Goal: Task Accomplishment & Management: Manage account settings

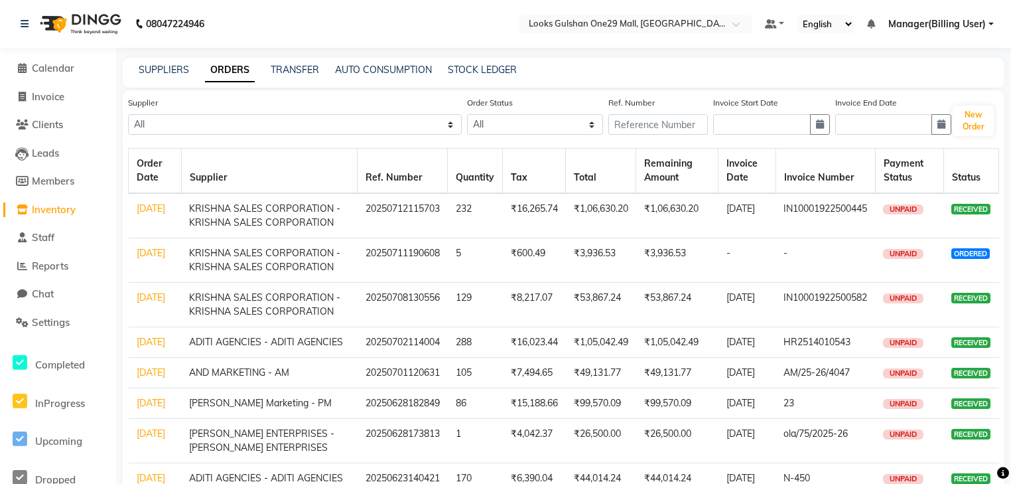
click at [66, 215] on span "Inventory" at bounding box center [54, 209] width 44 height 13
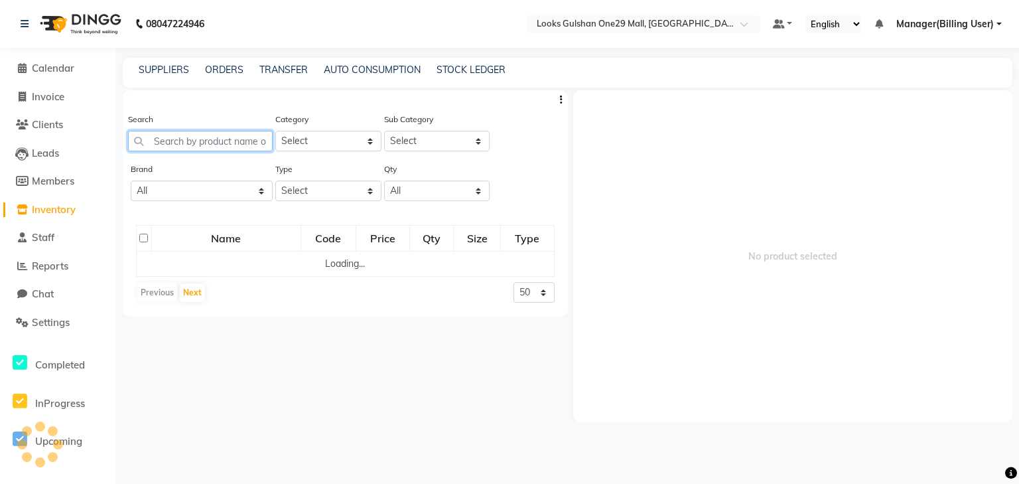
click at [178, 139] on input "text" at bounding box center [200, 141] width 145 height 21
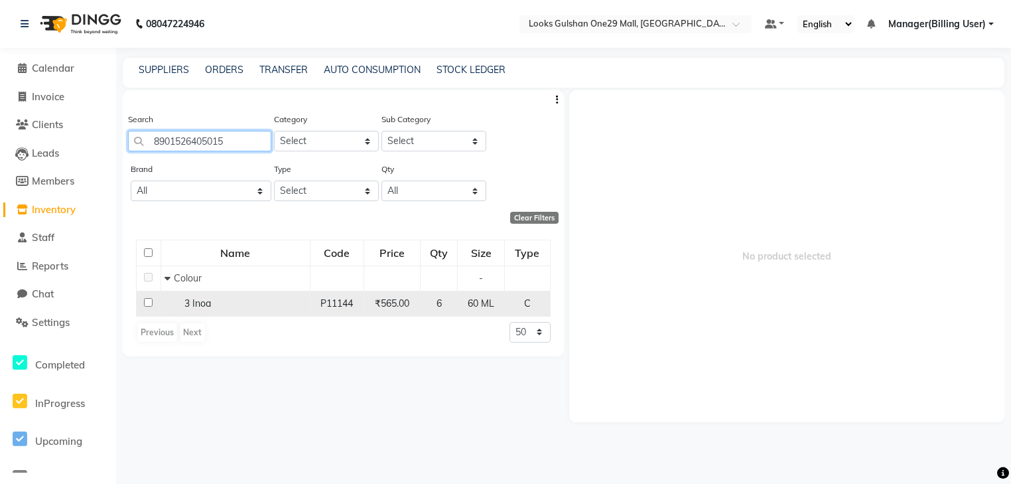
type input "8901526405015"
click at [149, 300] on input "checkbox" at bounding box center [148, 302] width 9 height 9
checkbox input "true"
select select
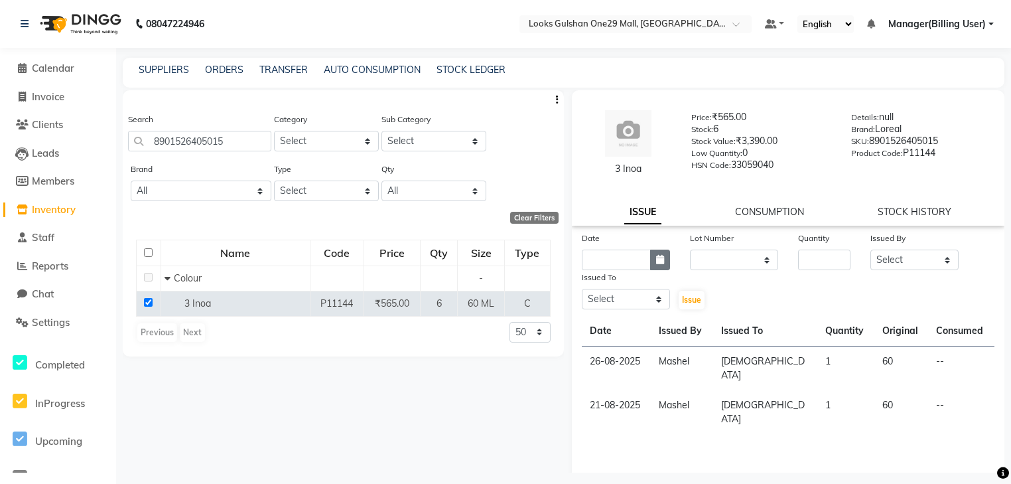
click at [661, 257] on icon "button" at bounding box center [660, 259] width 8 height 9
select select "9"
select select "2025"
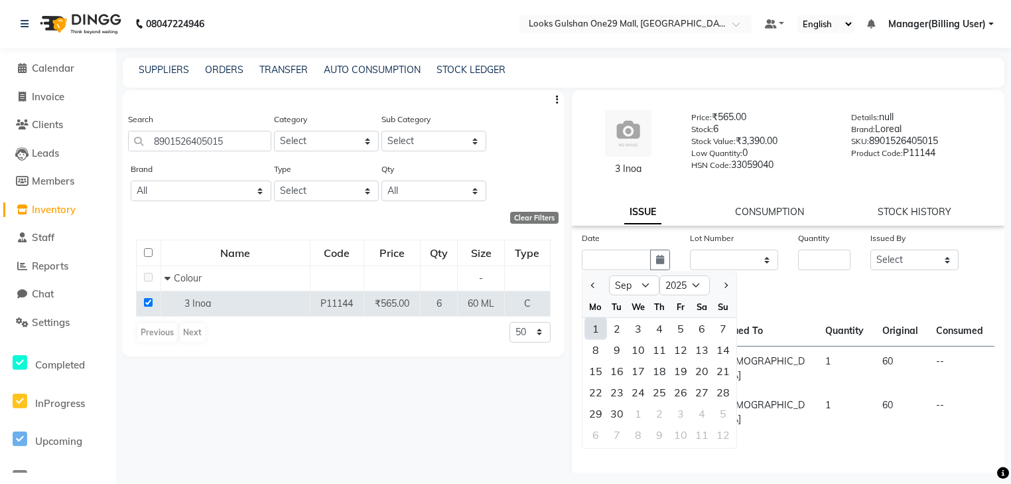
click at [597, 326] on div "1" at bounding box center [595, 328] width 21 height 21
type input "01-09-2025"
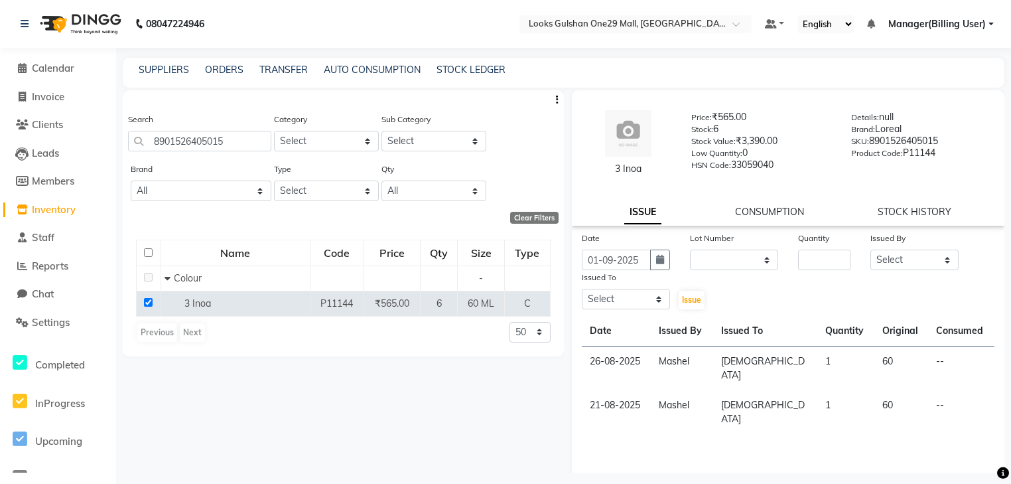
click at [810, 250] on div "Quantity" at bounding box center [824, 240] width 52 height 19
drag, startPoint x: 841, startPoint y: 241, endPoint x: 832, endPoint y: 263, distance: 23.8
click at [841, 250] on div "Quantity" at bounding box center [824, 250] width 72 height 39
click at [828, 265] on input "number" at bounding box center [824, 260] width 52 height 21
type input "1"
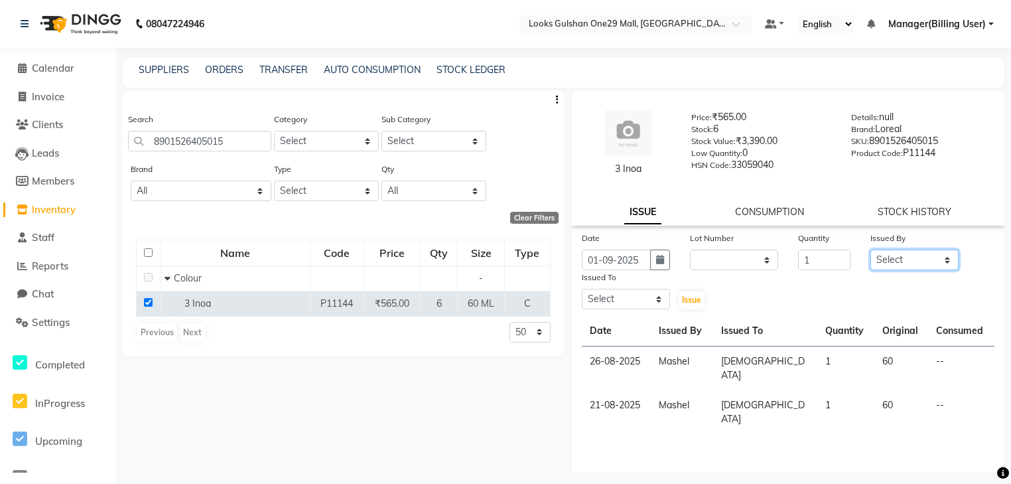
click at [923, 260] on select "Select ali Counter_Sales Deepak Eram_nail art Farmaan Manager(Billing User) Mas…" at bounding box center [915, 260] width 88 height 21
select select "83410"
click at [871, 250] on select "Select ali Counter_Sales Deepak Eram_nail art Farmaan Manager(Billing User) Mas…" at bounding box center [915, 260] width 88 height 21
click at [637, 304] on select "Select ali Counter_Sales Deepak Eram_nail art Farmaan Manager(Billing User) Mas…" at bounding box center [626, 299] width 88 height 21
select select "82068"
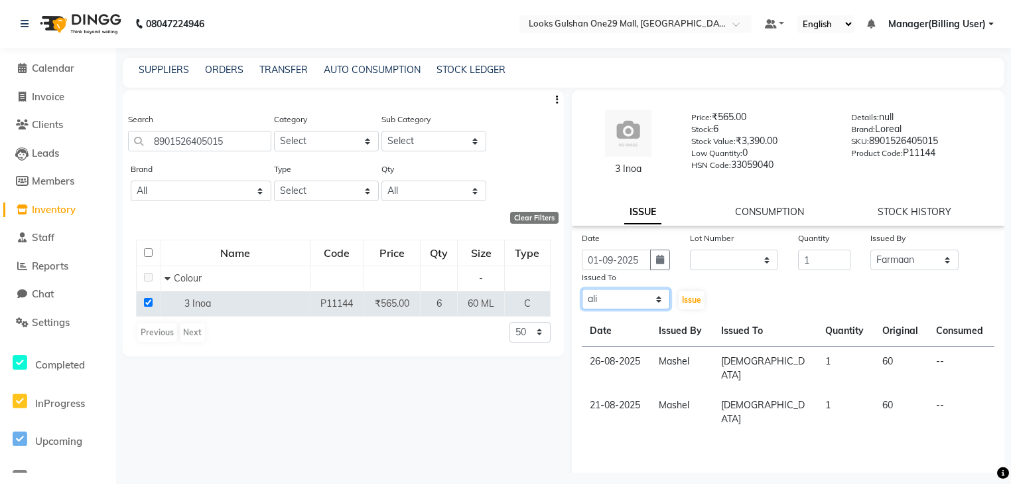
click at [582, 290] on select "Select ali Counter_Sales Deepak Eram_nail art Farmaan Manager(Billing User) Mas…" at bounding box center [626, 299] width 88 height 21
click at [689, 299] on span "Issue" at bounding box center [691, 300] width 19 height 10
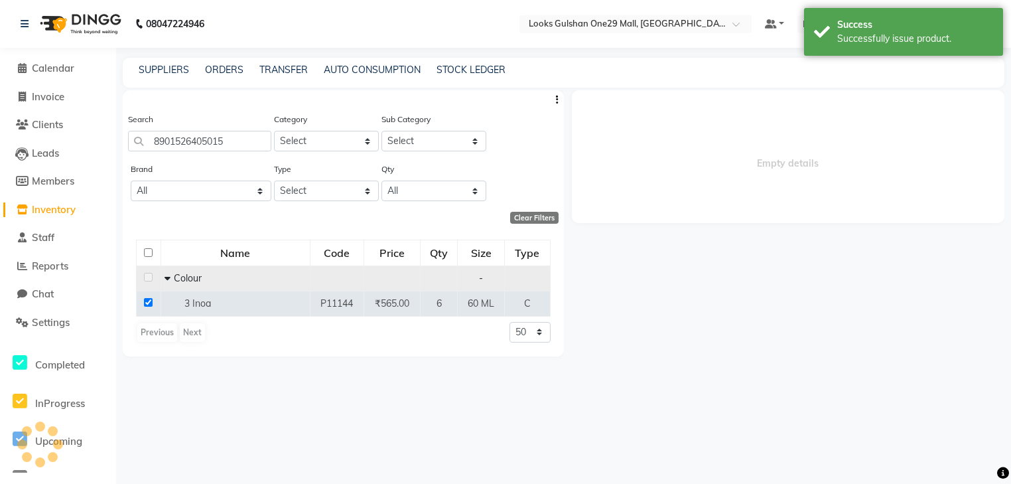
select select
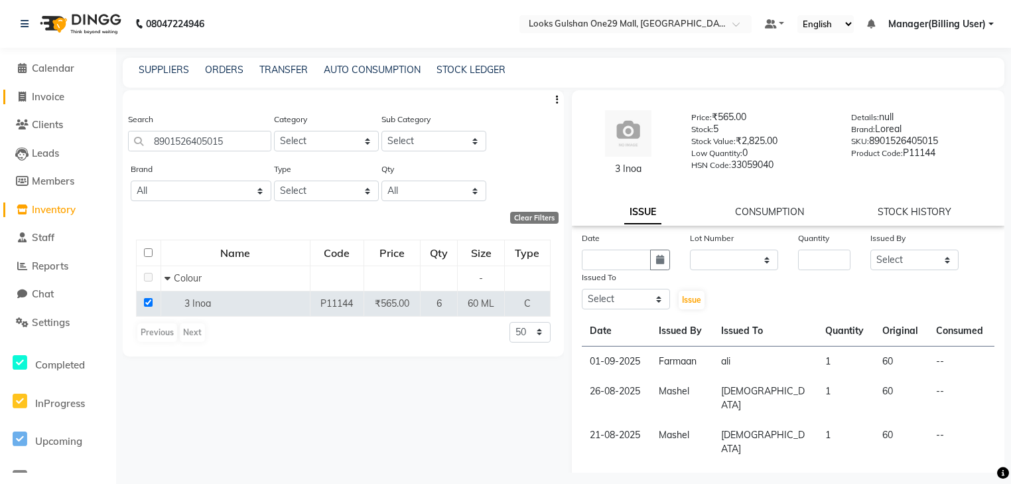
drag, startPoint x: 66, startPoint y: 102, endPoint x: 74, endPoint y: 107, distance: 10.1
click at [64, 102] on span "Invoice" at bounding box center [48, 96] width 33 height 13
select select "service"
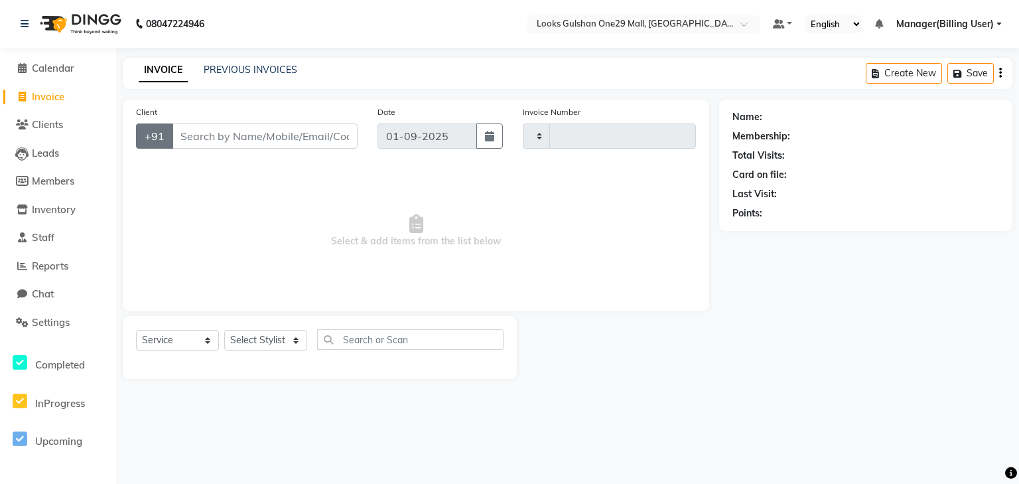
type input "1257"
select select "8337"
click at [226, 129] on input "Client" at bounding box center [265, 135] width 186 height 25
select select "80996"
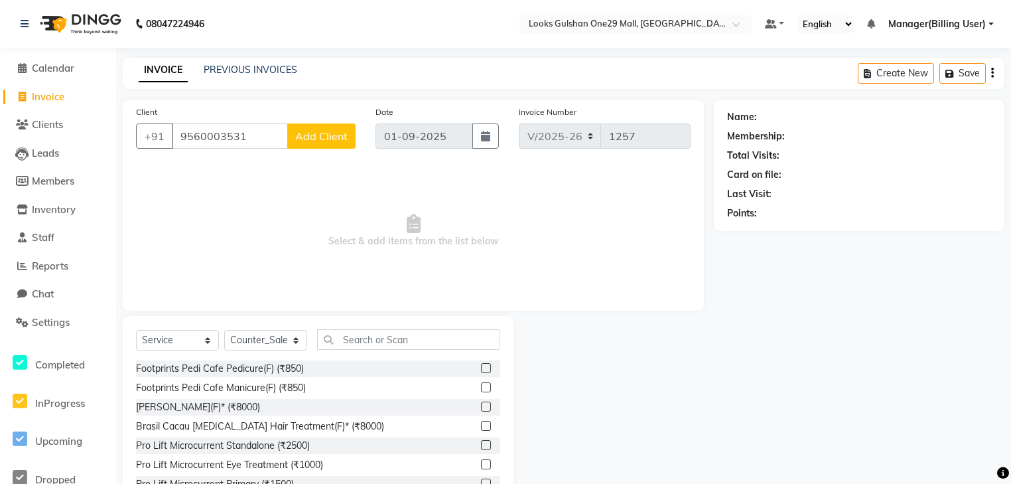
type input "9560003531"
click at [333, 143] on button "Add Client" at bounding box center [321, 135] width 68 height 25
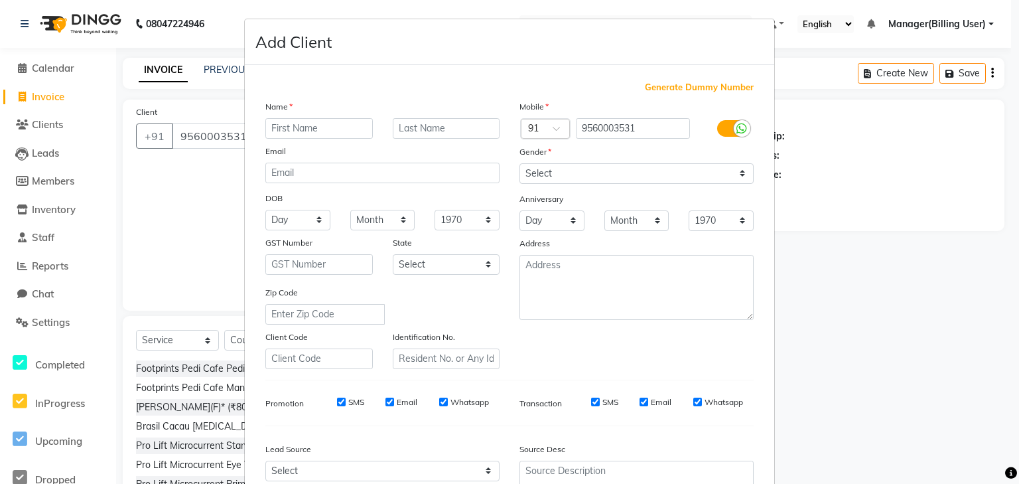
click at [303, 131] on input "text" at bounding box center [318, 128] width 107 height 21
type input "anuradha"
type input "."
click at [576, 173] on select "Select Male Female Other Prefer Not To Say" at bounding box center [637, 173] width 234 height 21
select select "female"
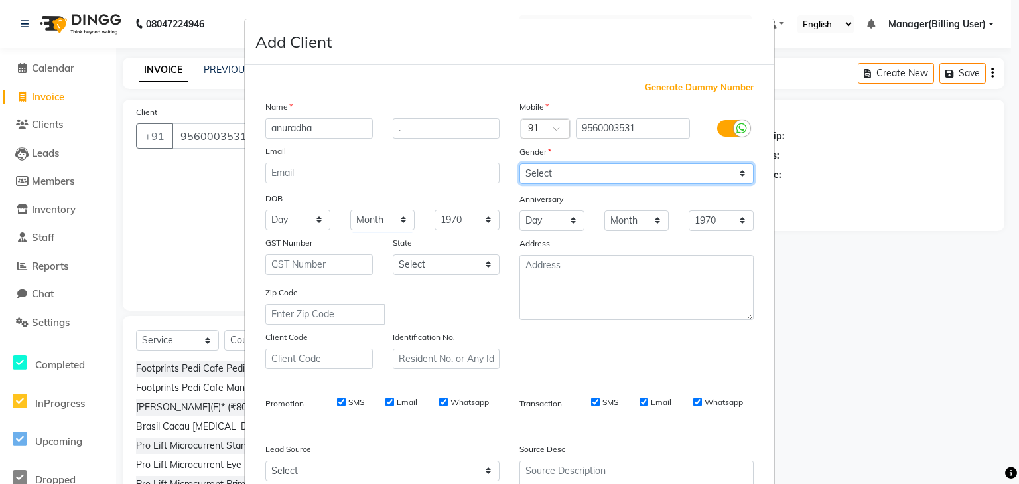
click at [520, 164] on select "Select Male Female Other Prefer Not To Say" at bounding box center [637, 173] width 234 height 21
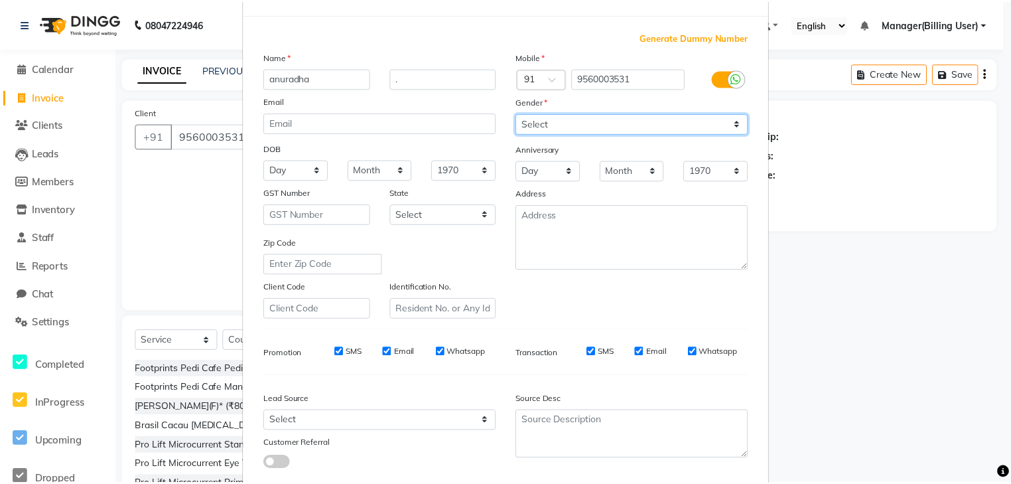
scroll to position [135, 0]
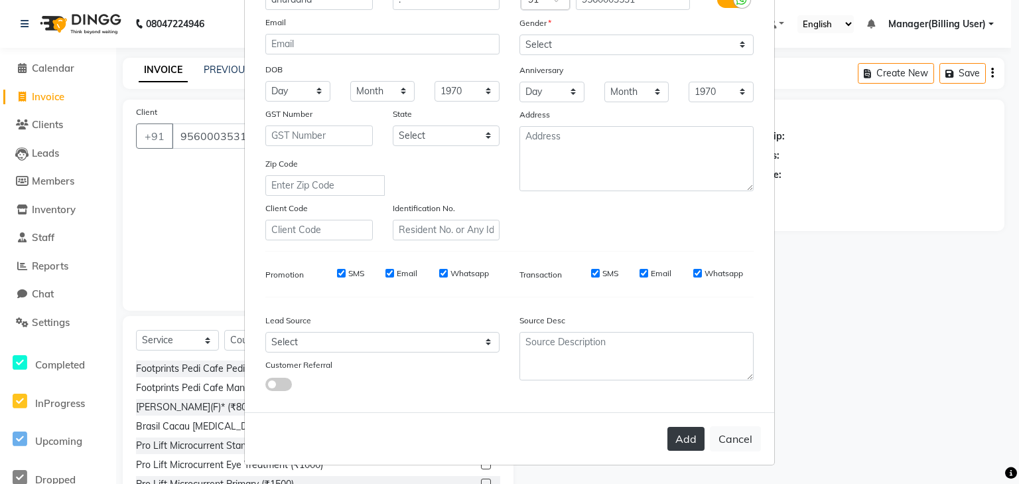
click at [689, 442] on button "Add" at bounding box center [686, 439] width 37 height 24
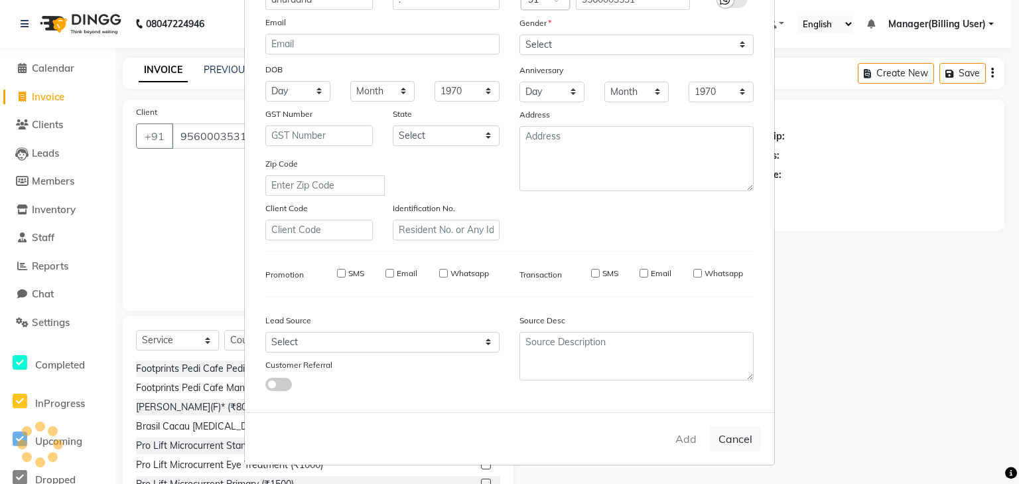
select select
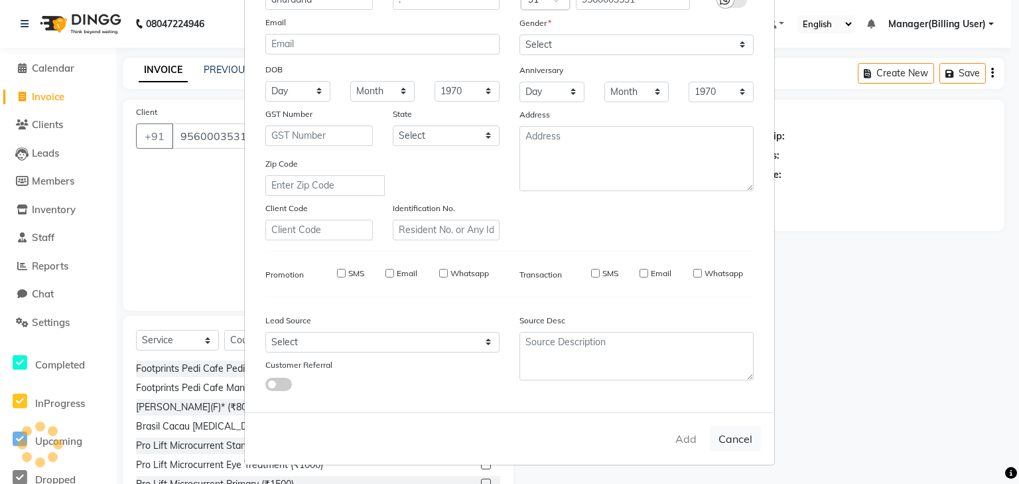
select select
checkbox input "false"
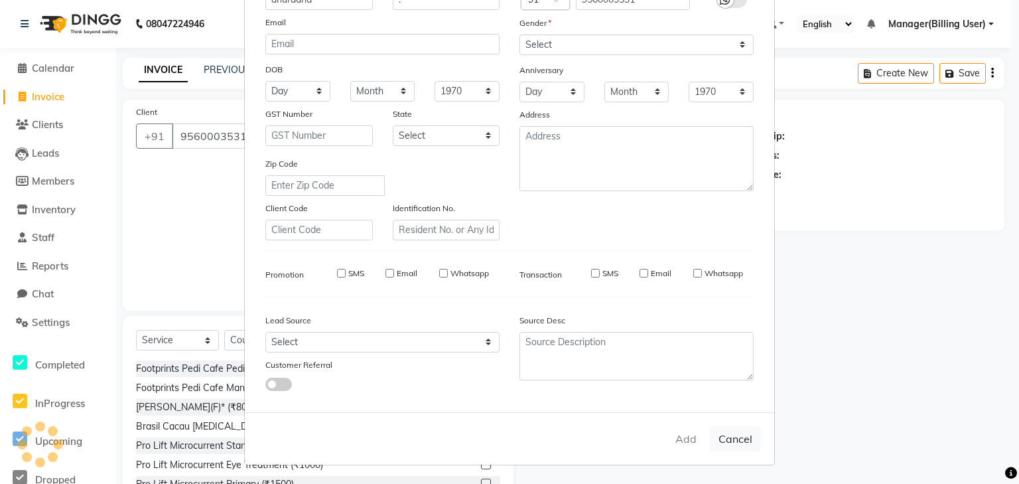
checkbox input "false"
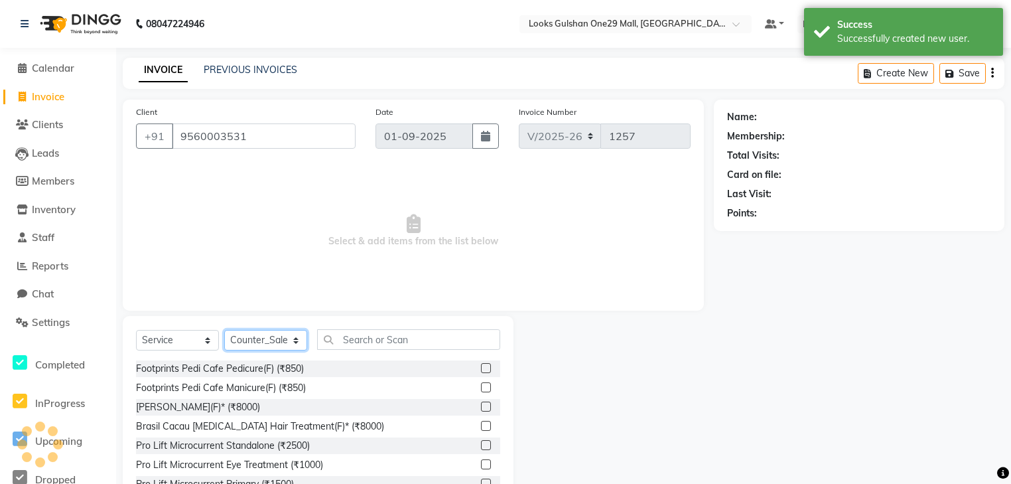
click at [246, 338] on select "Select Stylist ali Counter_Sales Deepak Eram_nail art Farmaan Manager(Billing U…" at bounding box center [265, 340] width 83 height 21
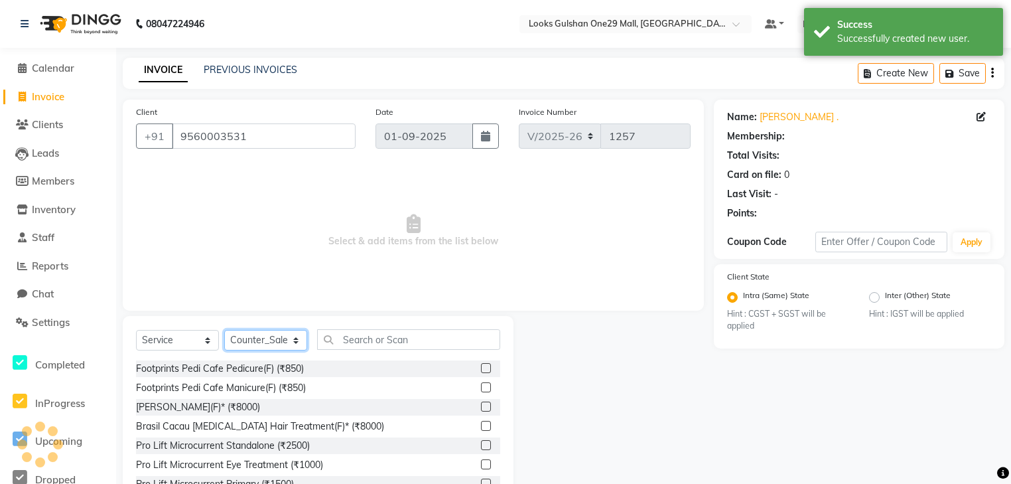
select select "1: Object"
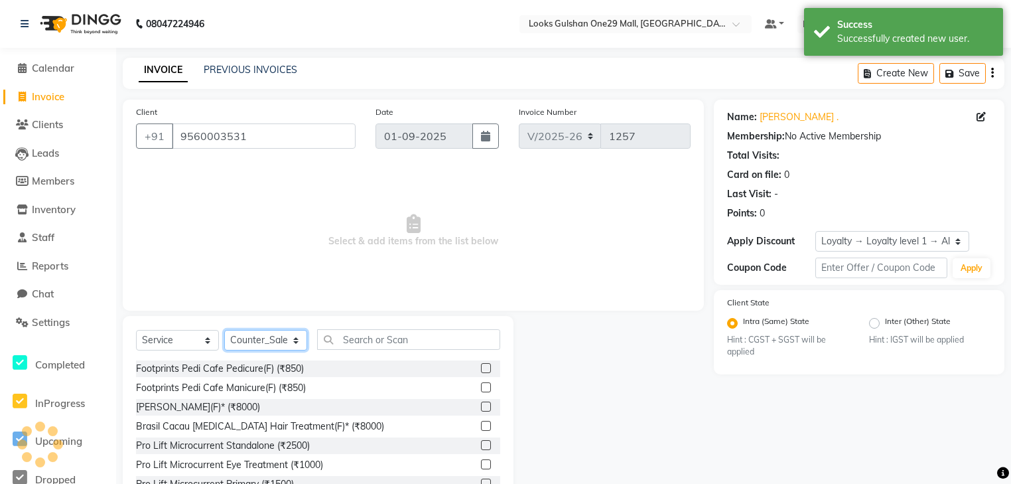
select select "85905"
click at [224, 330] on select "Select Stylist ali Counter_Sales Deepak Eram_nail art Farmaan Manager(Billing U…" at bounding box center [265, 340] width 83 height 21
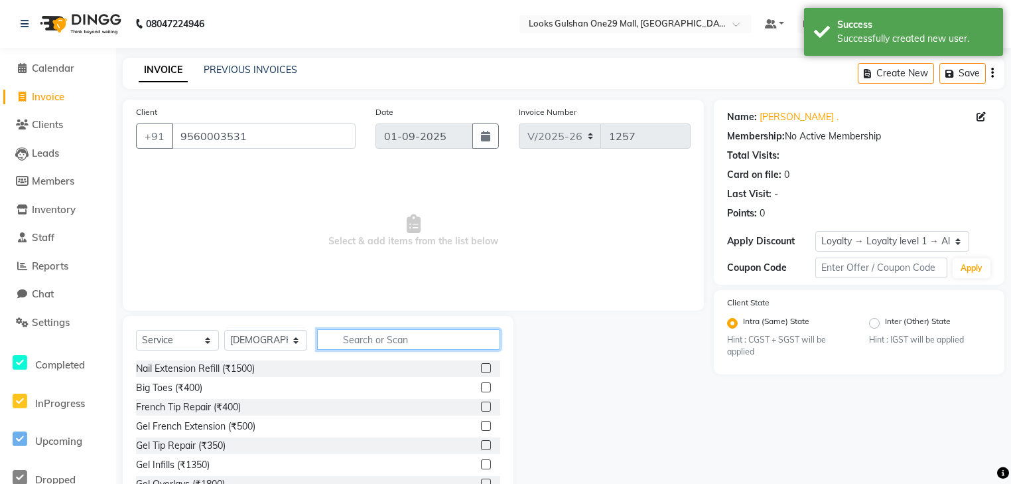
click at [414, 340] on input "text" at bounding box center [408, 339] width 183 height 21
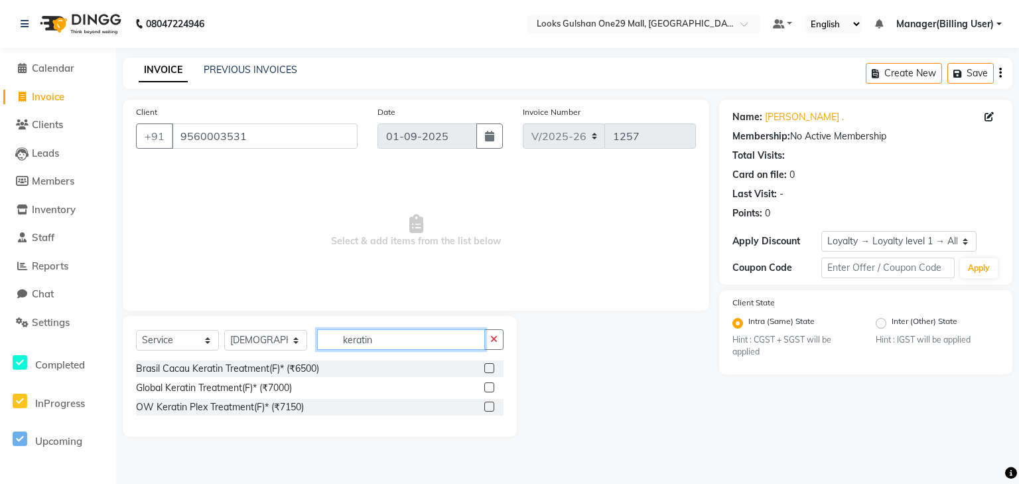
type input "keratin"
click at [492, 407] on label at bounding box center [489, 406] width 10 height 10
click at [492, 407] on input "checkbox" at bounding box center [488, 407] width 9 height 9
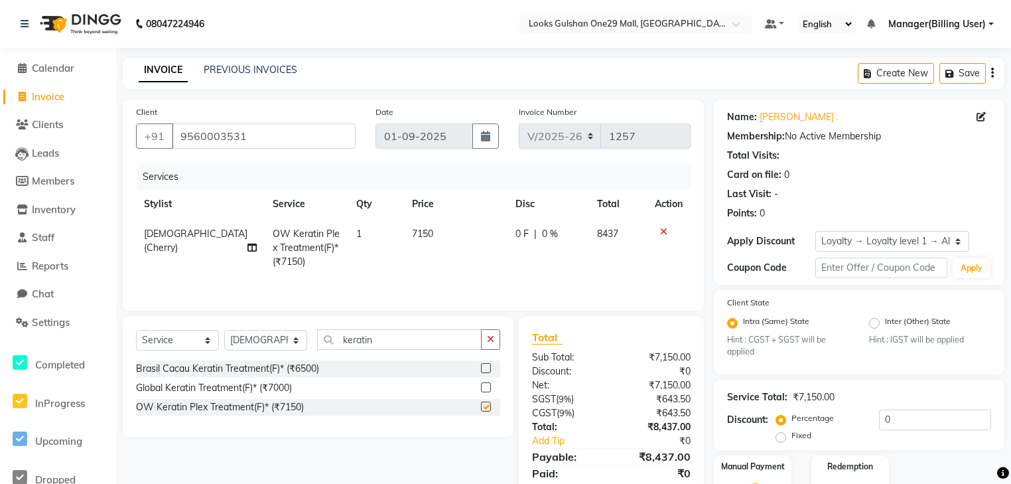
checkbox input "false"
click at [445, 236] on td "7150" at bounding box center [456, 248] width 104 height 58
select select "85905"
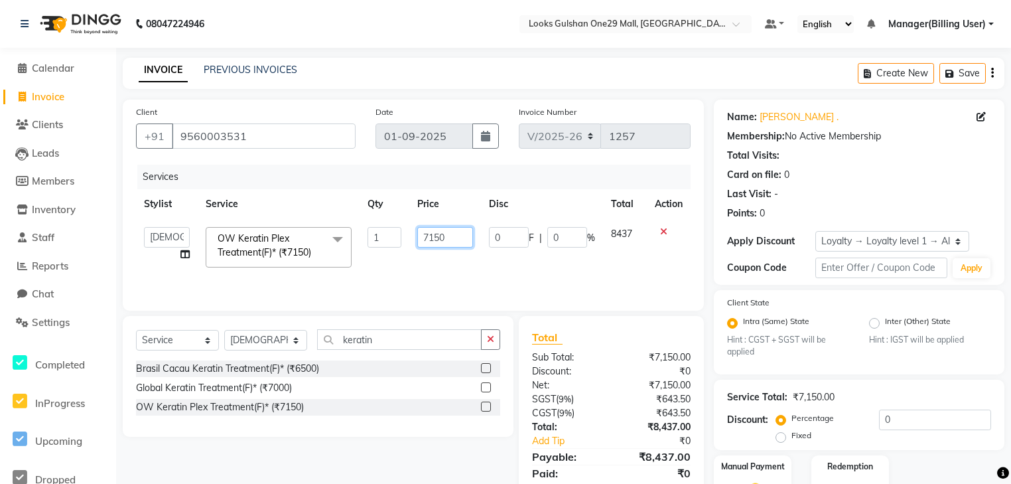
click at [454, 230] on input "7150" at bounding box center [444, 237] width 55 height 21
type input "7"
type input "9000"
click at [544, 262] on td "0 F | 0 %" at bounding box center [542, 247] width 122 height 56
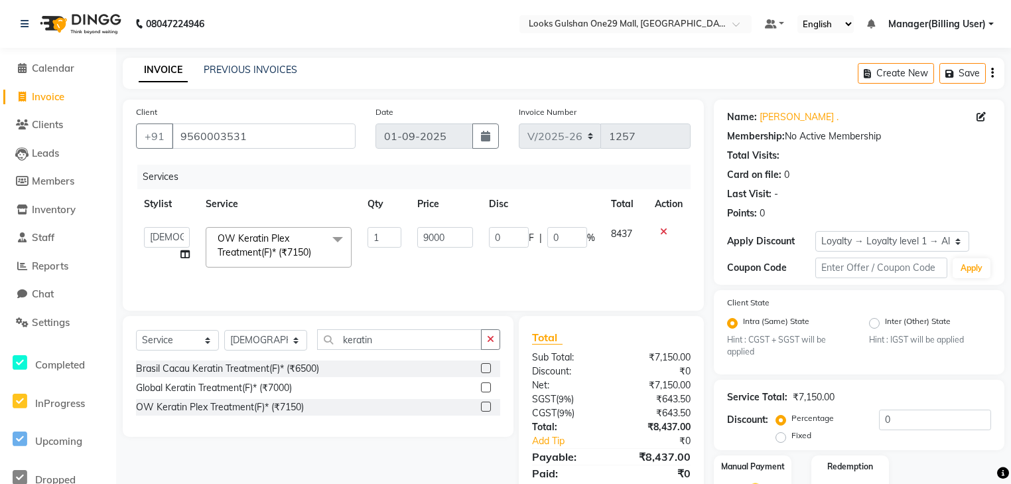
select select "85905"
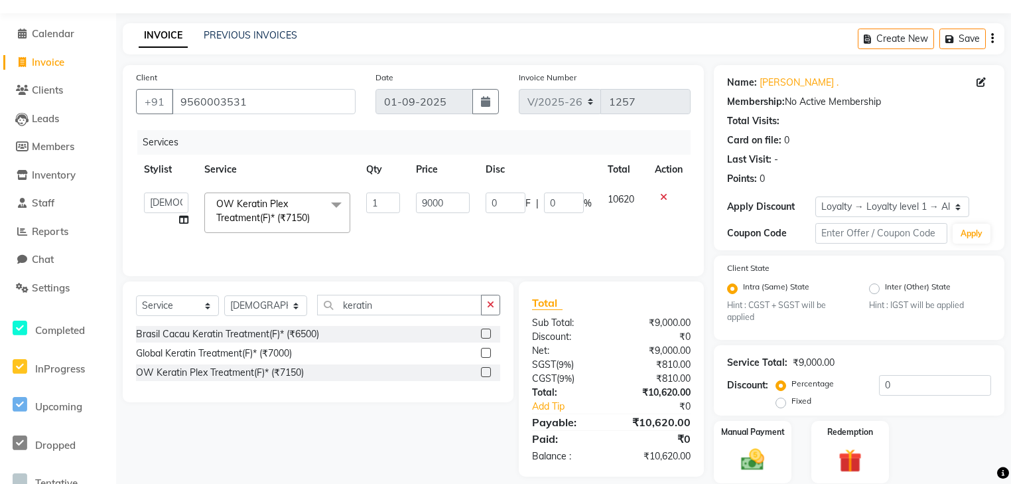
scroll to position [53, 0]
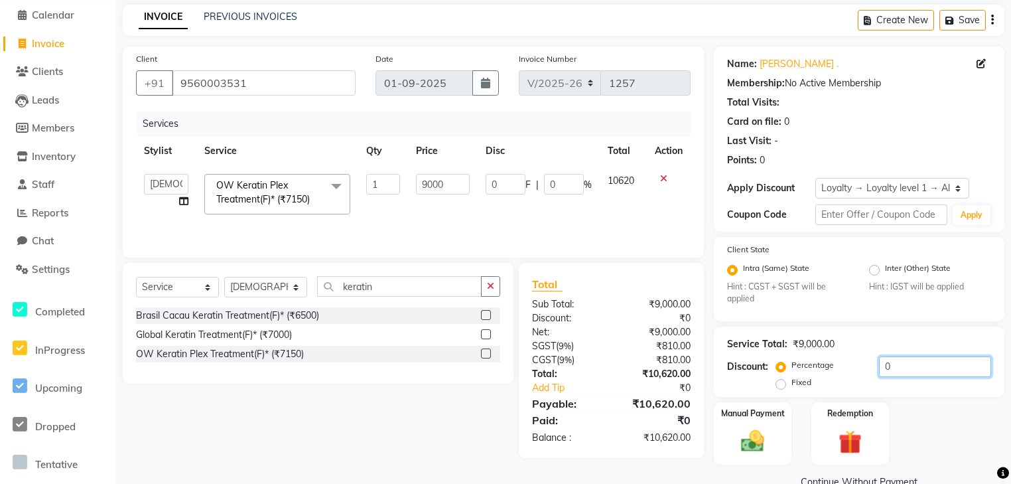
click at [904, 371] on input "0" at bounding box center [935, 366] width 112 height 21
type input "2"
type input "180"
type input "2"
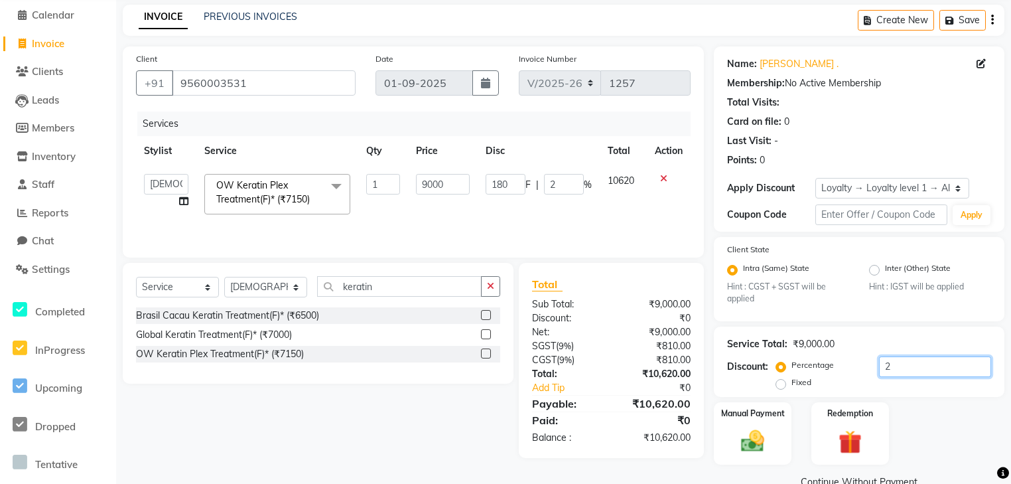
type input "20"
type input "1800"
type input "20"
click at [763, 448] on img at bounding box center [753, 441] width 40 height 29
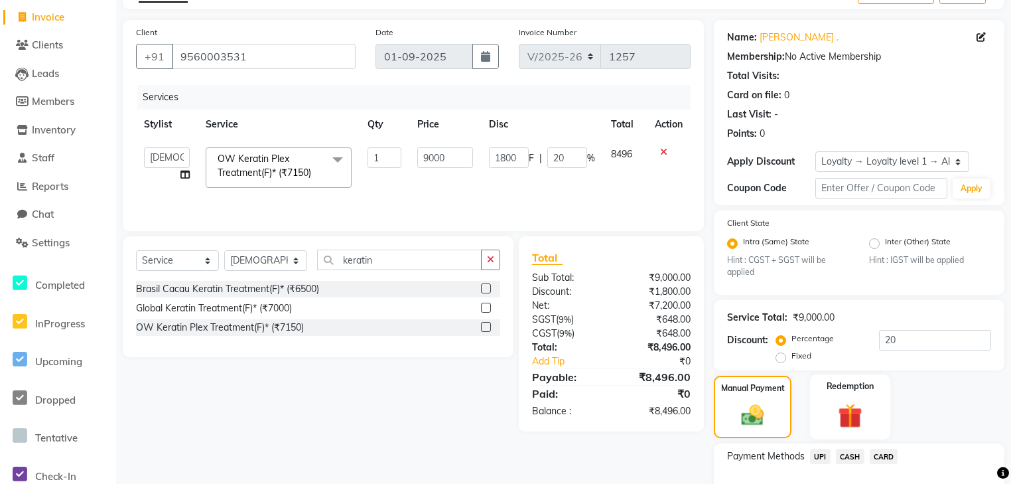
scroll to position [159, 0]
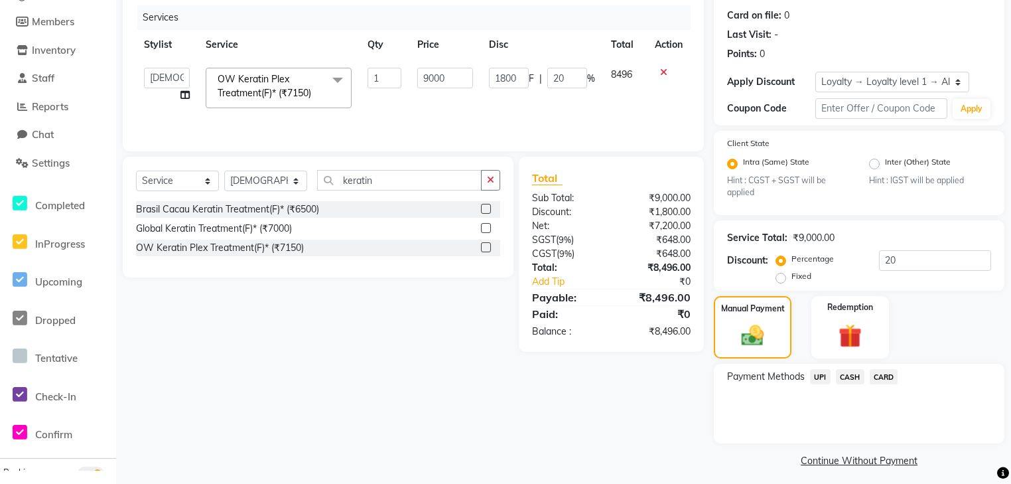
click at [819, 379] on span "UPI" at bounding box center [820, 376] width 21 height 15
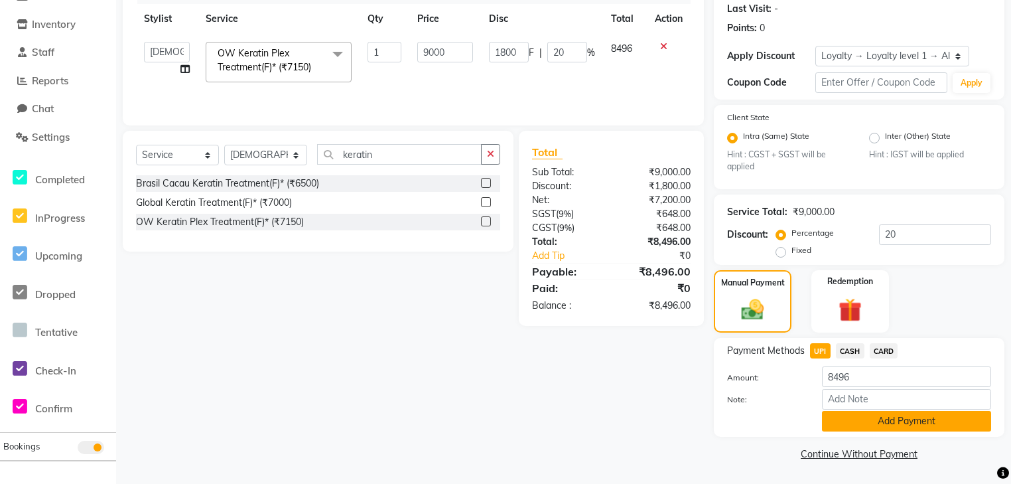
click at [852, 424] on button "Add Payment" at bounding box center [906, 421] width 169 height 21
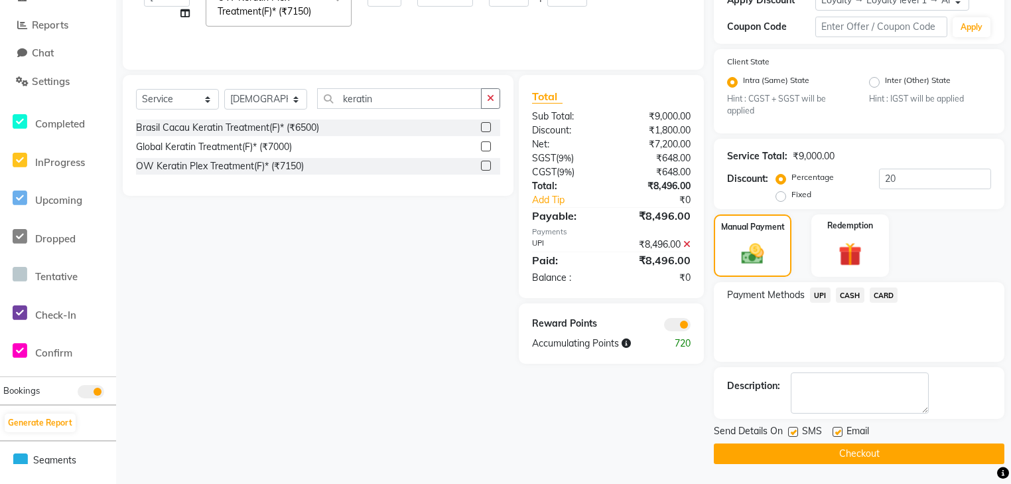
scroll to position [242, 0]
click at [839, 433] on label at bounding box center [838, 432] width 10 height 10
click at [839, 433] on input "checkbox" at bounding box center [837, 432] width 9 height 9
checkbox input "false"
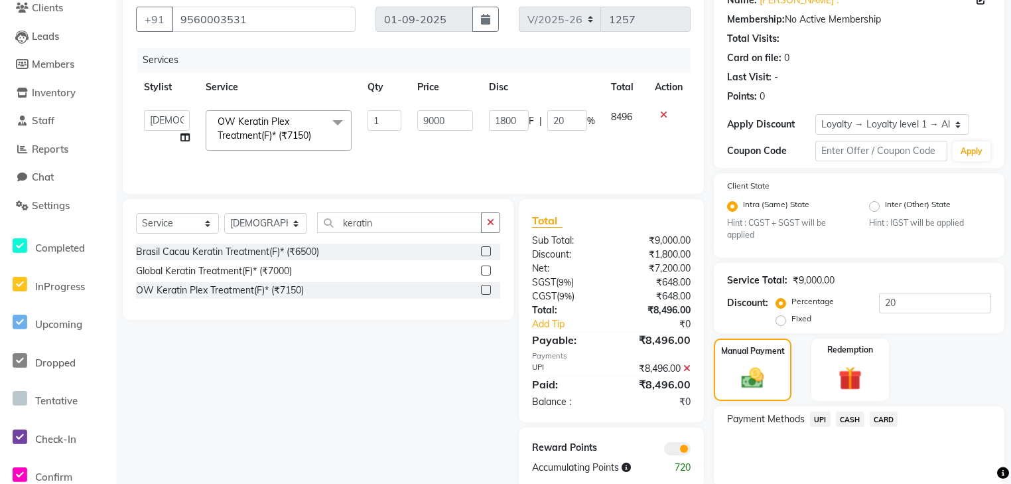
scroll to position [189, 0]
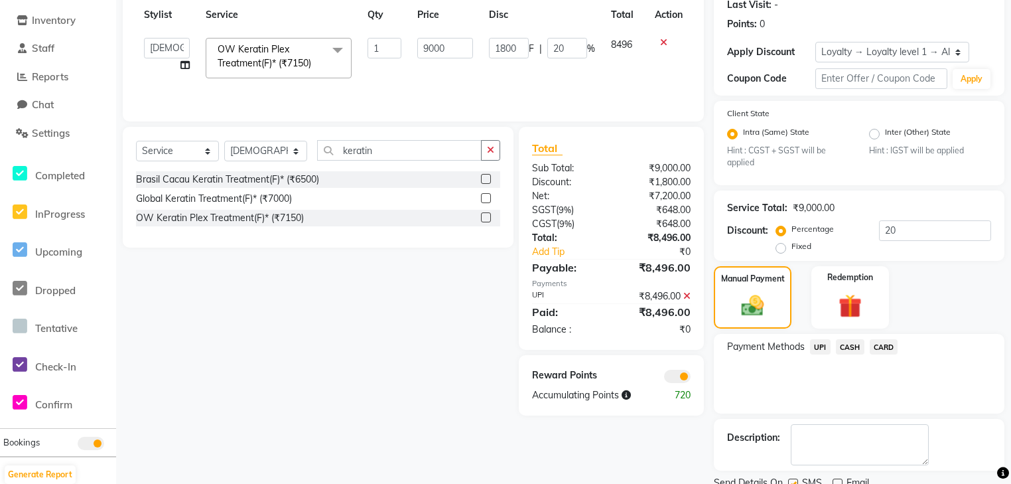
click at [820, 344] on span "UPI" at bounding box center [820, 346] width 21 height 15
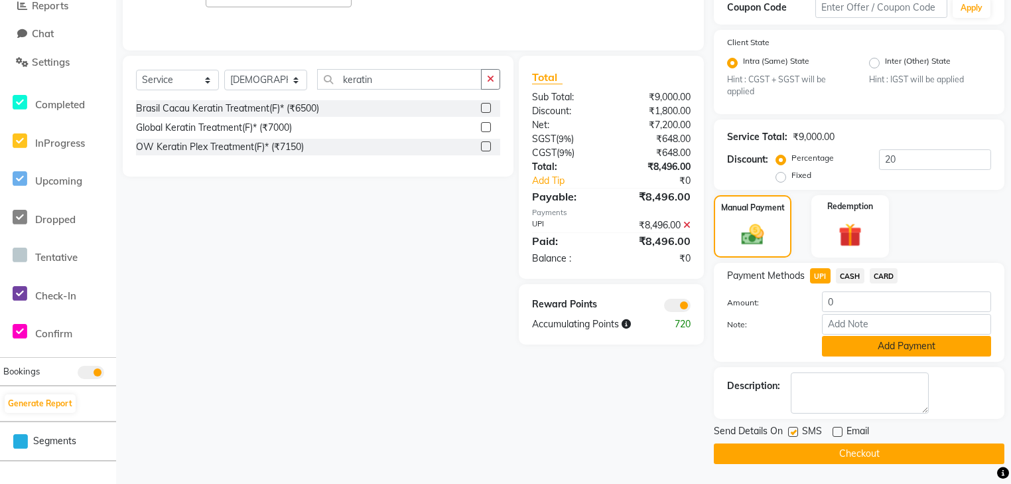
click at [854, 350] on button "Add Payment" at bounding box center [906, 346] width 169 height 21
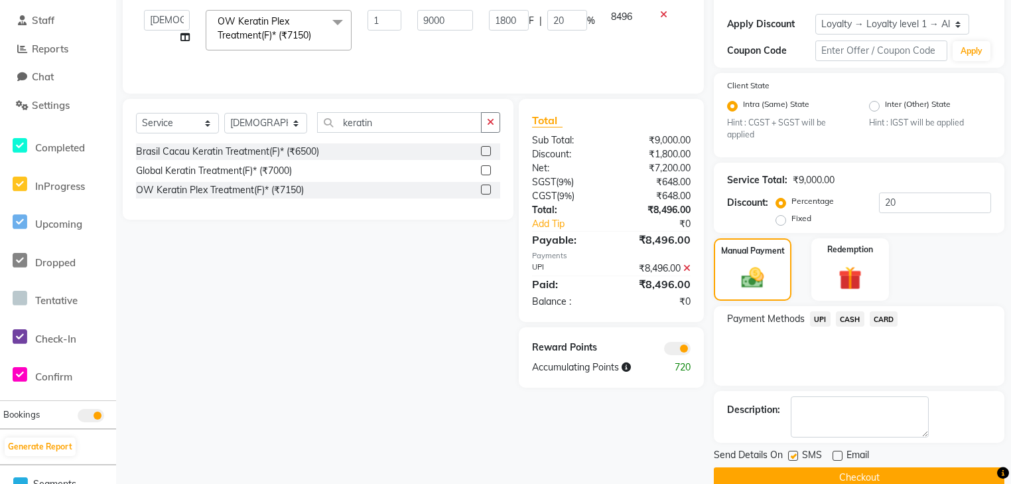
scroll to position [242, 0]
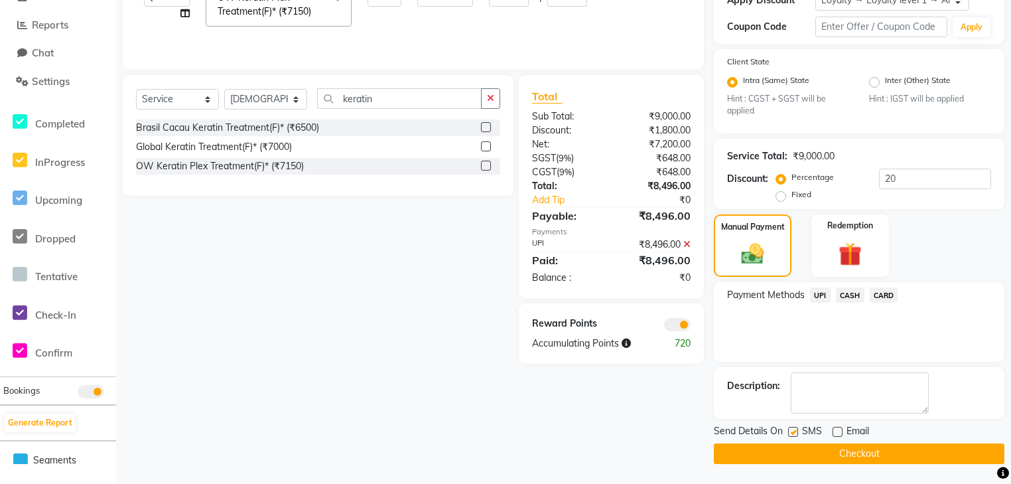
click at [810, 451] on button "Checkout" at bounding box center [859, 453] width 291 height 21
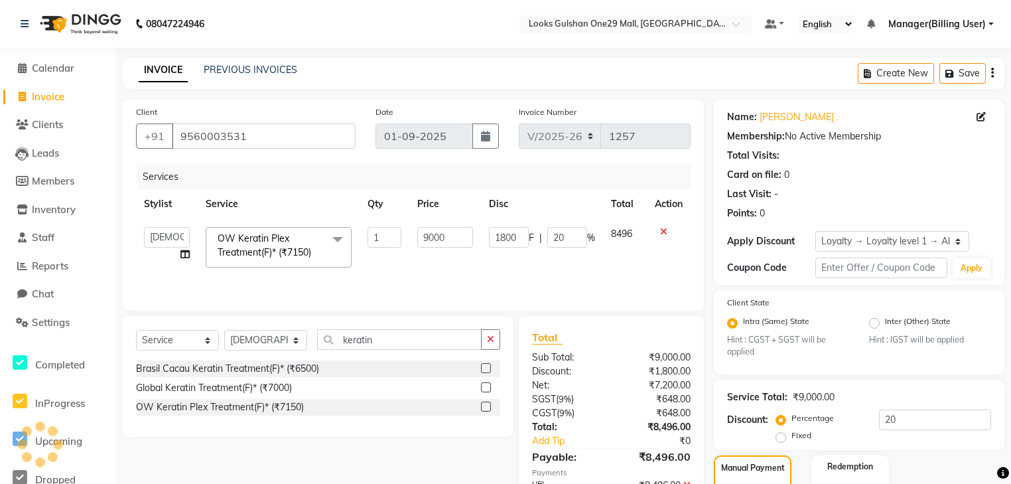
scroll to position [0, 0]
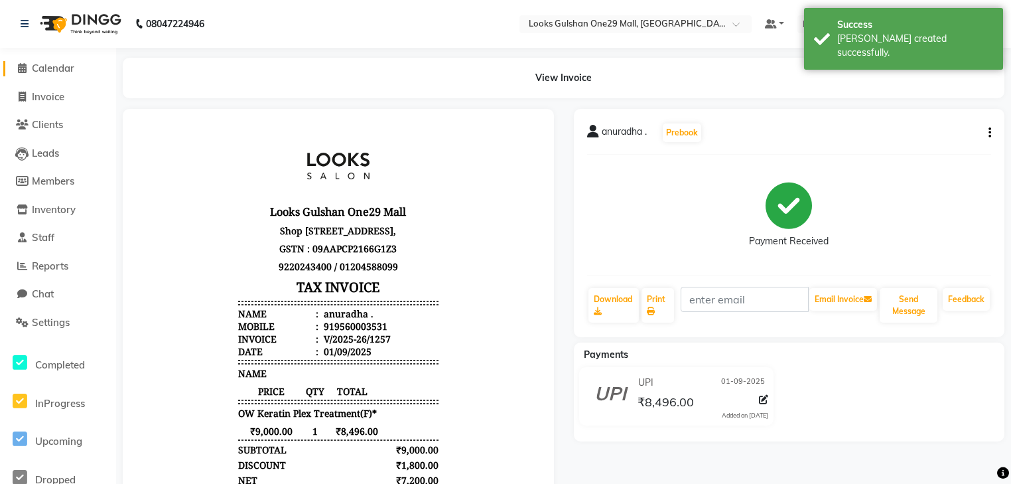
click at [61, 64] on span "Calendar" at bounding box center [53, 68] width 42 height 13
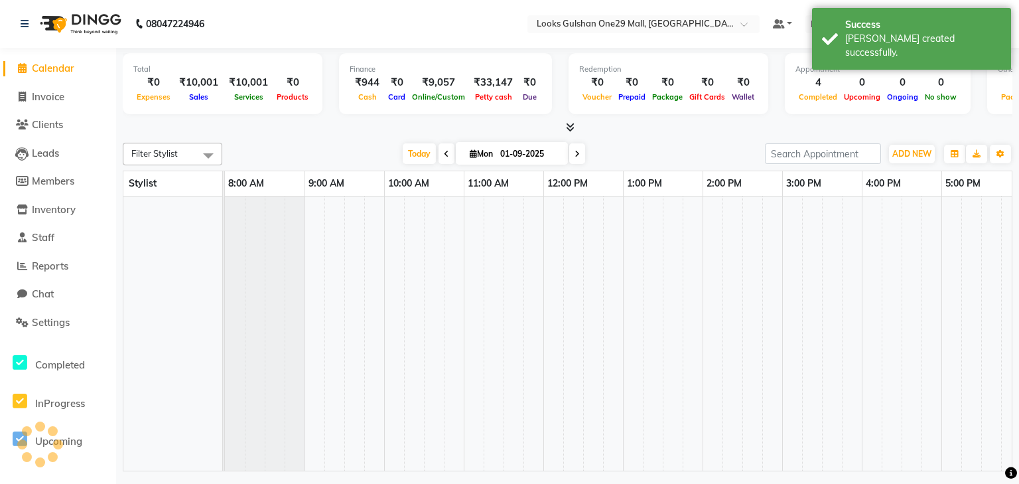
click at [231, 133] on div at bounding box center [568, 128] width 890 height 14
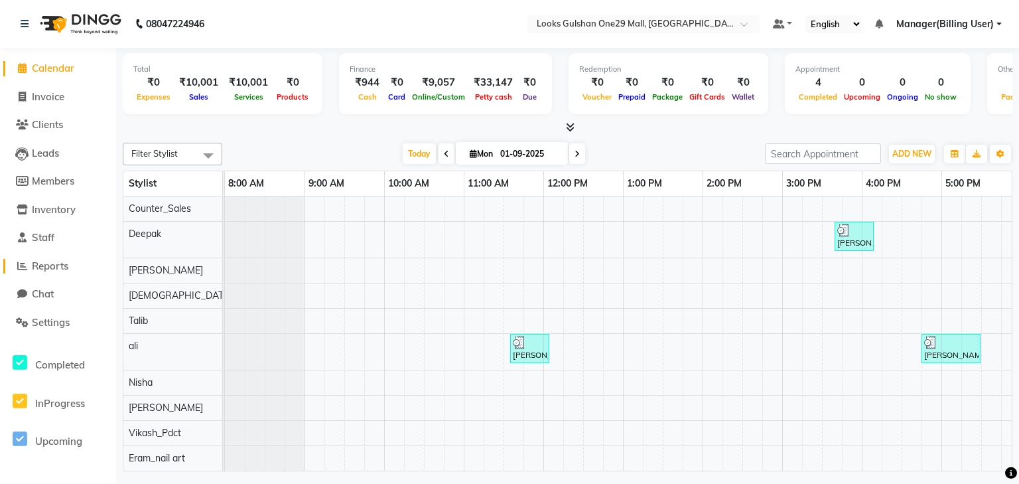
click at [89, 268] on link "Reports" at bounding box center [57, 266] width 109 height 15
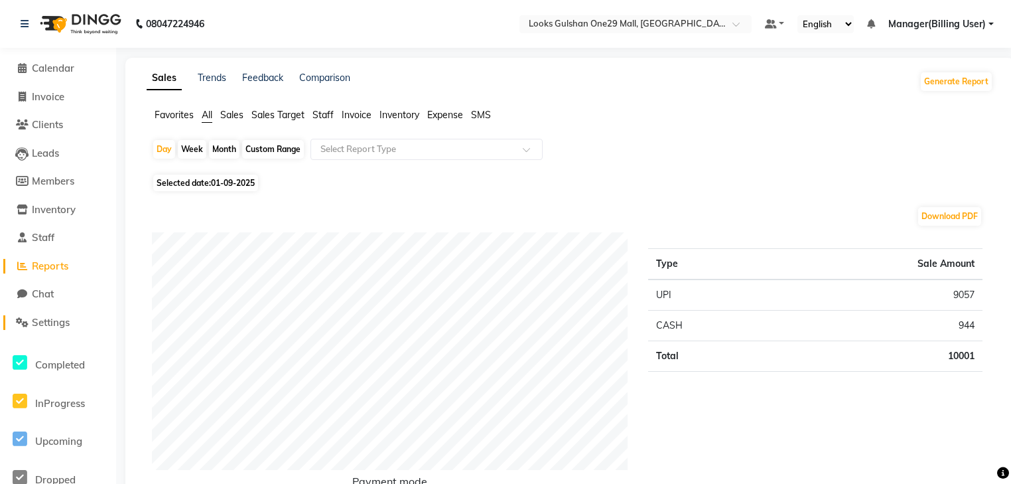
click at [64, 328] on span "Settings" at bounding box center [51, 322] width 38 height 13
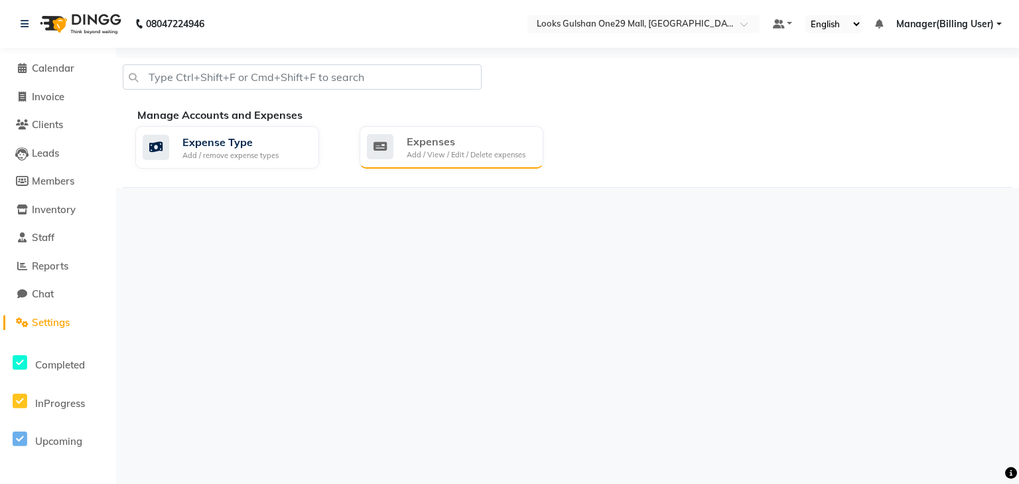
click at [420, 155] on div "Add / View / Edit / Delete expenses" at bounding box center [466, 154] width 119 height 11
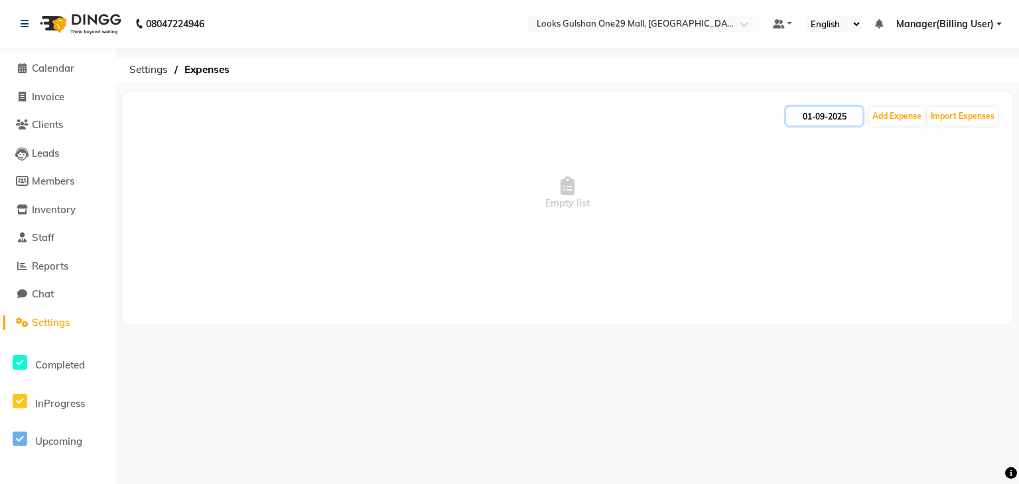
click at [824, 115] on input "01-09-2025" at bounding box center [824, 116] width 76 height 19
select select "9"
select select "2025"
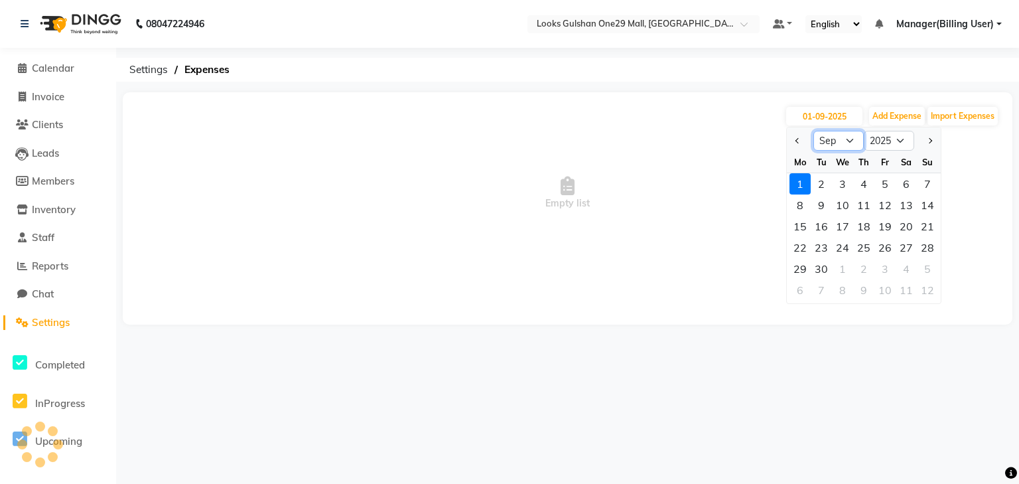
click at [822, 135] on select "Jan Feb Mar Apr May Jun Jul Aug Sep Oct Nov Dec" at bounding box center [839, 141] width 50 height 20
select select "8"
click at [814, 131] on select "Jan Feb Mar Apr May Jun Jul Aug Sep Oct Nov Dec" at bounding box center [839, 141] width 50 height 20
click at [885, 184] on div "1" at bounding box center [885, 183] width 21 height 21
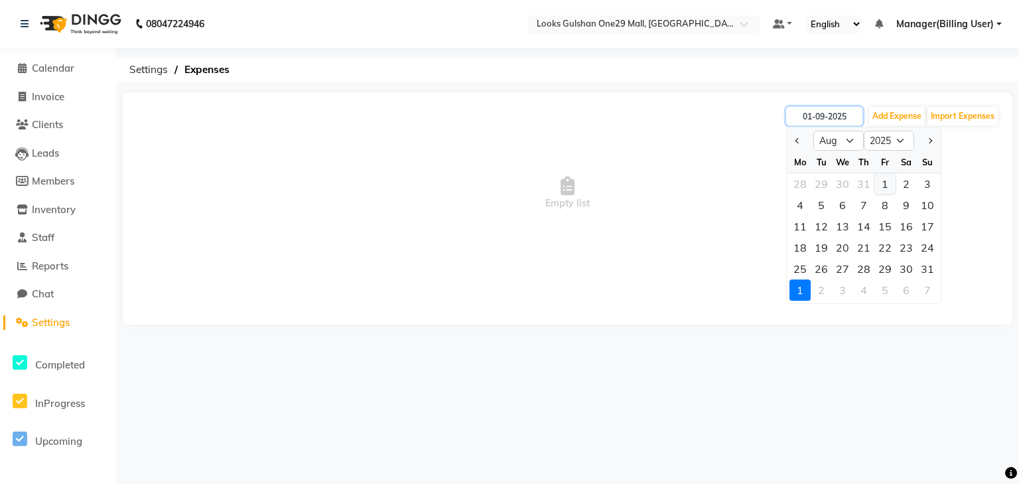
type input "01-08-2025"
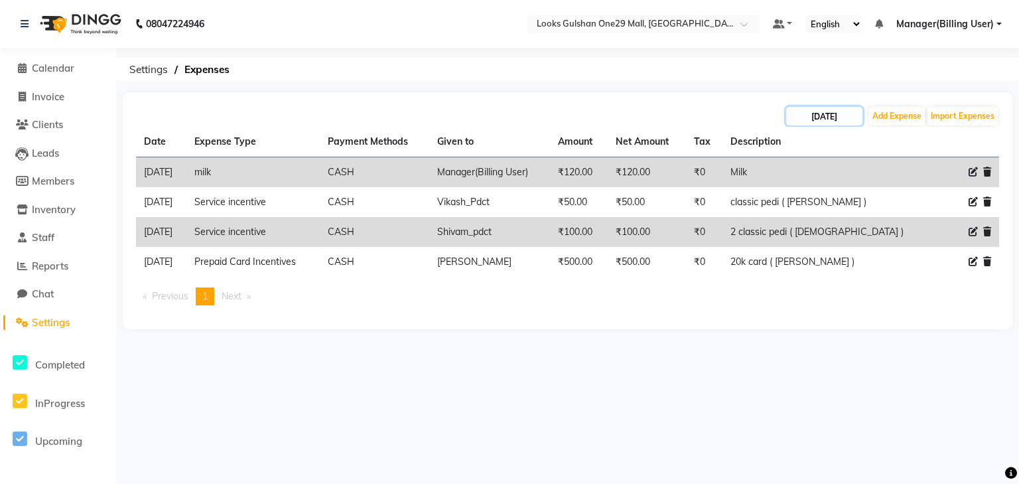
click at [849, 115] on input "01-08-2025" at bounding box center [824, 116] width 76 height 19
select select "8"
select select "2025"
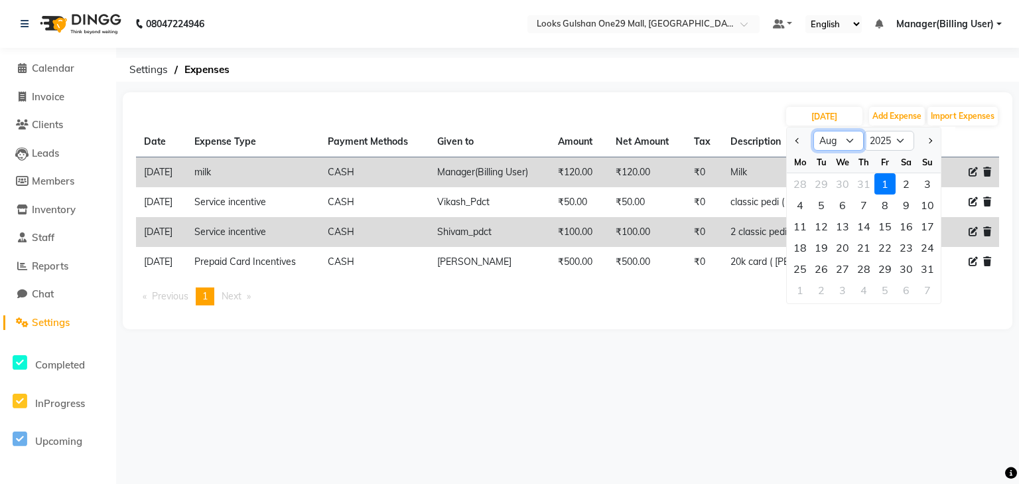
click at [849, 139] on select "Jan Feb Mar Apr May Jun Jul Aug Sep Oct Nov Dec" at bounding box center [839, 141] width 50 height 20
click at [883, 271] on div "29" at bounding box center [885, 268] width 21 height 21
type input "29-08-2025"
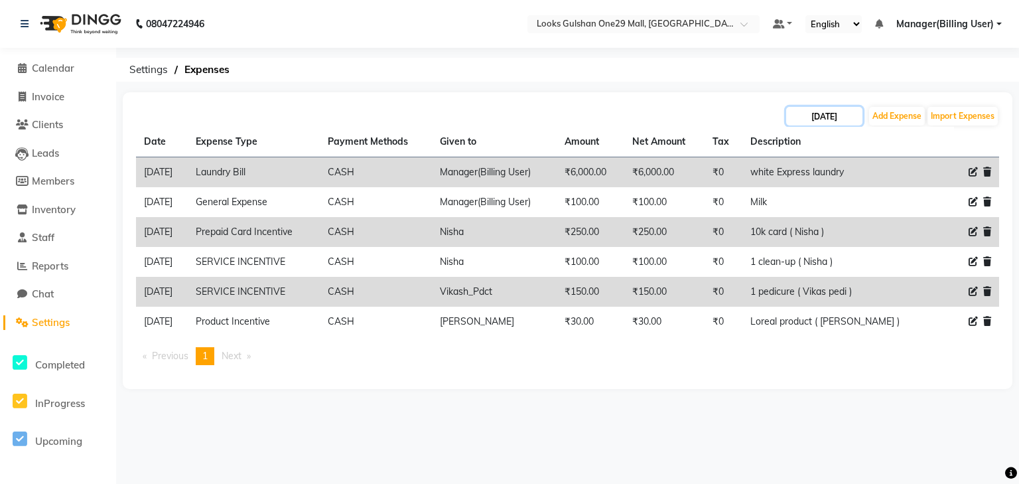
click at [844, 117] on input "29-08-2025" at bounding box center [824, 116] width 76 height 19
select select "8"
select select "2025"
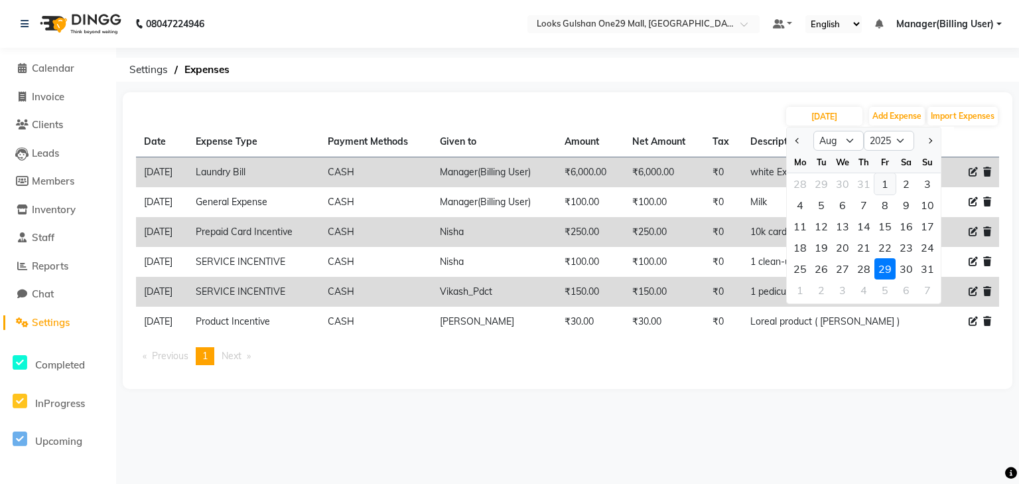
click at [881, 180] on div "1" at bounding box center [885, 183] width 21 height 21
type input "01-08-2025"
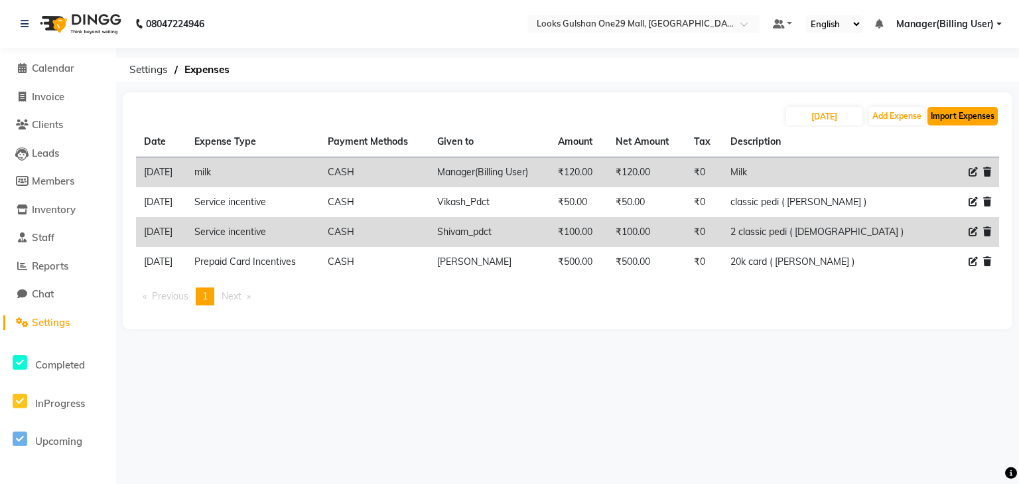
click at [978, 114] on button "Import Expenses" at bounding box center [963, 116] width 70 height 19
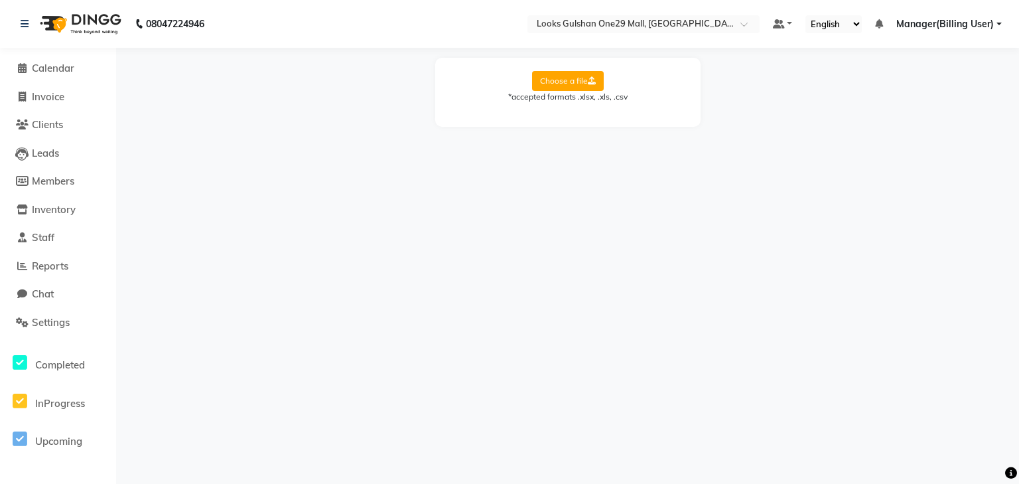
click at [577, 77] on label "Choose a file" at bounding box center [568, 81] width 72 height 20
click at [0, 0] on input "Choose a file" at bounding box center [0, 0] width 0 height 0
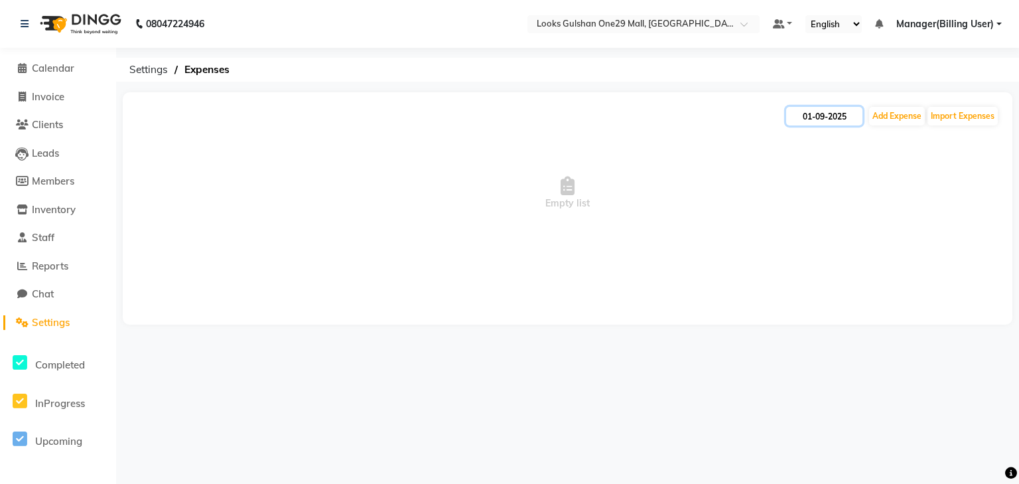
click at [831, 114] on input "01-09-2025" at bounding box center [824, 116] width 76 height 19
select select "9"
select select "2025"
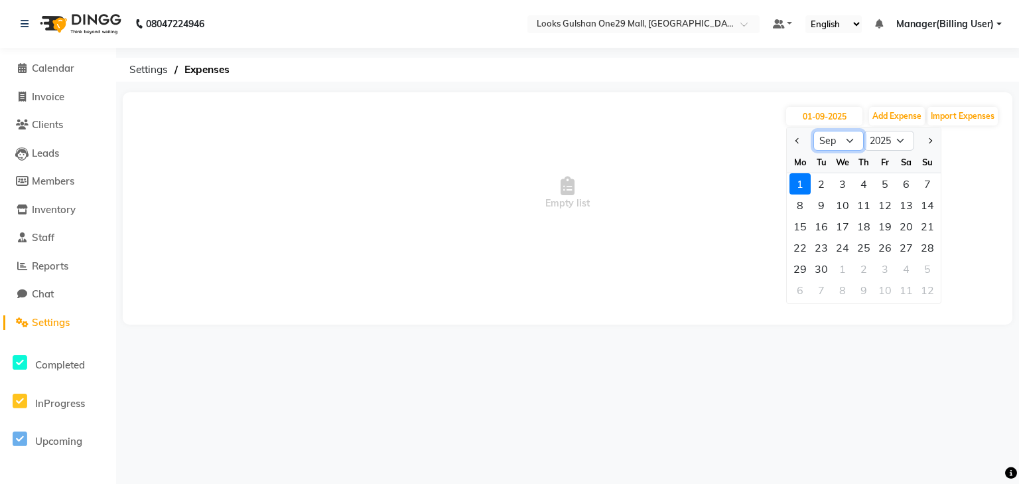
click at [841, 138] on select "Jan Feb Mar Apr May Jun Jul Aug Sep Oct Nov Dec" at bounding box center [839, 141] width 50 height 20
select select "8"
click at [814, 131] on select "Jan Feb Mar Apr May Jun Jul Aug Sep Oct Nov Dec" at bounding box center [839, 141] width 50 height 20
click at [891, 181] on div "1" at bounding box center [885, 183] width 21 height 21
type input "01-08-2025"
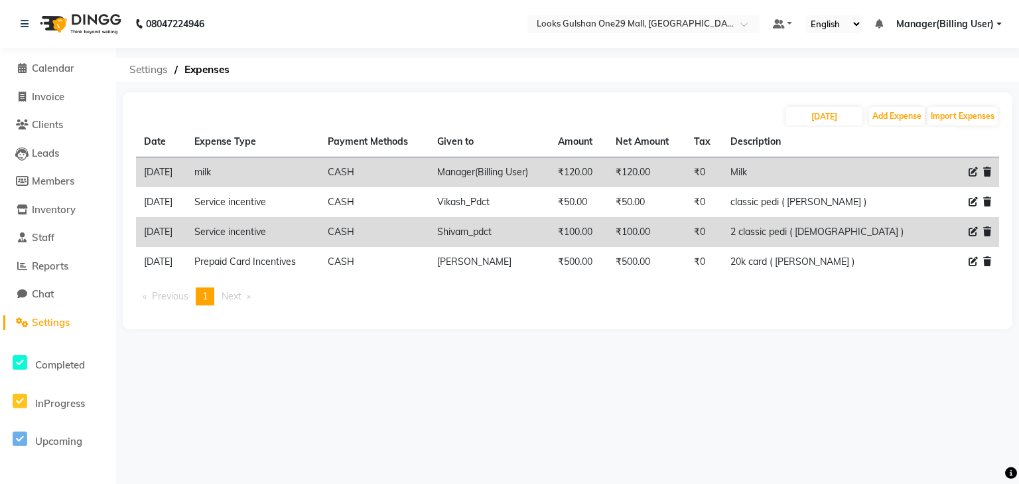
click at [147, 72] on span "Settings" at bounding box center [149, 70] width 52 height 24
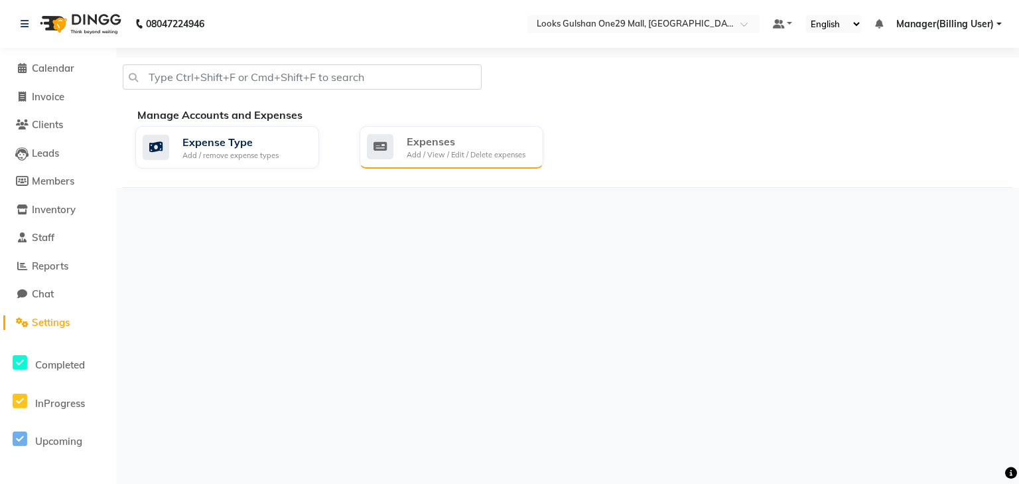
click at [435, 149] on div "Add / View / Edit / Delete expenses" at bounding box center [466, 154] width 119 height 11
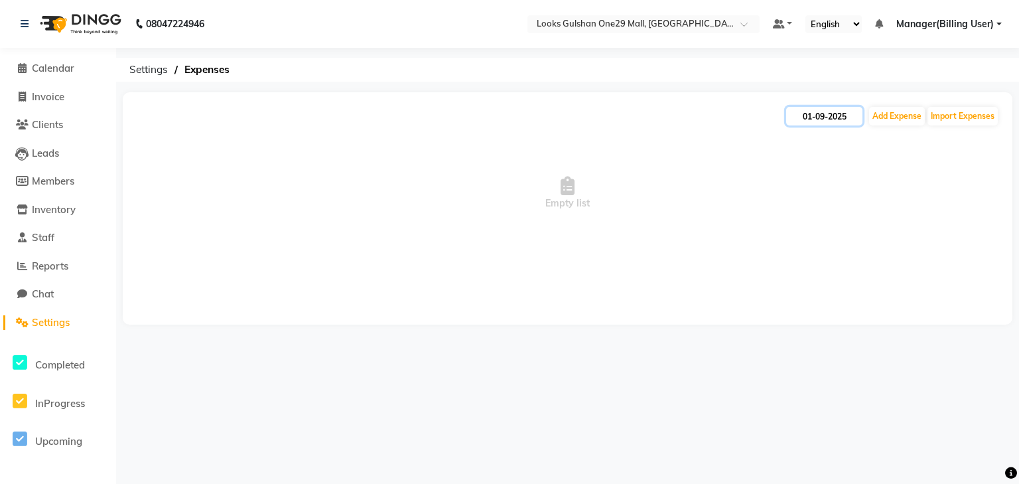
click at [841, 107] on input "01-09-2025" at bounding box center [824, 116] width 76 height 19
select select "9"
select select "2025"
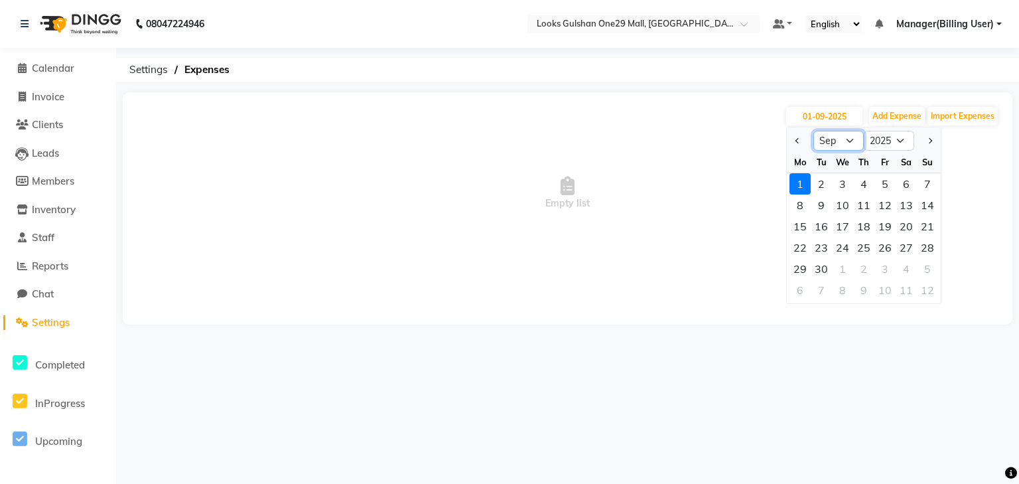
click at [845, 135] on select "Jan Feb Mar Apr May Jun Jul Aug Sep Oct Nov Dec" at bounding box center [839, 141] width 50 height 20
select select "8"
click at [814, 131] on select "Jan Feb Mar Apr May Jun Jul Aug Sep Oct Nov Dec" at bounding box center [839, 141] width 50 height 20
click at [595, 205] on span "Empty list" at bounding box center [567, 193] width 863 height 133
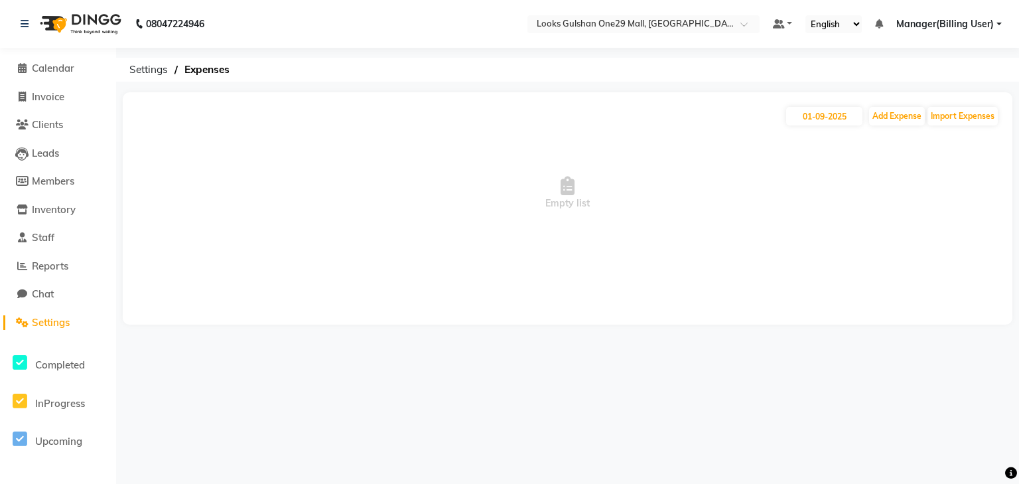
click at [817, 129] on span "Empty list" at bounding box center [567, 193] width 863 height 133
click at [819, 115] on input "01-09-2025" at bounding box center [824, 116] width 76 height 19
select select "9"
select select "2025"
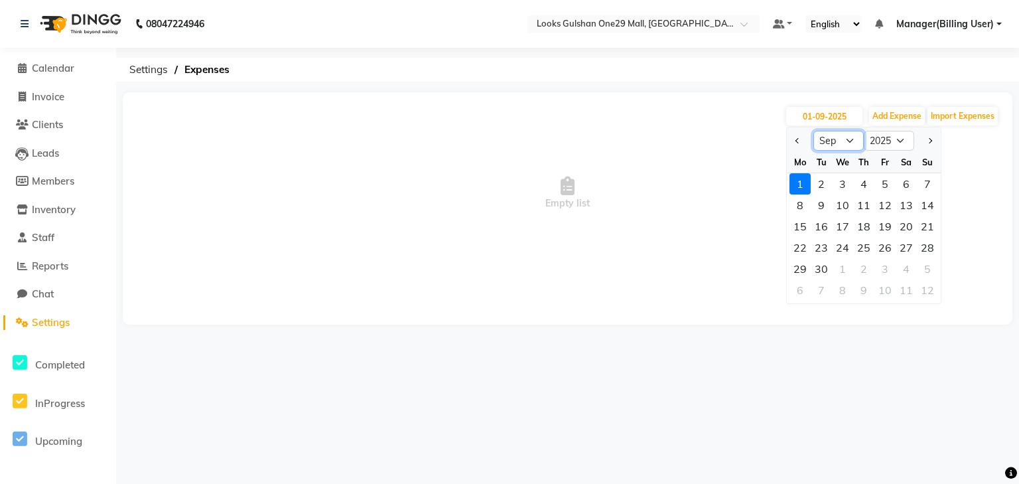
click at [839, 131] on select "Jan Feb Mar Apr May Jun Jul Aug Sep Oct Nov Dec" at bounding box center [839, 141] width 50 height 20
select select "8"
click at [814, 131] on select "Jan Feb Mar Apr May Jun Jul Aug Sep Oct Nov Dec" at bounding box center [839, 141] width 50 height 20
click at [873, 182] on div "31" at bounding box center [863, 183] width 21 height 21
type input "31-07-2025"
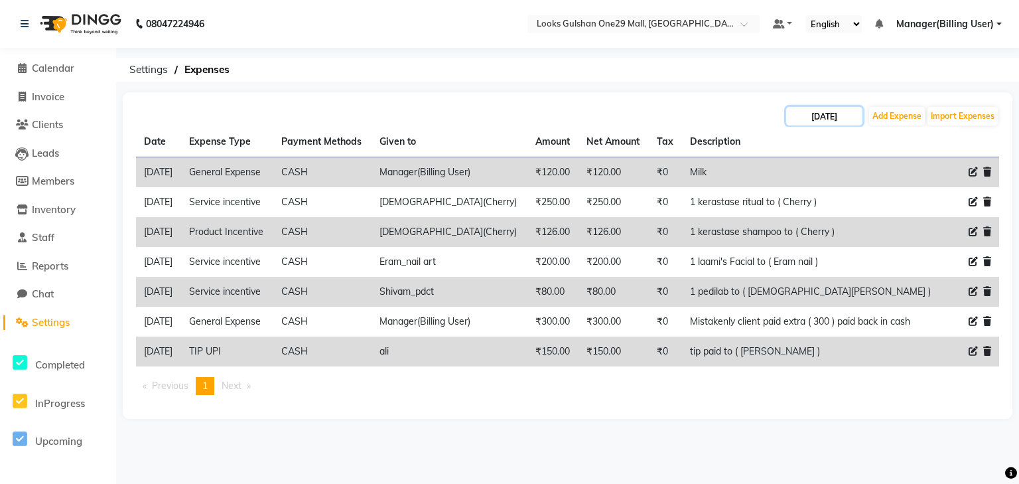
click at [839, 116] on input "31-07-2025" at bounding box center [824, 116] width 76 height 19
select select "7"
select select "2025"
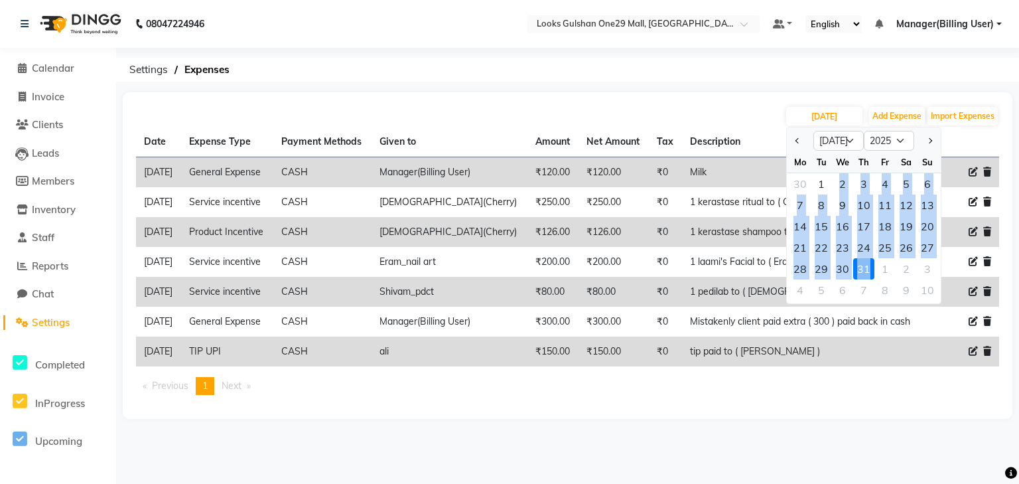
drag, startPoint x: 828, startPoint y: 188, endPoint x: 871, endPoint y: 265, distance: 88.2
click at [871, 265] on ngb-datepicker-month "Mo Tu We Th Fr Sa Su 30 1 2 3 4 5 6 7 8 9 10 11 12 13 14 15 16 17 18 19 20 21 2…" at bounding box center [864, 227] width 154 height 152
click at [871, 265] on div "31" at bounding box center [863, 268] width 21 height 21
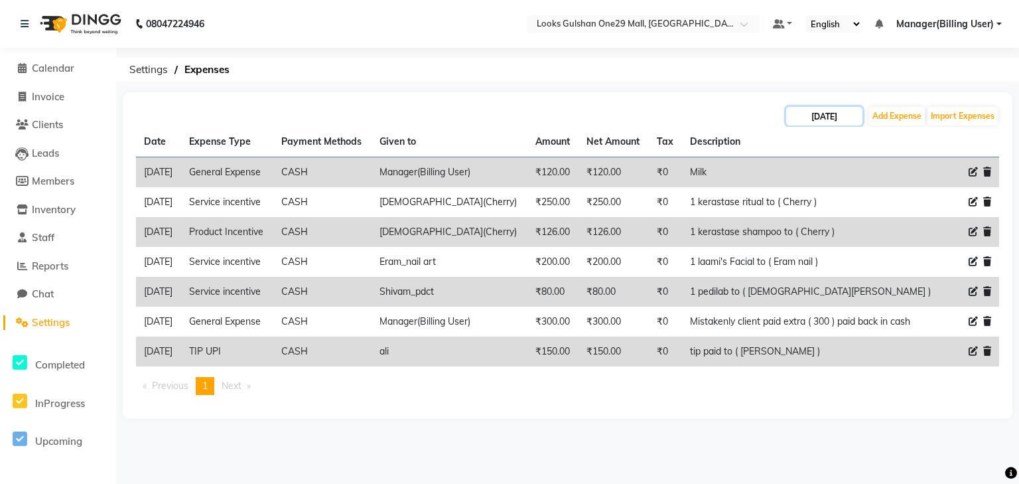
click at [824, 111] on input "31-07-2025" at bounding box center [824, 116] width 76 height 19
select select "7"
select select "2025"
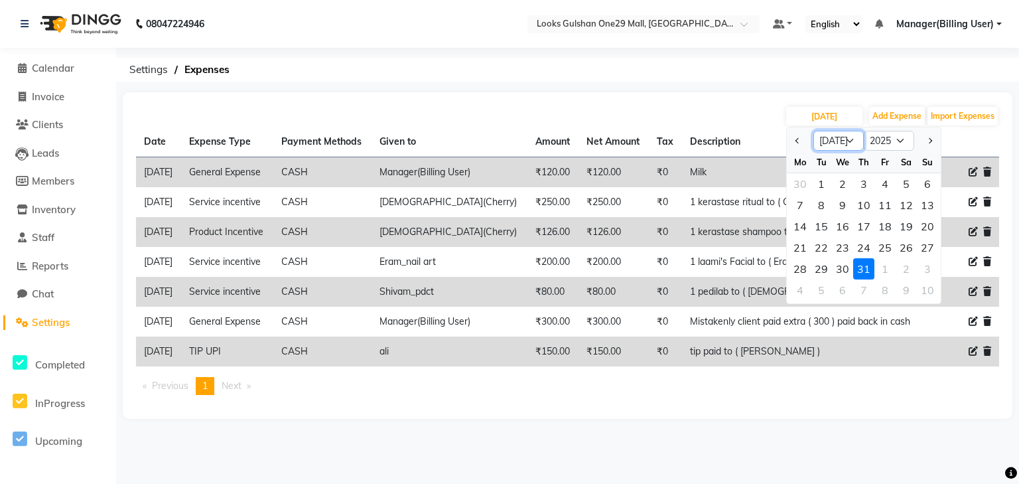
click at [848, 143] on select "Jan Feb Mar Apr May Jun Jul Aug Sep Oct Nov Dec" at bounding box center [839, 141] width 50 height 20
select select "8"
click at [814, 131] on select "Jan Feb Mar Apr May Jun Jul Aug Sep Oct Nov Dec" at bounding box center [839, 141] width 50 height 20
click at [881, 186] on div "1" at bounding box center [885, 183] width 21 height 21
type input "01-08-2025"
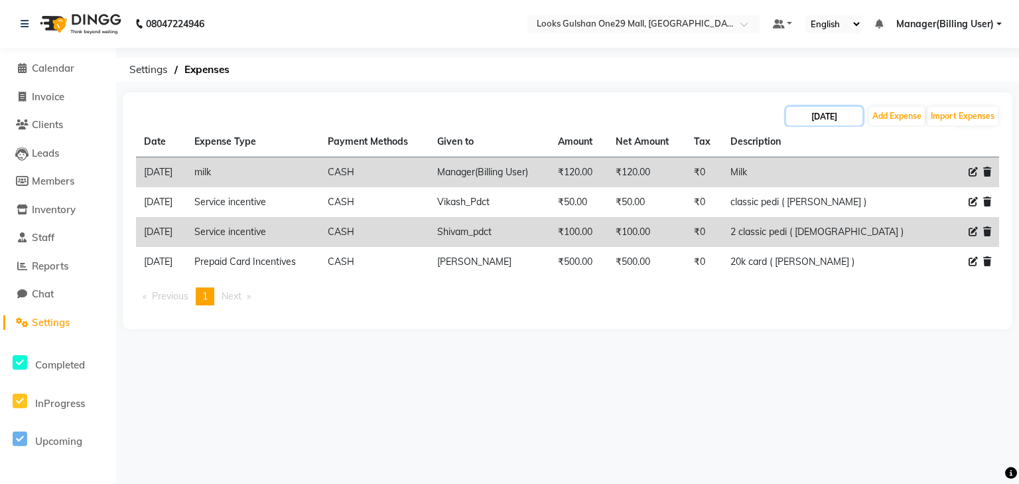
click at [848, 119] on input "01-08-2025" at bounding box center [824, 116] width 76 height 19
select select "8"
select select "2025"
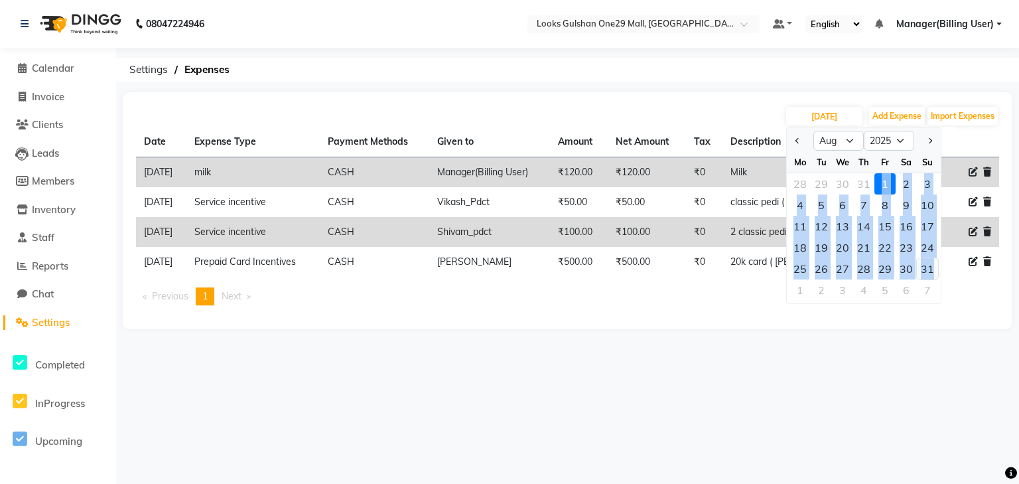
drag, startPoint x: 884, startPoint y: 184, endPoint x: 935, endPoint y: 274, distance: 103.7
click at [935, 274] on ngb-datepicker-month "Mo Tu We Th Fr Sa Su 28 29 30 31 1 2 3 4 5 6 7 8 9 10 11 12 13 14 15 16 17 18 1…" at bounding box center [864, 227] width 154 height 152
click at [815, 271] on div "26" at bounding box center [821, 268] width 21 height 21
type input "26-08-2025"
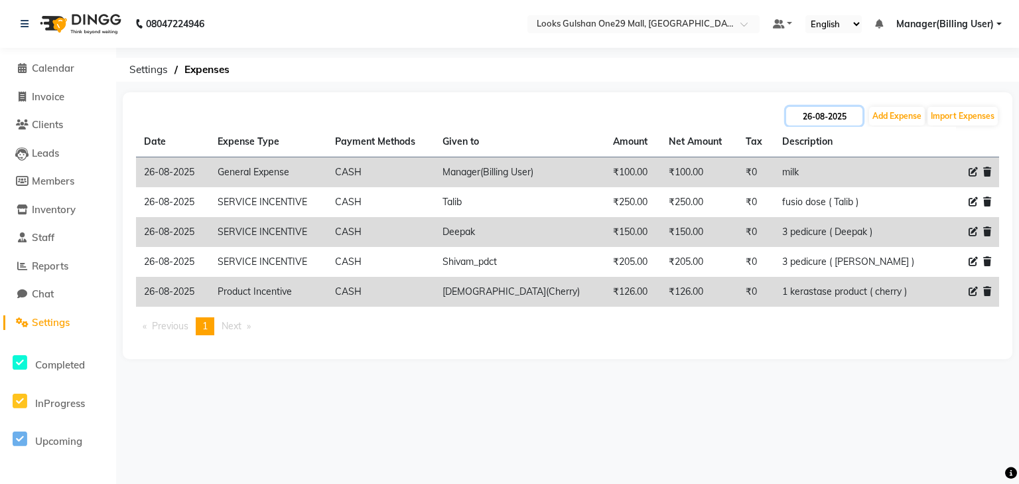
click at [849, 117] on input "26-08-2025" at bounding box center [824, 116] width 76 height 19
select select "8"
select select "2025"
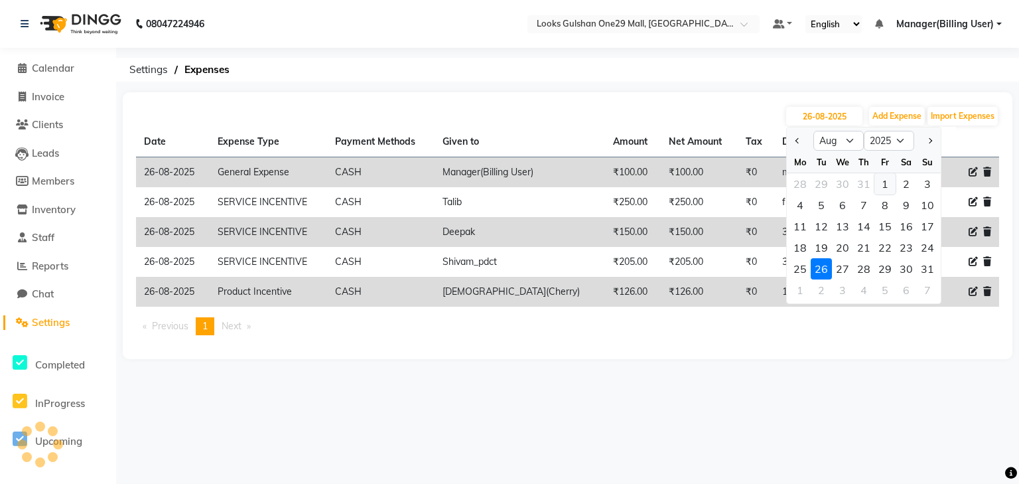
click at [885, 188] on div "1" at bounding box center [885, 183] width 21 height 21
type input "01-08-2025"
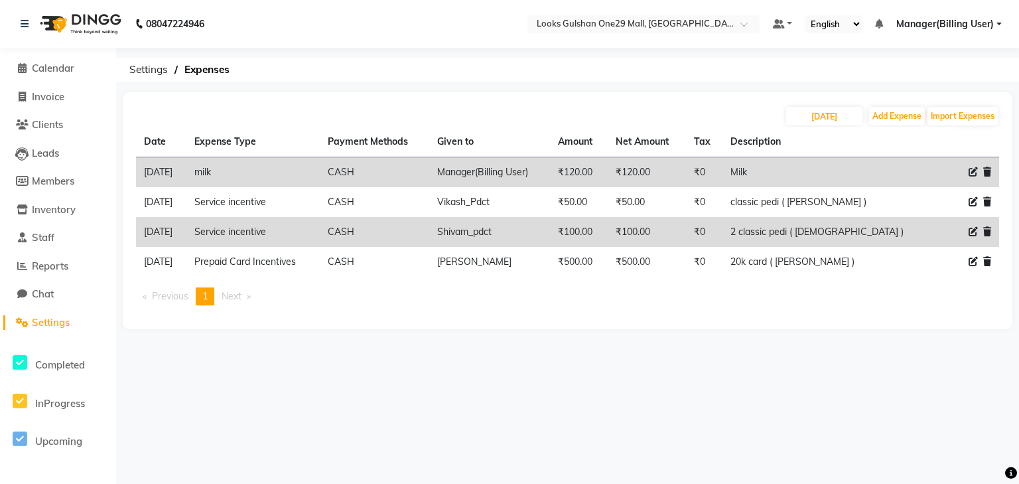
click at [656, 295] on ul "Previous page 1 / 1 You're on page 1 Next page" at bounding box center [567, 296] width 863 height 18
click at [948, 111] on button "Import Expenses" at bounding box center [963, 116] width 70 height 19
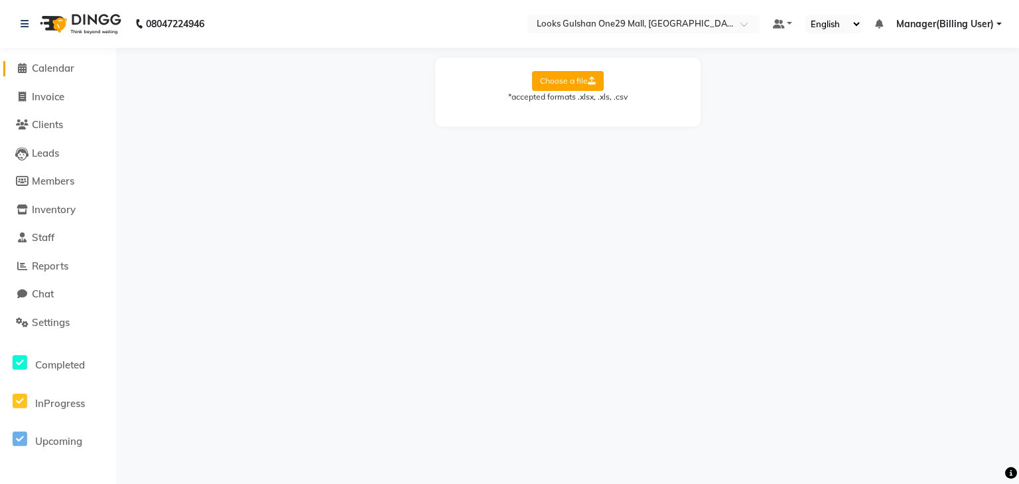
click at [66, 74] on span "Calendar" at bounding box center [53, 68] width 42 height 13
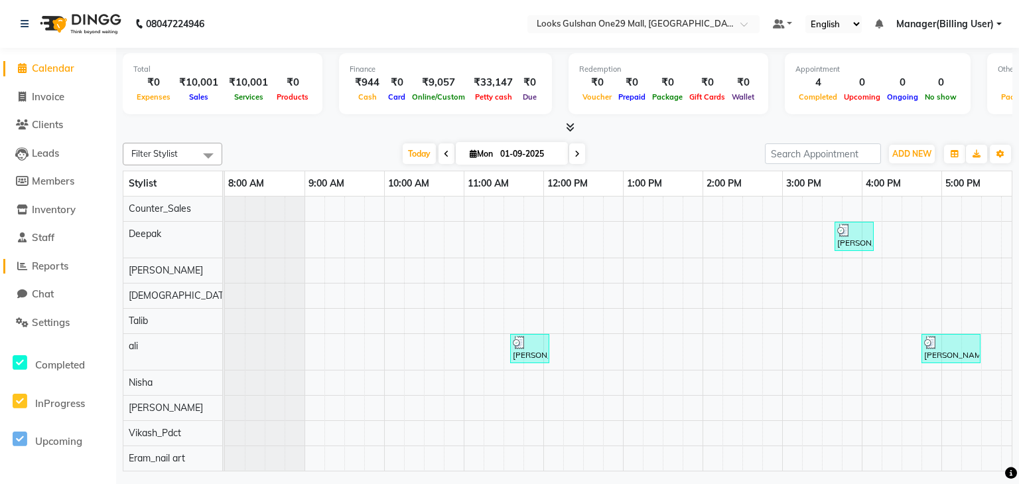
click at [68, 260] on span "Reports" at bounding box center [50, 265] width 36 height 13
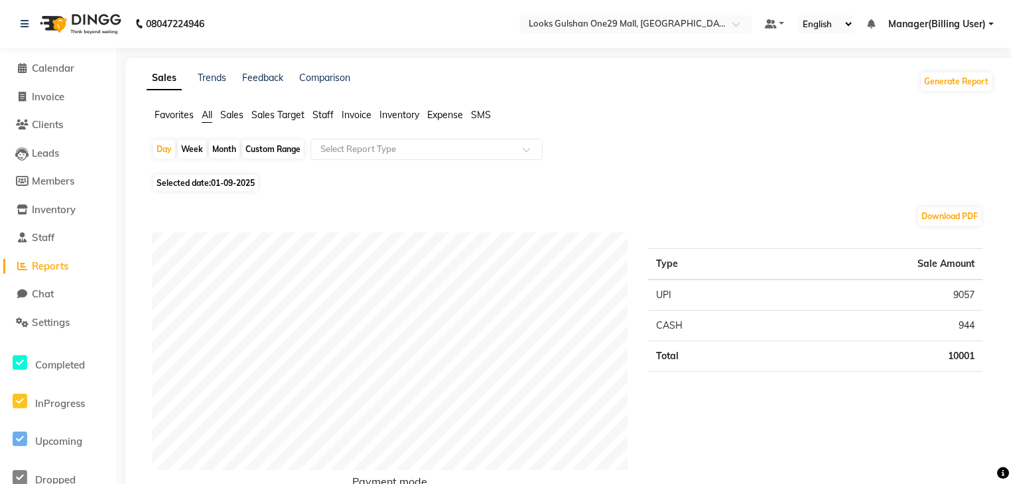
click at [392, 116] on span "Inventory" at bounding box center [400, 115] width 40 height 12
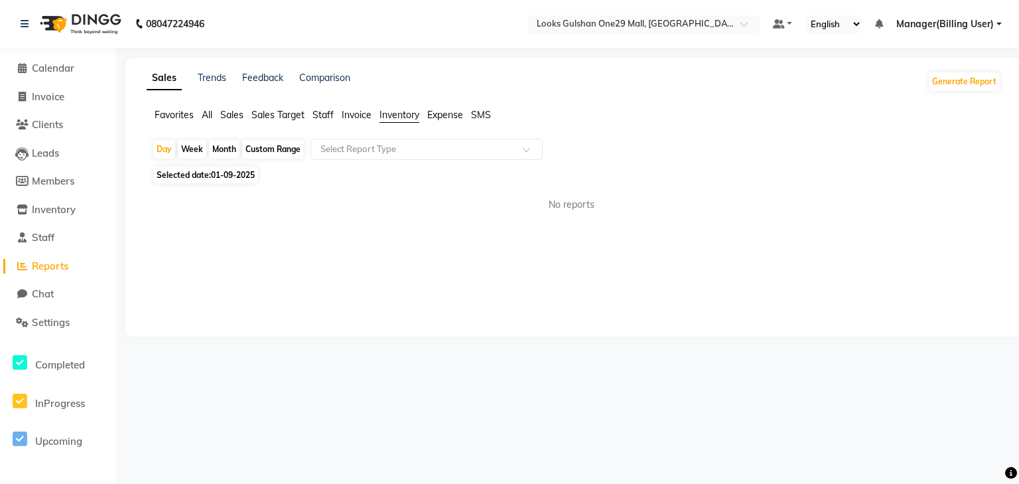
click at [368, 117] on span "Invoice" at bounding box center [357, 115] width 30 height 12
click at [348, 117] on span "Invoice" at bounding box center [357, 115] width 30 height 12
click at [333, 116] on span "Staff" at bounding box center [323, 115] width 21 height 12
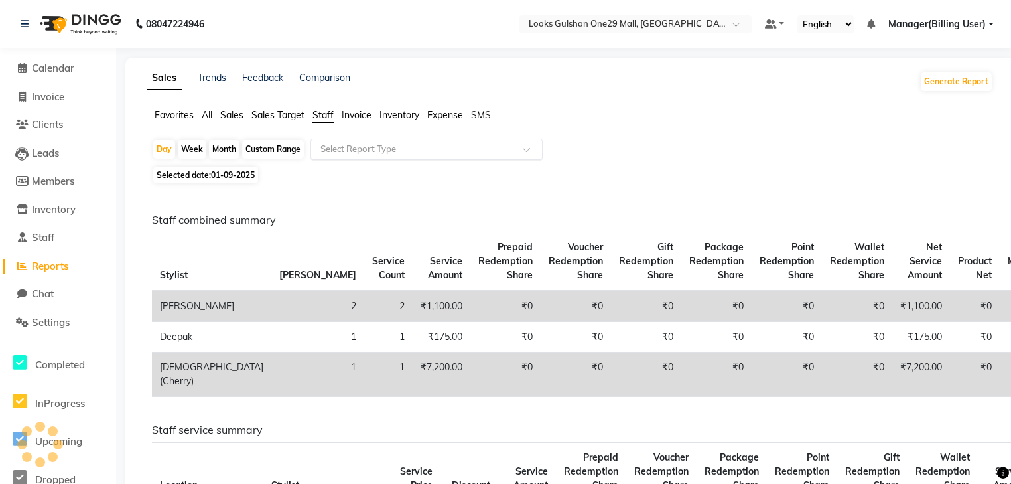
click at [358, 150] on input "text" at bounding box center [413, 149] width 191 height 13
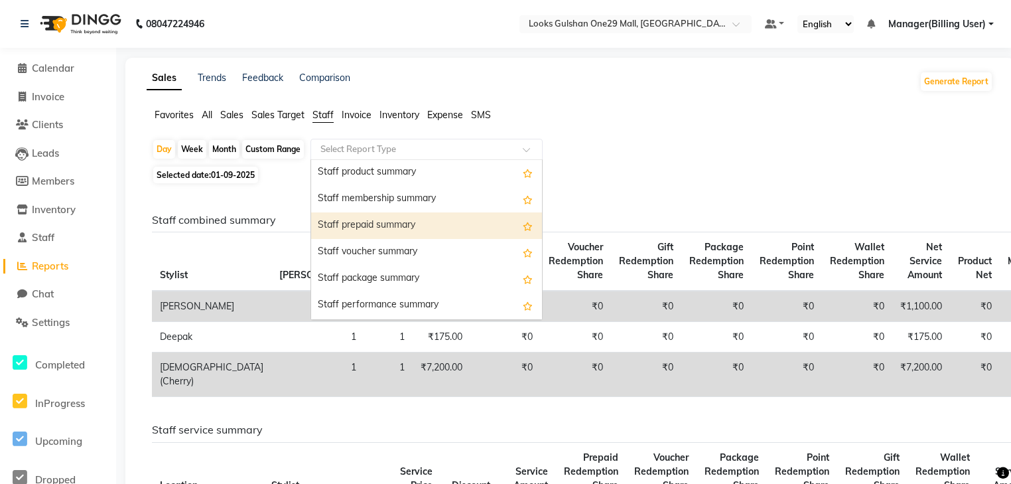
scroll to position [372, 0]
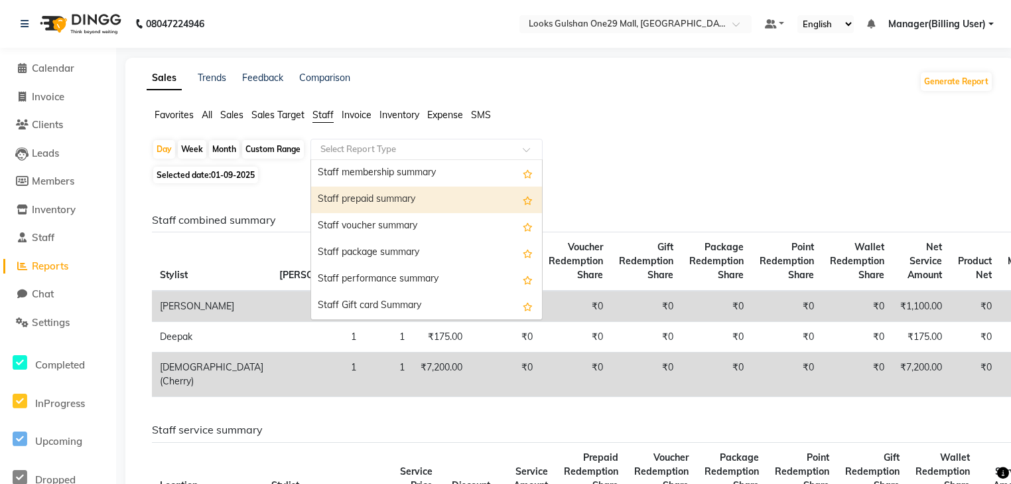
click at [421, 202] on div "Staff prepaid summary" at bounding box center [426, 199] width 231 height 27
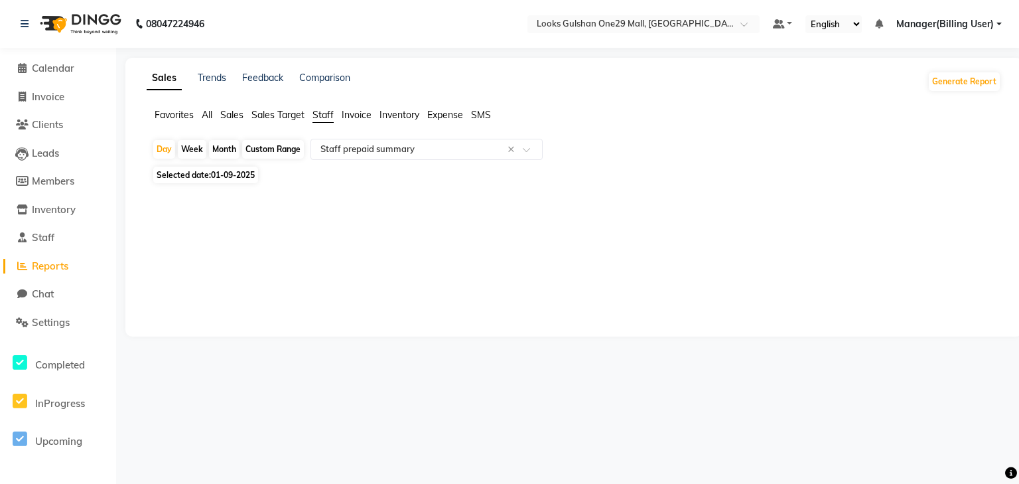
click at [275, 154] on div "Custom Range" at bounding box center [273, 149] width 62 height 19
select select "9"
select select "2025"
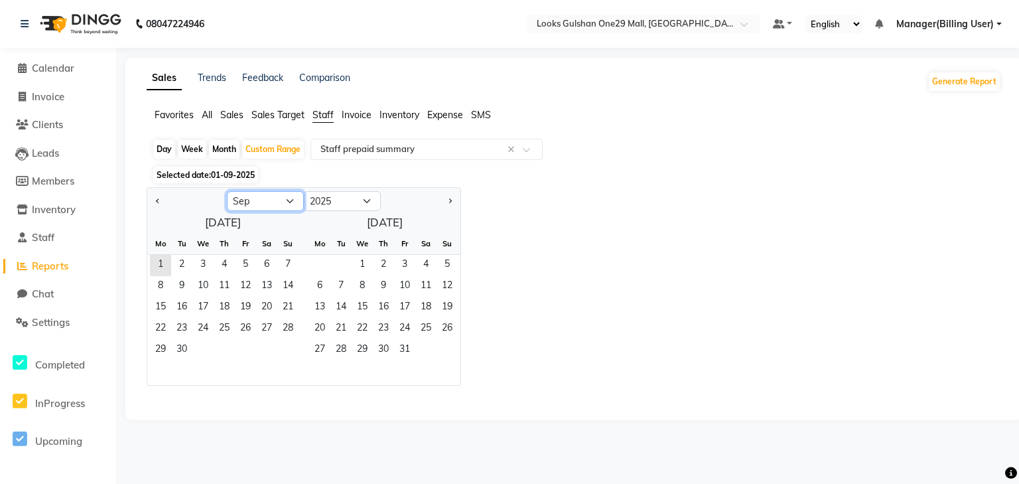
click at [271, 205] on select "Jan Feb Mar Apr May Jun Jul Aug Sep Oct Nov Dec" at bounding box center [265, 201] width 77 height 20
select select "8"
click at [227, 191] on select "Jan Feb Mar Apr May Jun Jul Aug Sep Oct Nov Dec" at bounding box center [265, 201] width 77 height 20
click at [243, 262] on span "1" at bounding box center [245, 265] width 21 height 21
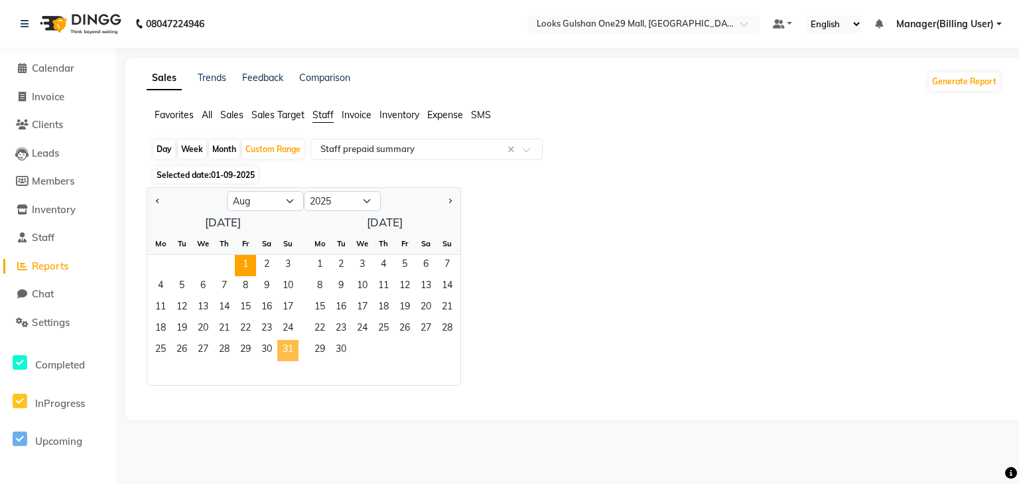
click at [285, 345] on span "31" at bounding box center [287, 350] width 21 height 21
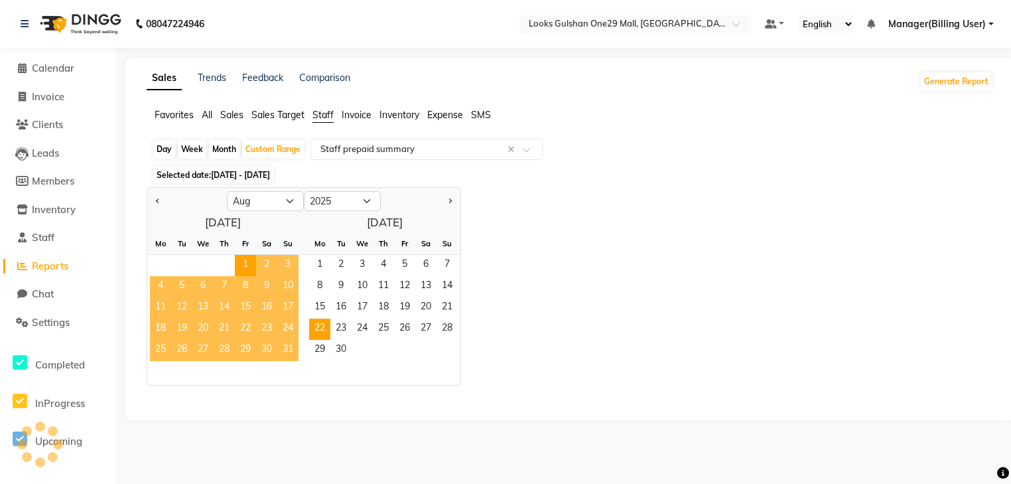
select select "full_report"
select select "csv"
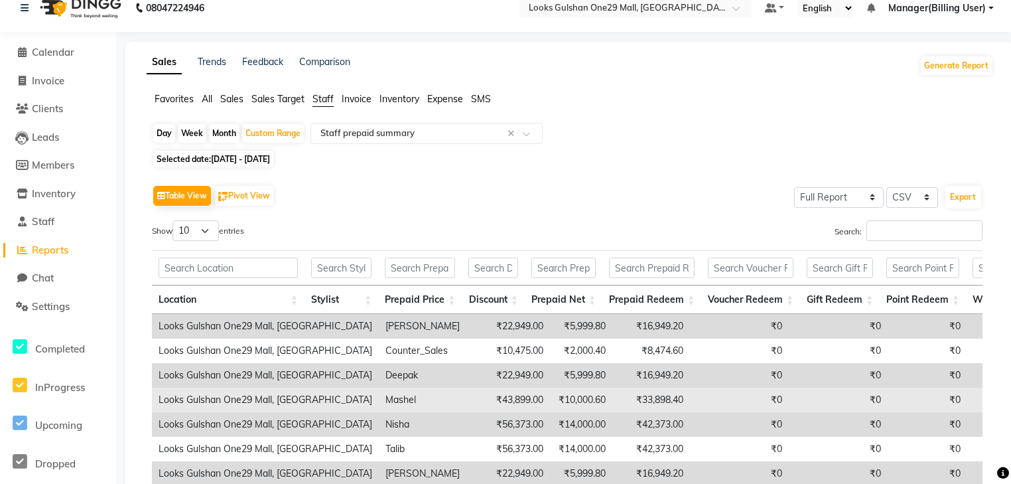
scroll to position [0, 0]
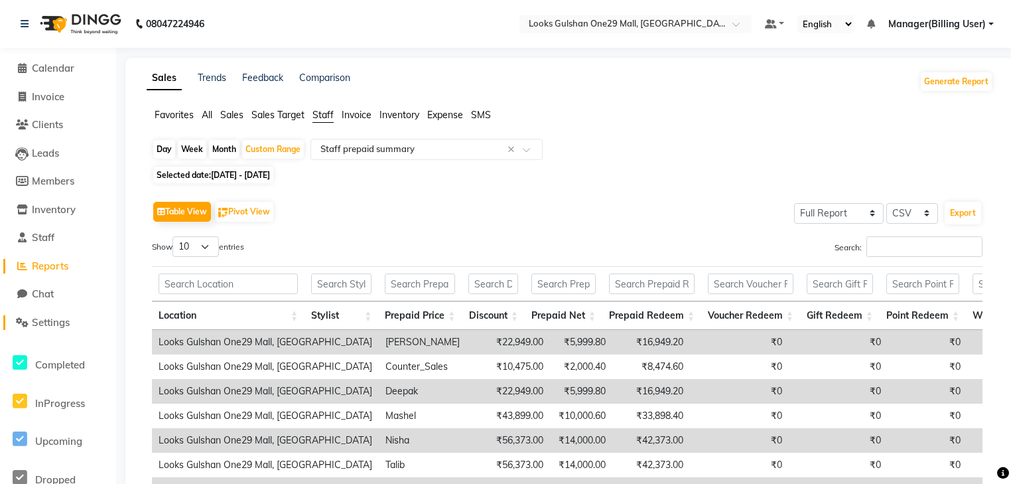
click at [68, 321] on span "Settings" at bounding box center [51, 322] width 38 height 13
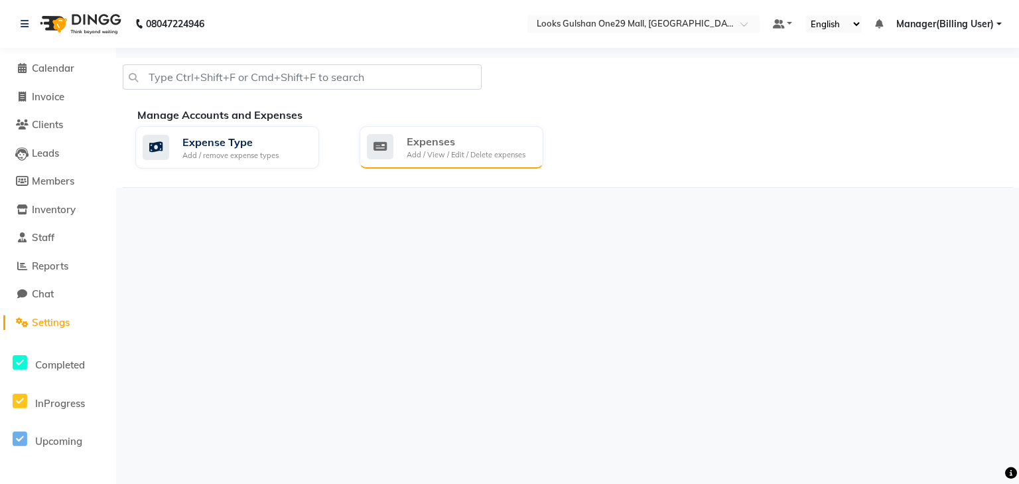
click at [382, 143] on icon at bounding box center [380, 146] width 27 height 25
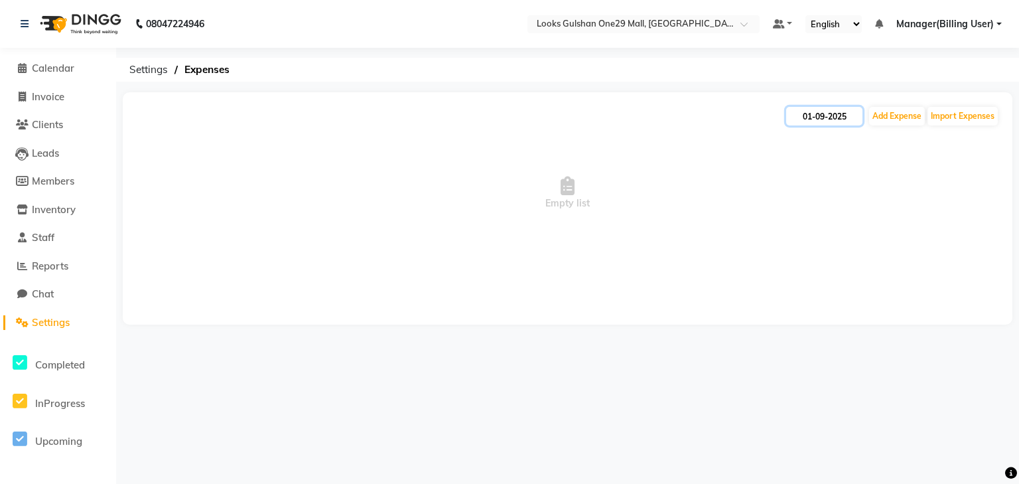
click at [823, 117] on input "01-09-2025" at bounding box center [824, 116] width 76 height 19
select select "9"
select select "2025"
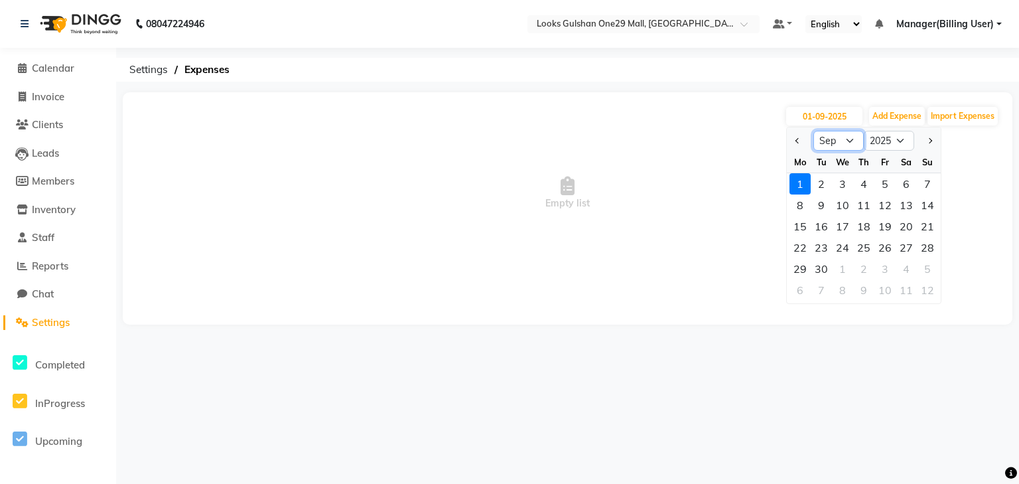
click at [853, 139] on select "Jan Feb Mar Apr May Jun Jul Aug Sep Oct Nov Dec" at bounding box center [839, 141] width 50 height 20
click at [65, 267] on span "Reports" at bounding box center [50, 265] width 36 height 13
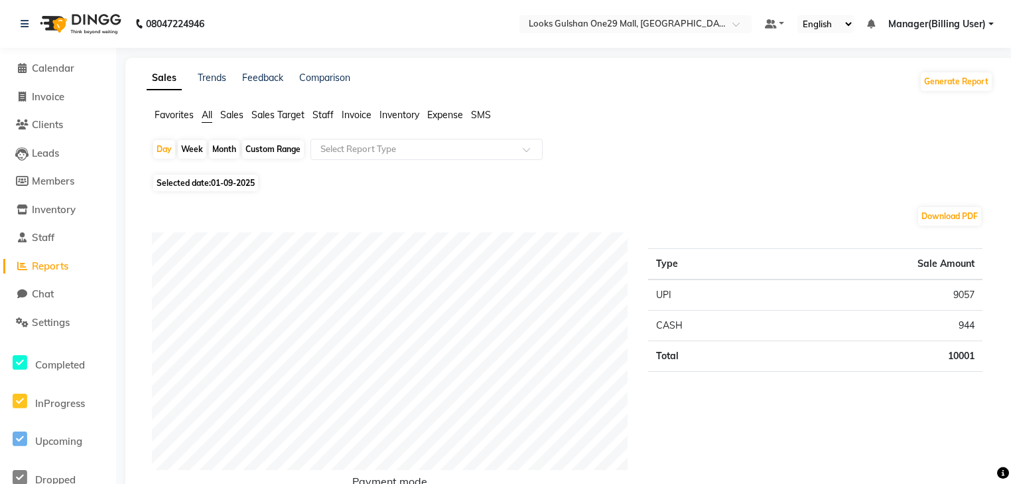
click at [356, 113] on span "Invoice" at bounding box center [357, 115] width 30 height 12
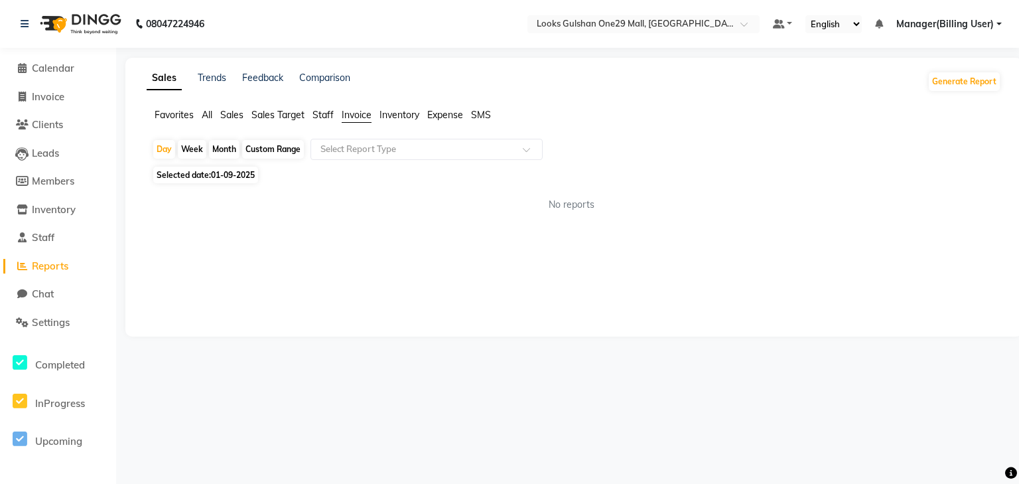
click at [322, 114] on span "Staff" at bounding box center [323, 115] width 21 height 12
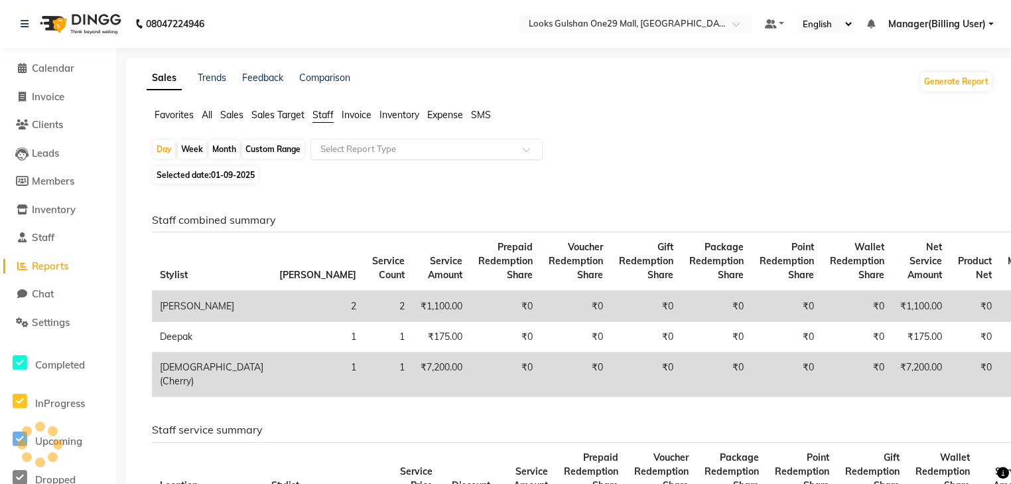
click at [337, 144] on input "text" at bounding box center [413, 149] width 191 height 13
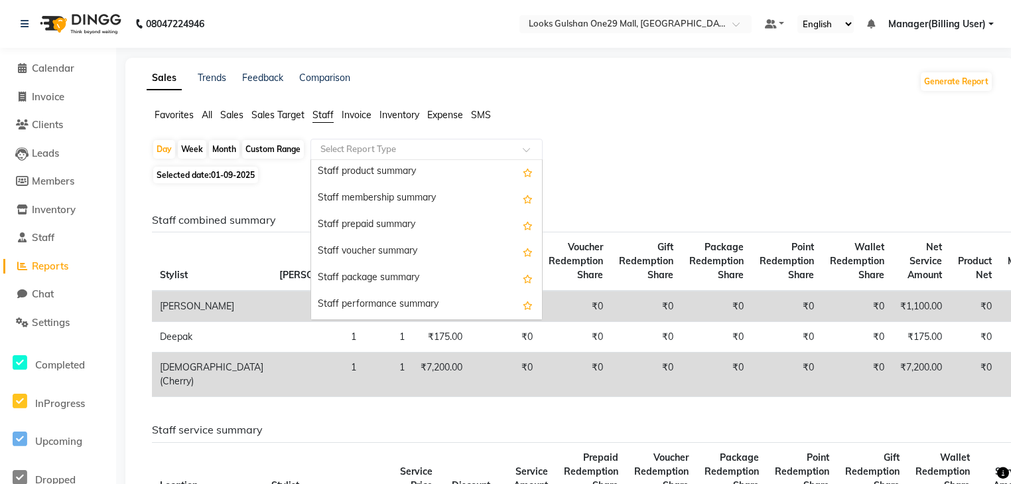
scroll to position [372, 0]
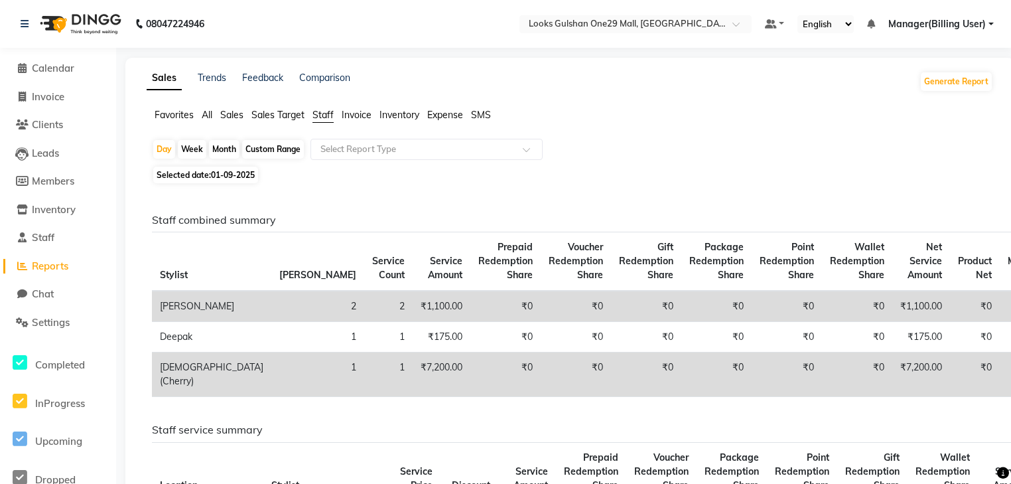
click at [258, 115] on span "Sales Target" at bounding box center [277, 115] width 53 height 12
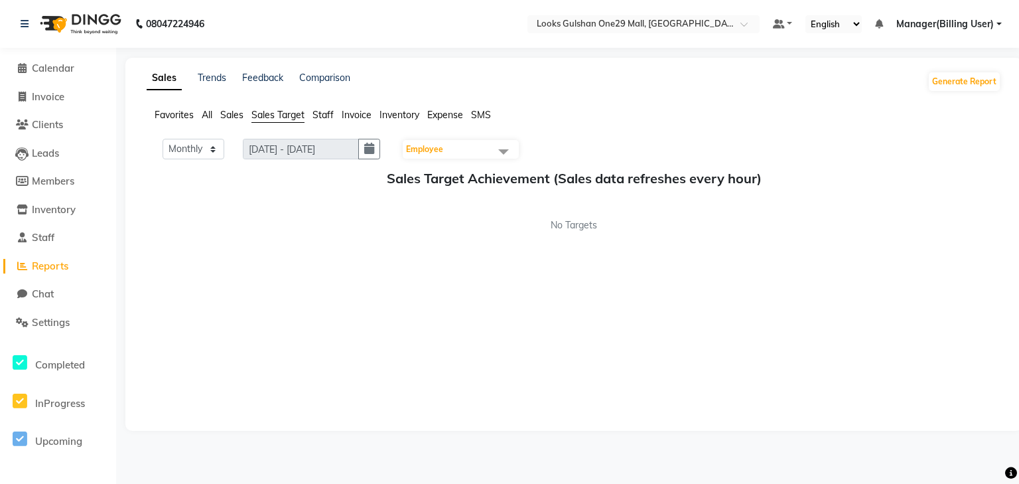
click at [208, 115] on span "All" at bounding box center [207, 115] width 11 height 12
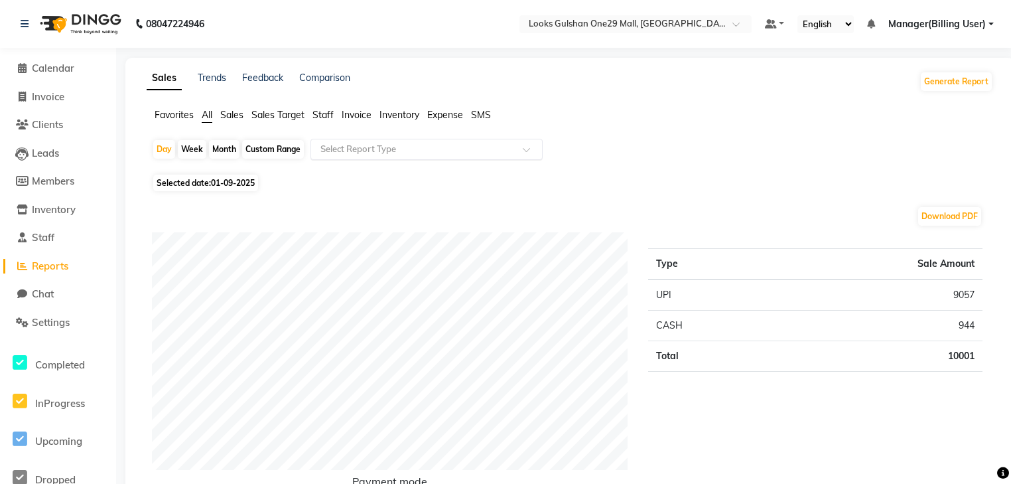
click at [365, 152] on input "text" at bounding box center [413, 149] width 191 height 13
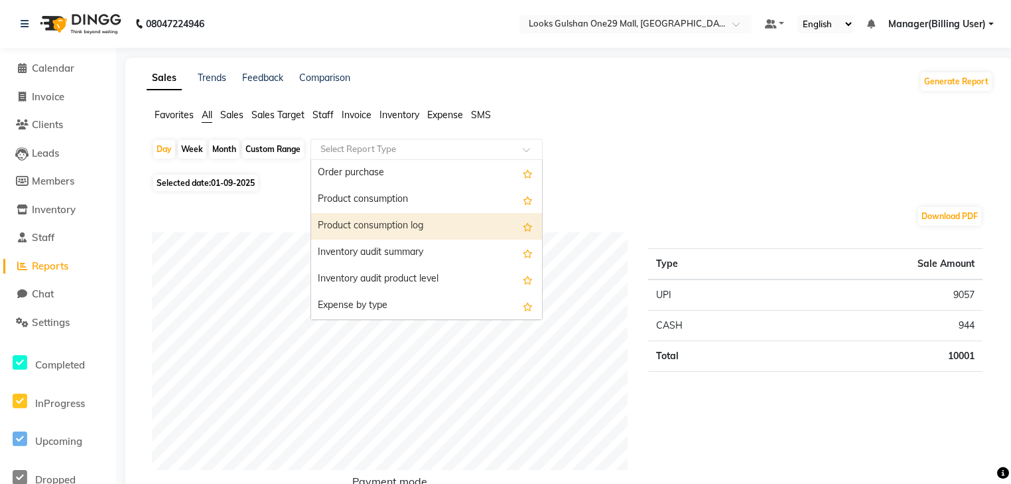
scroll to position [1327, 0]
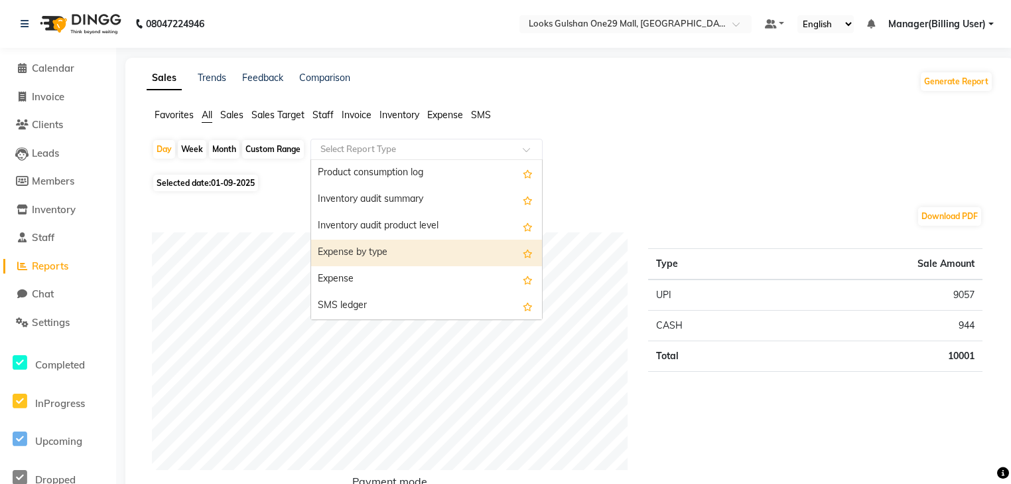
click at [382, 259] on div "Expense by type" at bounding box center [426, 253] width 231 height 27
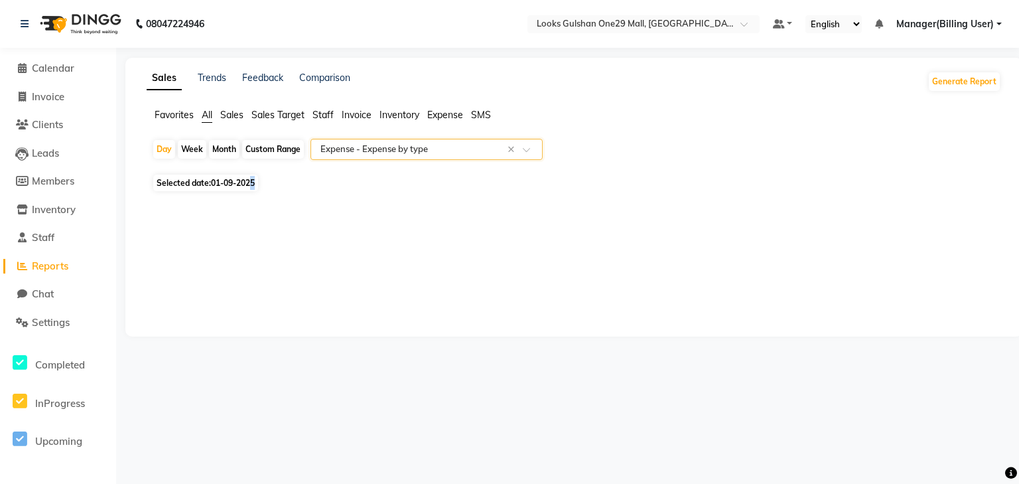
click at [254, 188] on span "Selected date: 01-09-2025" at bounding box center [205, 183] width 105 height 17
select select "9"
select select "2025"
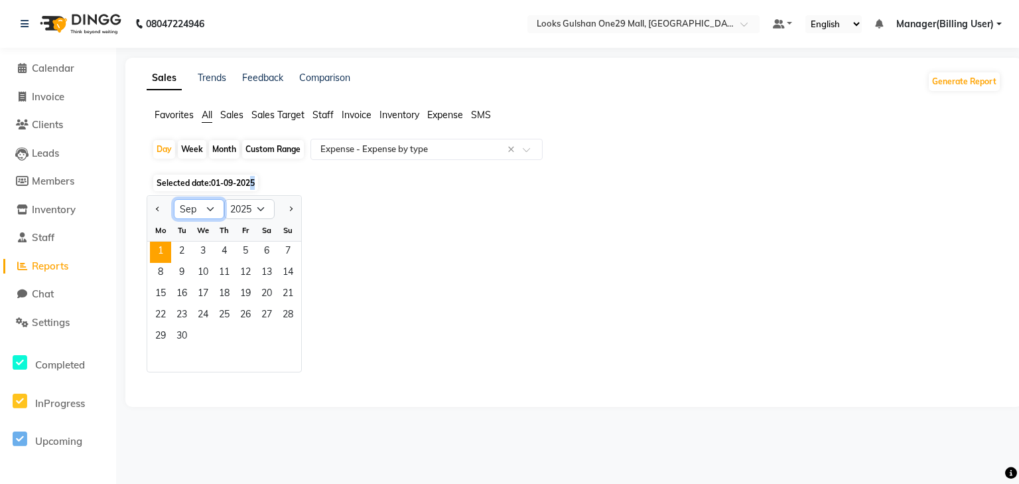
click at [212, 211] on select "Jan Feb Mar Apr May Jun Jul Aug Sep Oct Nov Dec" at bounding box center [199, 209] width 50 height 20
select select "8"
click at [174, 199] on select "Jan Feb Mar Apr May Jun Jul Aug Sep Oct Nov Dec" at bounding box center [199, 209] width 50 height 20
click at [242, 250] on span "1" at bounding box center [245, 252] width 21 height 21
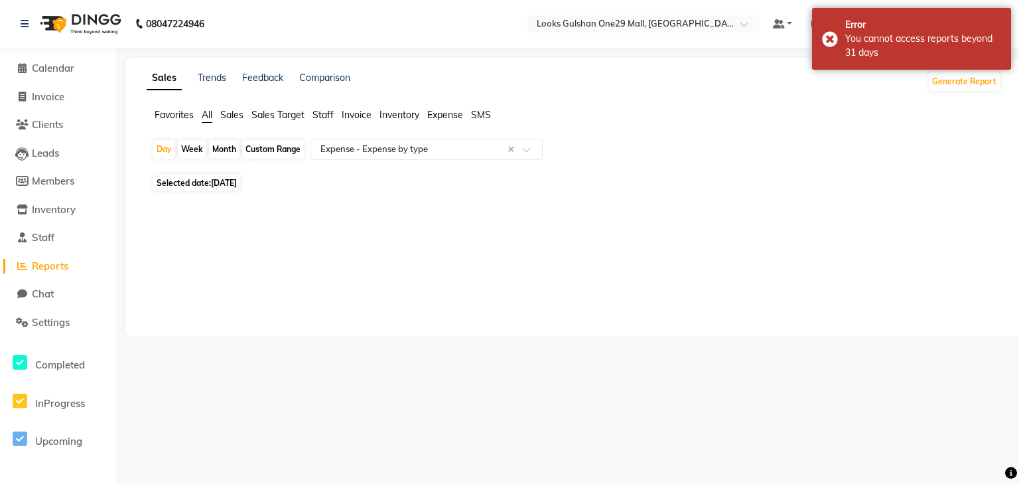
click at [263, 149] on div "Custom Range" at bounding box center [273, 149] width 62 height 19
select select "8"
select select "2025"
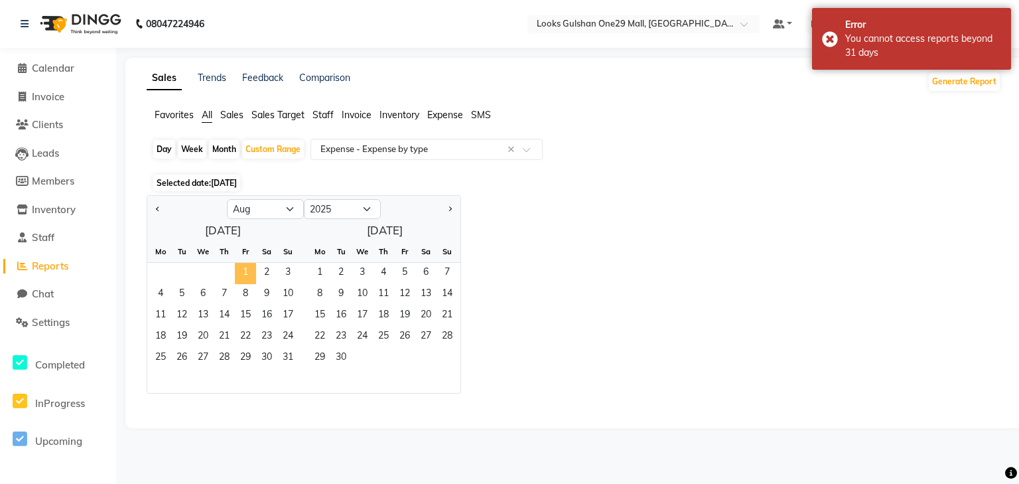
click at [244, 273] on span "1" at bounding box center [245, 273] width 21 height 21
click at [289, 358] on span "31" at bounding box center [287, 358] width 21 height 21
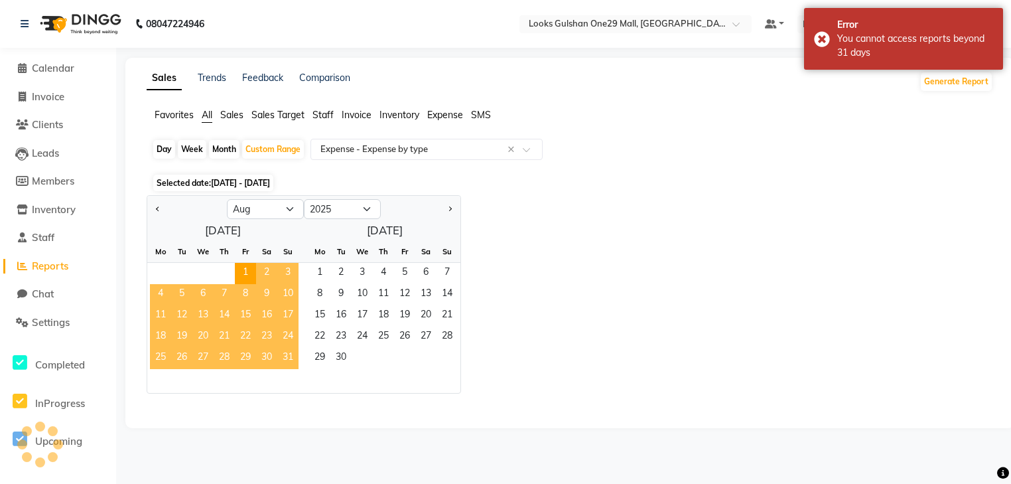
select select "full_report"
select select "csv"
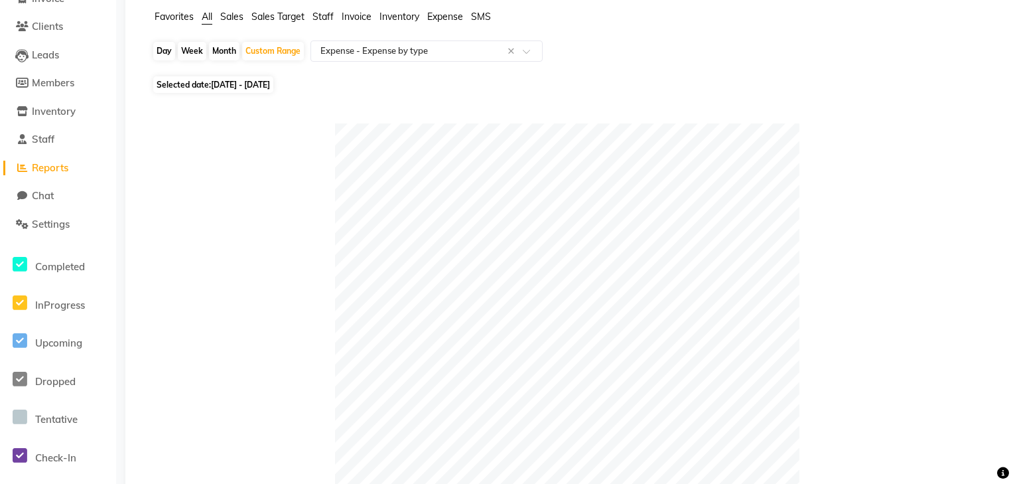
scroll to position [0, 0]
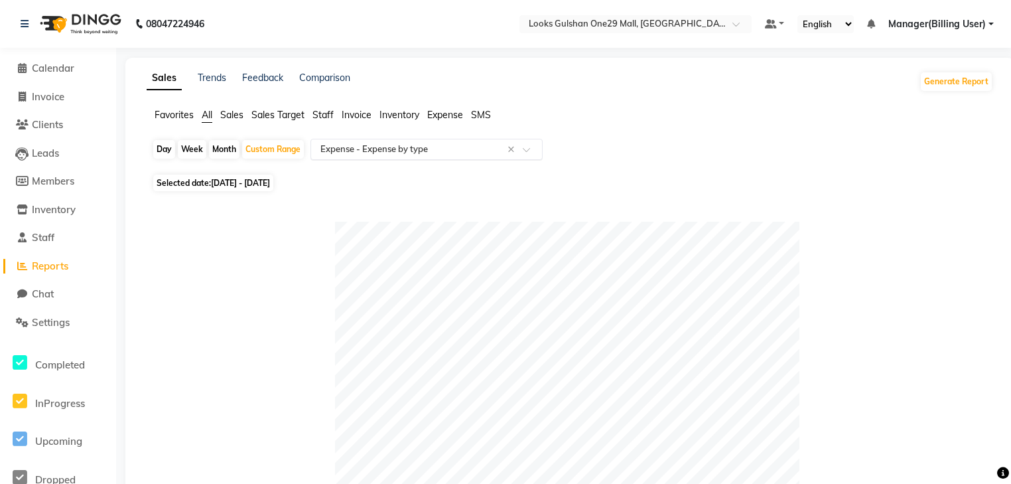
click at [410, 155] on div "× Expense - Expense by type" at bounding box center [374, 149] width 107 height 13
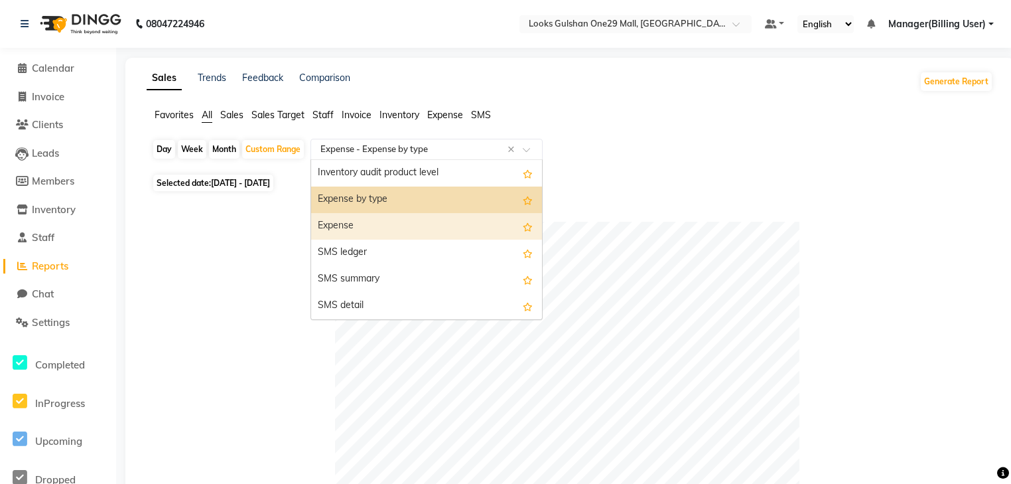
click at [395, 222] on div "Expense" at bounding box center [426, 226] width 231 height 27
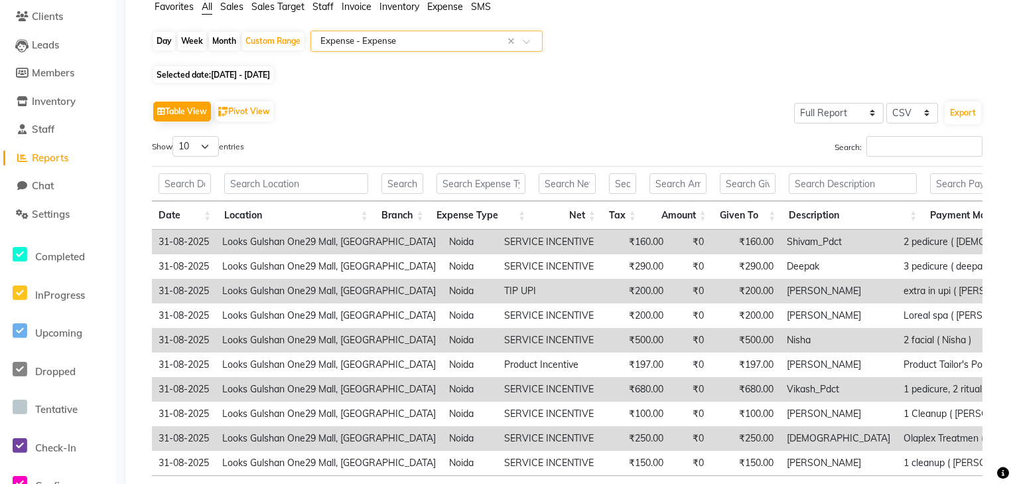
scroll to position [214, 0]
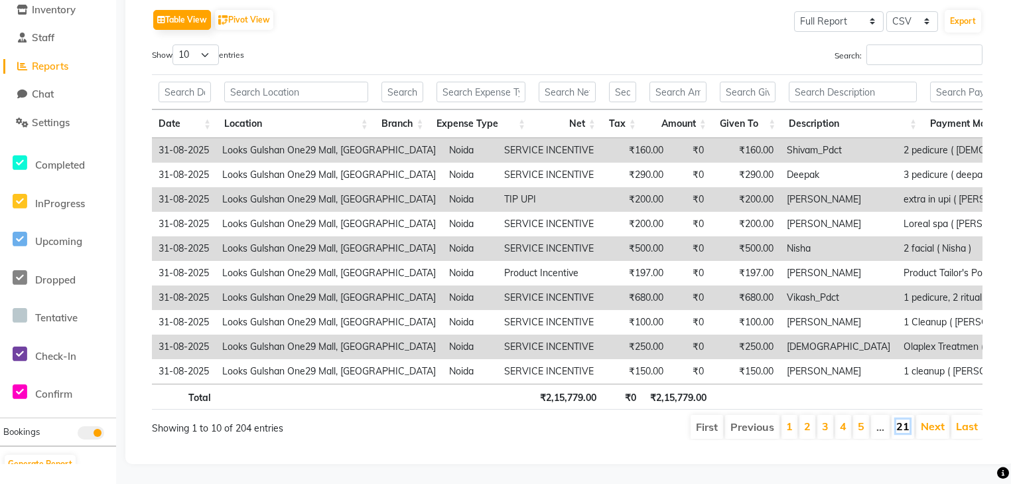
click at [905, 421] on link "21" at bounding box center [902, 425] width 13 height 13
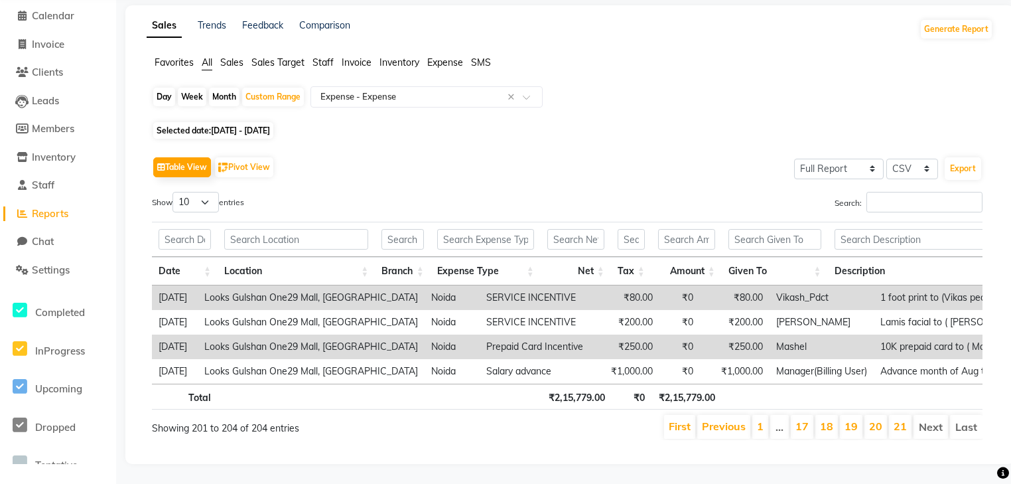
click at [964, 422] on li "Last" at bounding box center [966, 427] width 33 height 24
click at [969, 420] on li "Last" at bounding box center [966, 427] width 33 height 24
click at [969, 421] on li "Last" at bounding box center [966, 427] width 33 height 24
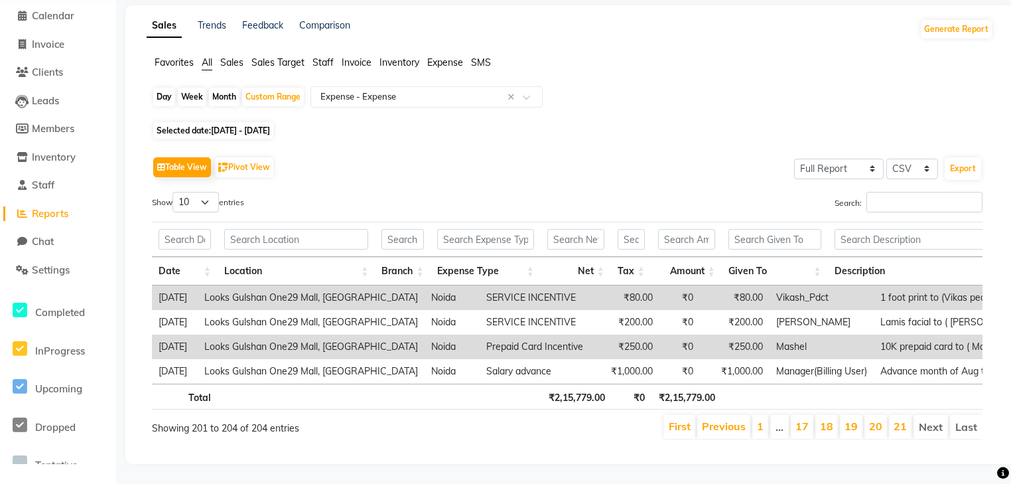
click at [969, 420] on li "Last" at bounding box center [966, 427] width 33 height 24
click at [898, 419] on link "21" at bounding box center [900, 425] width 13 height 13
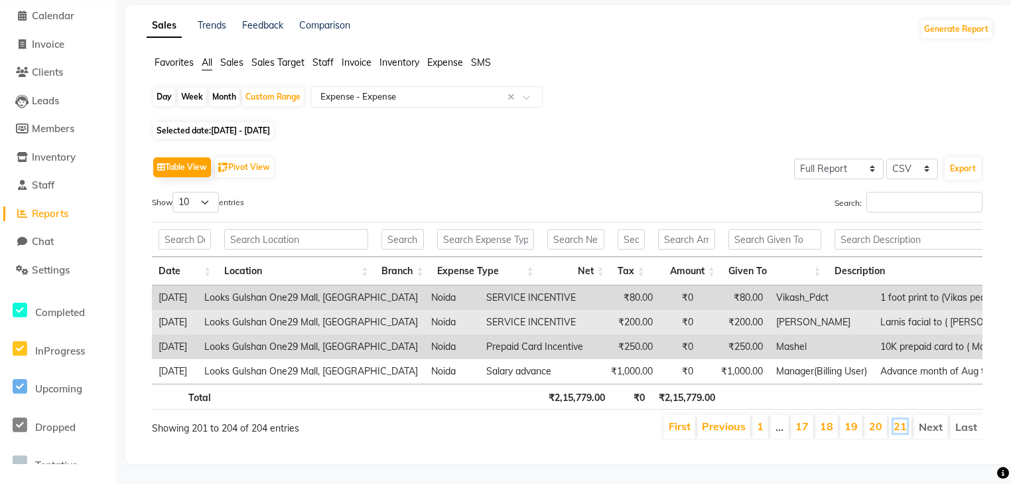
scroll to position [14, 0]
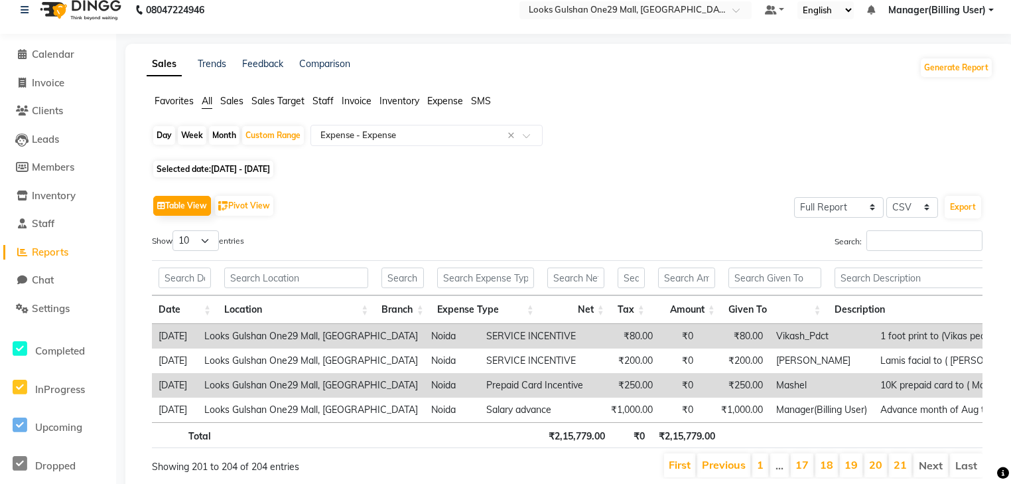
click at [814, 476] on li "17" at bounding box center [802, 465] width 23 height 24
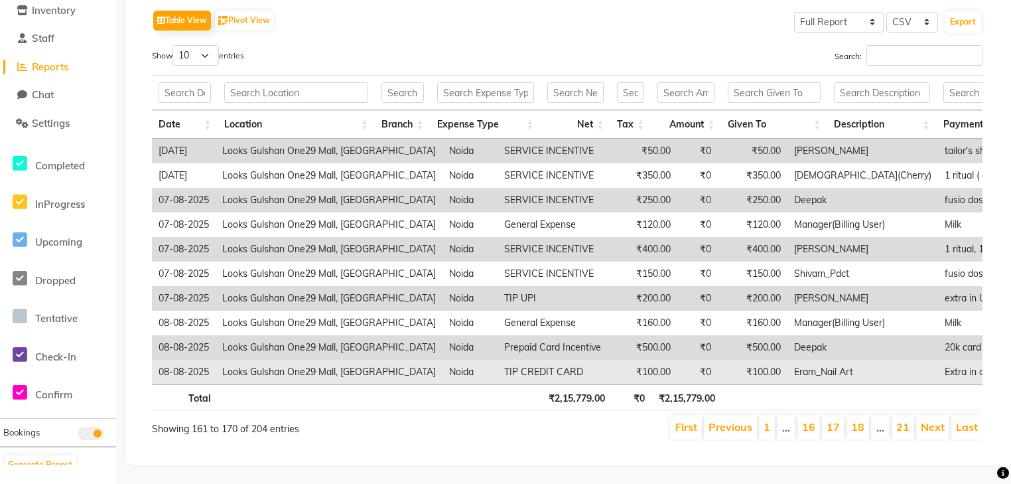
scroll to position [214, 0]
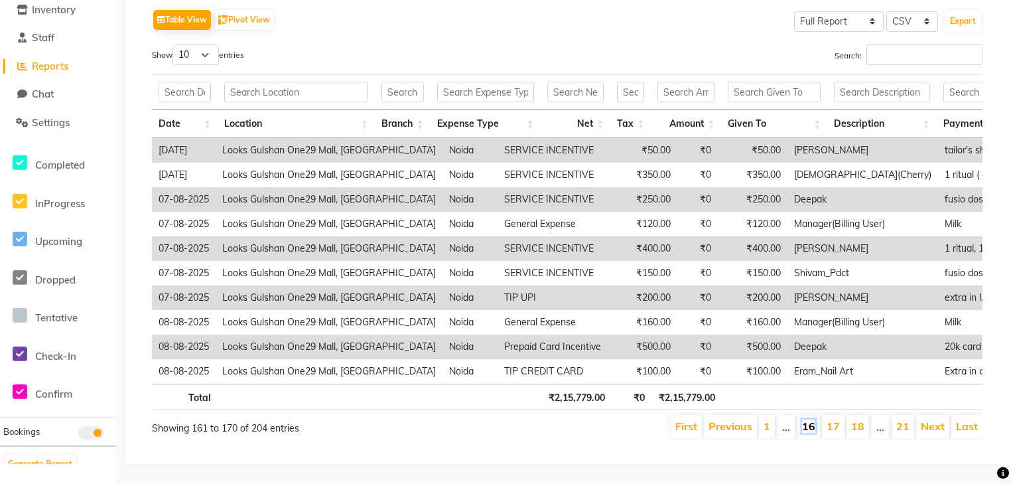
click at [809, 419] on link "16" at bounding box center [808, 425] width 13 height 13
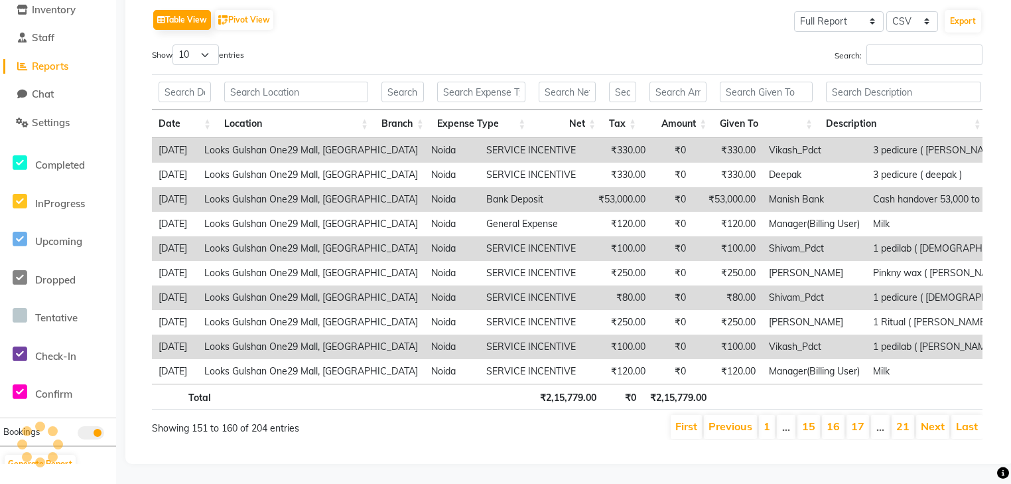
click at [791, 419] on li "…" at bounding box center [786, 427] width 19 height 24
click at [769, 419] on link "1" at bounding box center [767, 425] width 7 height 13
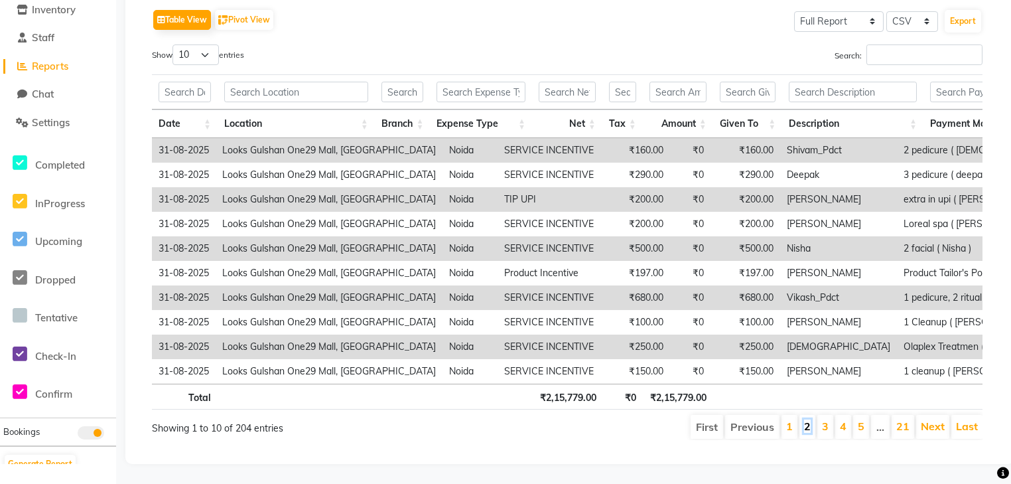
click at [808, 421] on link "2" at bounding box center [807, 425] width 7 height 13
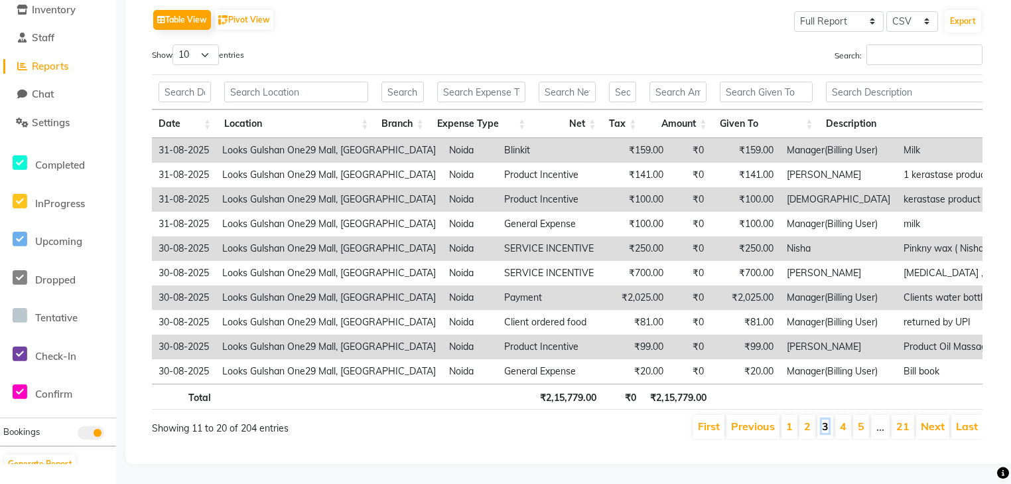
click at [829, 422] on link "3" at bounding box center [825, 425] width 7 height 13
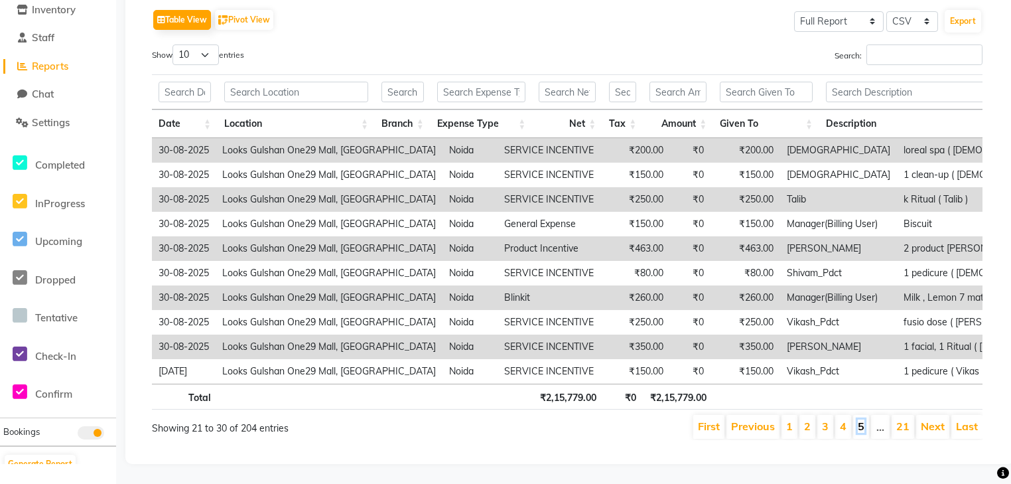
click at [865, 421] on link "5" at bounding box center [861, 425] width 7 height 13
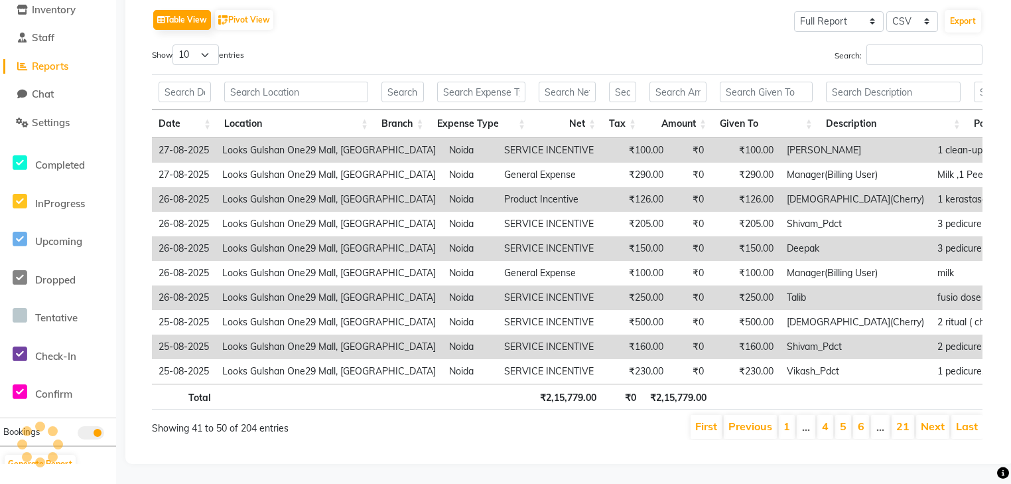
click at [884, 419] on li "…" at bounding box center [880, 427] width 19 height 24
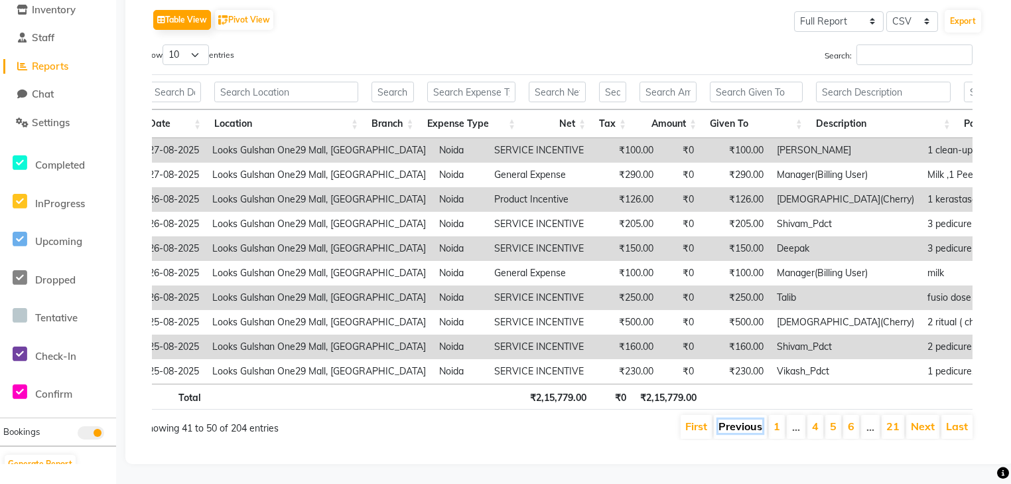
click at [762, 419] on link "Previous" at bounding box center [741, 425] width 44 height 13
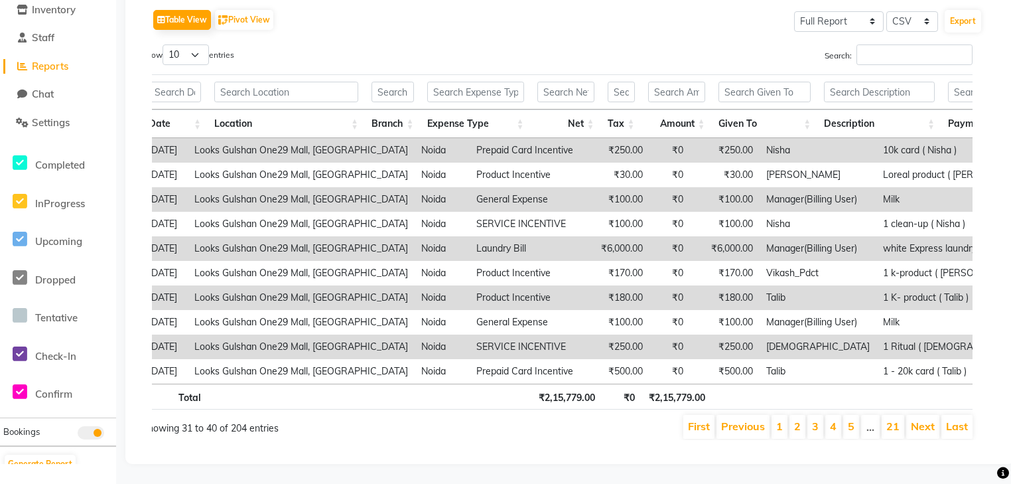
click at [764, 419] on link "Previous" at bounding box center [743, 425] width 44 height 13
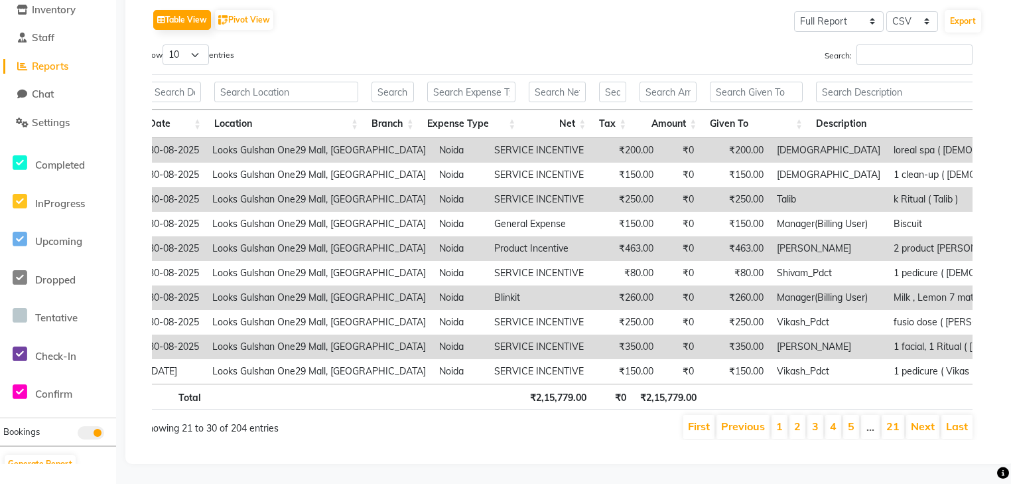
click at [764, 419] on link "Previous" at bounding box center [743, 425] width 44 height 13
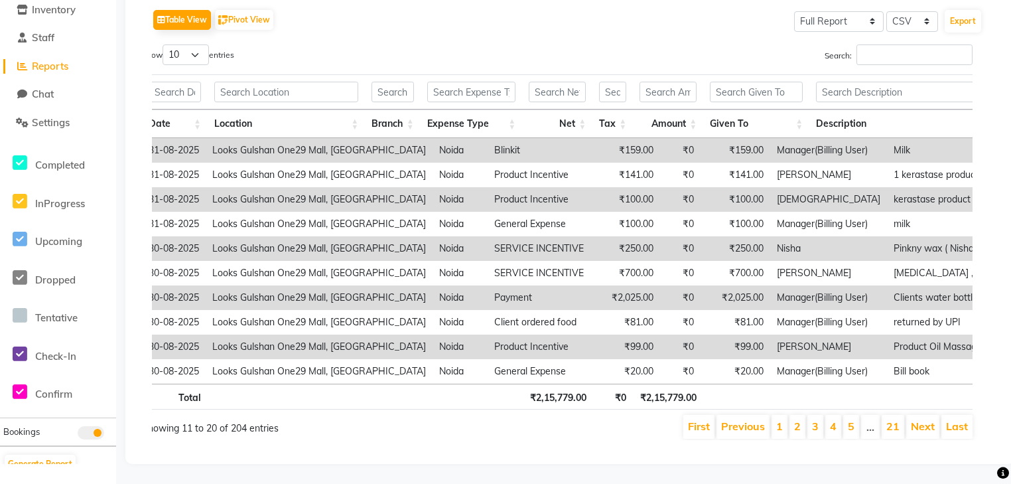
click at [764, 419] on link "Previous" at bounding box center [743, 425] width 44 height 13
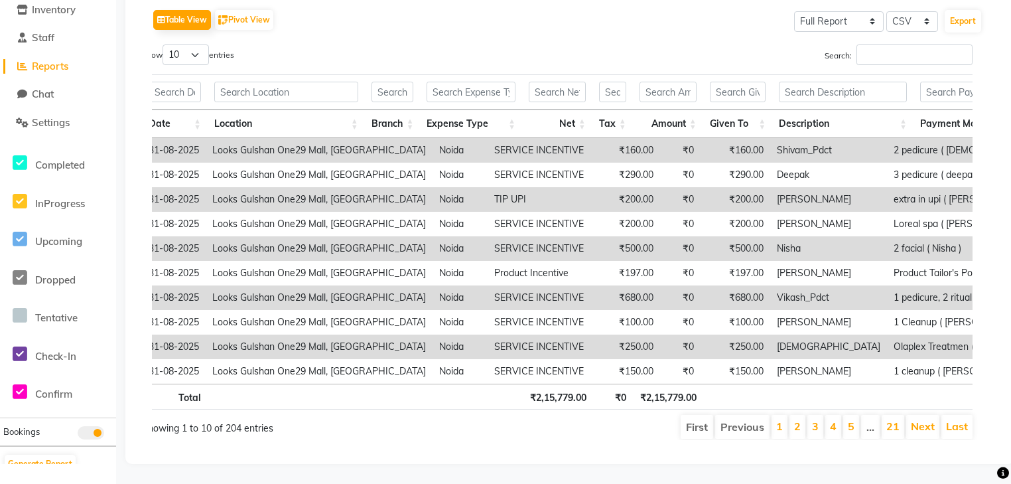
click at [764, 419] on li "Previous" at bounding box center [742, 427] width 54 height 24
click at [708, 415] on li "First" at bounding box center [697, 427] width 33 height 24
click at [700, 421] on li "First" at bounding box center [697, 427] width 33 height 24
click at [699, 421] on li "First" at bounding box center [697, 427] width 33 height 24
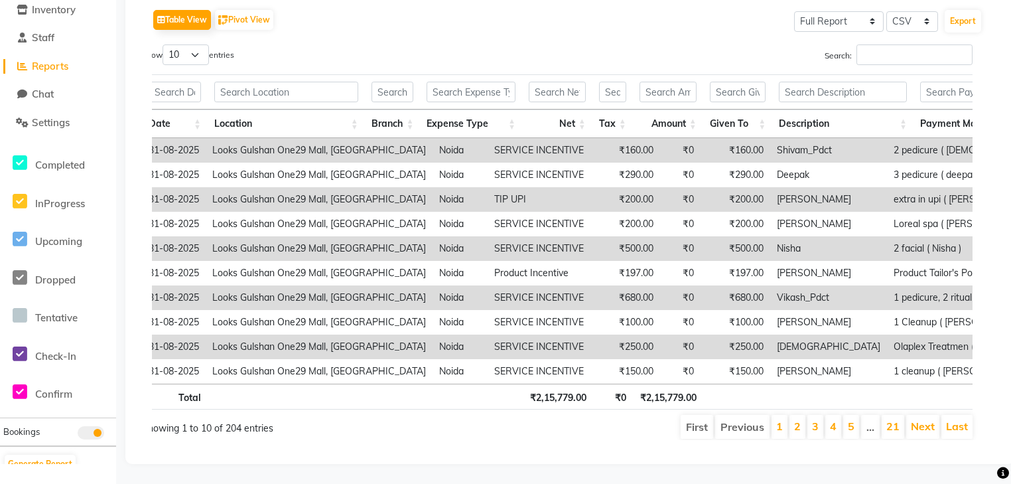
click at [699, 421] on li "First" at bounding box center [697, 427] width 33 height 24
click at [701, 421] on li "First" at bounding box center [697, 427] width 33 height 24
click at [788, 419] on li "1" at bounding box center [780, 427] width 16 height 24
click at [837, 419] on link "4" at bounding box center [833, 425] width 7 height 13
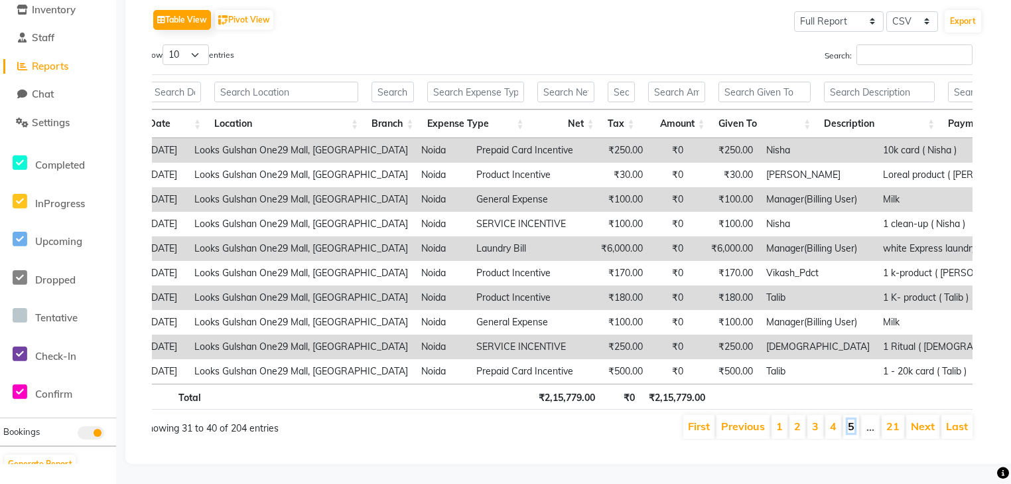
click at [851, 419] on link "5" at bounding box center [851, 425] width 7 height 13
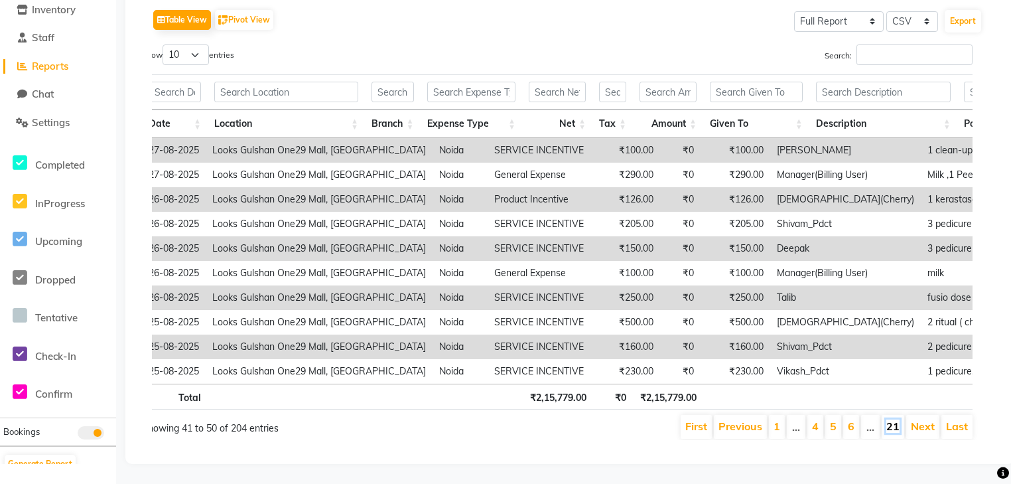
click at [888, 423] on link "21" at bounding box center [893, 425] width 13 height 13
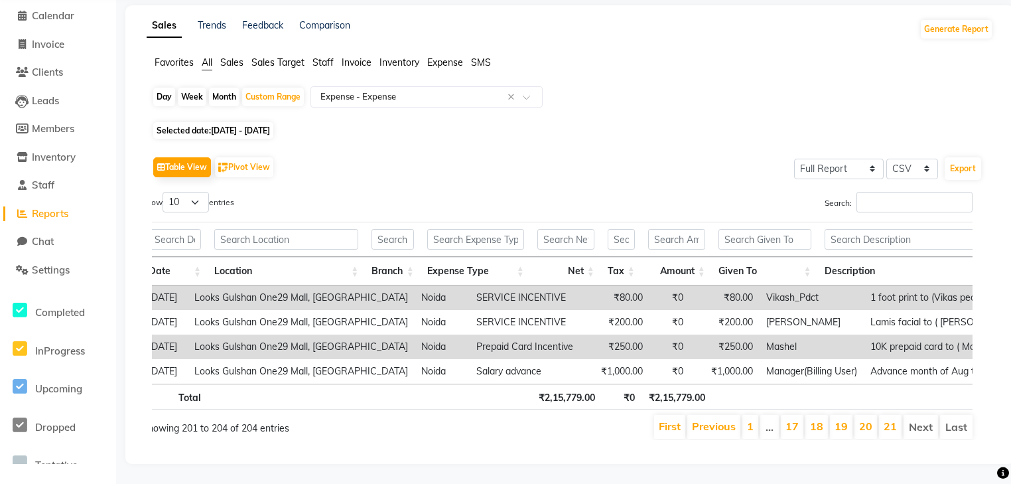
click at [804, 418] on li "17" at bounding box center [792, 427] width 23 height 24
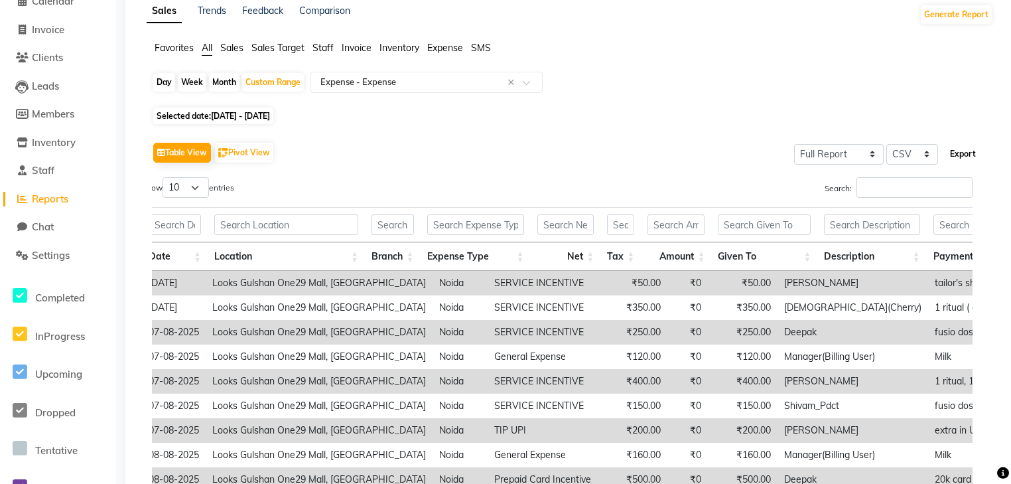
click at [967, 151] on button "Export" at bounding box center [963, 154] width 36 height 23
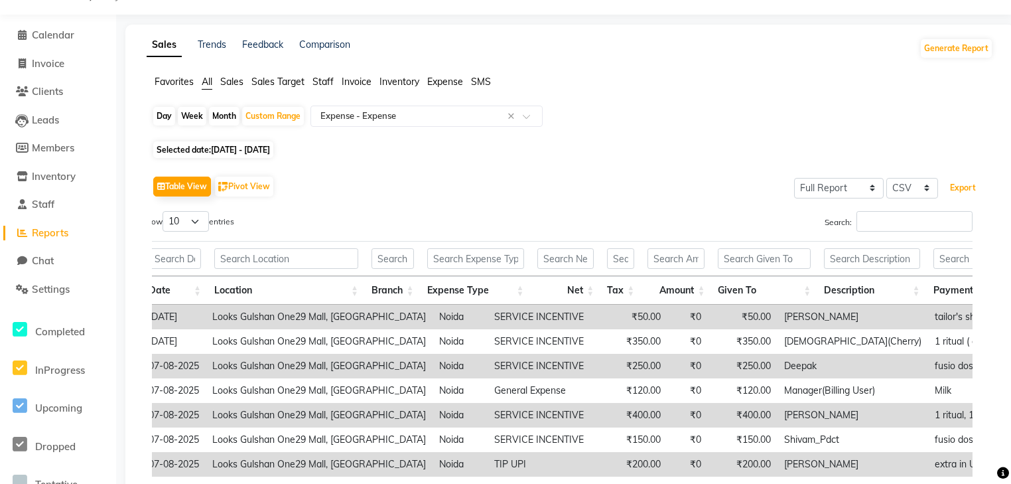
scroll to position [0, 0]
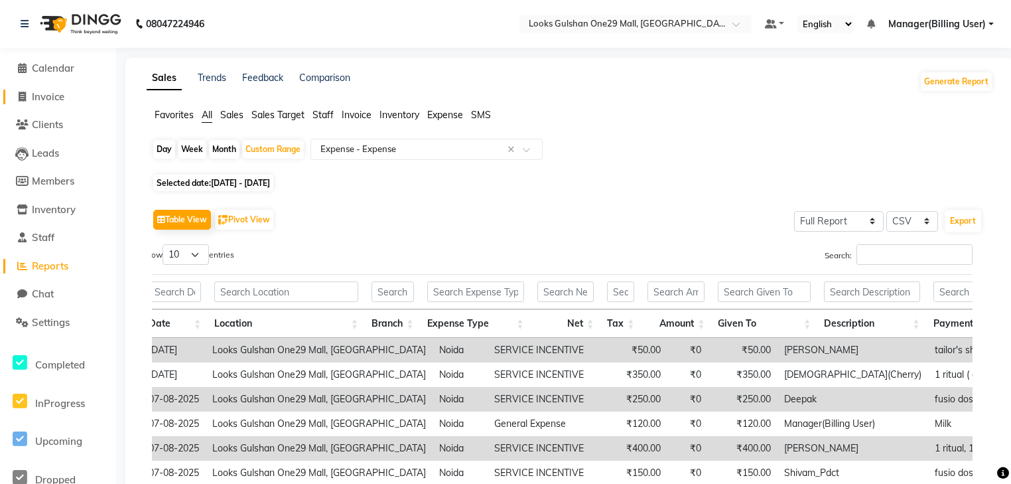
click at [55, 93] on span "Invoice" at bounding box center [48, 96] width 33 height 13
select select "service"
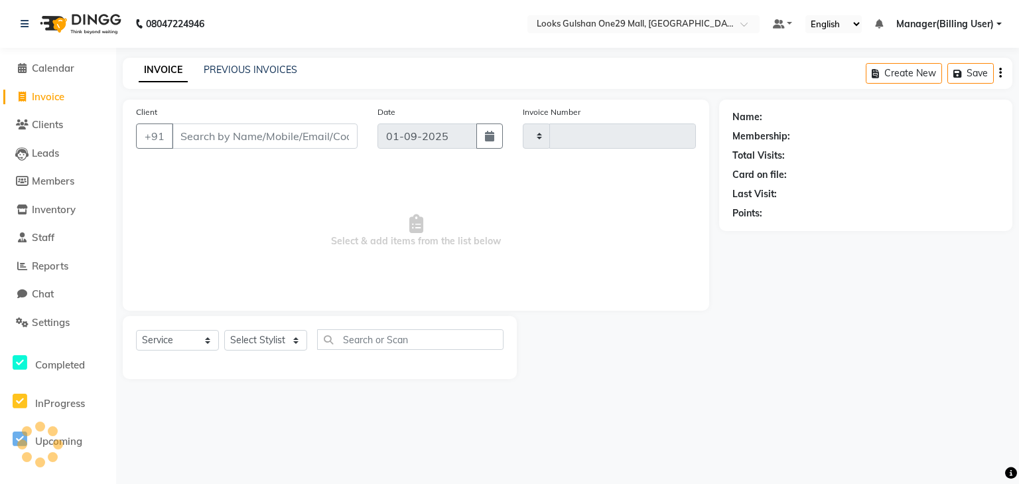
type input "1259"
select select "8337"
click at [247, 133] on input "Client" at bounding box center [265, 135] width 186 height 25
select select "80996"
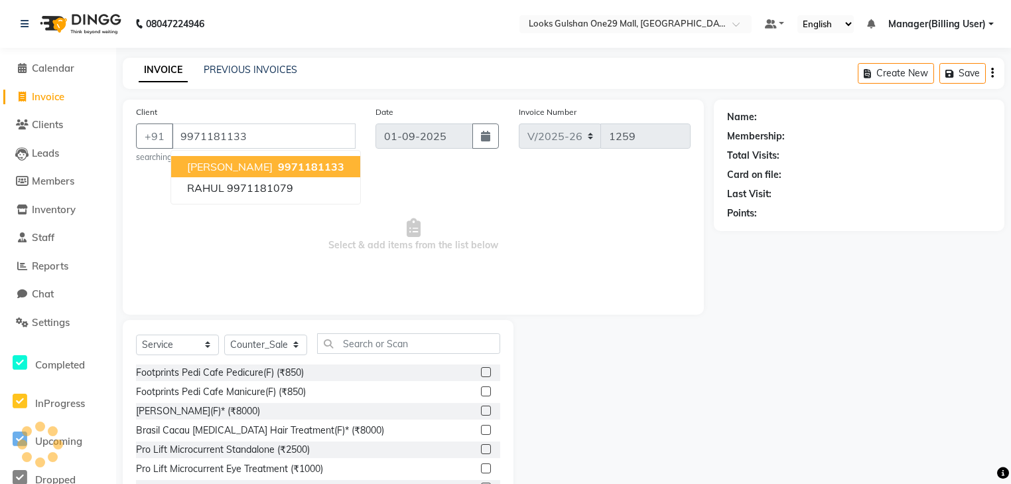
type input "9971181133"
select select "1: Object"
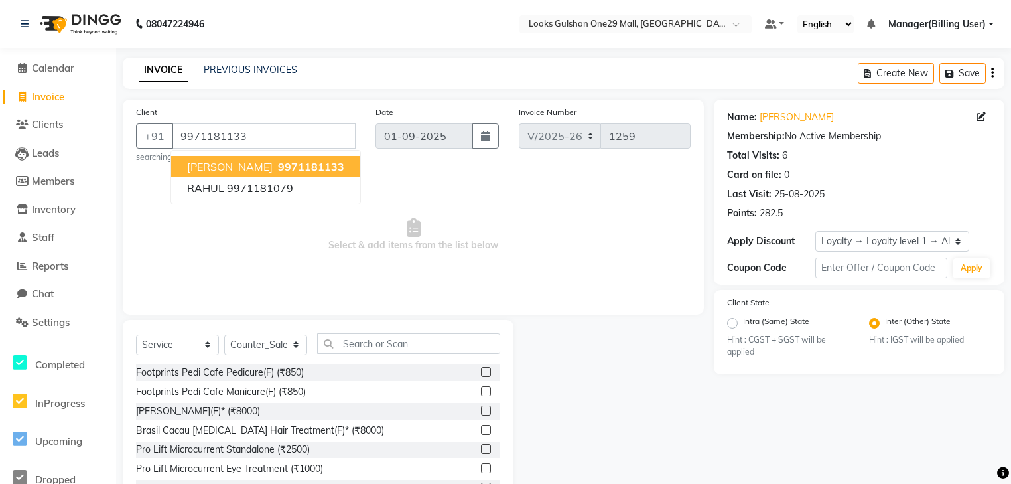
click at [389, 184] on span "Select & add items from the list below" at bounding box center [413, 235] width 555 height 133
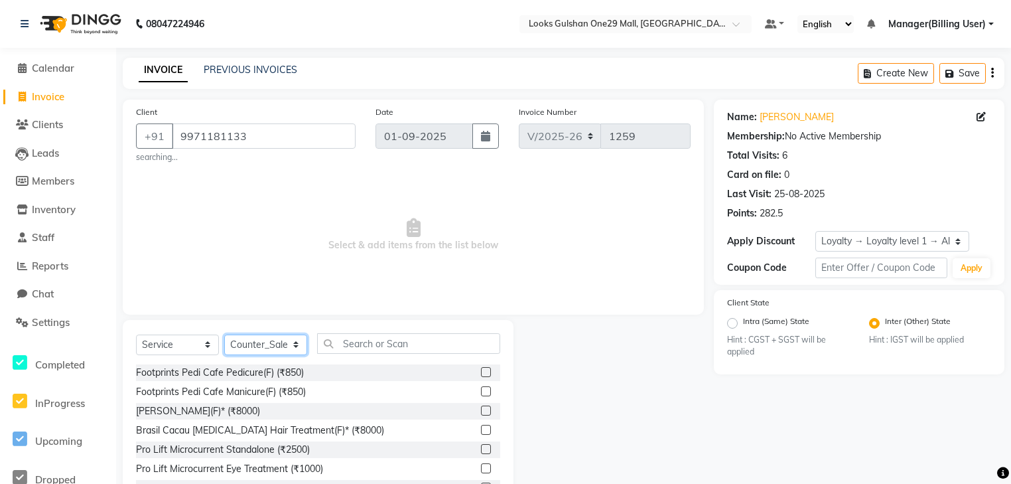
click at [297, 346] on select "Select Stylist ali Counter_Sales Deepak Eram_nail art Farmaan Manager(Billing U…" at bounding box center [265, 344] width 83 height 21
select select "81003"
click at [224, 335] on select "Select Stylist ali Counter_Sales Deepak Eram_nail art Farmaan Manager(Billing U…" at bounding box center [265, 344] width 83 height 21
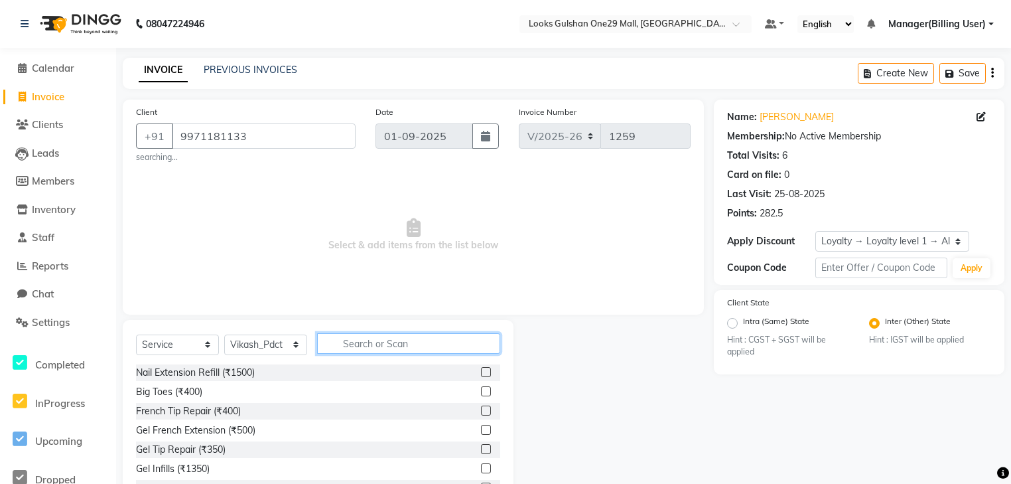
click at [358, 342] on input "text" at bounding box center [408, 343] width 183 height 21
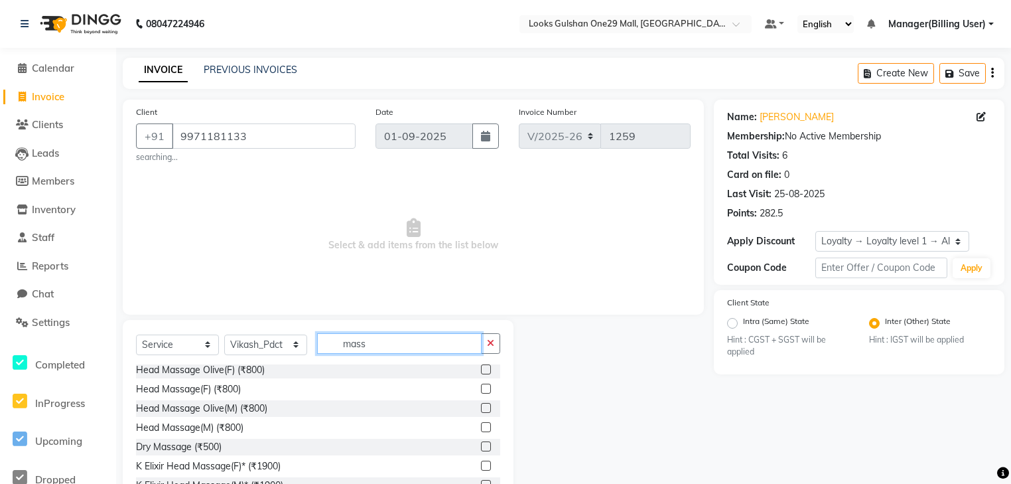
scroll to position [106, 0]
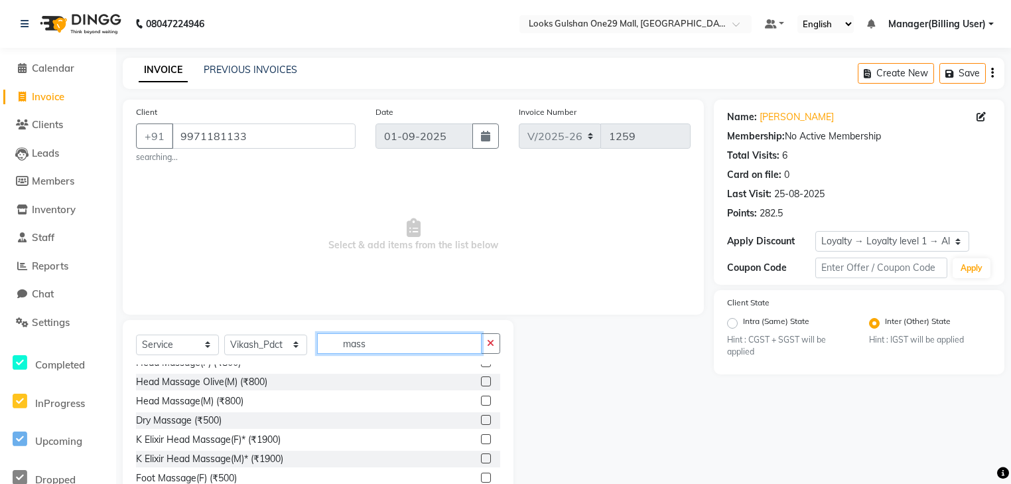
type input "mass"
click at [482, 404] on label at bounding box center [486, 400] width 10 height 10
click at [482, 404] on input "checkbox" at bounding box center [485, 401] width 9 height 9
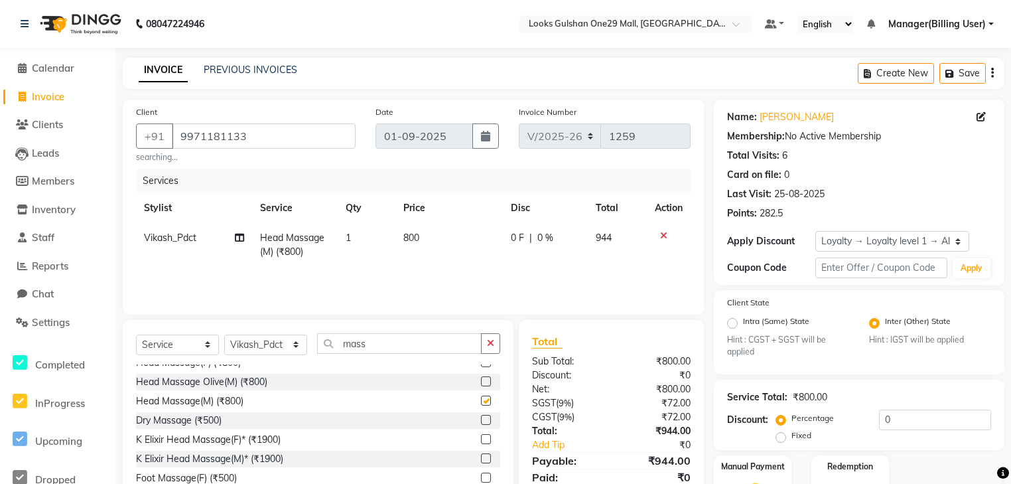
checkbox input "false"
click at [446, 354] on input "mass" at bounding box center [399, 343] width 165 height 21
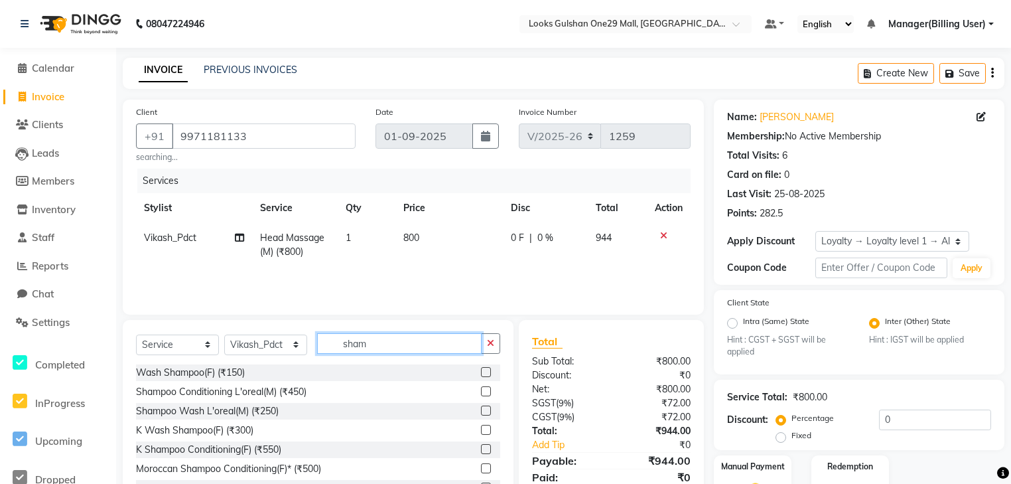
type input "sham"
click at [481, 411] on label at bounding box center [486, 410] width 10 height 10
click at [481, 411] on input "checkbox" at bounding box center [485, 411] width 9 height 9
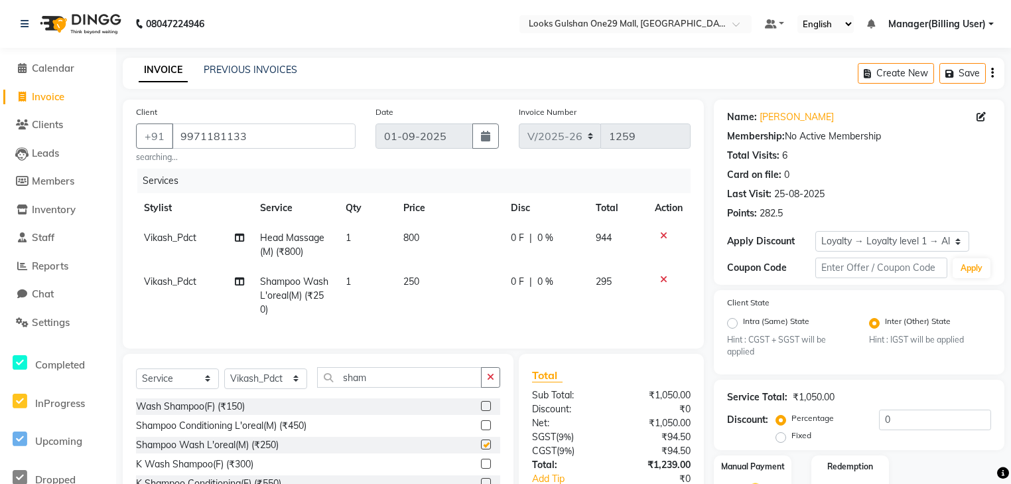
checkbox input "false"
click at [427, 240] on td "800" at bounding box center [449, 245] width 108 height 44
select select "81003"
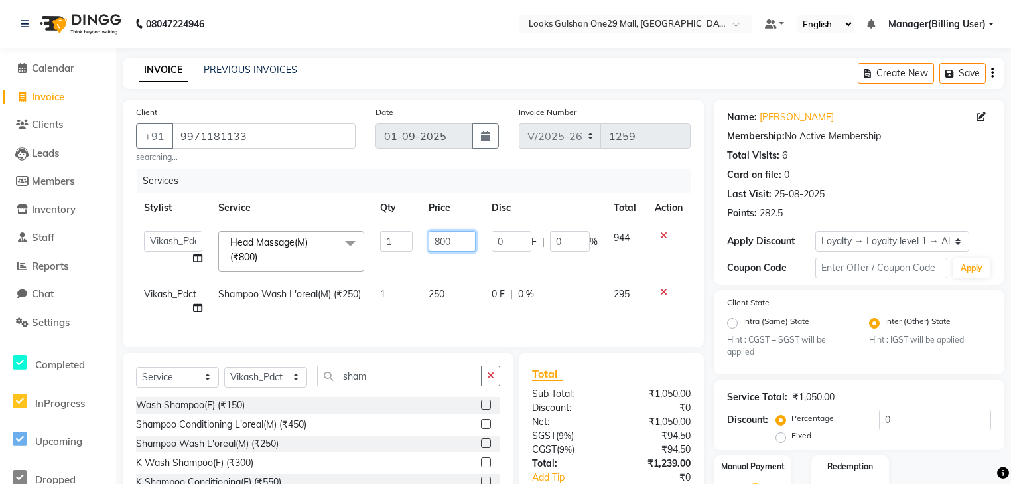
click at [437, 235] on input "800" at bounding box center [452, 241] width 47 height 21
type input "700"
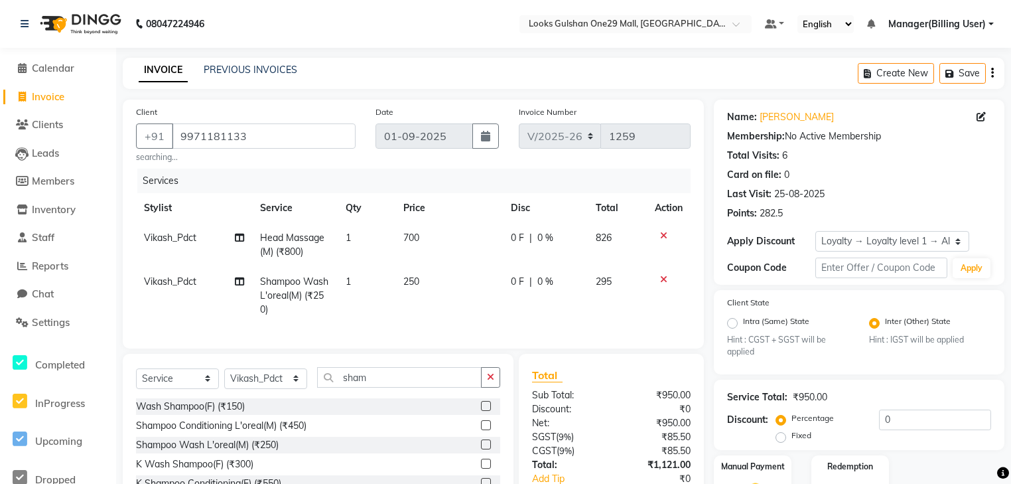
click at [449, 280] on td "250" at bounding box center [449, 296] width 108 height 58
select select "81003"
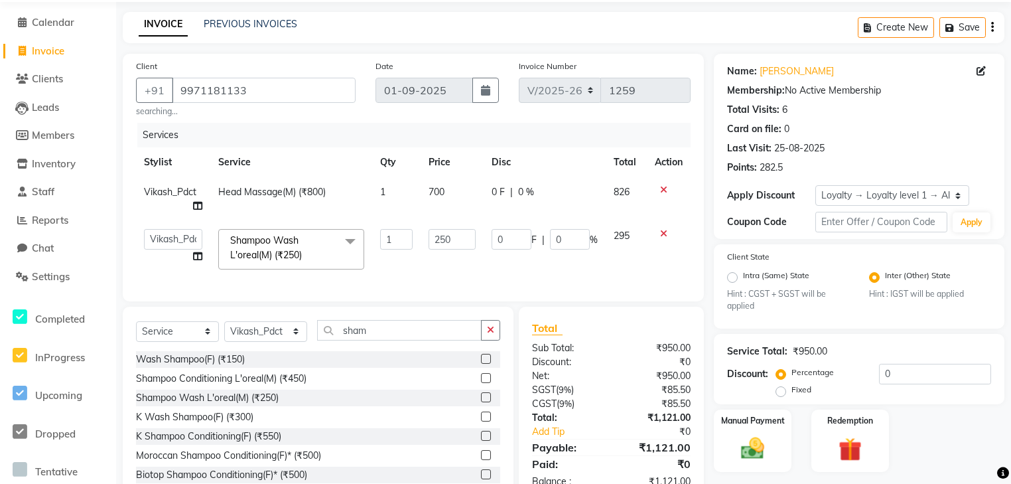
scroll to position [93, 0]
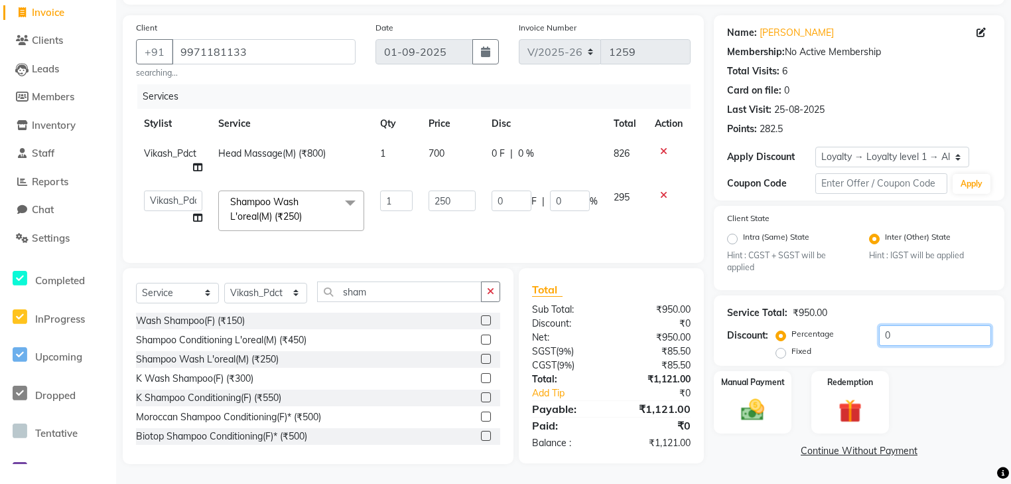
click at [910, 333] on input "0" at bounding box center [935, 335] width 112 height 21
type input "5"
type input "12.5"
type input "5"
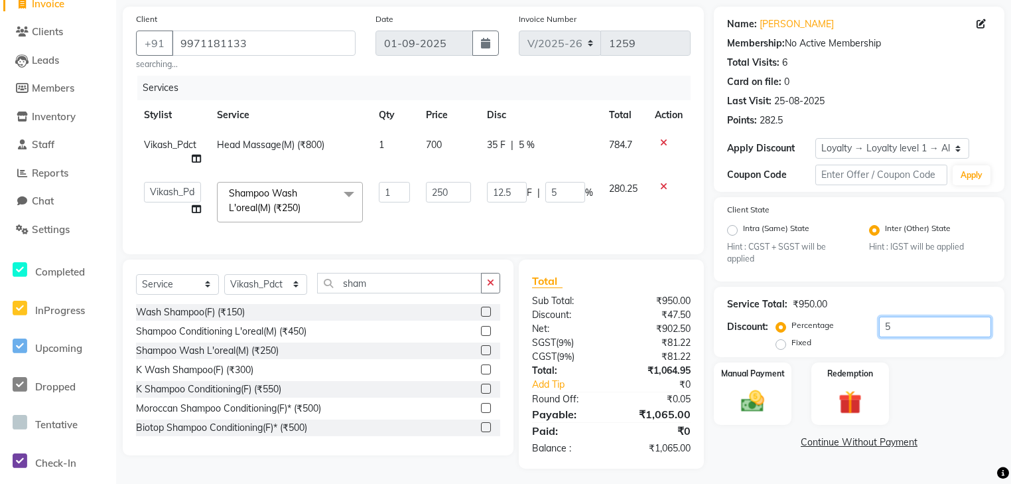
type input "50"
type input "125"
type input "50"
click at [607, 282] on div "Total" at bounding box center [611, 281] width 159 height 16
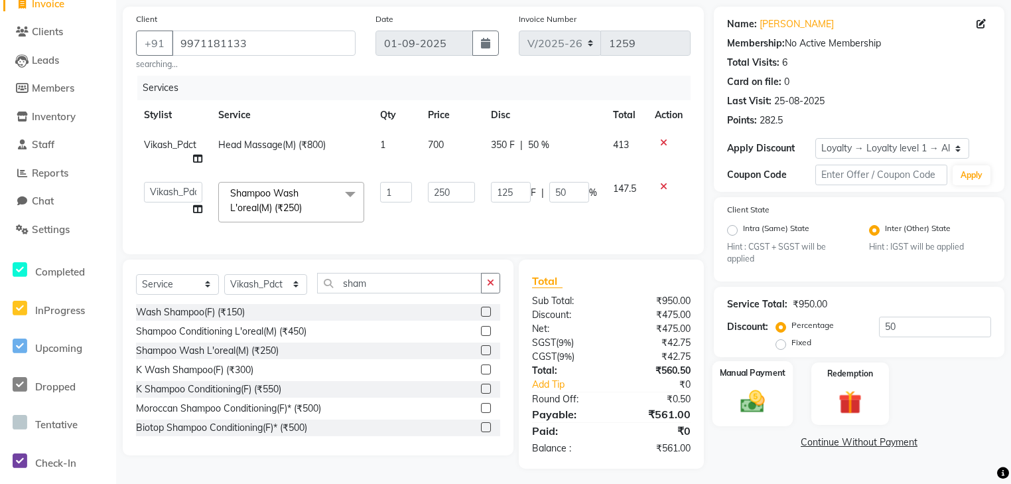
click at [779, 406] on div "Manual Payment" at bounding box center [753, 393] width 81 height 65
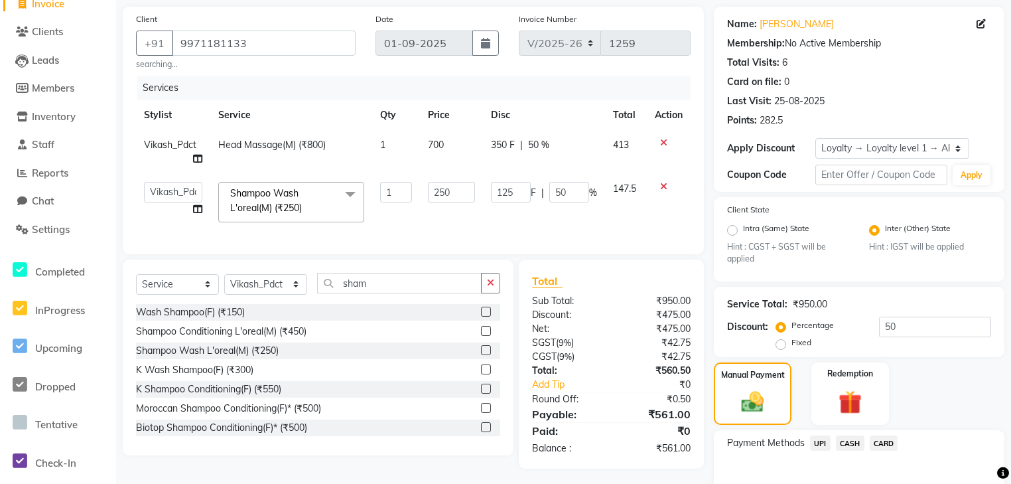
click at [824, 446] on span "UPI" at bounding box center [820, 442] width 21 height 15
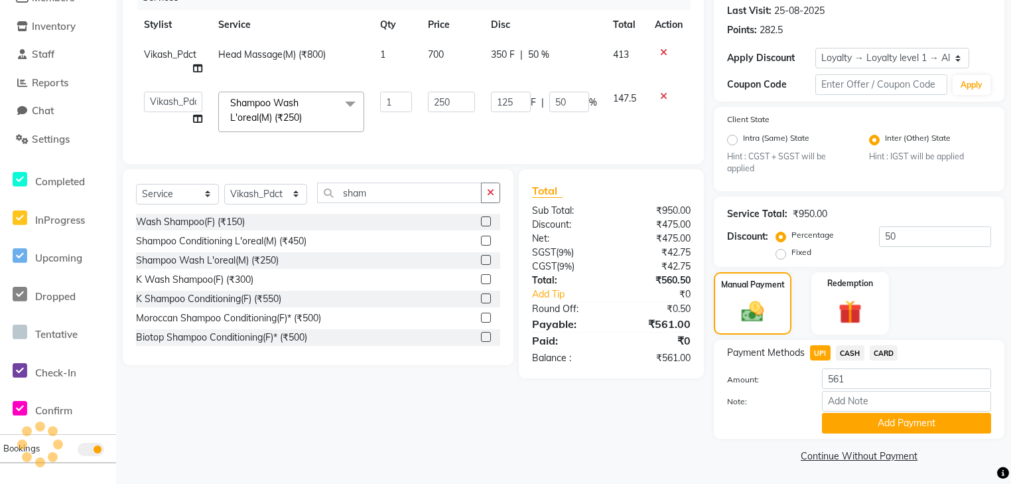
scroll to position [188, 0]
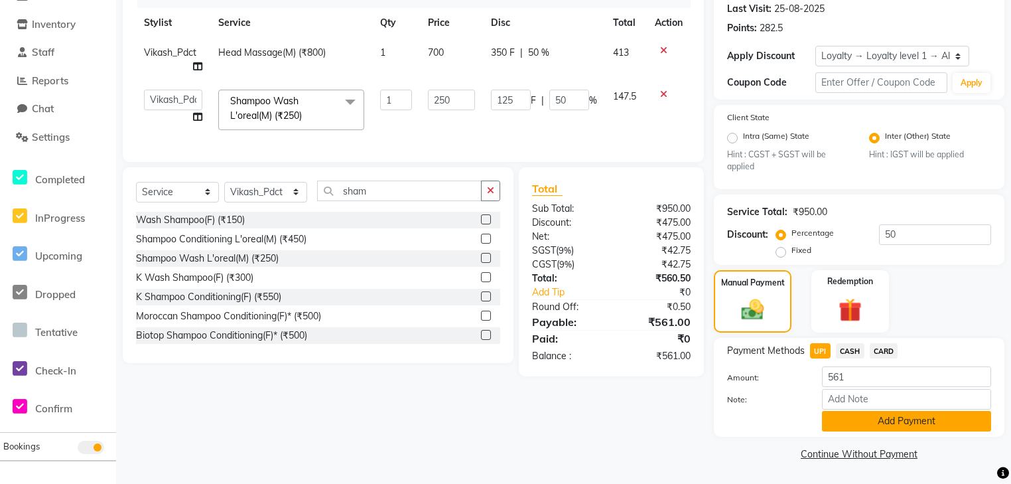
click at [855, 427] on button "Add Payment" at bounding box center [906, 421] width 169 height 21
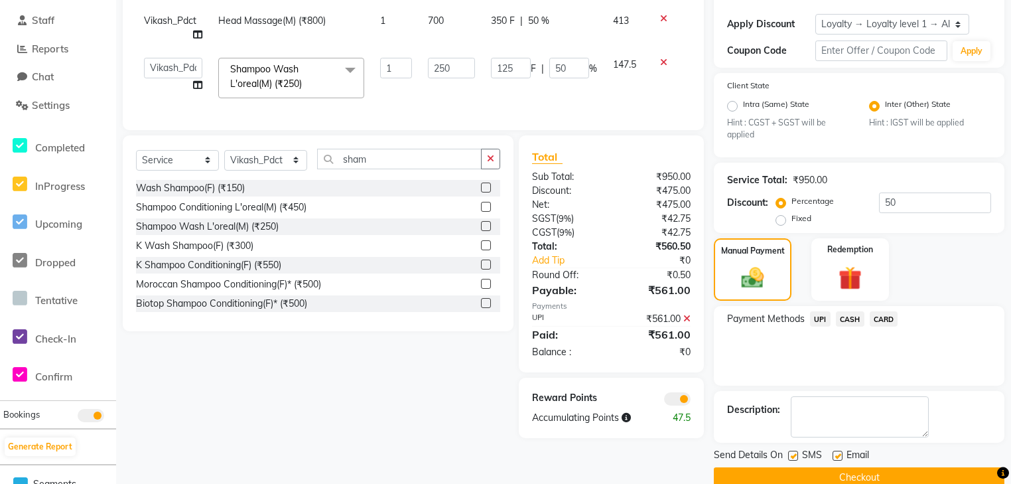
scroll to position [242, 0]
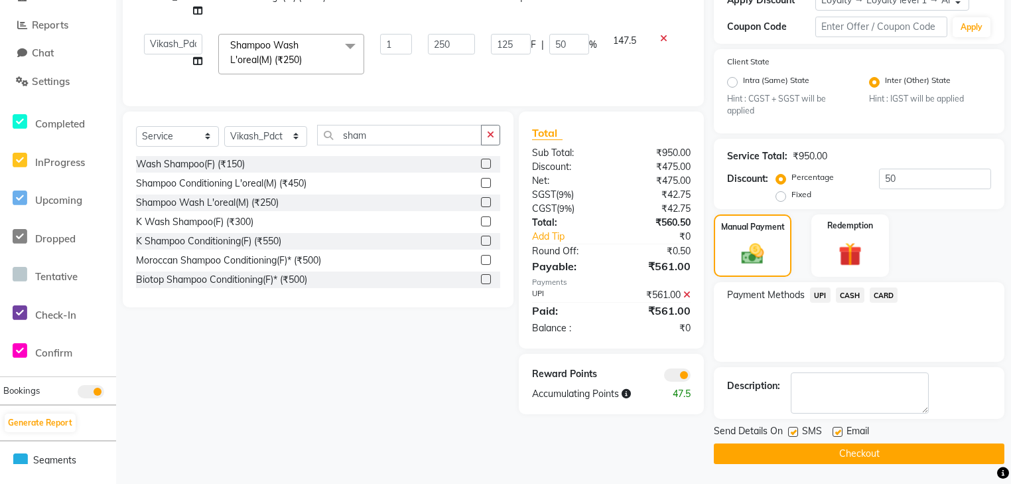
click at [833, 434] on label at bounding box center [838, 432] width 10 height 10
click at [833, 434] on input "checkbox" at bounding box center [837, 432] width 9 height 9
checkbox input "false"
click at [833, 454] on button "Checkout" at bounding box center [859, 453] width 291 height 21
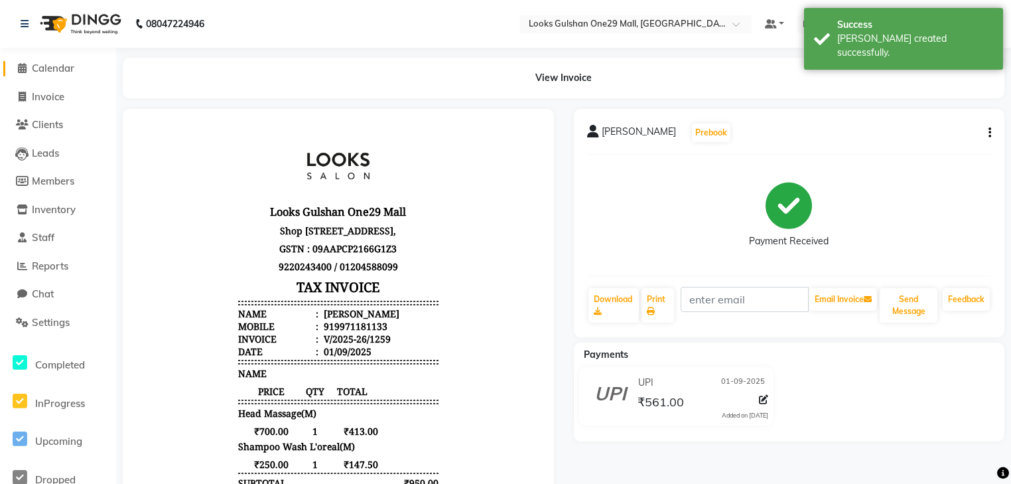
click at [55, 66] on span "Calendar" at bounding box center [53, 68] width 42 height 13
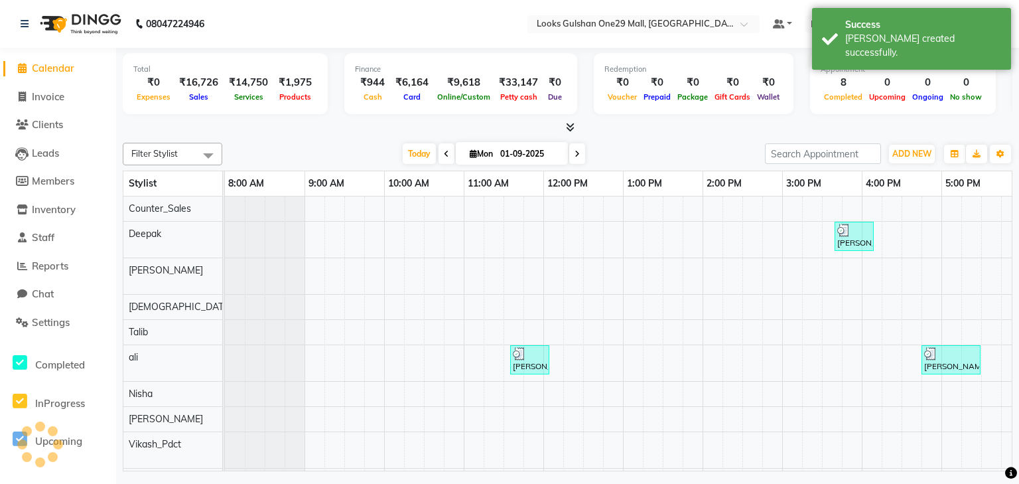
click at [237, 133] on div at bounding box center [568, 128] width 890 height 14
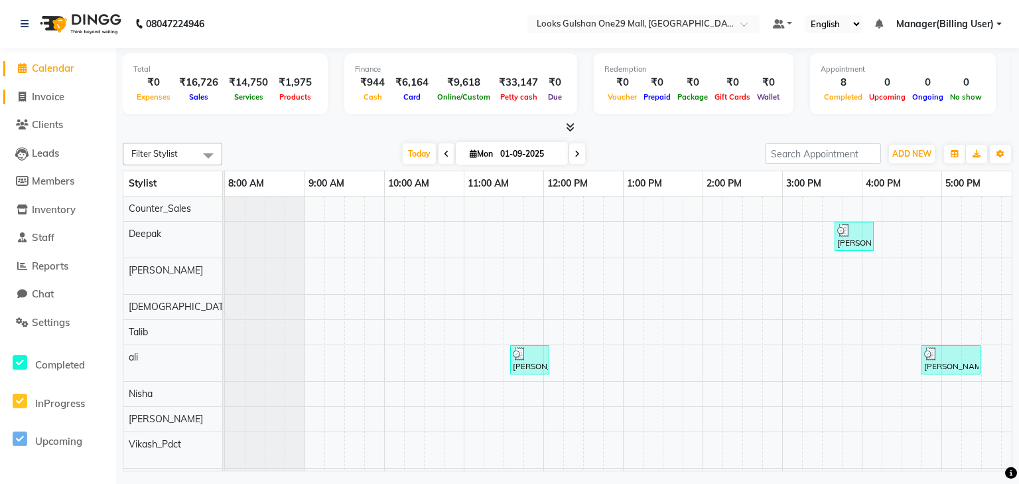
click at [36, 97] on span "Invoice" at bounding box center [48, 96] width 33 height 13
select select "service"
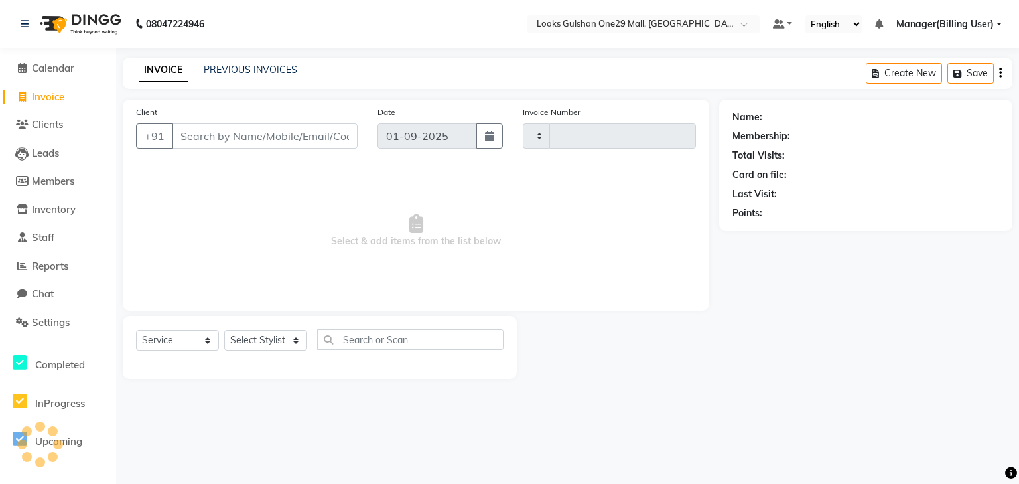
type input "1260"
select select "8337"
click at [204, 135] on input "Client" at bounding box center [265, 135] width 186 height 25
select select "80996"
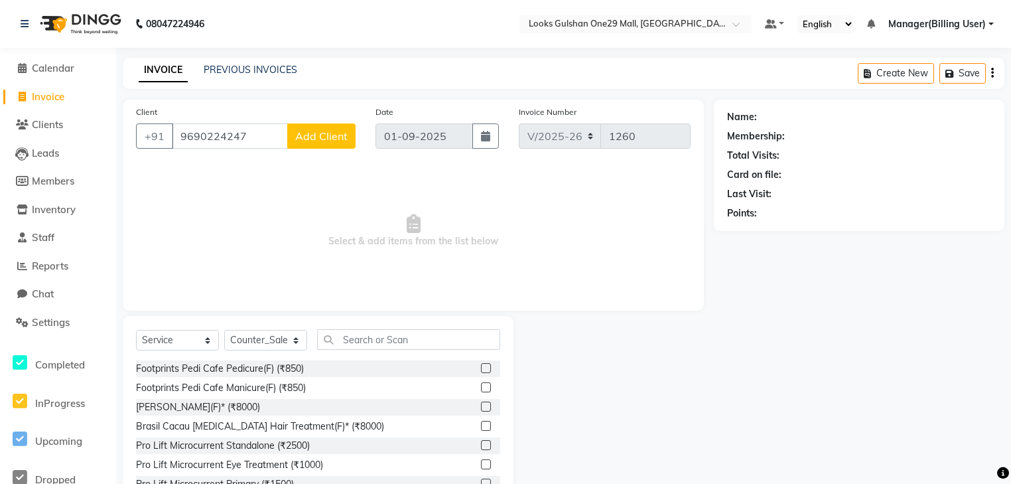
type input "9690224247"
click at [330, 139] on span "Add Client" at bounding box center [321, 135] width 52 height 13
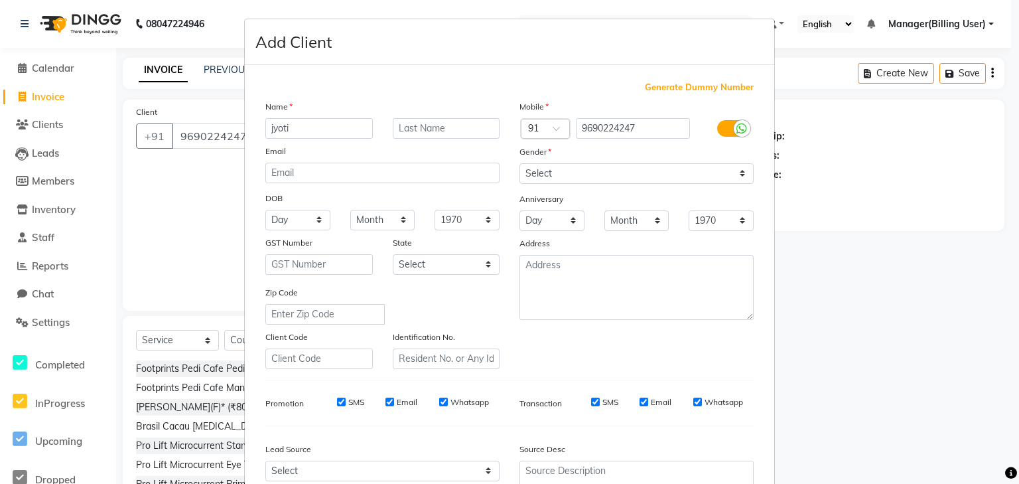
type input "jyoti"
type input "sharma"
click at [617, 178] on select "Select Male Female Other Prefer Not To Say" at bounding box center [637, 173] width 234 height 21
select select "female"
click at [520, 164] on select "Select Male Female Other Prefer Not To Say" at bounding box center [637, 173] width 234 height 21
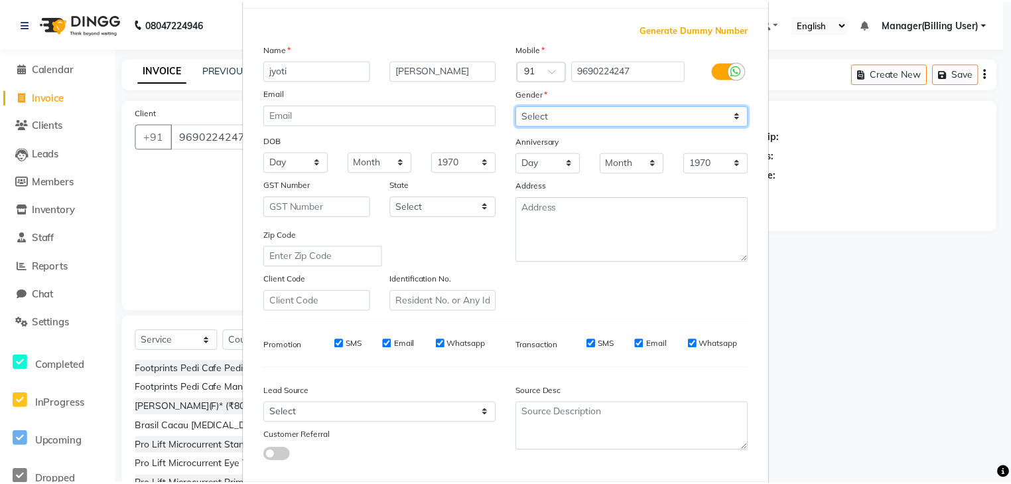
scroll to position [135, 0]
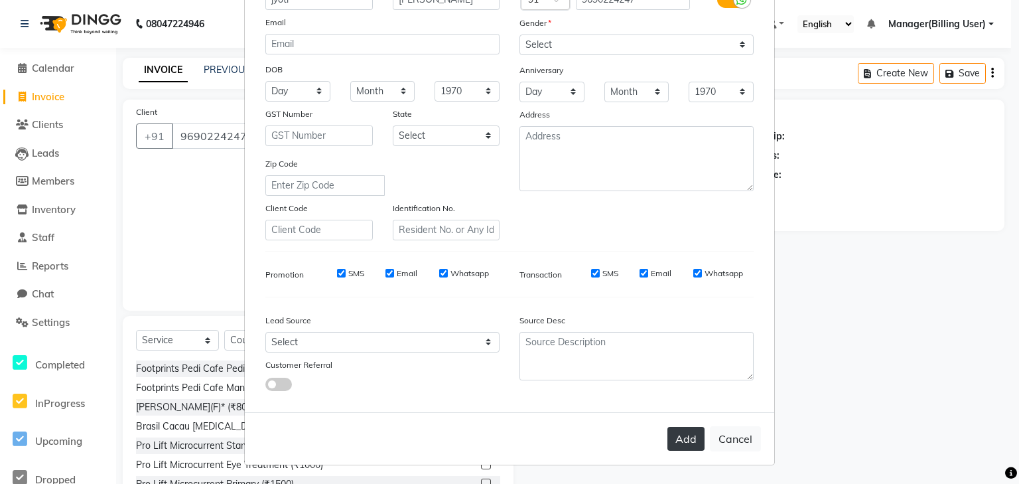
click at [678, 439] on button "Add" at bounding box center [686, 439] width 37 height 24
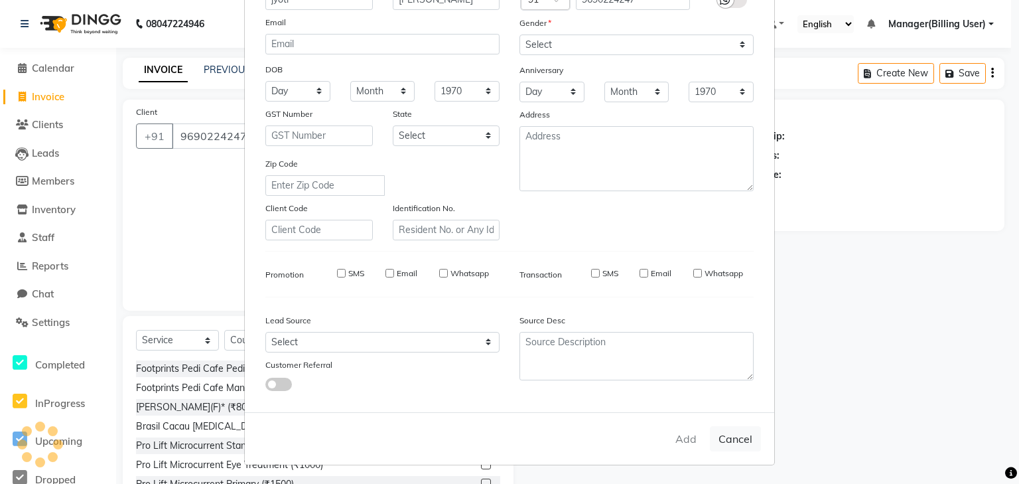
select select
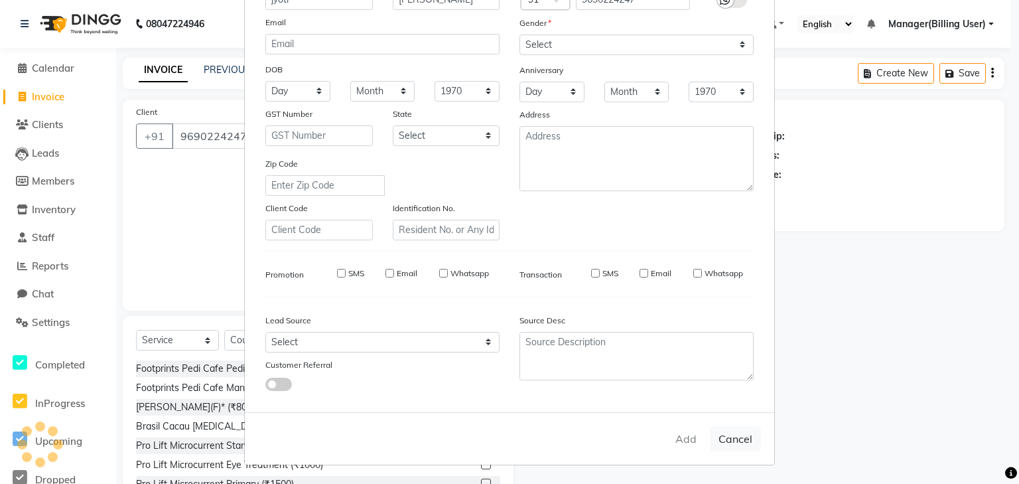
select select
checkbox input "false"
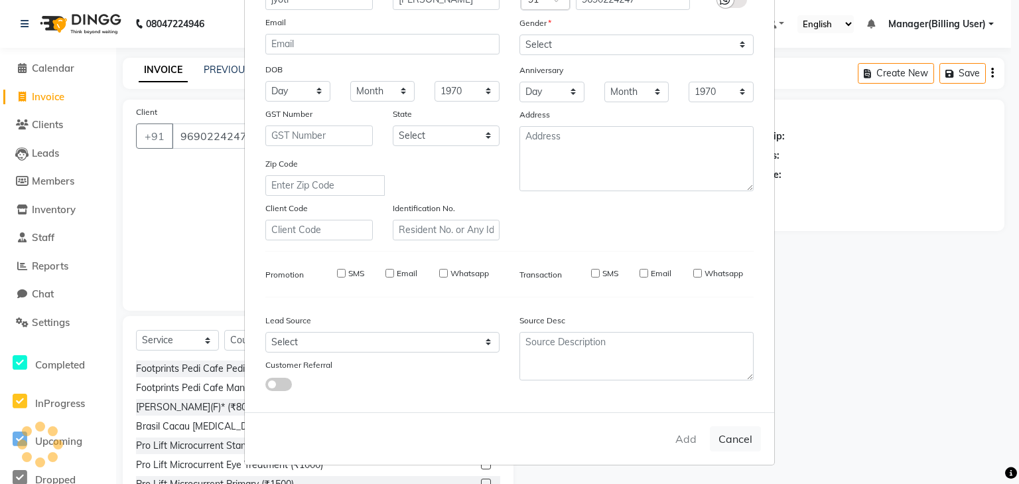
checkbox input "false"
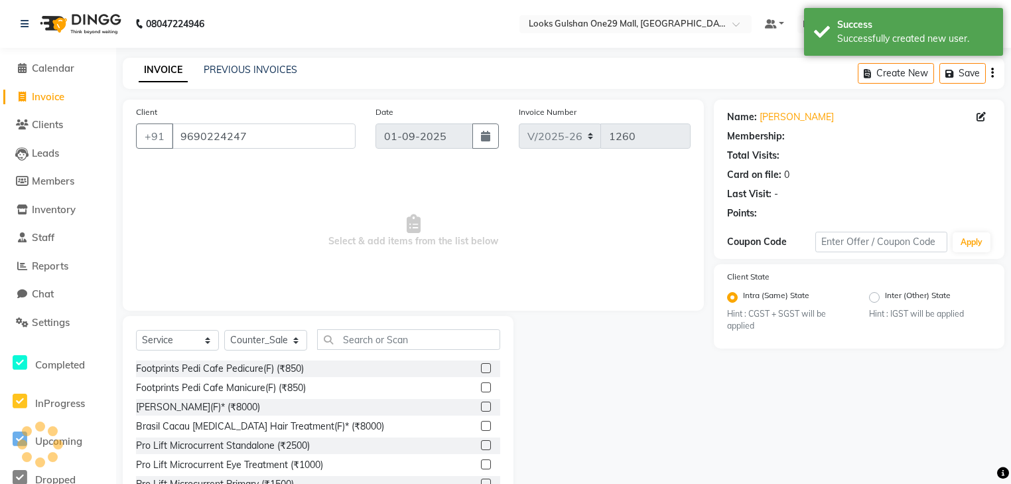
click at [240, 352] on div "Select Service Product Membership Package Voucher Prepaid Gift Card Select Styl…" at bounding box center [318, 344] width 364 height 31
select select "1: Object"
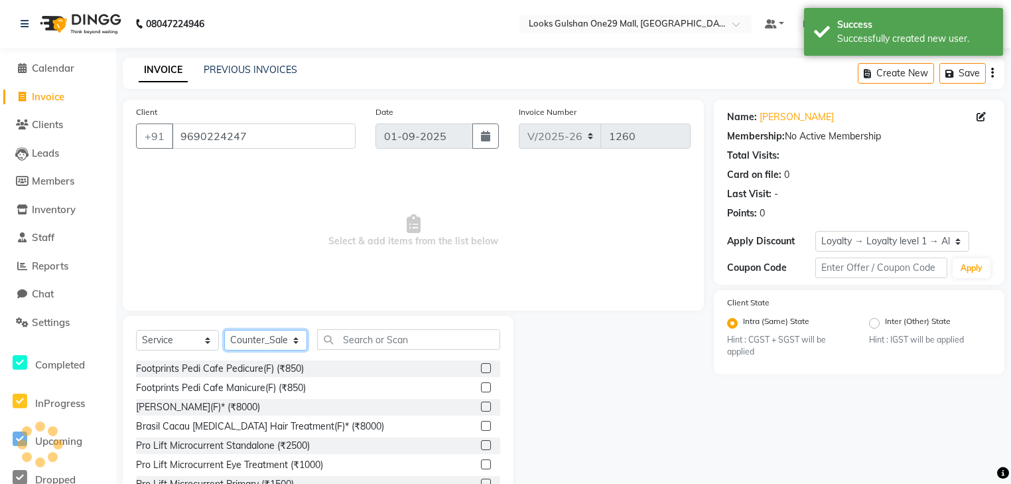
click at [251, 345] on select "Select Stylist ali Counter_Sales Deepak Eram_nail art Farmaan Manager(Billing U…" at bounding box center [265, 340] width 83 height 21
select select "80998"
click at [224, 330] on select "Select Stylist ali Counter_Sales Deepak Eram_nail art Farmaan Manager(Billing U…" at bounding box center [265, 340] width 83 height 21
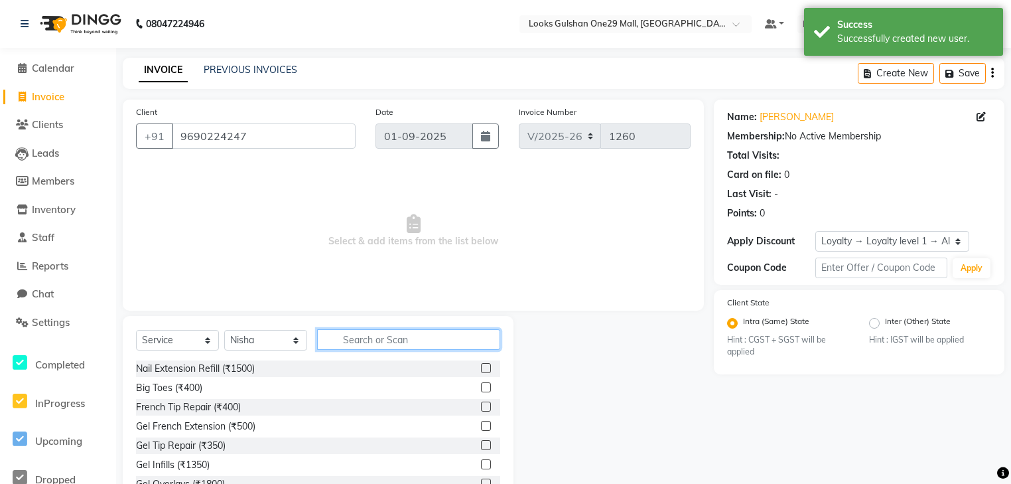
click at [397, 348] on input "text" at bounding box center [408, 339] width 183 height 21
type input "eye"
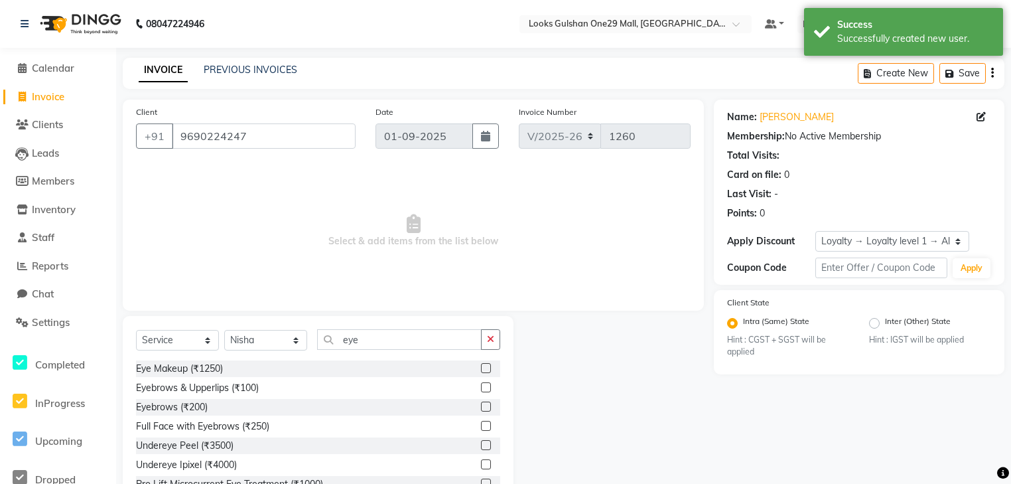
click at [481, 404] on label at bounding box center [486, 406] width 10 height 10
click at [481, 404] on input "checkbox" at bounding box center [485, 407] width 9 height 9
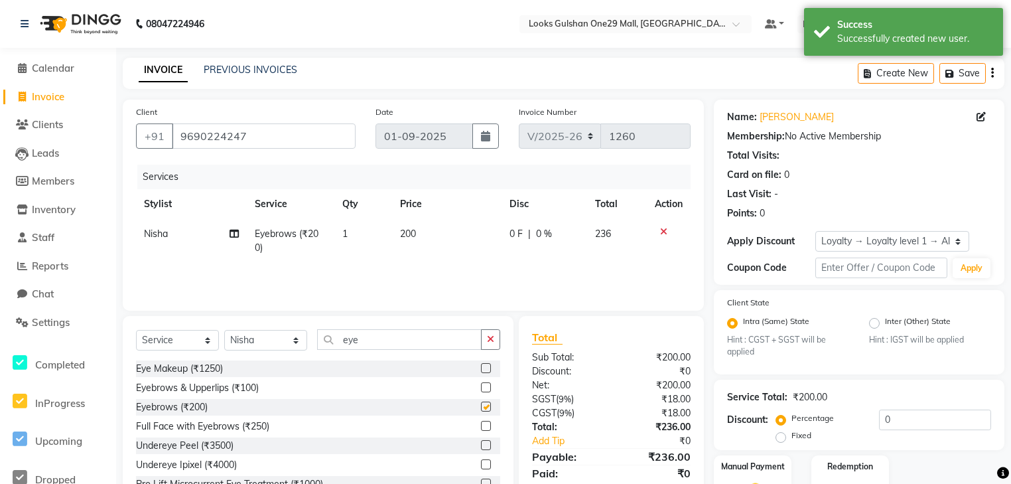
checkbox input "false"
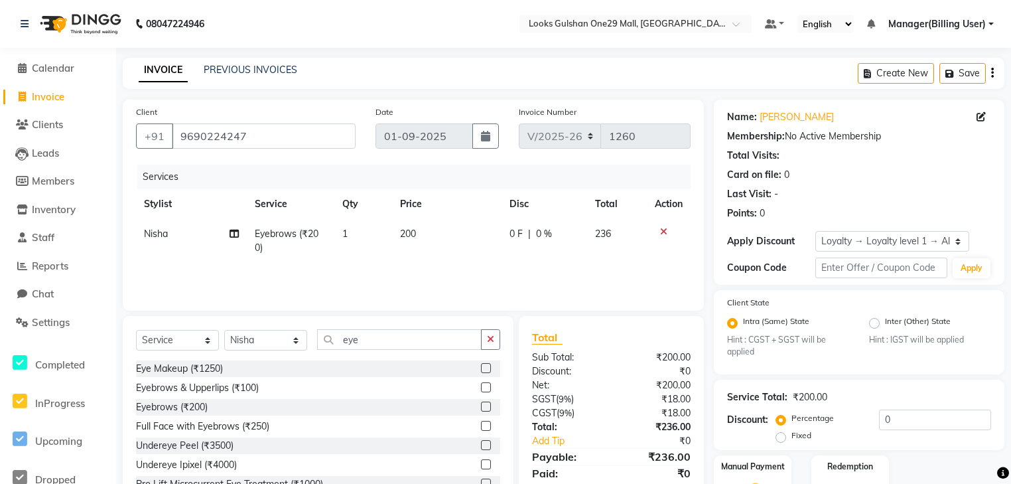
click at [430, 236] on td "200" at bounding box center [446, 241] width 109 height 44
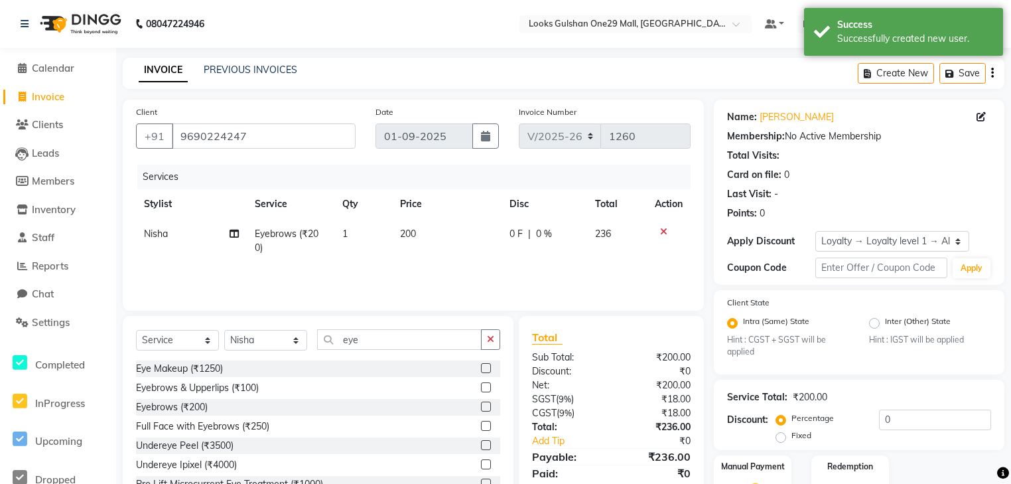
select select "80998"
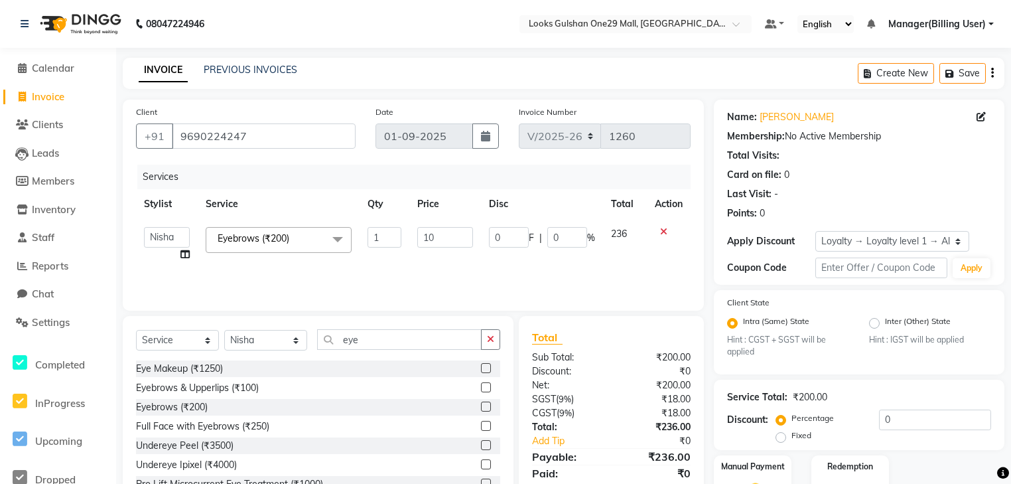
type input "100"
click at [435, 261] on td "100" at bounding box center [444, 244] width 71 height 50
select select "80998"
click at [397, 352] on div "Select Service Product Membership Package Voucher Prepaid Gift Card Select Styl…" at bounding box center [318, 344] width 364 height 31
click at [399, 339] on input "eye" at bounding box center [399, 339] width 165 height 21
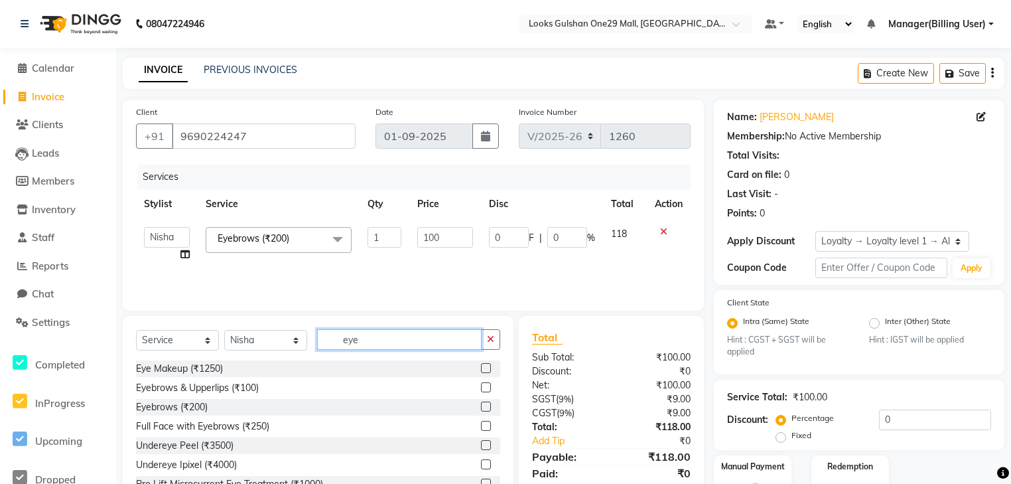
click at [399, 339] on input "eye" at bounding box center [399, 339] width 165 height 21
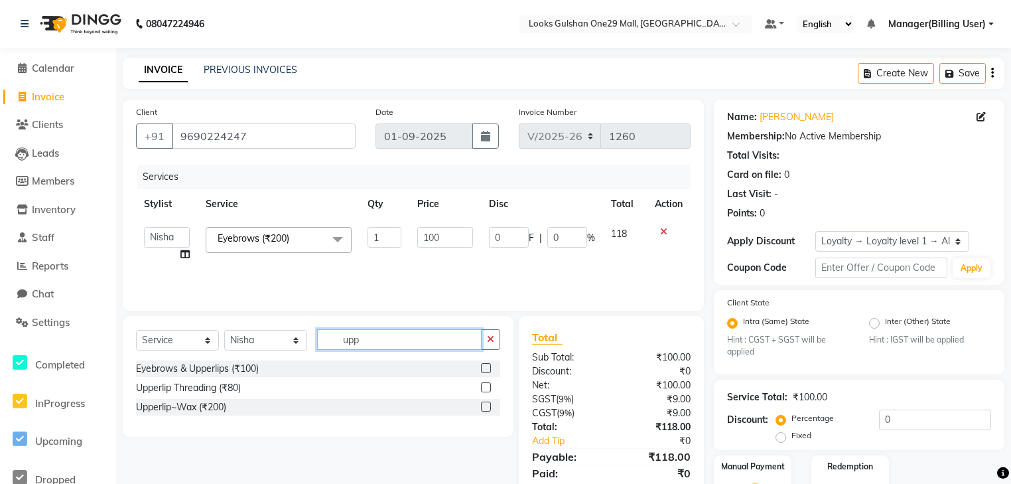
type input "upp"
click at [486, 410] on label at bounding box center [486, 406] width 10 height 10
click at [486, 410] on input "checkbox" at bounding box center [485, 407] width 9 height 9
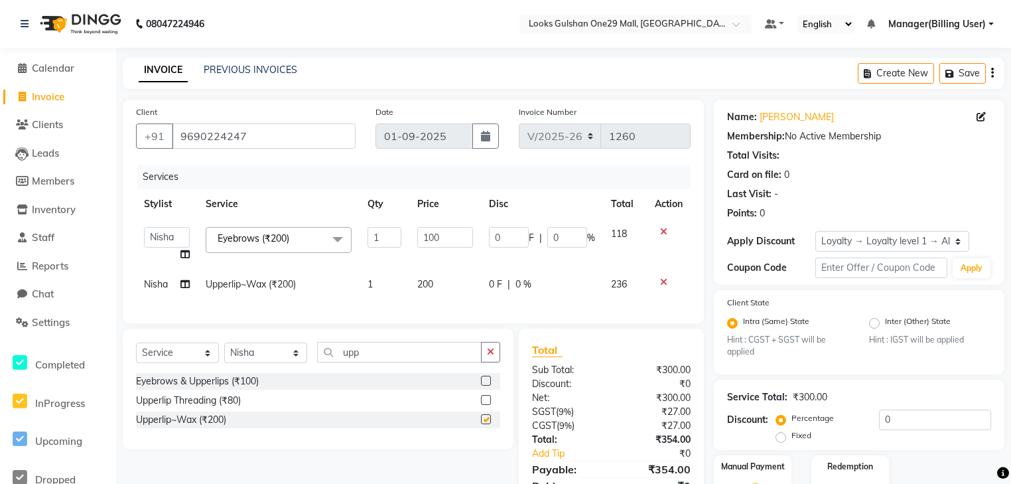
checkbox input "false"
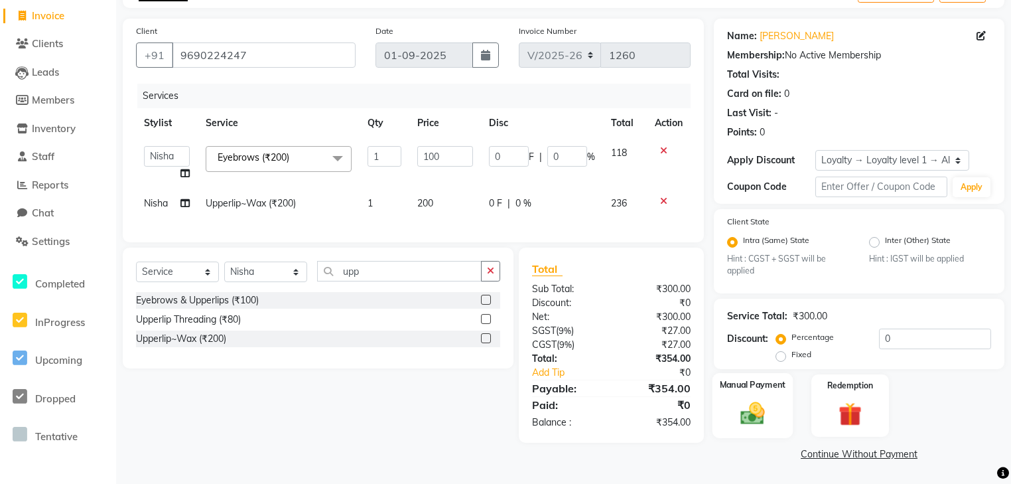
click at [744, 407] on img at bounding box center [753, 413] width 40 height 29
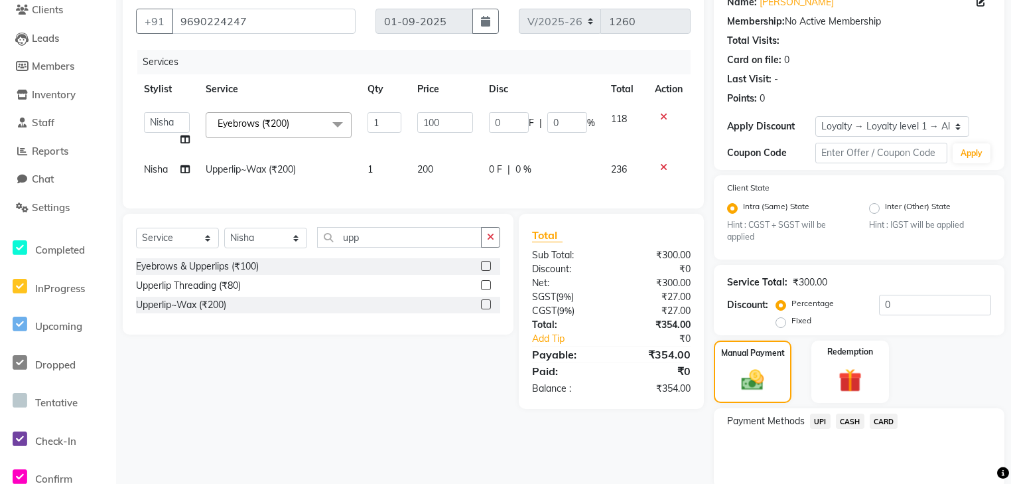
scroll to position [168, 0]
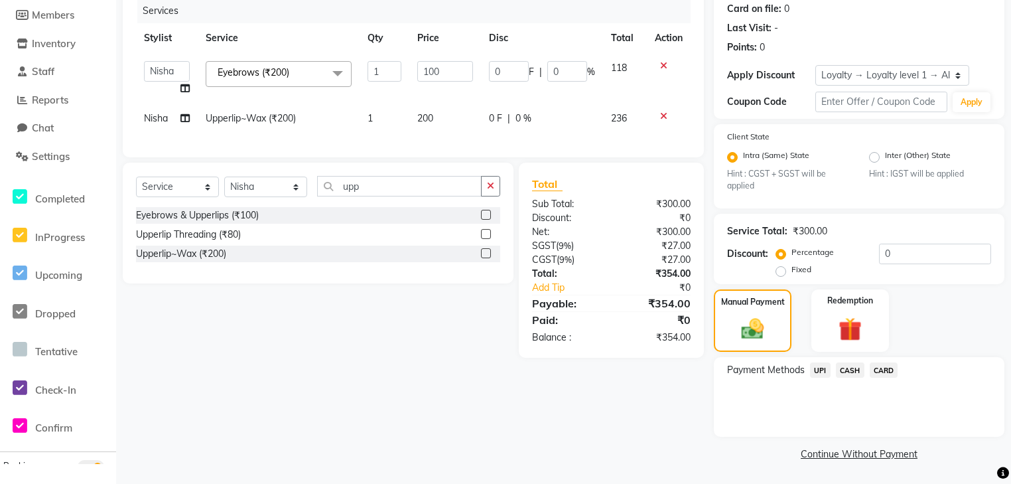
click at [825, 372] on span "UPI" at bounding box center [820, 369] width 21 height 15
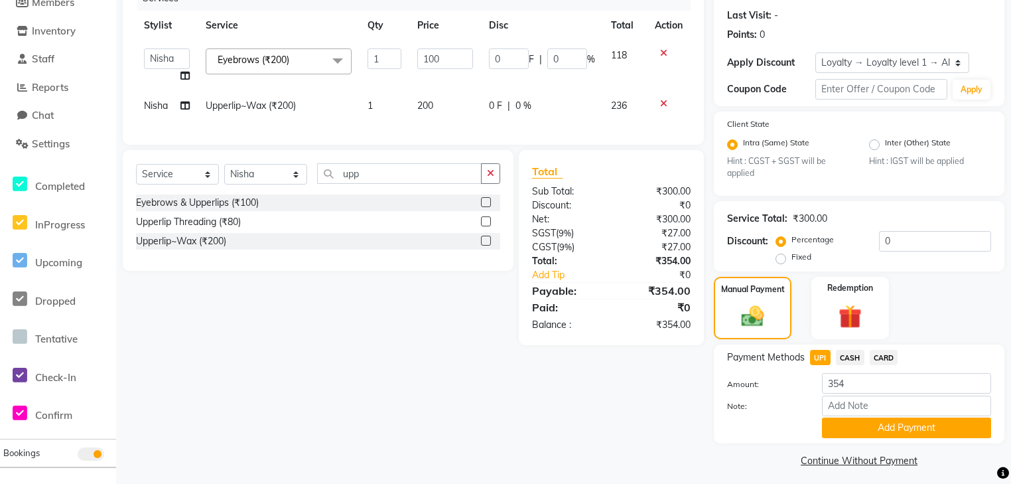
scroll to position [188, 0]
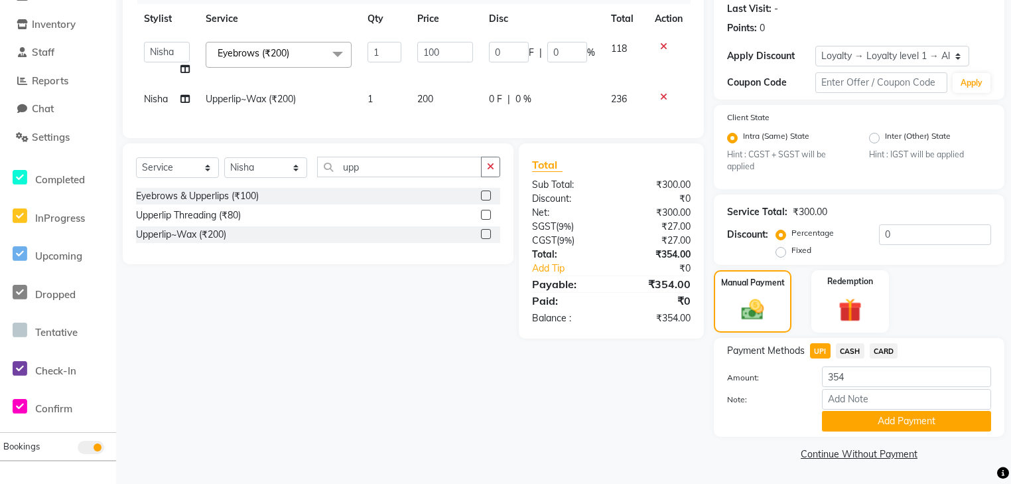
click at [814, 344] on span "UPI" at bounding box center [820, 350] width 21 height 15
click at [857, 421] on button "Add Payment" at bounding box center [906, 421] width 169 height 21
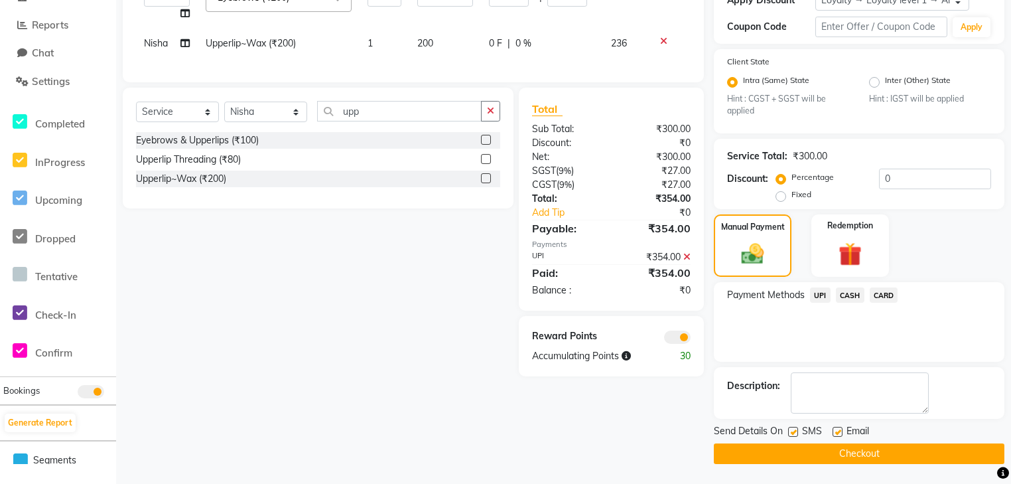
scroll to position [242, 0]
click at [835, 430] on label at bounding box center [838, 432] width 10 height 10
click at [835, 430] on input "checkbox" at bounding box center [837, 432] width 9 height 9
checkbox input "false"
click at [870, 458] on button "Checkout" at bounding box center [859, 453] width 291 height 21
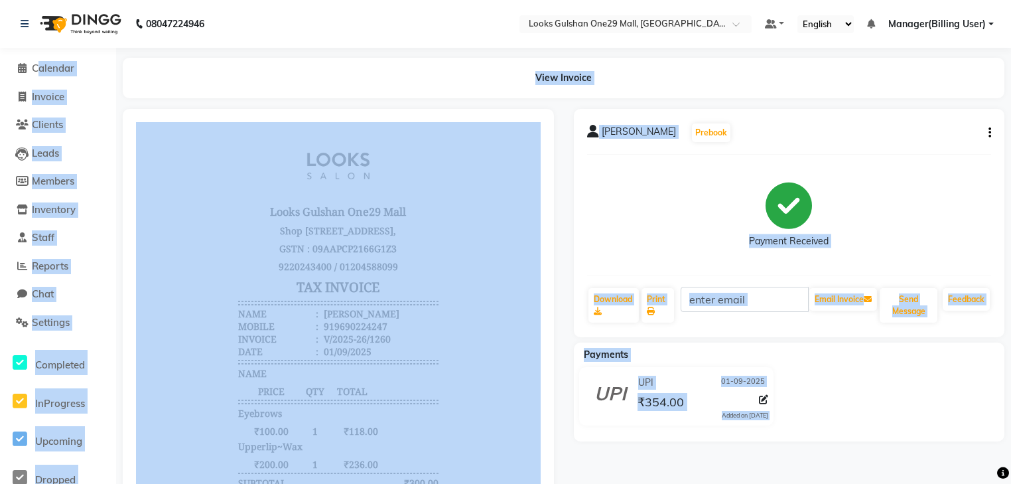
click at [427, 104] on main "View Invoice jyoti sharma Prebook Payment Received Download Print Email Invoice…" at bounding box center [563, 389] width 895 height 662
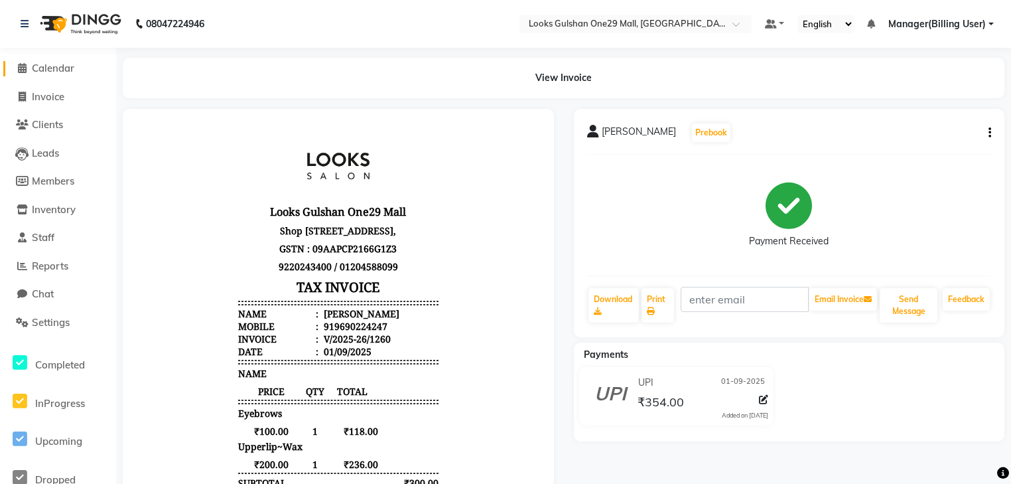
click at [37, 69] on span "Calendar" at bounding box center [53, 68] width 42 height 13
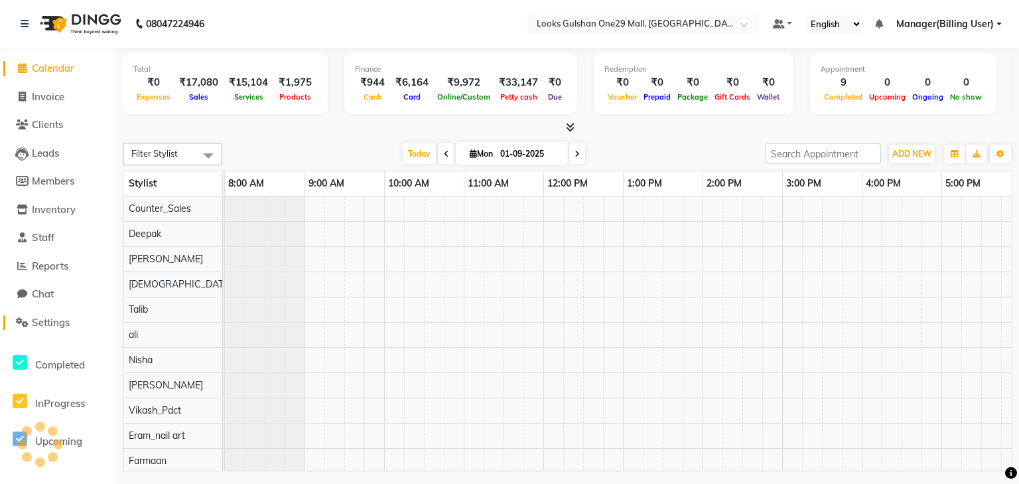
click at [50, 326] on span "Settings" at bounding box center [51, 322] width 38 height 13
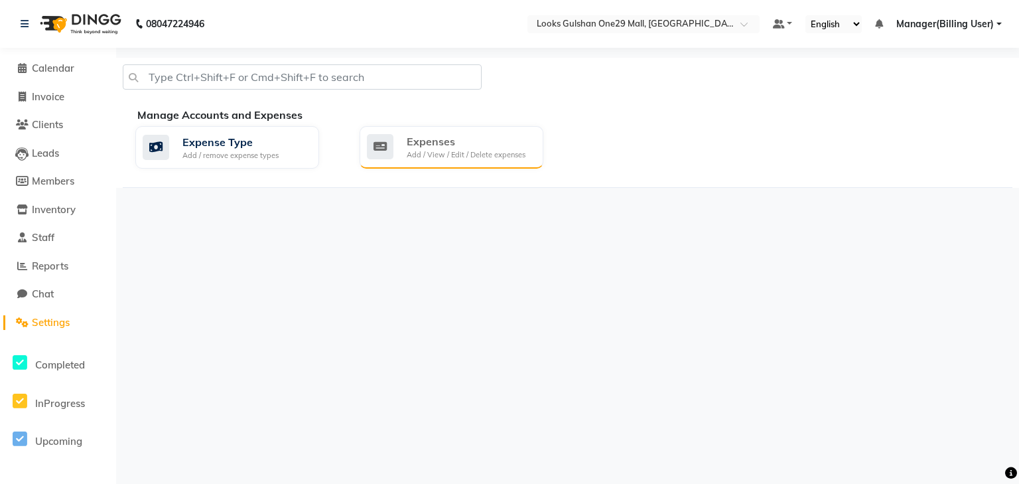
click at [455, 151] on div "Add / View / Edit / Delete expenses" at bounding box center [466, 154] width 119 height 11
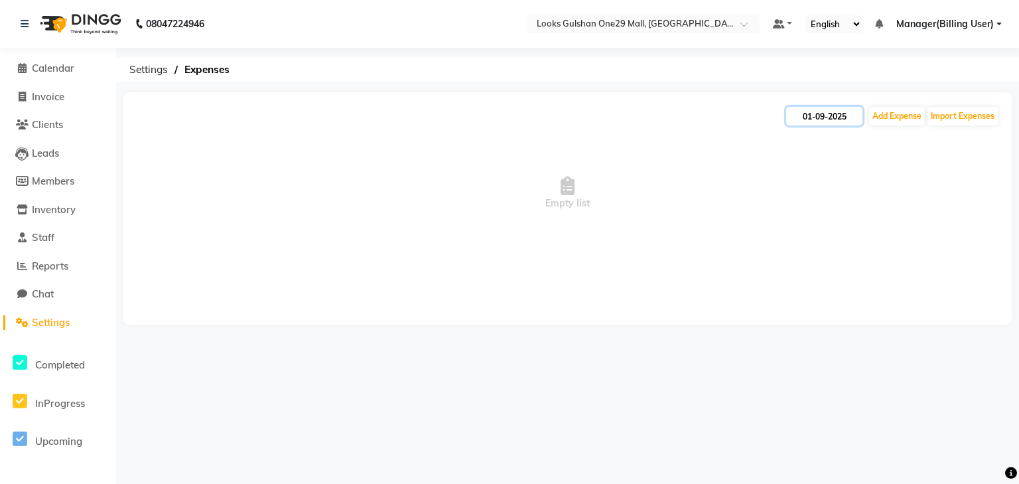
click at [825, 117] on input "01-09-2025" at bounding box center [824, 116] width 76 height 19
select select "9"
select select "2025"
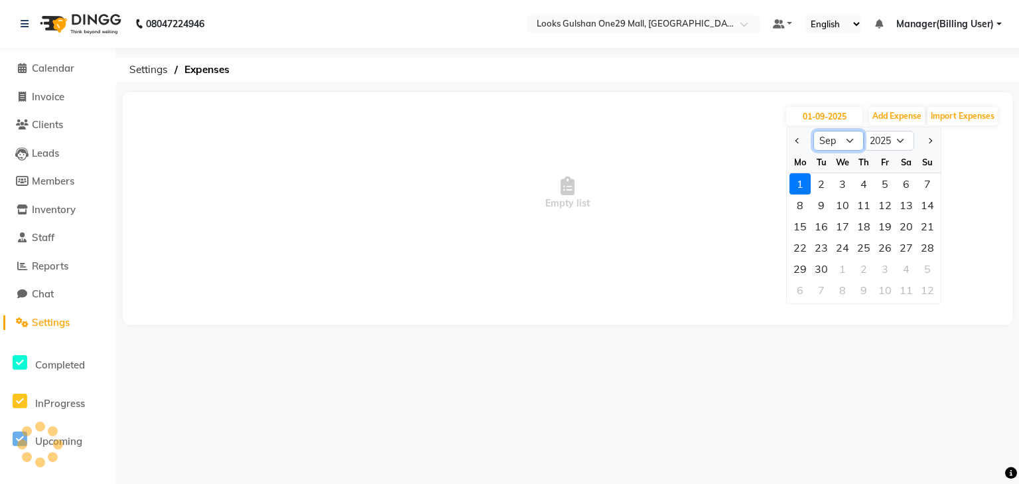
click at [844, 142] on select "Jan Feb Mar Apr May Jun Jul Aug Sep Oct Nov Dec" at bounding box center [839, 141] width 50 height 20
select select "8"
click at [814, 131] on select "Jan Feb Mar Apr May Jun Jul Aug Sep Oct Nov Dec" at bounding box center [839, 141] width 50 height 20
click at [924, 265] on div "31" at bounding box center [927, 268] width 21 height 21
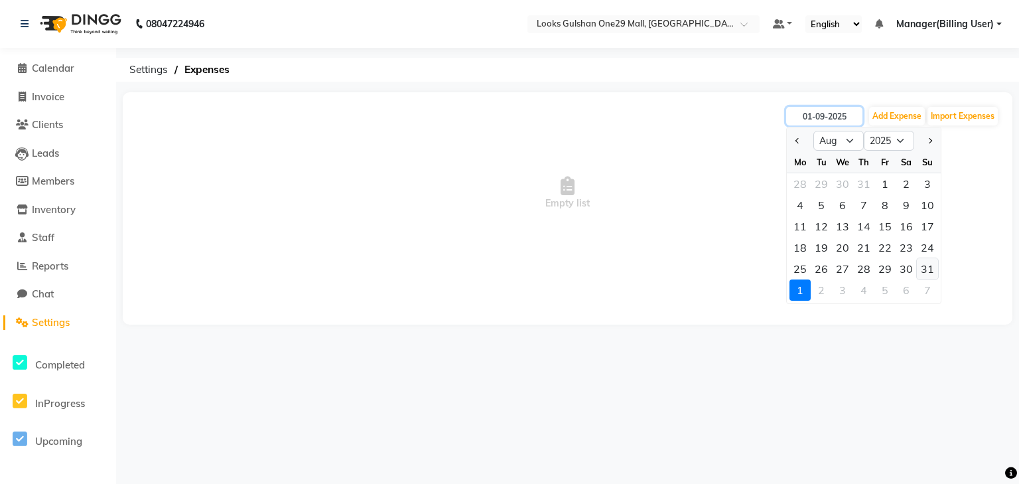
type input "31-08-2025"
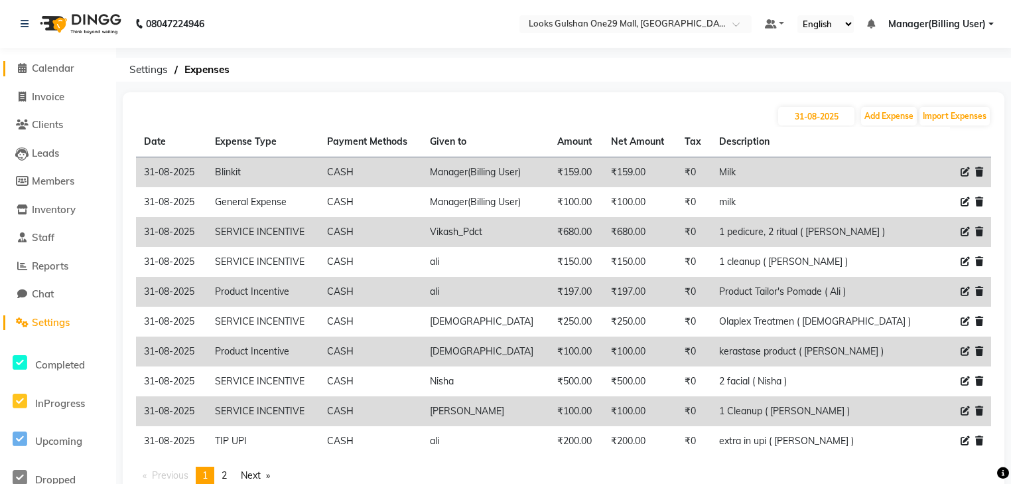
click at [80, 73] on link "Calendar" at bounding box center [57, 68] width 109 height 15
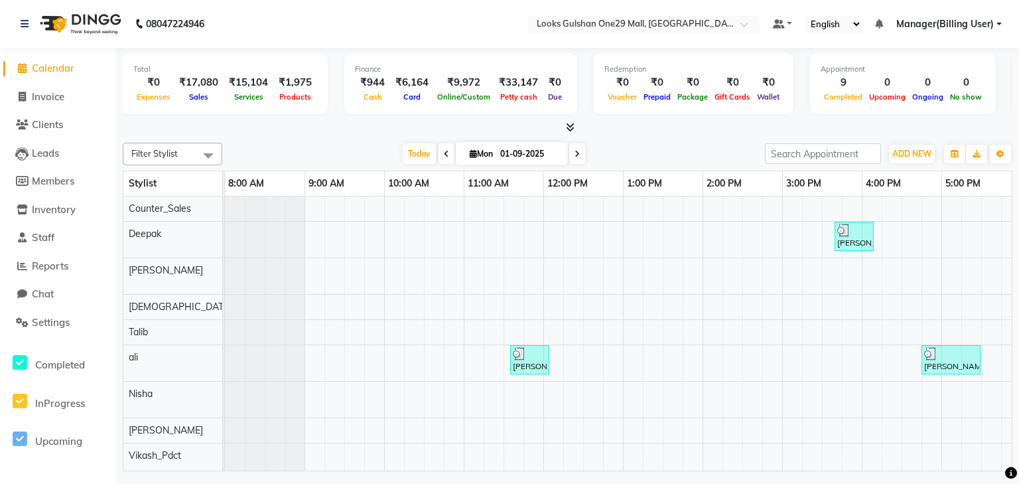
click at [263, 133] on div at bounding box center [568, 128] width 890 height 14
click at [62, 268] on span "Reports" at bounding box center [50, 265] width 36 height 13
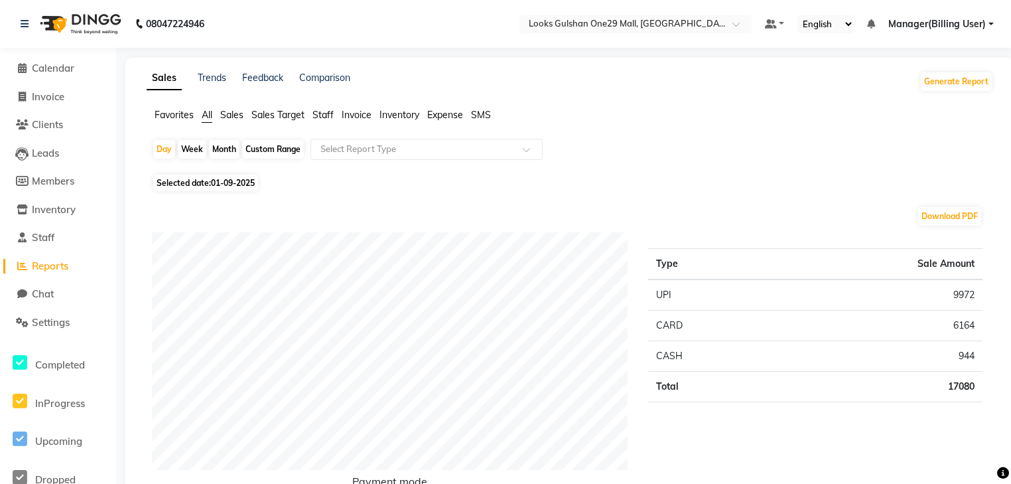
click at [326, 116] on span "Staff" at bounding box center [323, 115] width 21 height 12
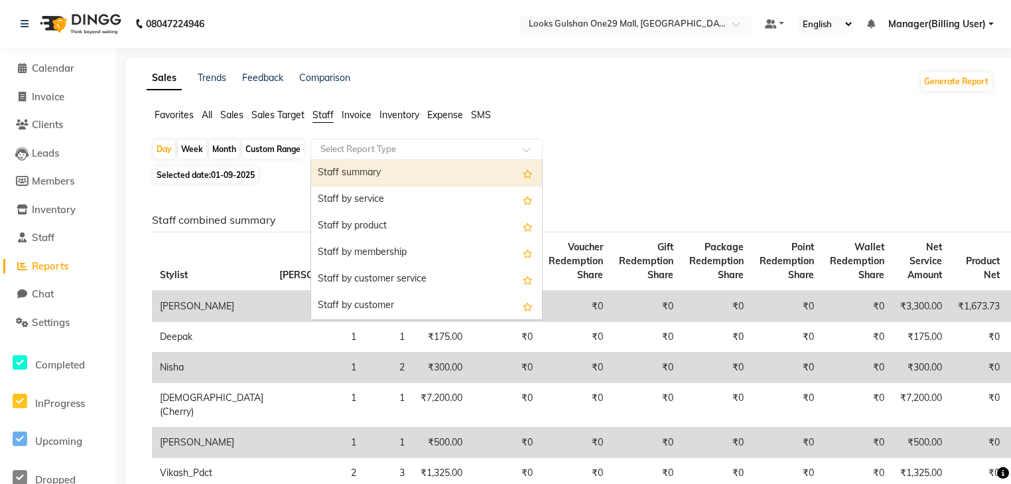
click at [361, 143] on input "text" at bounding box center [413, 149] width 191 height 13
click at [76, 209] on span "Inventory" at bounding box center [54, 209] width 44 height 13
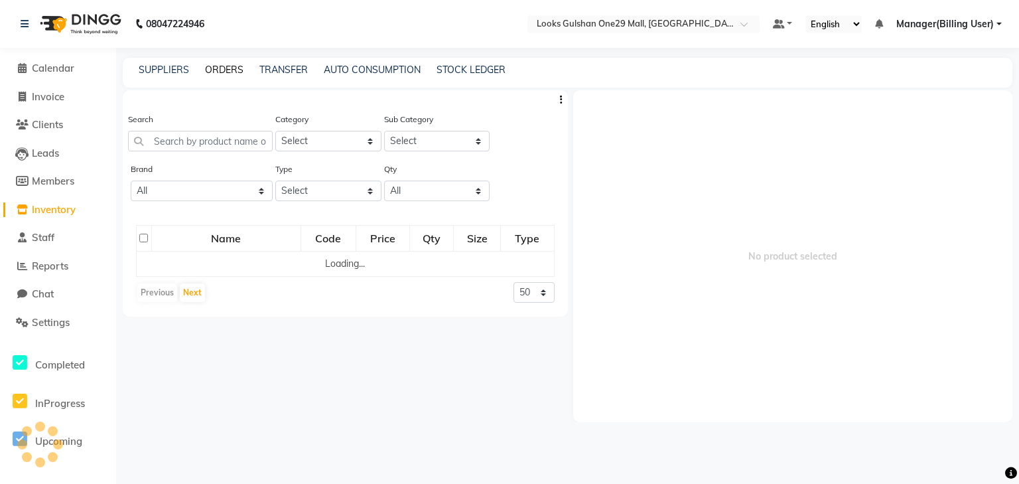
click at [224, 70] on link "ORDERS" at bounding box center [224, 70] width 38 height 12
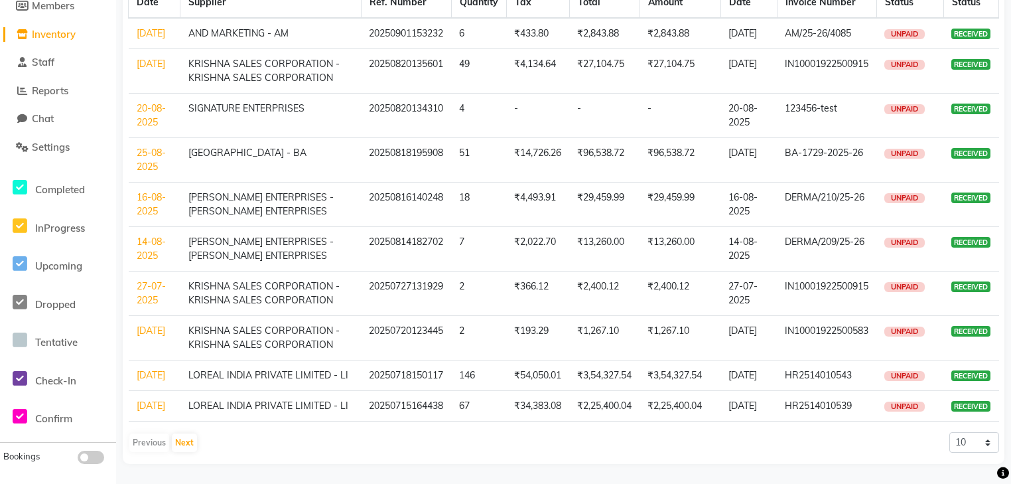
scroll to position [216, 0]
click at [186, 441] on button "Next" at bounding box center [184, 442] width 25 height 19
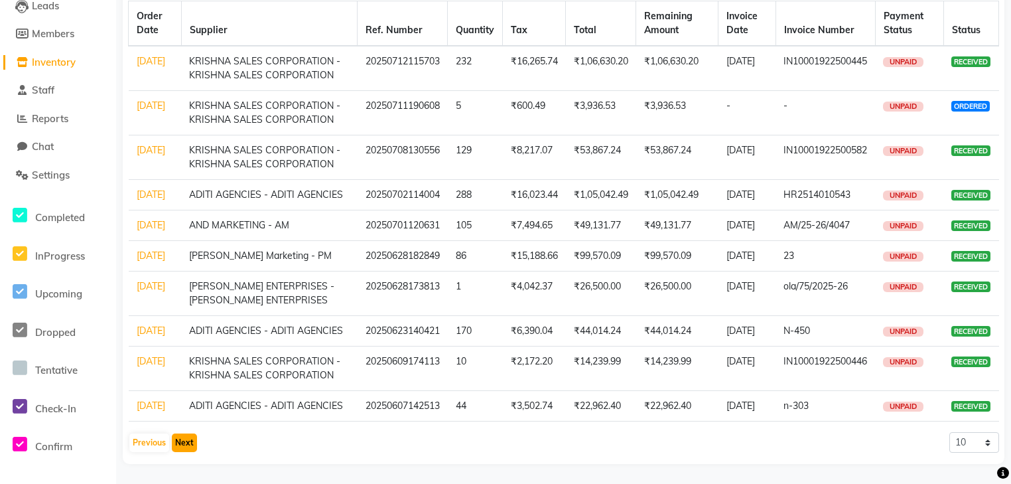
click at [192, 435] on button "Next" at bounding box center [184, 442] width 25 height 19
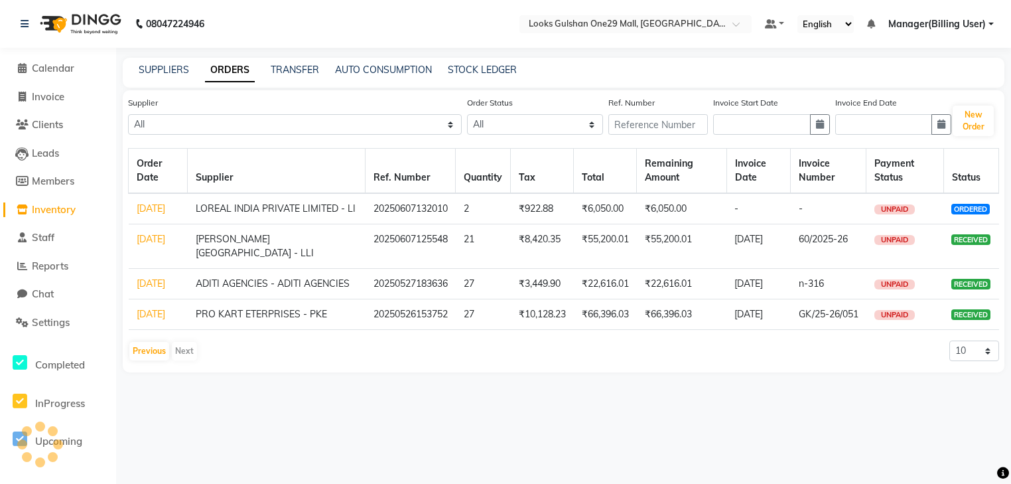
scroll to position [0, 0]
click at [150, 289] on link "27-05-2025" at bounding box center [151, 283] width 29 height 12
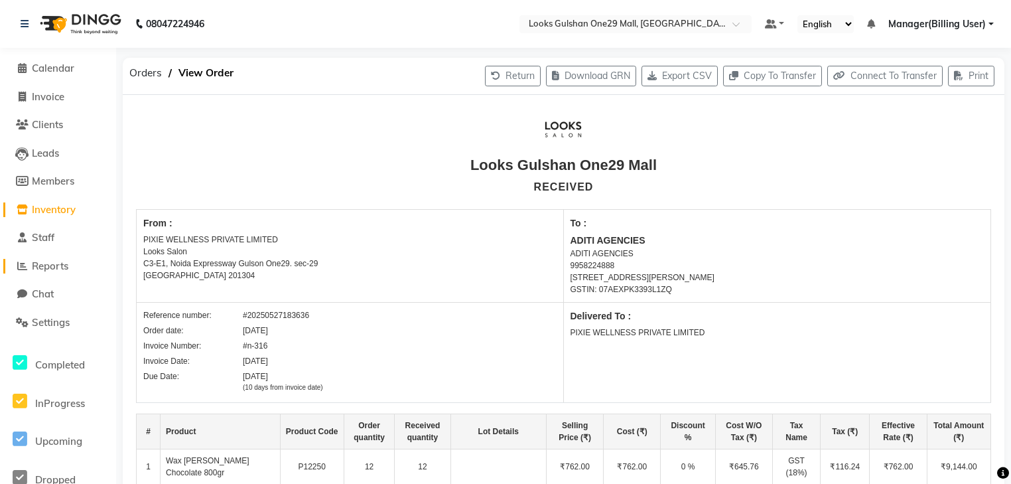
click at [72, 271] on link "Reports" at bounding box center [57, 266] width 109 height 15
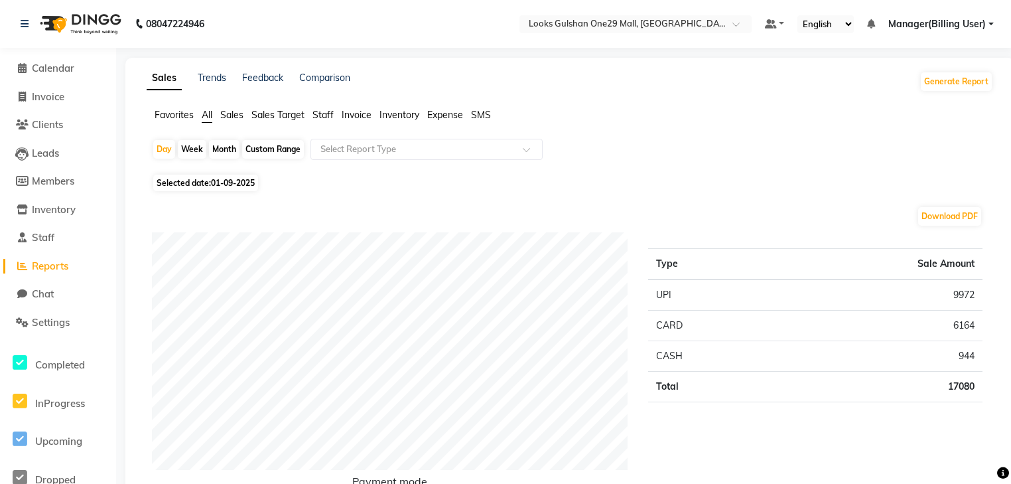
click at [316, 112] on span "Staff" at bounding box center [323, 115] width 21 height 12
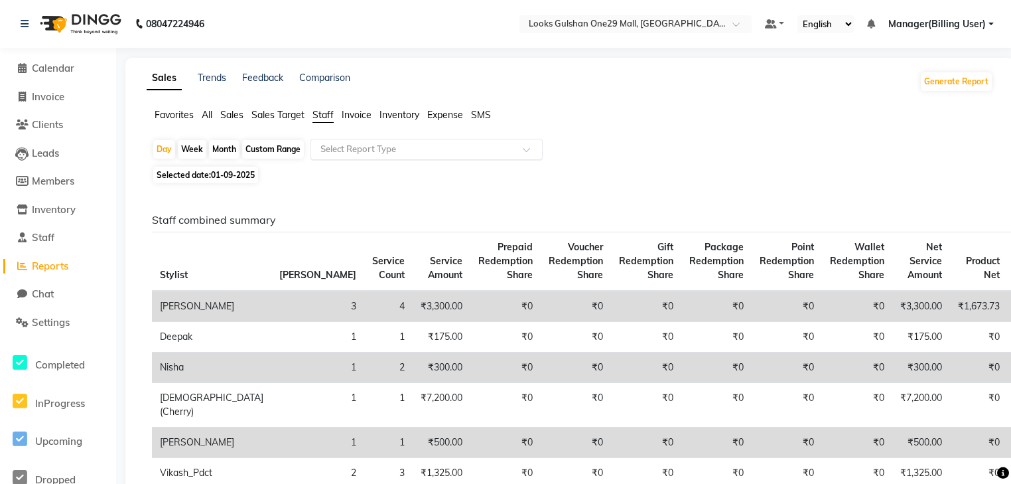
click at [354, 149] on input "text" at bounding box center [413, 149] width 191 height 13
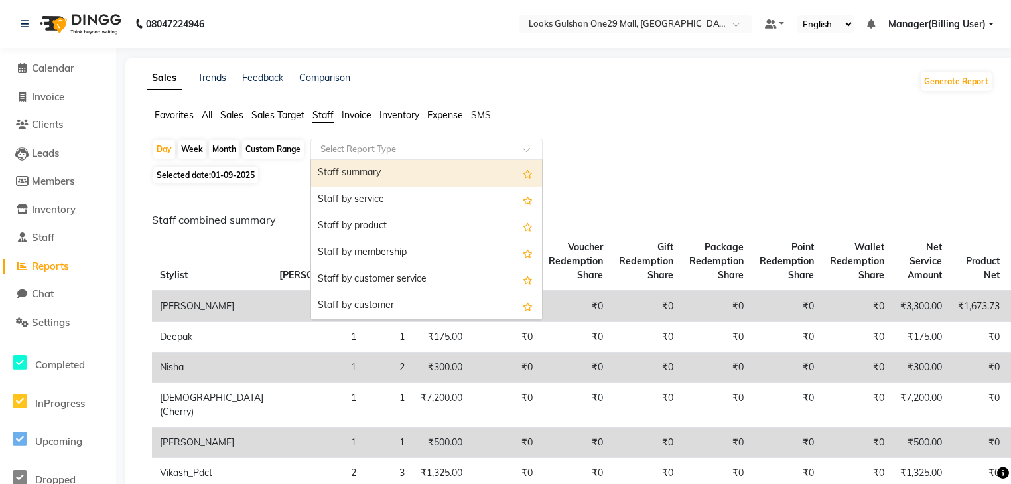
click at [366, 175] on div "Staff summary" at bounding box center [426, 173] width 231 height 27
select select "full_report"
select select "csv"
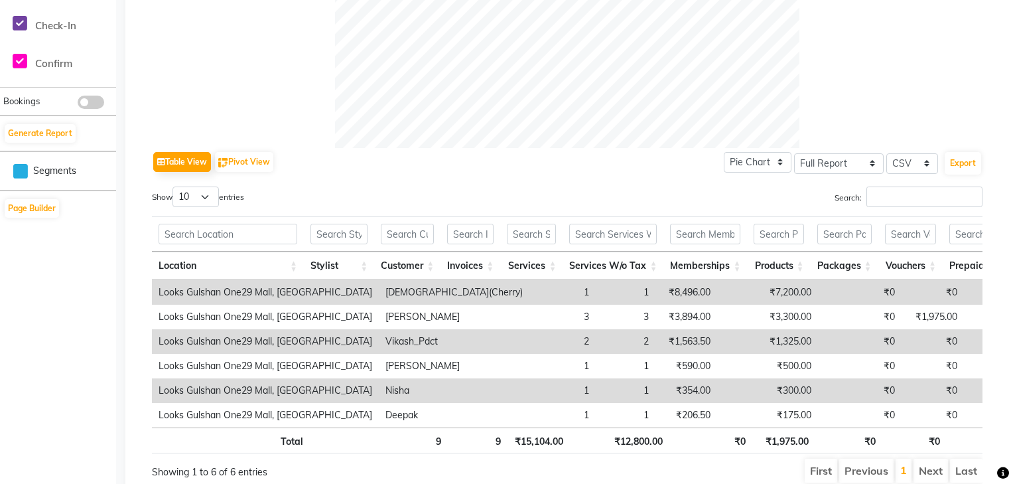
scroll to position [531, 0]
click at [910, 210] on div "Search:" at bounding box center [779, 199] width 405 height 26
click at [912, 204] on input "Search:" at bounding box center [925, 196] width 116 height 21
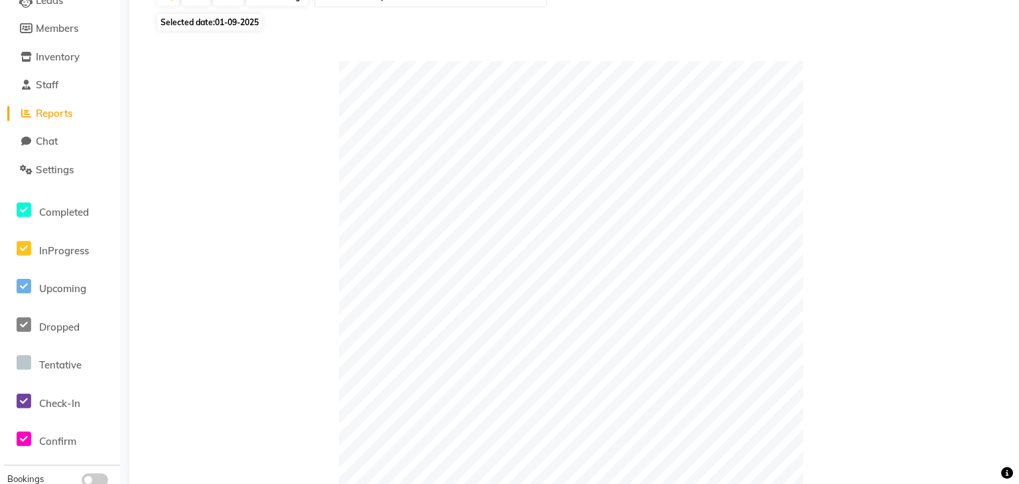
scroll to position [0, 0]
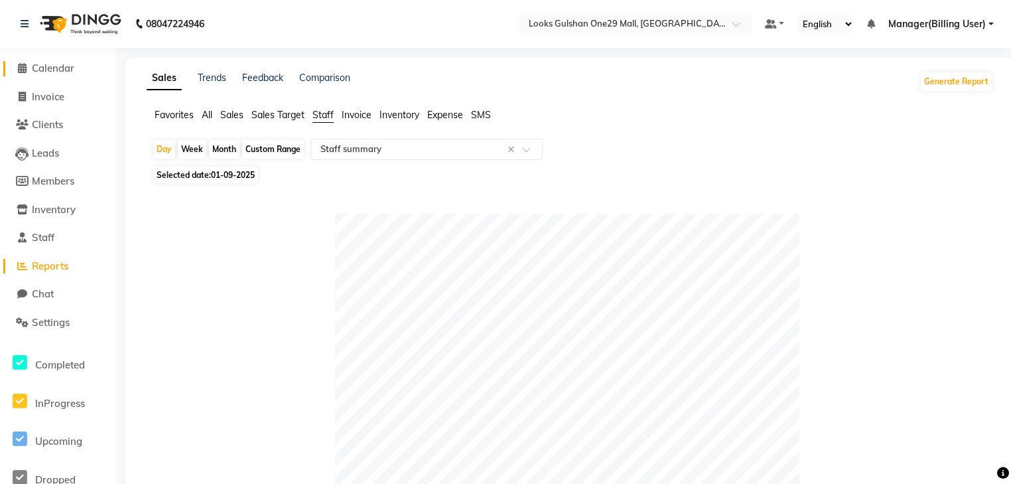
type input "cherry"
click at [52, 66] on span "Calendar" at bounding box center [53, 68] width 42 height 13
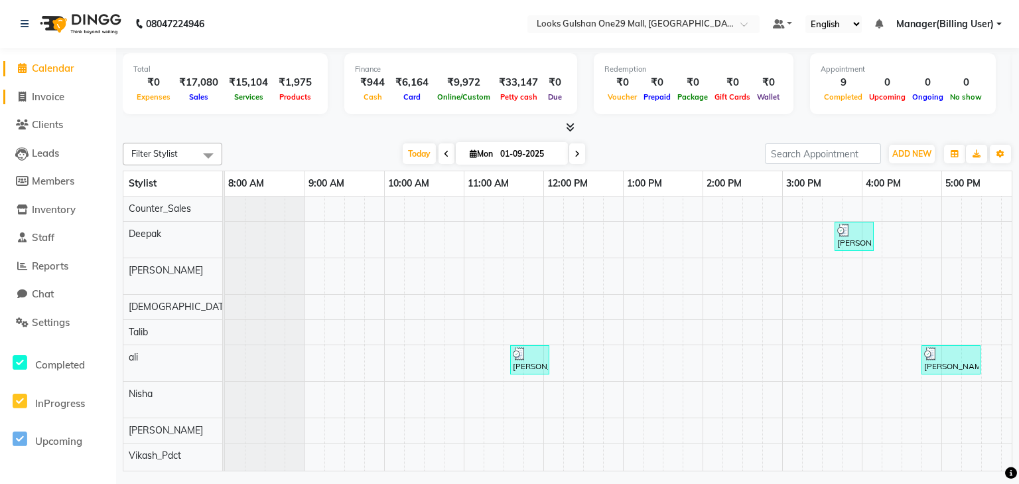
click at [50, 102] on span "Invoice" at bounding box center [48, 96] width 33 height 13
select select "service"
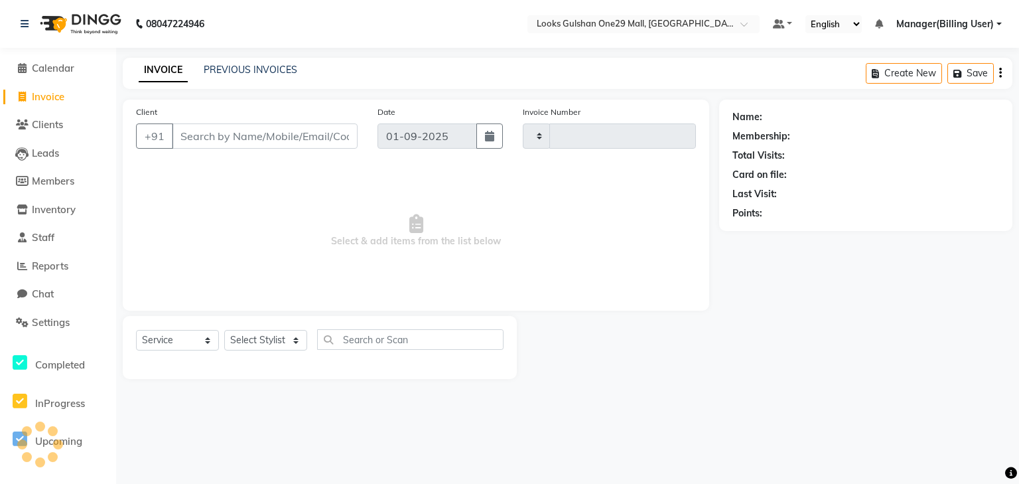
type input "1261"
select select "8337"
select select "80996"
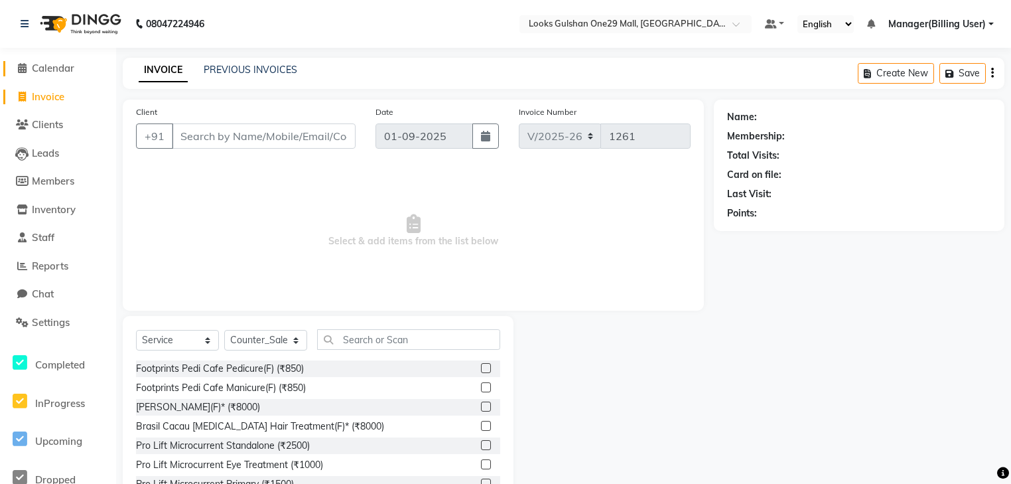
click at [23, 67] on icon at bounding box center [22, 68] width 9 height 10
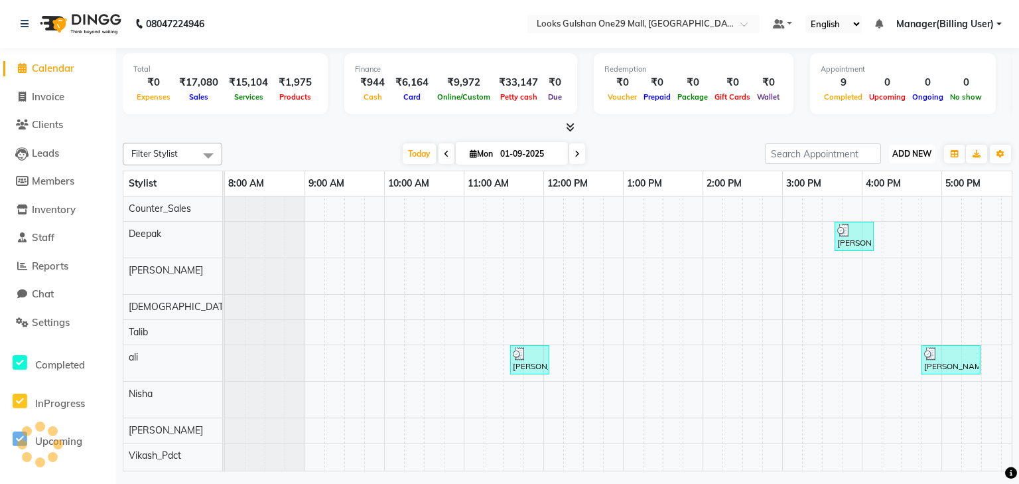
click at [912, 150] on span "ADD NEW" at bounding box center [912, 154] width 39 height 10
click at [894, 207] on link "Add Expense" at bounding box center [881, 212] width 105 height 17
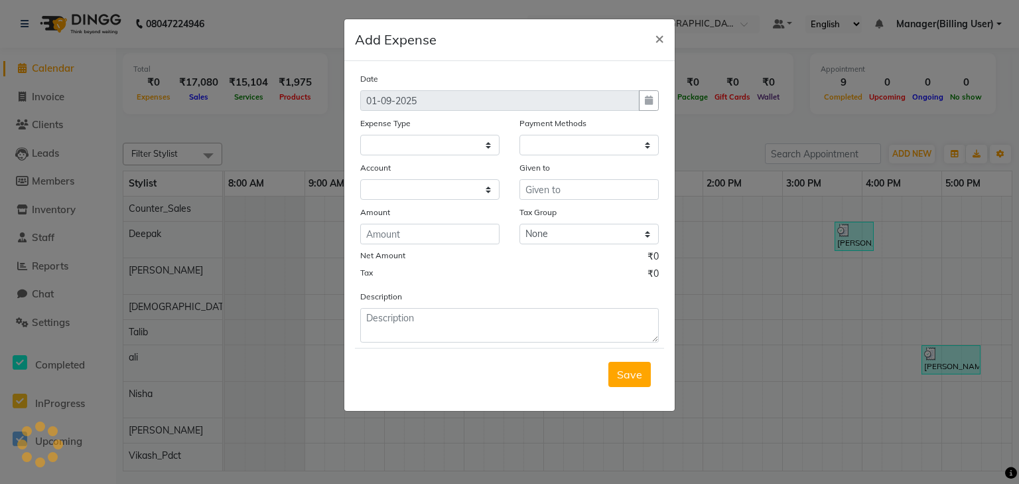
select select
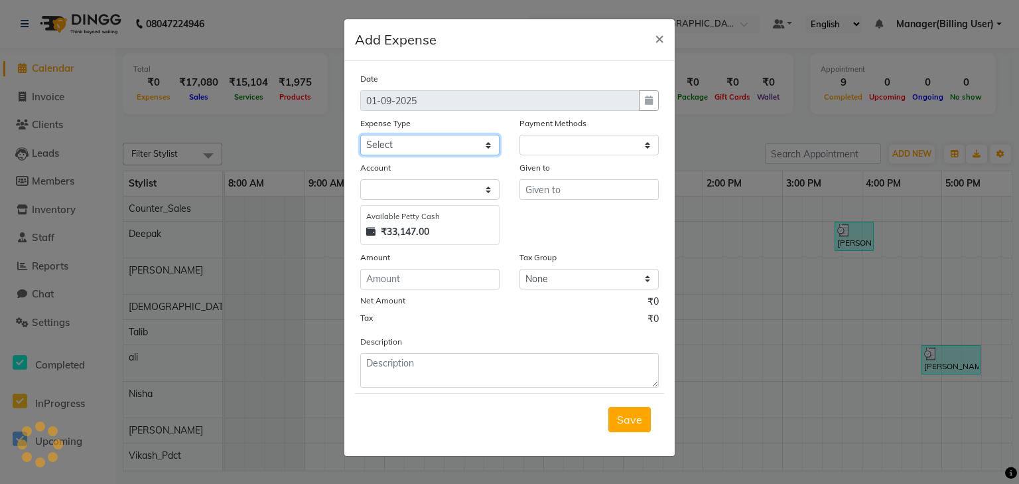
click at [403, 146] on select "Select Bank Deposit Blinkit Cash Handover CLIENT Client ordered food Client Ref…" at bounding box center [429, 145] width 139 height 21
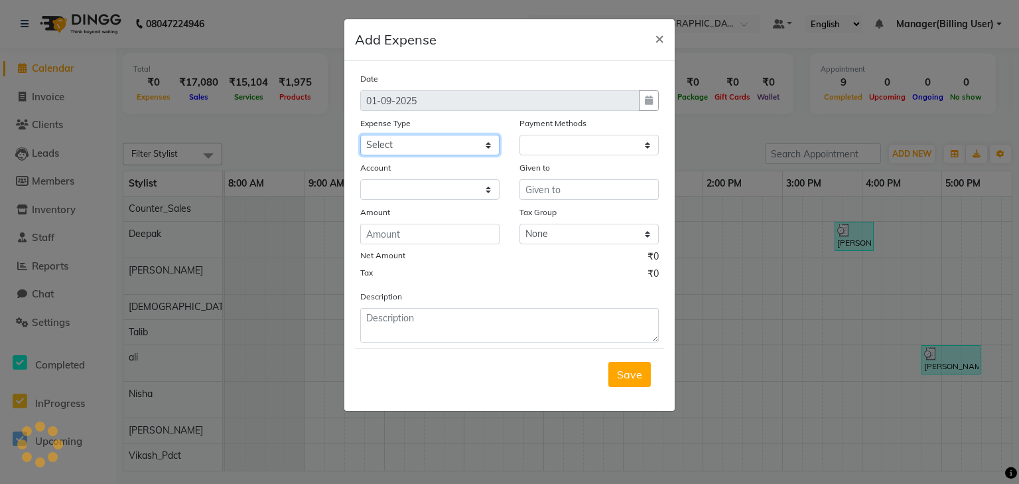
select select "1"
select select "7457"
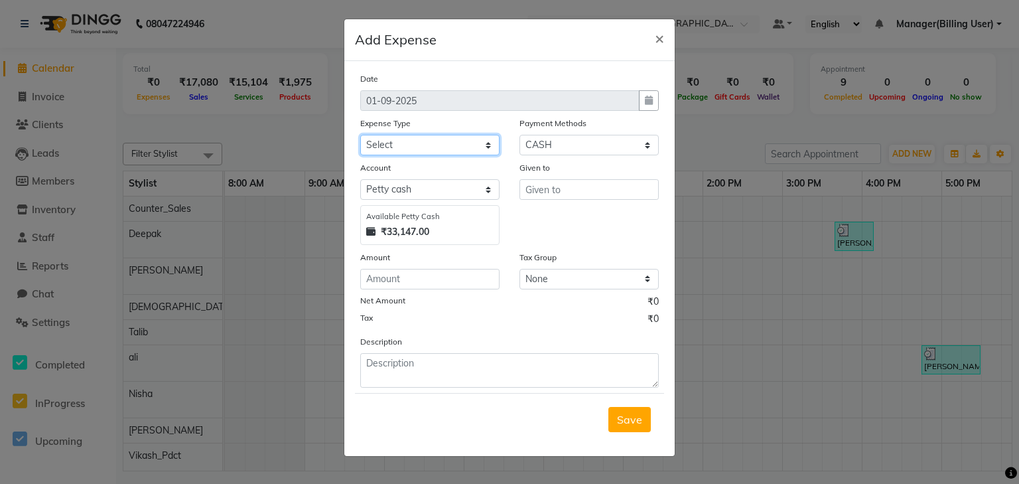
select select "24170"
click at [360, 136] on select "Select Bank Deposit Blinkit Cash Handover CLIENT Client ordered food Client Ref…" at bounding box center [429, 145] width 139 height 21
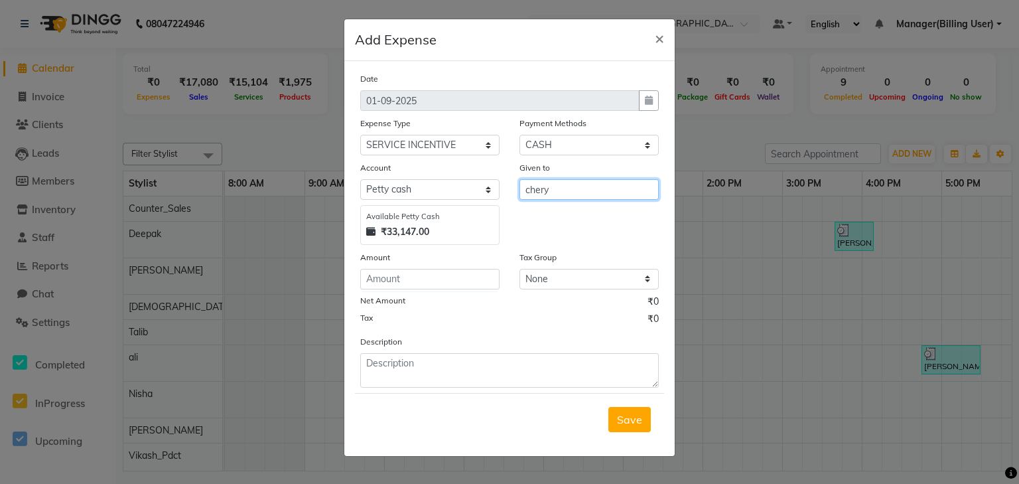
click at [575, 196] on input "chery" at bounding box center [589, 189] width 139 height 21
type input "[DEMOGRAPHIC_DATA](Cherry)"
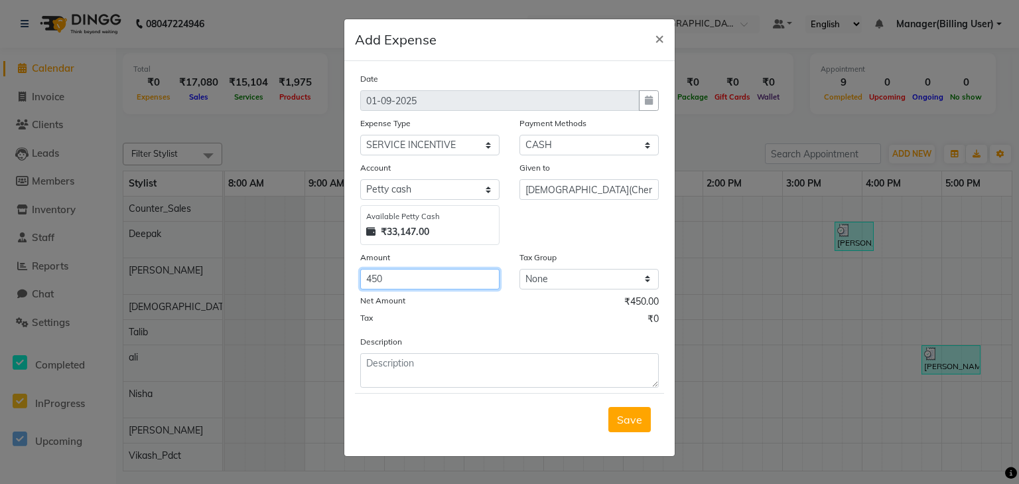
type input "450"
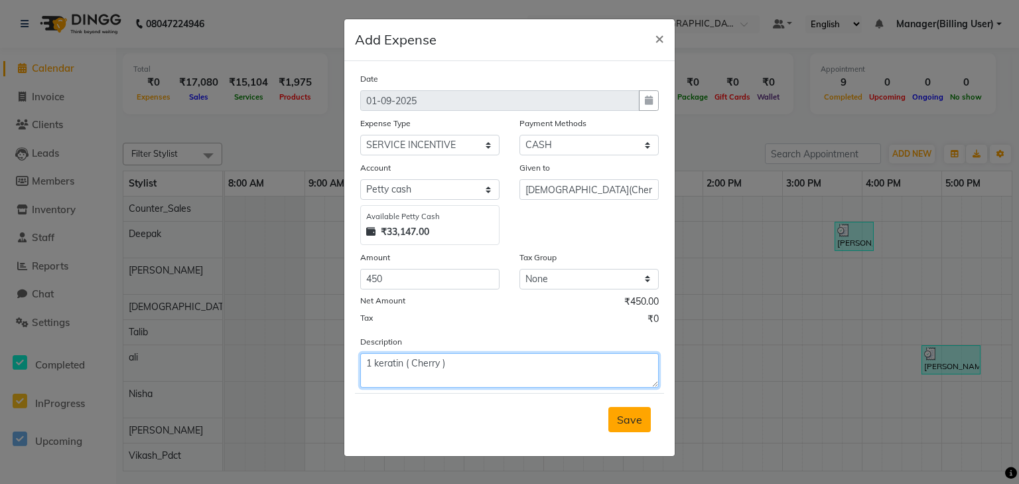
type textarea "1 keratin ( Cherry )"
click at [645, 423] on button "Save" at bounding box center [630, 419] width 42 height 25
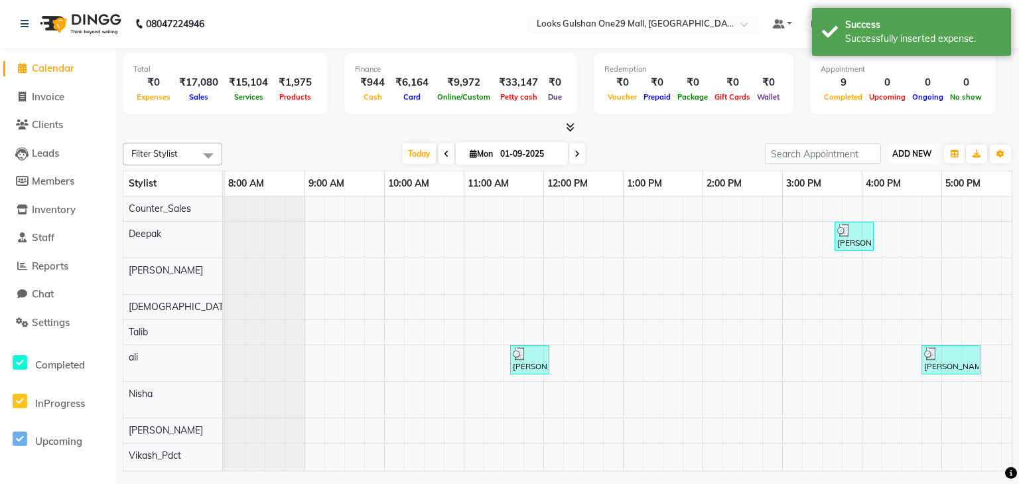
click at [908, 158] on button "ADD NEW Toggle Dropdown" at bounding box center [912, 154] width 46 height 19
click at [876, 214] on link "Add Expense" at bounding box center [881, 212] width 105 height 17
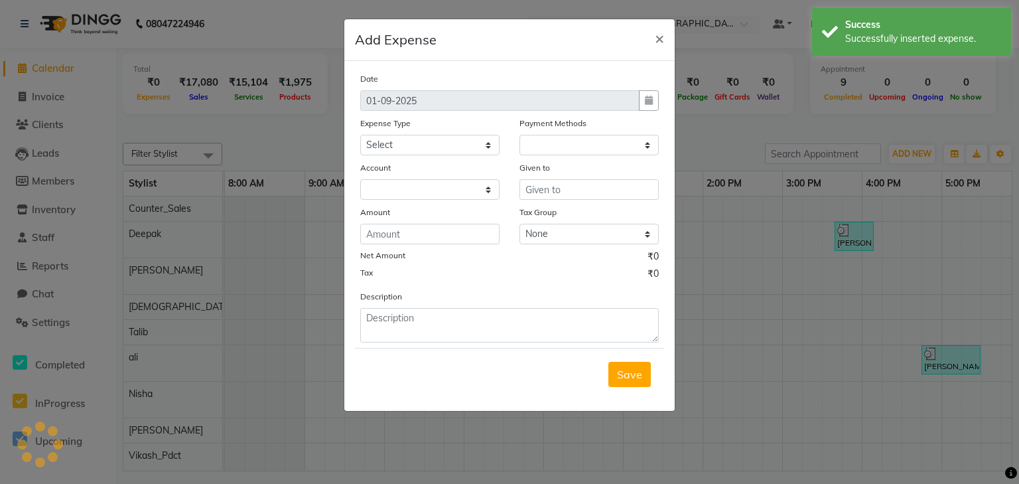
select select "1"
select select "7457"
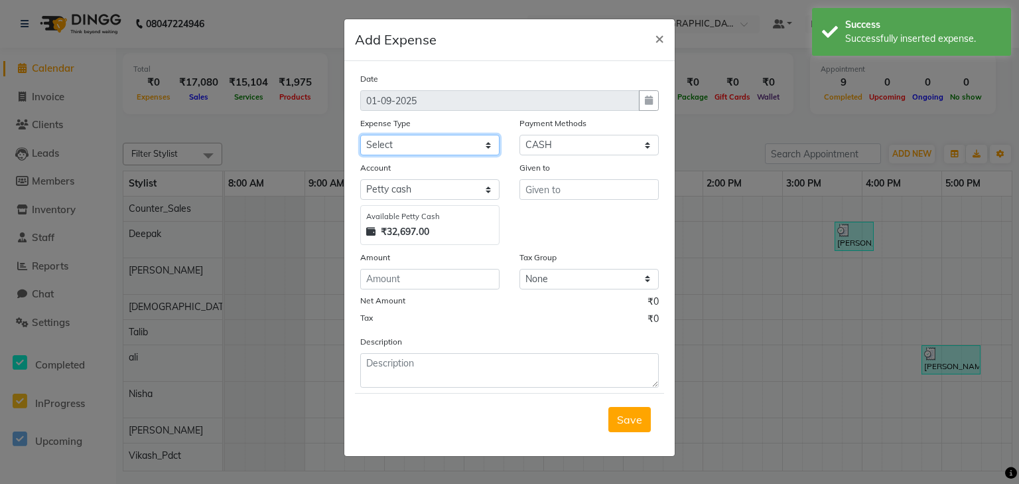
click at [414, 149] on select "Select Bank Deposit Blinkit Cash Handover CLIENT Client ordered food Client Ref…" at bounding box center [429, 145] width 139 height 21
select select "24170"
click at [360, 136] on select "Select Bank Deposit Blinkit Cash Handover CLIENT Client ordered food Client Ref…" at bounding box center [429, 145] width 139 height 21
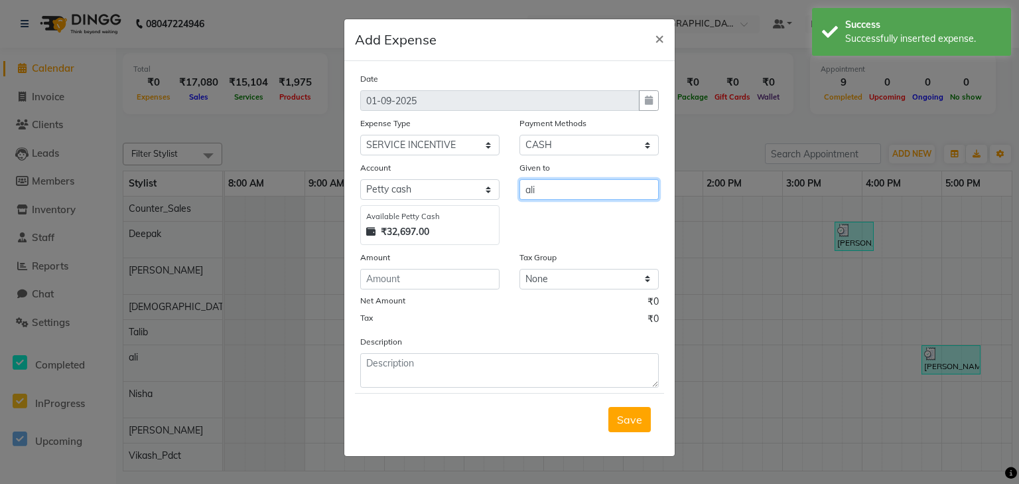
type input "ali"
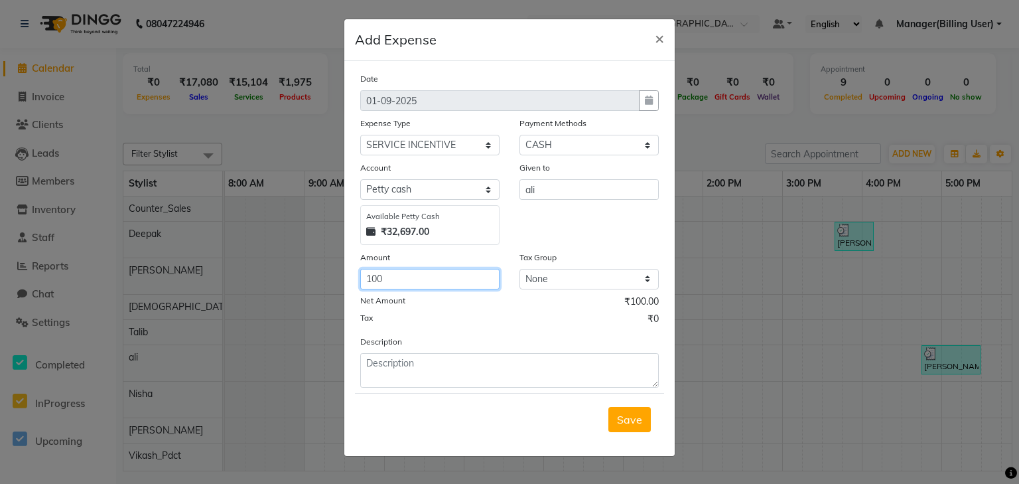
type input "100"
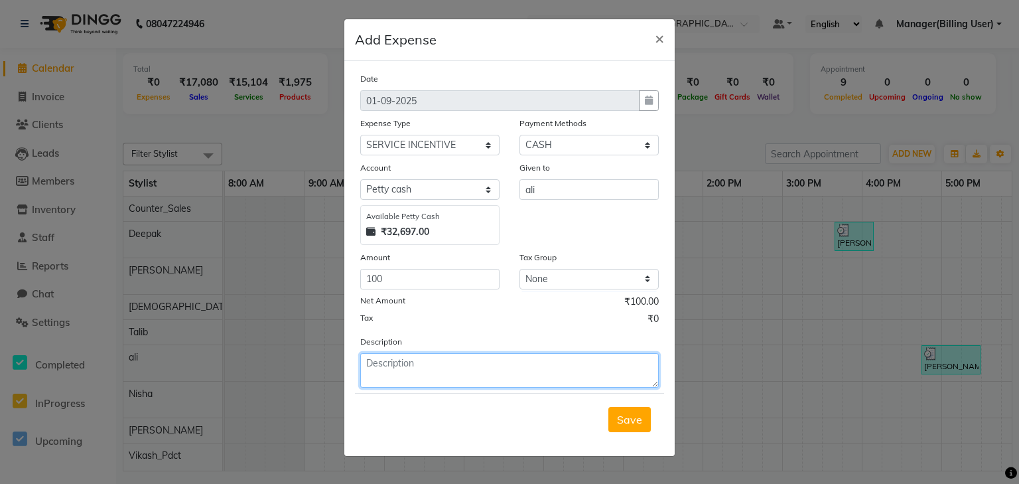
click at [454, 374] on textarea at bounding box center [509, 370] width 299 height 35
click at [401, 372] on textarea "2" at bounding box center [509, 370] width 299 height 35
paste textarea "Tailor's Pomade"
type textarea "2 Tailor's shave ( Ali )"
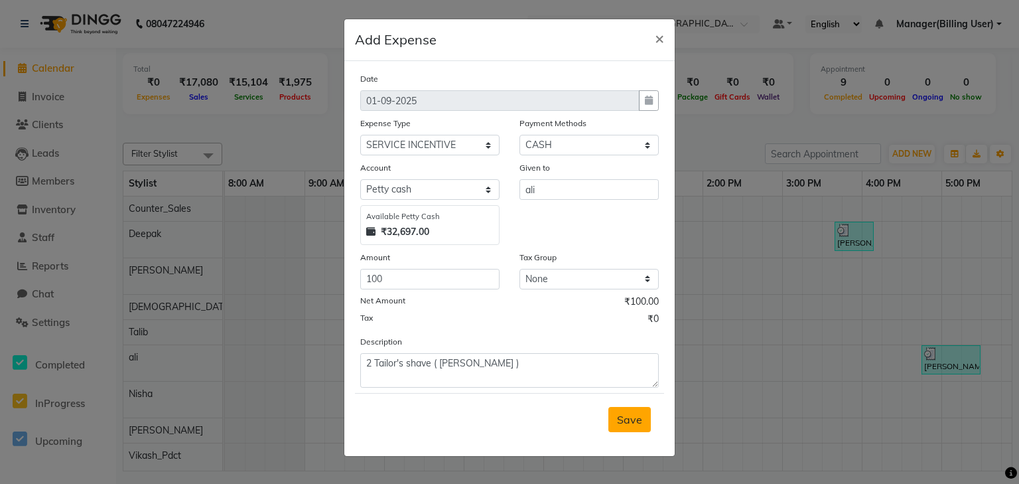
click at [634, 424] on span "Save" at bounding box center [629, 419] width 25 height 13
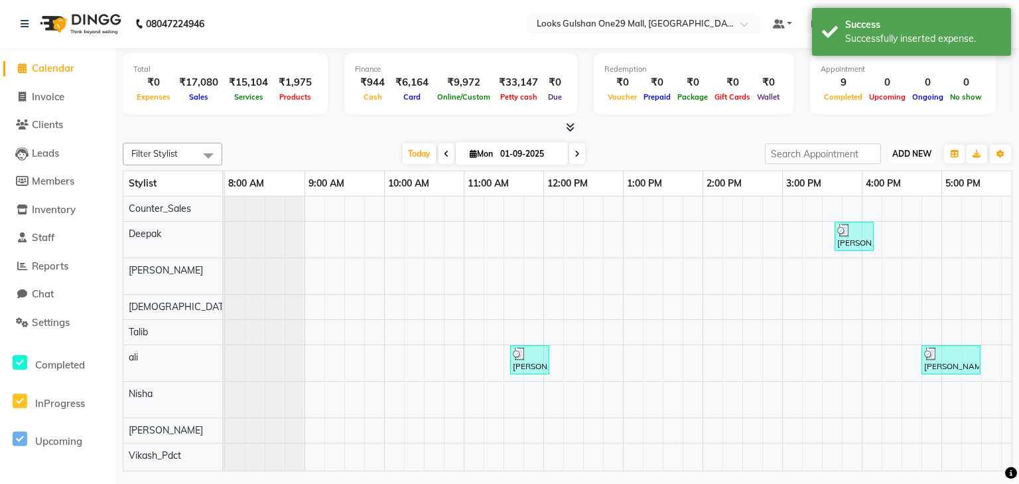
click at [924, 156] on span "ADD NEW" at bounding box center [912, 154] width 39 height 10
click at [883, 208] on link "Add Expense" at bounding box center [881, 212] width 105 height 17
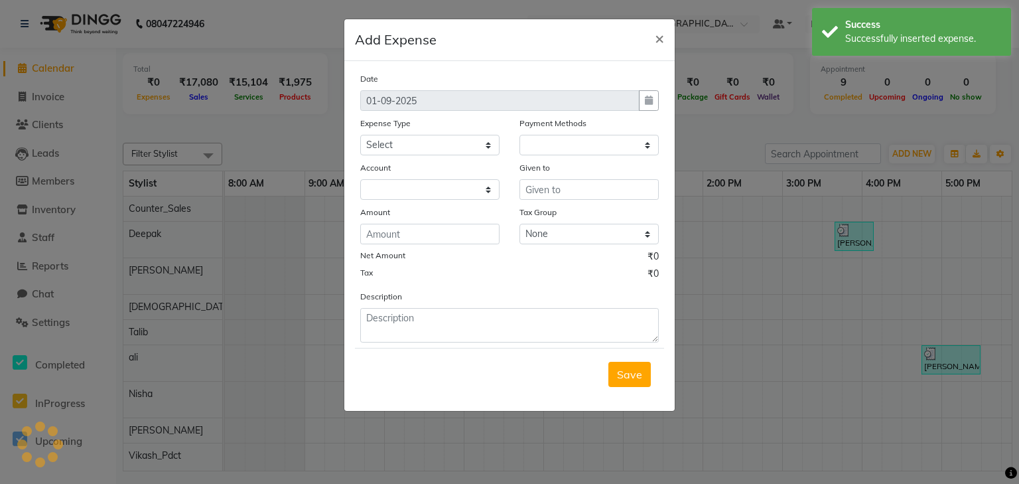
select select "1"
select select "7457"
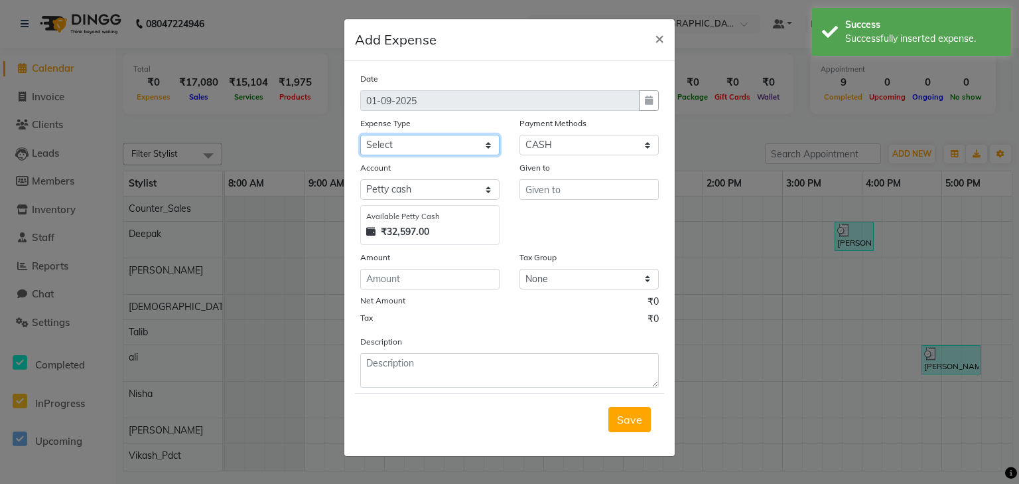
click at [435, 137] on select "Select Bank Deposit Blinkit Cash Handover CLIENT Client ordered food Client Ref…" at bounding box center [429, 145] width 139 height 21
select select "19910"
click at [360, 136] on select "Select Bank Deposit Blinkit Cash Handover CLIENT Client ordered food Client Ref…" at bounding box center [429, 145] width 139 height 21
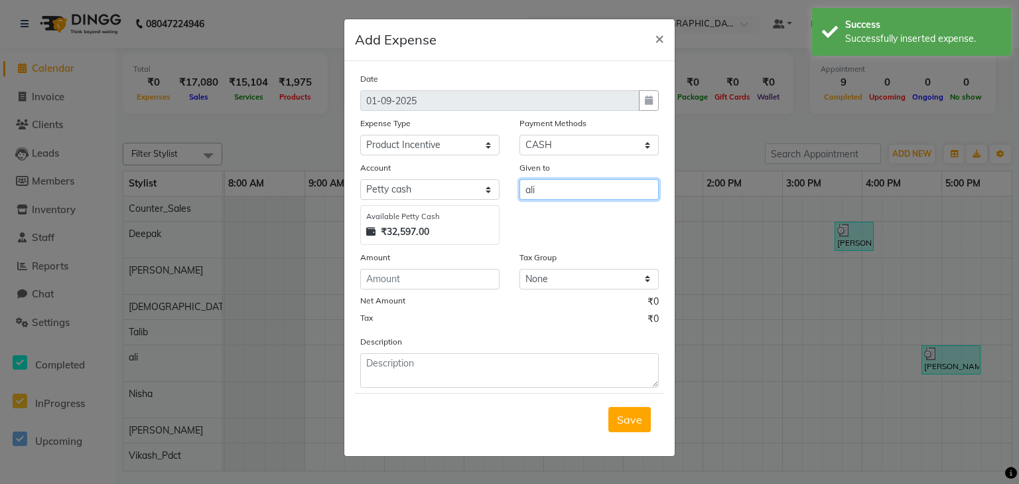
type input "ali"
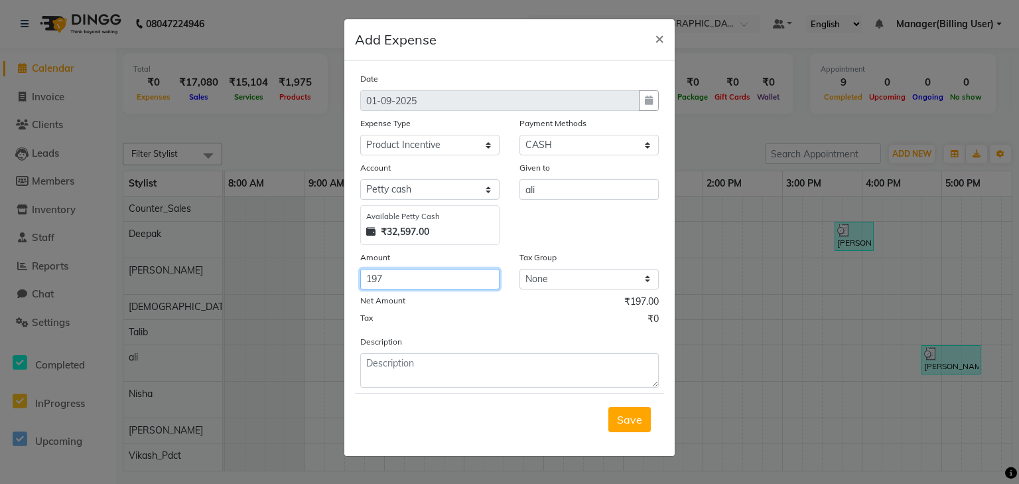
type input "197"
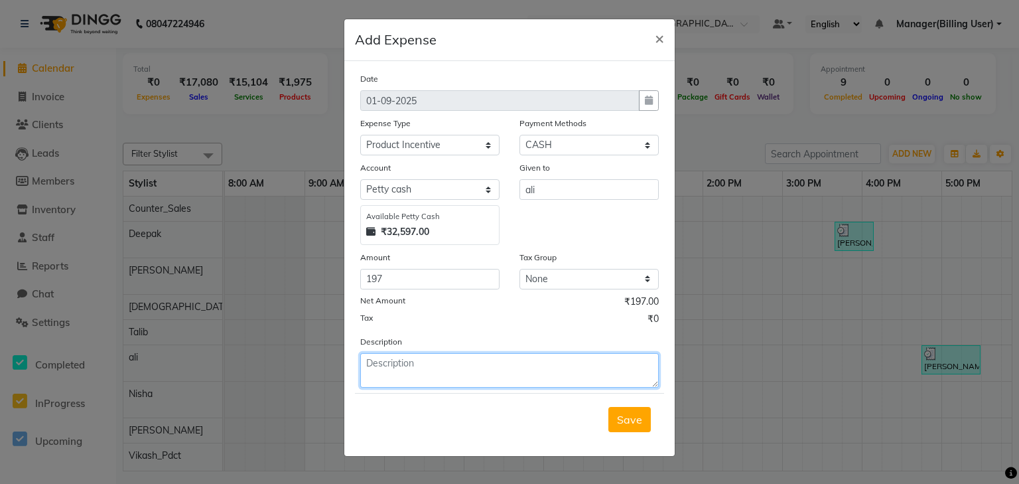
paste textarea "Tailor's Pomade"
type textarea "Tailor's Pomade ( Ali )"
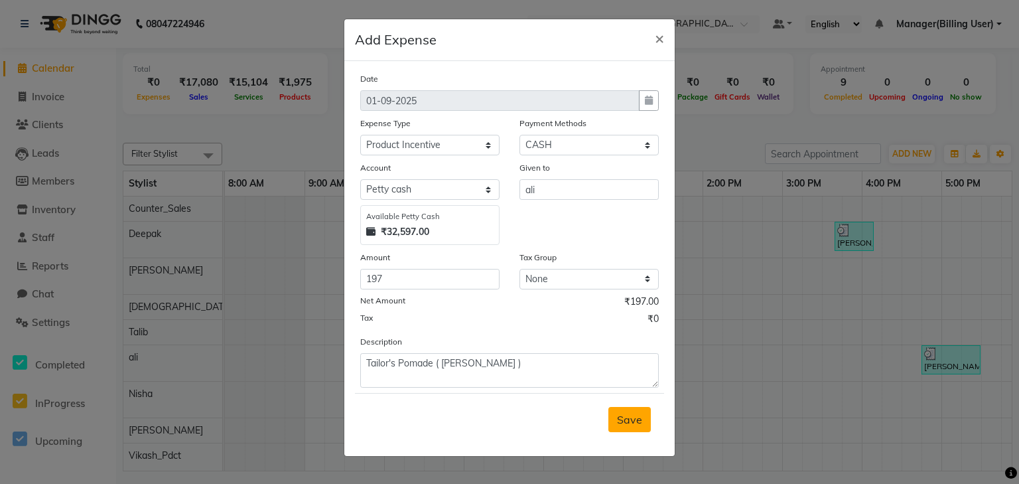
click at [648, 425] on button "Save" at bounding box center [630, 419] width 42 height 25
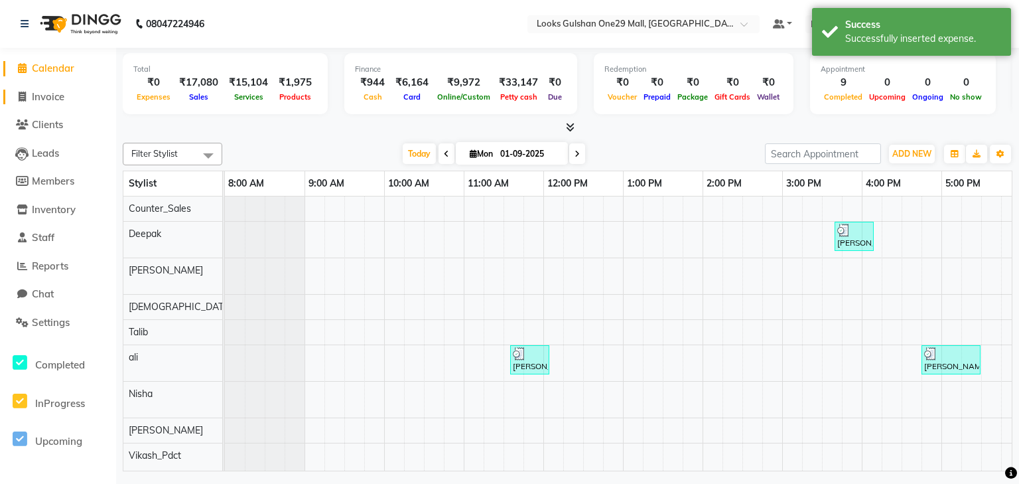
click at [67, 97] on link "Invoice" at bounding box center [57, 97] width 109 height 15
select select "service"
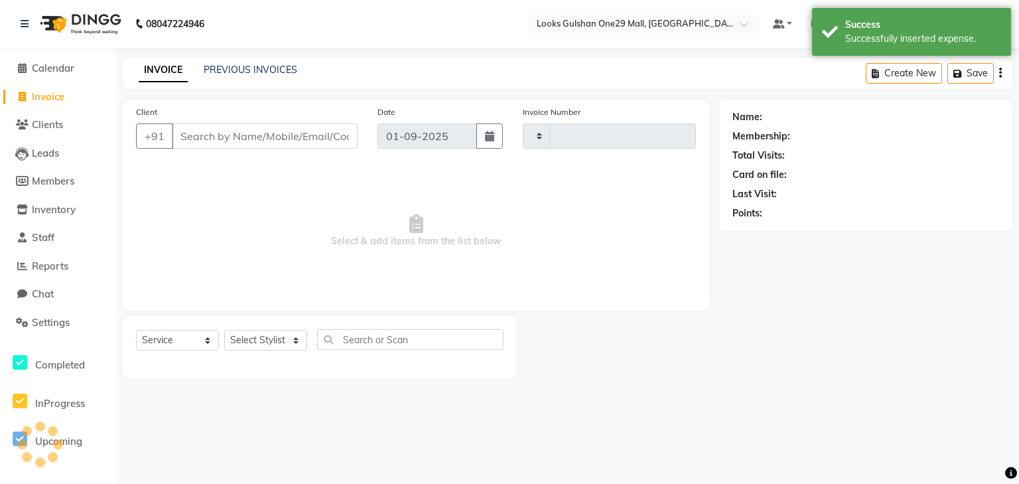
type input "1261"
select select "8337"
click at [79, 66] on link "Calendar" at bounding box center [57, 68] width 109 height 15
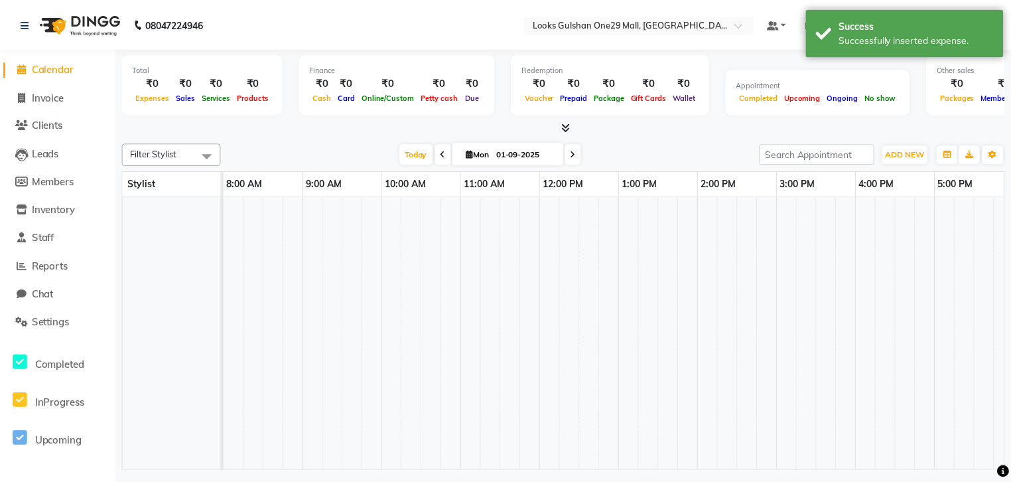
scroll to position [0, 248]
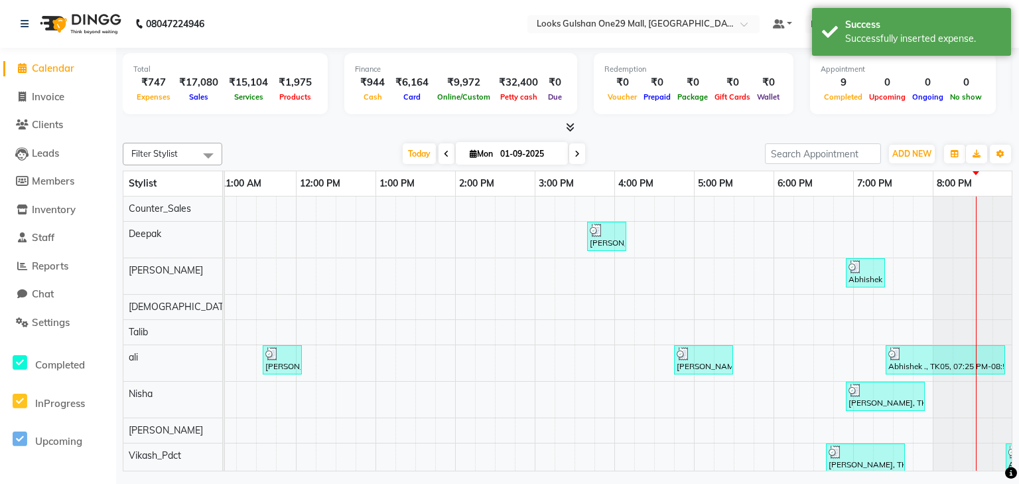
click at [308, 137] on div "Filter Stylist Select All Counter_Sales Deepak [PERSON_NAME] [PERSON_NAME] [PER…" at bounding box center [568, 304] width 890 height 334
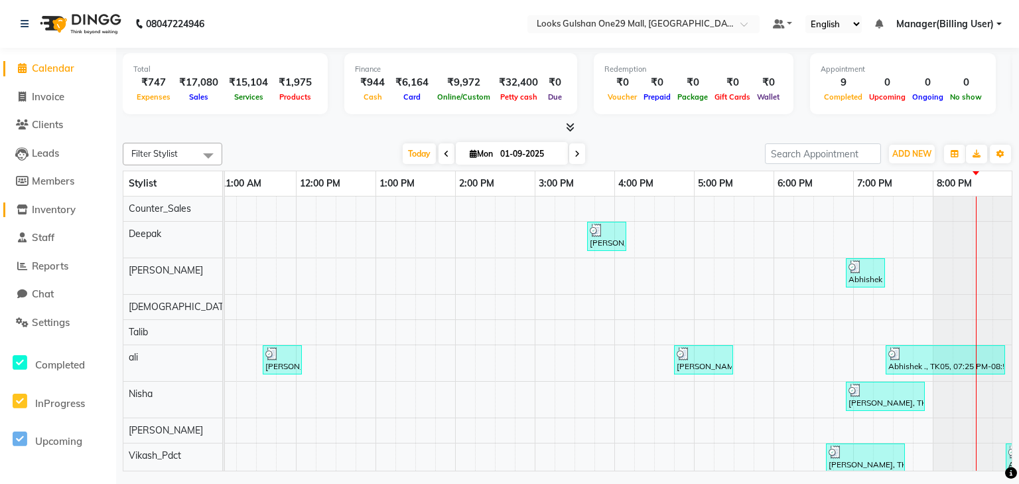
click at [67, 210] on span "Inventory" at bounding box center [54, 209] width 44 height 13
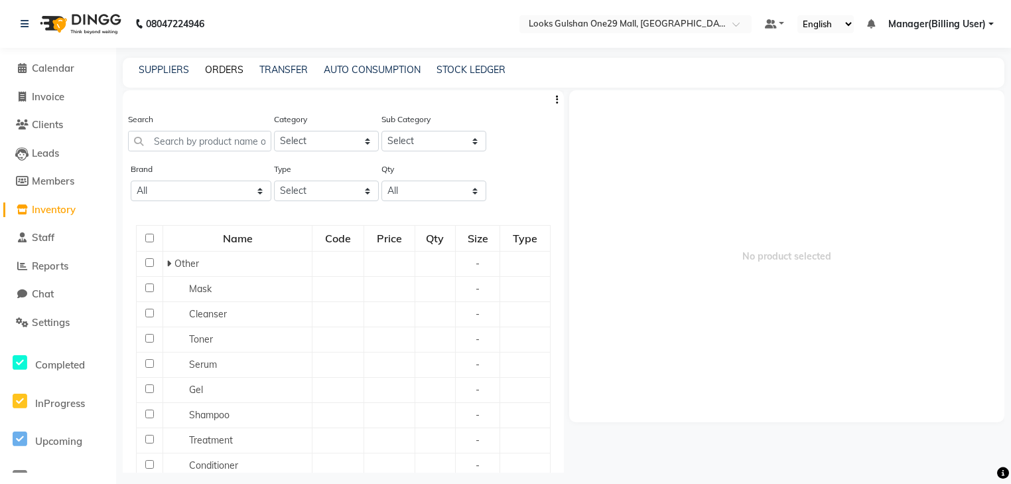
click at [219, 74] on link "ORDERS" at bounding box center [224, 70] width 38 height 12
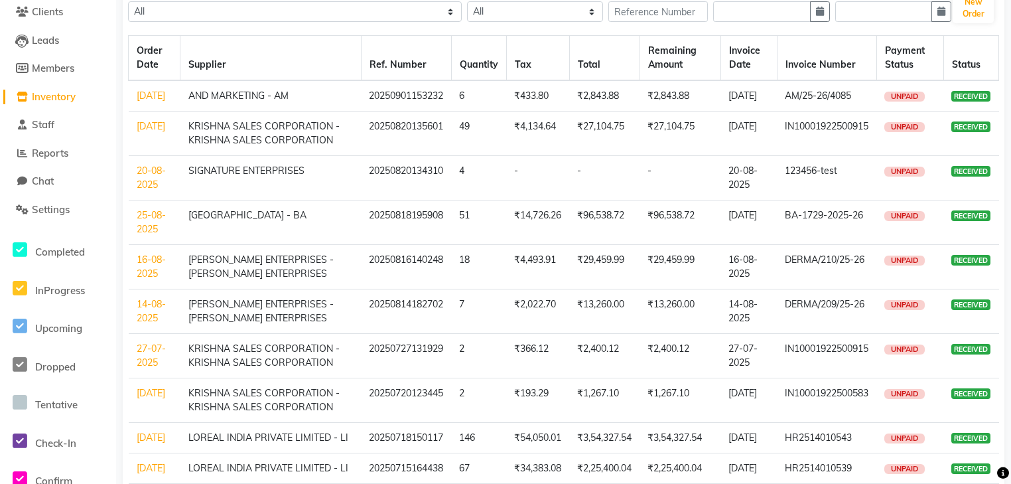
scroll to position [216, 0]
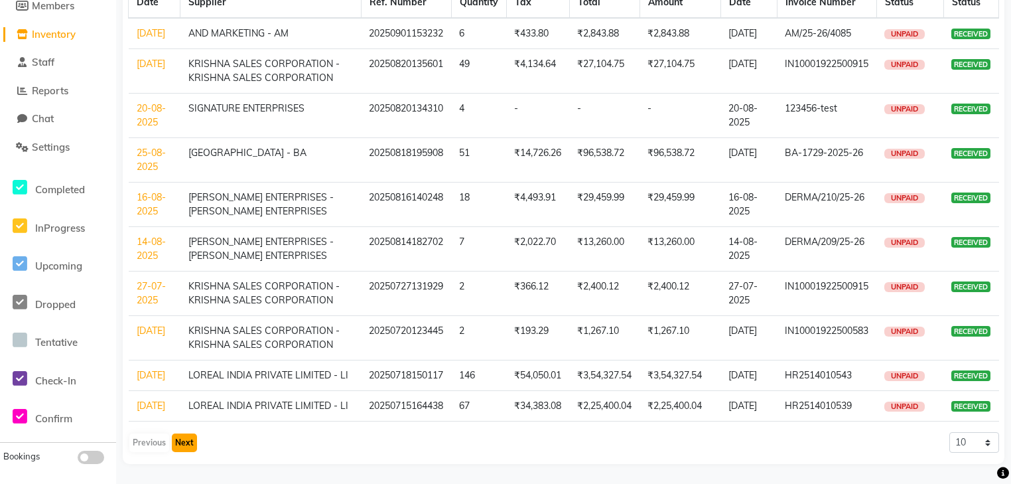
click at [183, 443] on button "Next" at bounding box center [184, 442] width 25 height 19
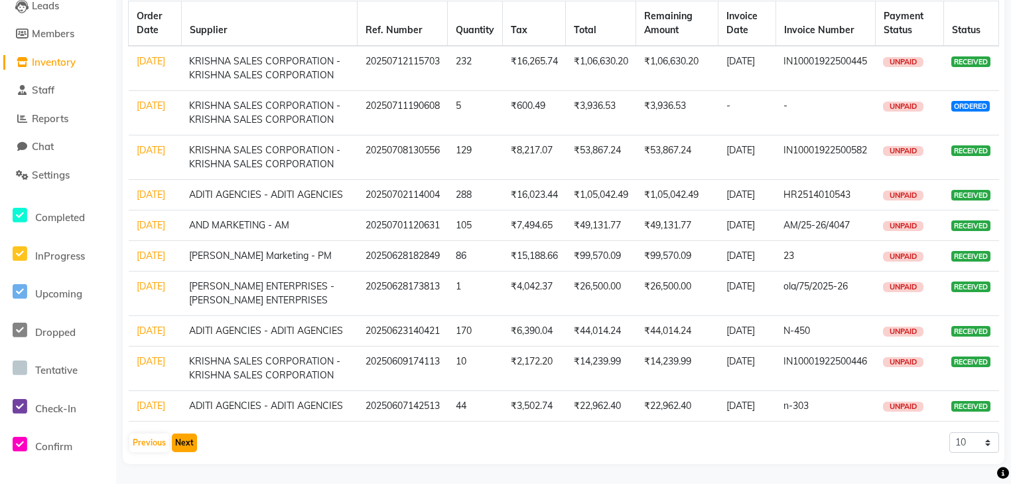
click at [184, 446] on button "Next" at bounding box center [184, 442] width 25 height 19
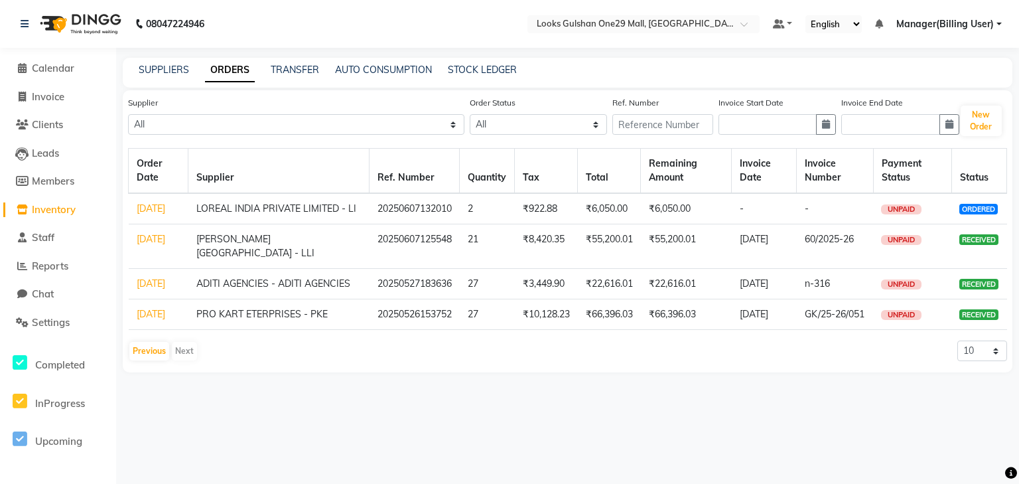
click at [145, 299] on td "27-05-2025" at bounding box center [159, 284] width 60 height 31
click at [151, 289] on link "27-05-2025" at bounding box center [151, 283] width 29 height 12
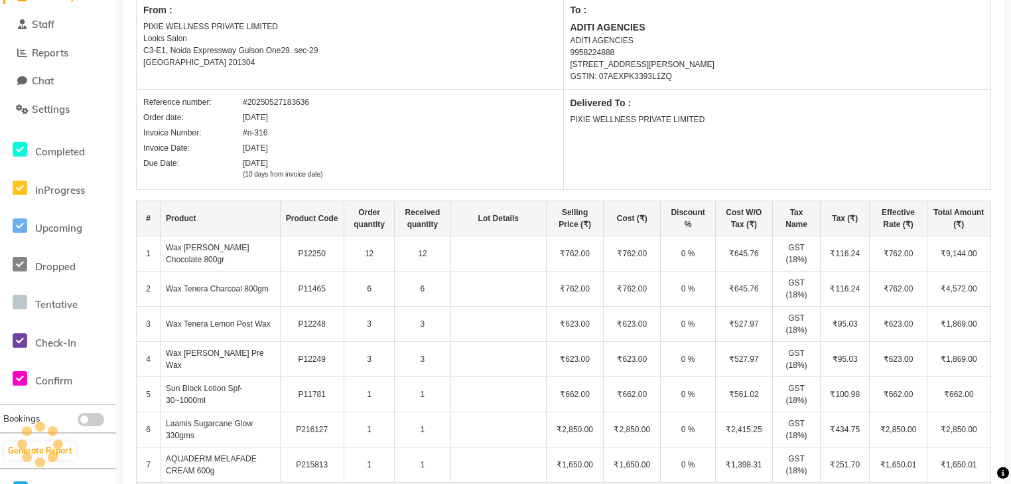
scroll to position [319, 0]
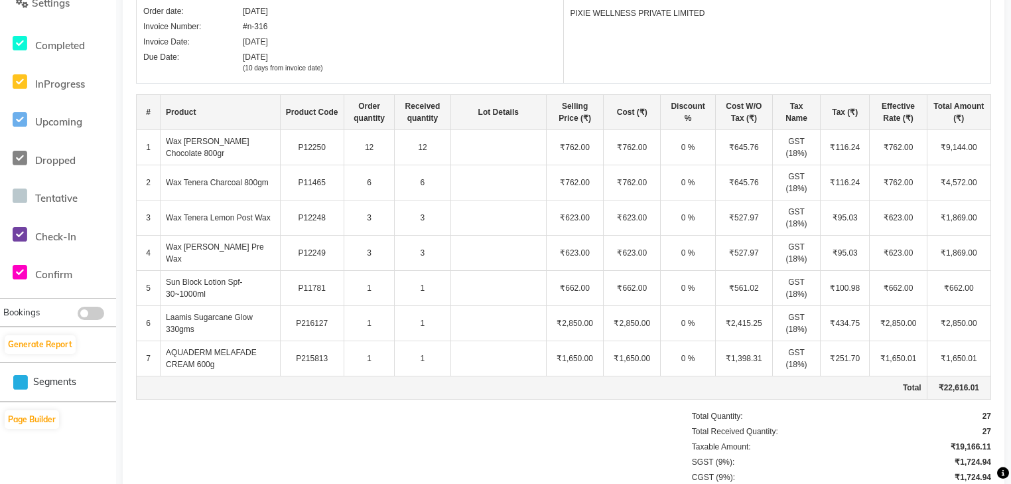
click at [589, 146] on td "₹762.00" at bounding box center [574, 147] width 57 height 35
click at [749, 361] on td "₹1,398.31" at bounding box center [743, 358] width 57 height 35
click at [735, 218] on td "₹527.97" at bounding box center [743, 217] width 57 height 35
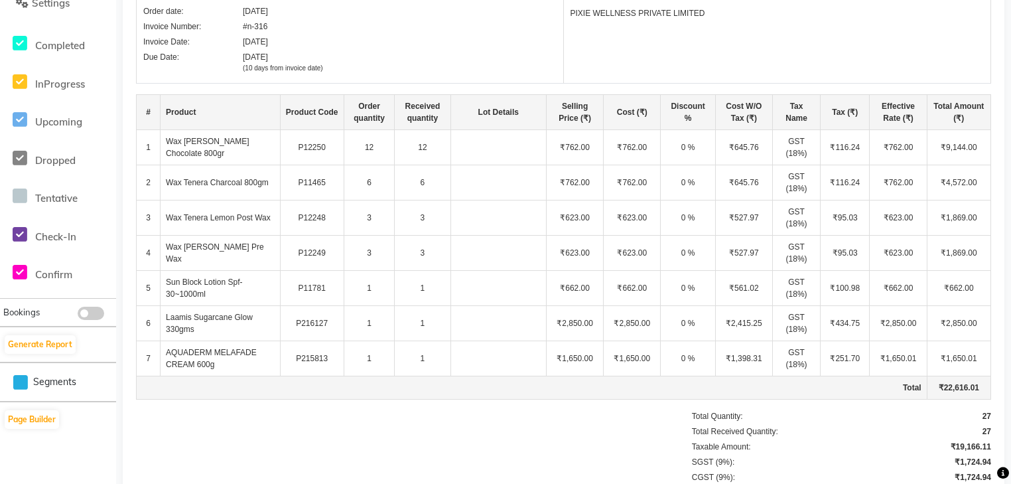
click at [726, 265] on td "₹527.97" at bounding box center [743, 253] width 57 height 35
click at [751, 288] on td "₹561.02" at bounding box center [743, 288] width 57 height 35
click at [741, 287] on td "₹561.02" at bounding box center [743, 288] width 57 height 35
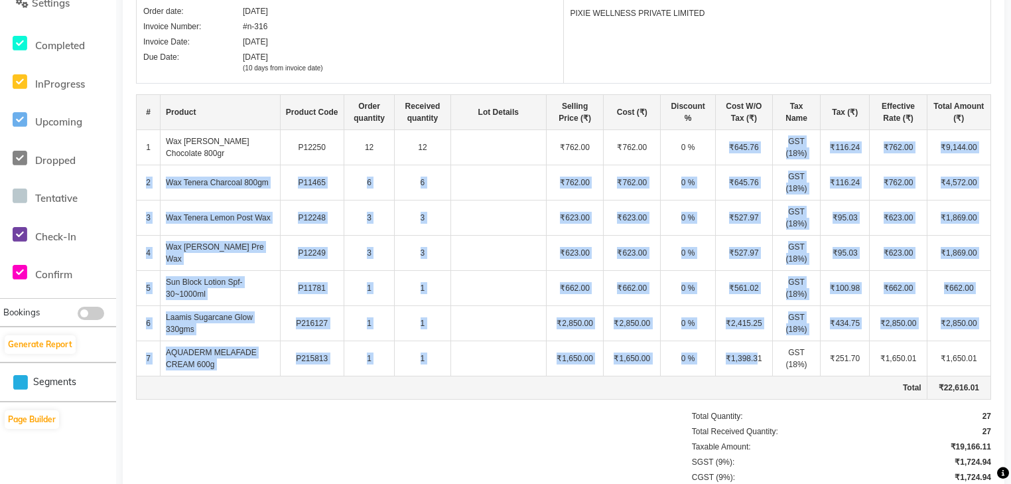
drag, startPoint x: 727, startPoint y: 145, endPoint x: 758, endPoint y: 366, distance: 223.1
click at [758, 366] on tbody "1 Wax Tenera White Chocolate 800gr P12250 12 12 ₹762.00 ₹762.00 0 % ₹645.76 GST…" at bounding box center [564, 264] width 855 height 269
click at [758, 366] on td "₹1,398.31" at bounding box center [743, 358] width 57 height 35
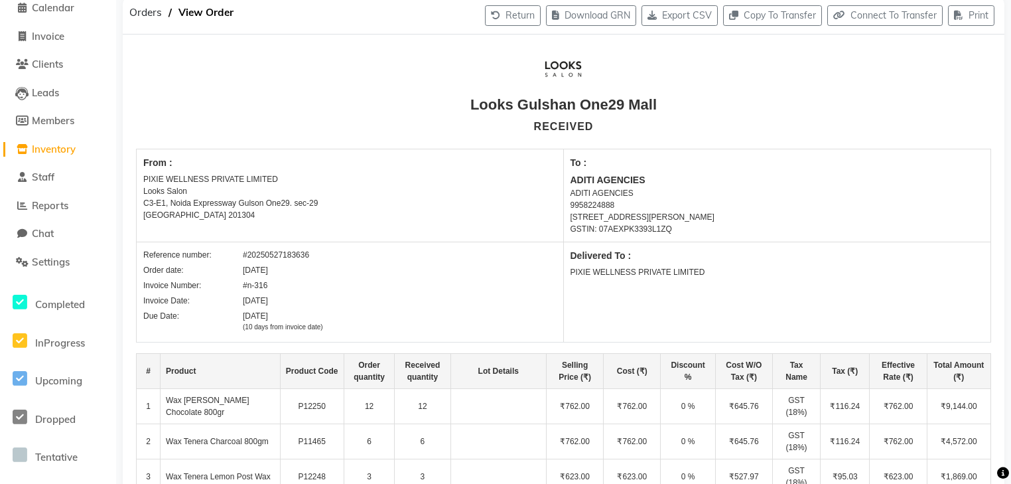
scroll to position [0, 0]
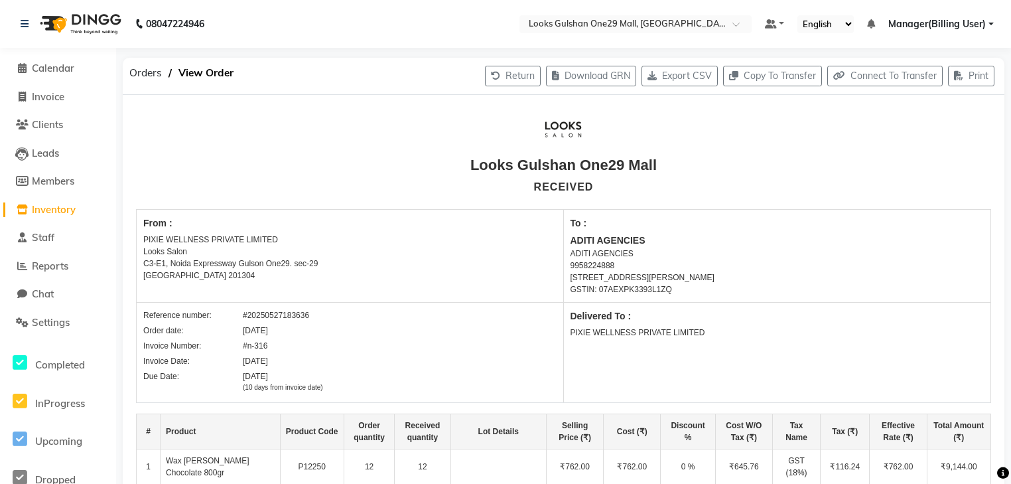
click at [76, 212] on span "Inventory" at bounding box center [54, 209] width 44 height 13
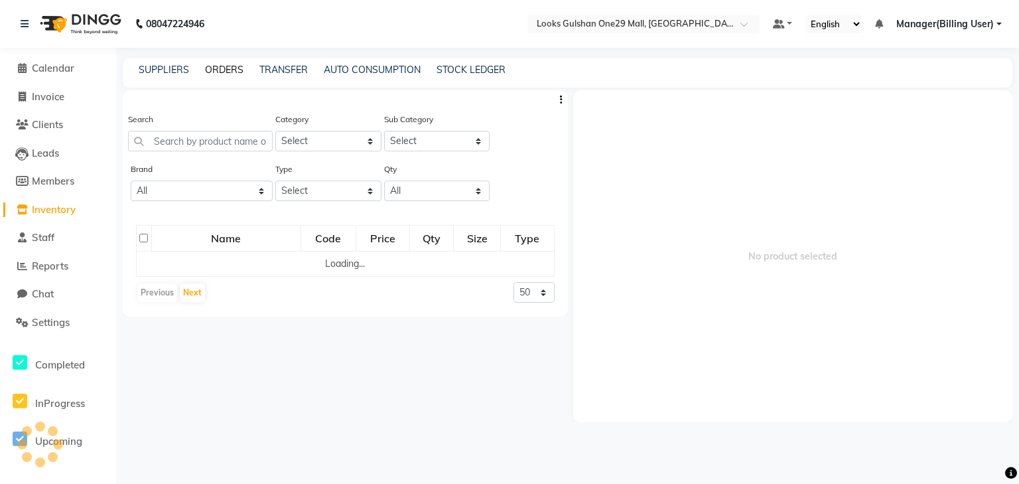
click at [213, 74] on link "ORDERS" at bounding box center [224, 70] width 38 height 12
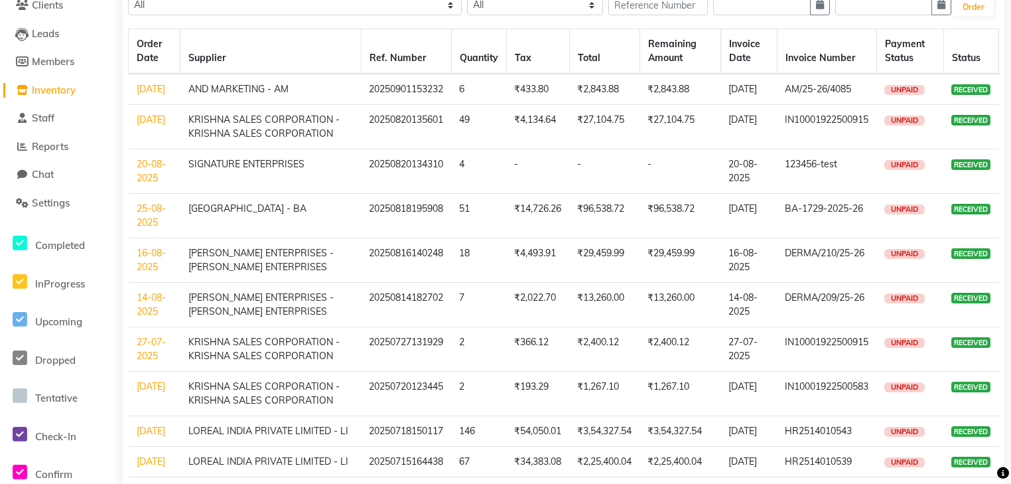
scroll to position [216, 0]
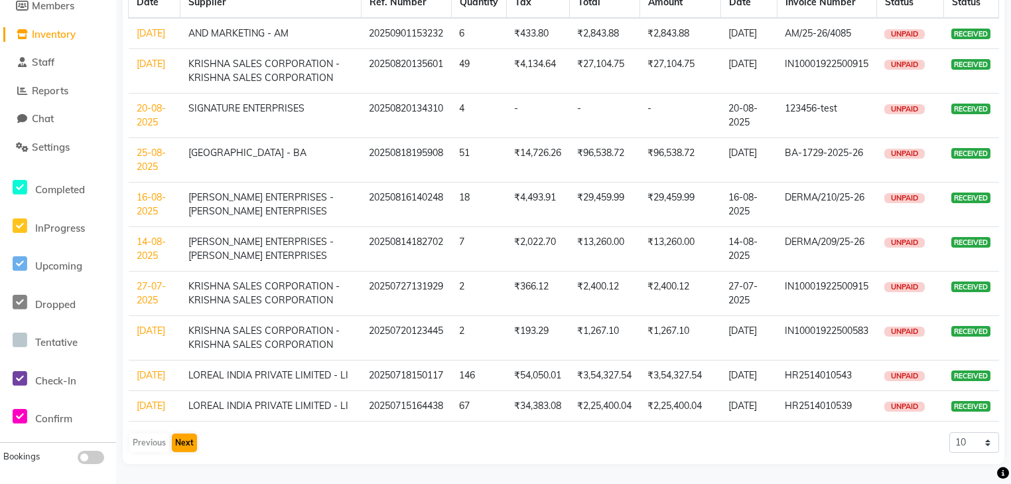
click at [192, 432] on div "Previous Next" at bounding box center [163, 442] width 70 height 21
click at [192, 434] on button "Next" at bounding box center [184, 442] width 25 height 19
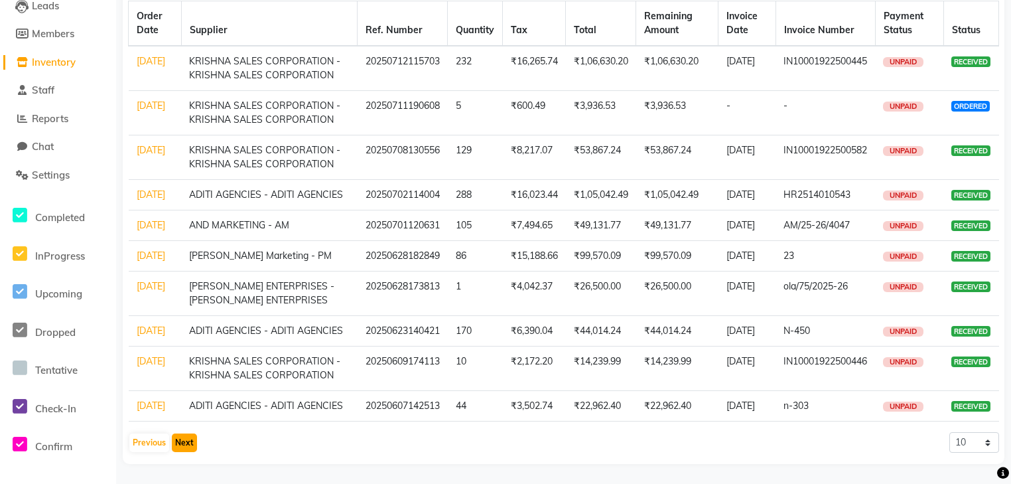
click at [192, 434] on button "Next" at bounding box center [184, 442] width 25 height 19
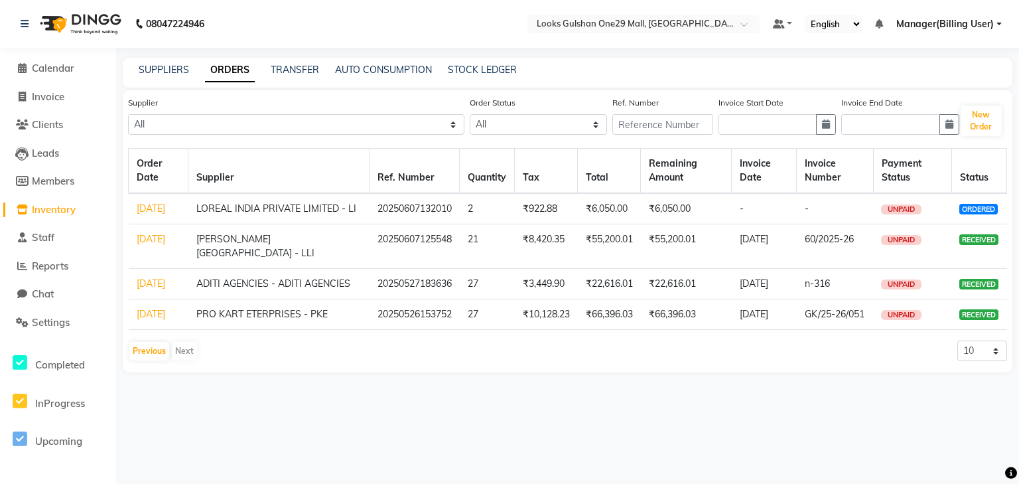
click at [157, 320] on link "26-05-2025" at bounding box center [151, 314] width 29 height 12
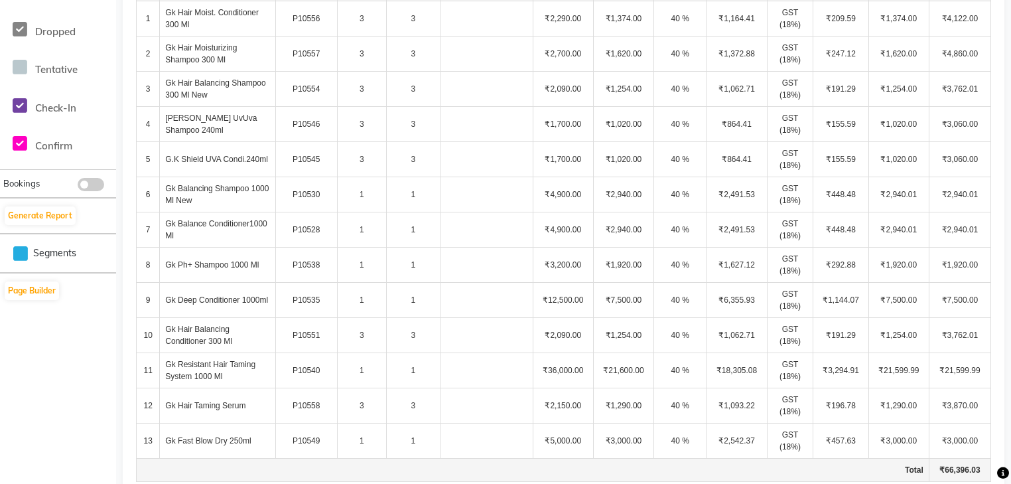
scroll to position [385, 0]
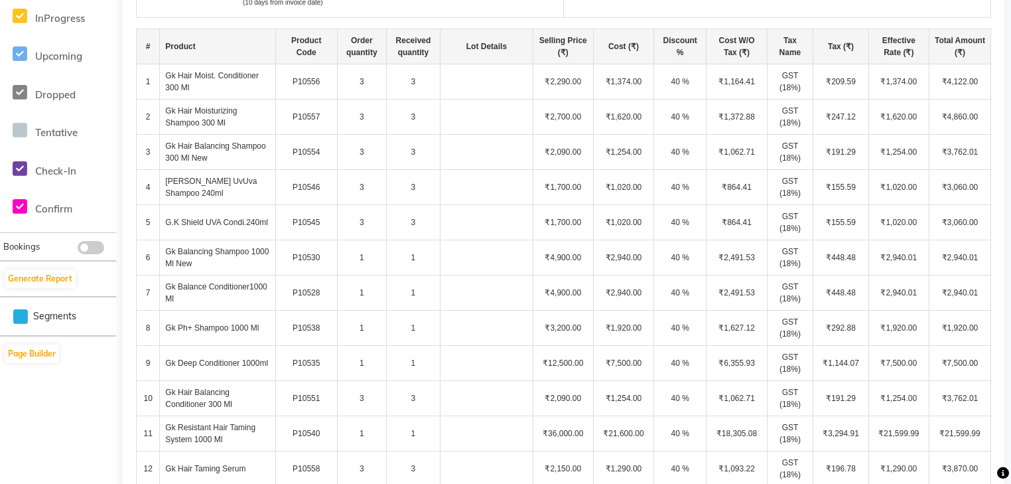
click at [746, 90] on td "₹1,164.41" at bounding box center [737, 81] width 60 height 35
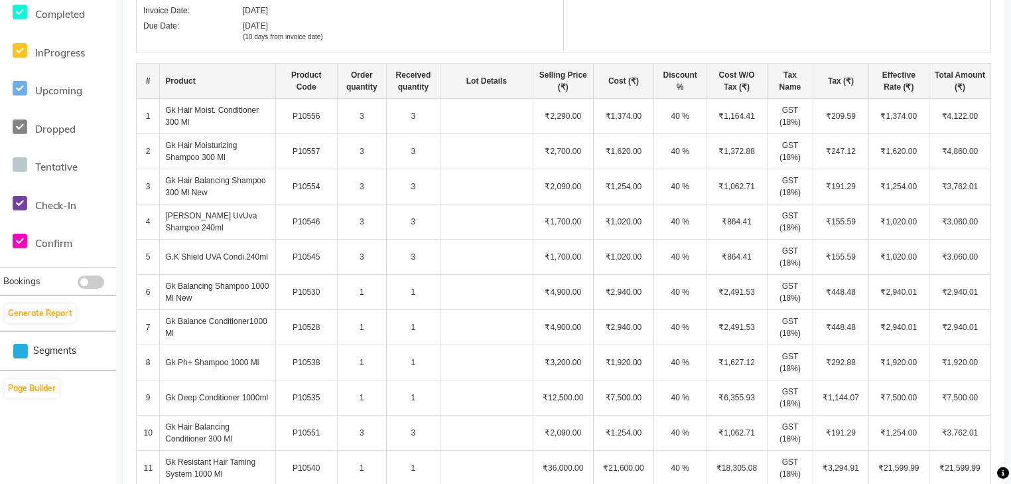
scroll to position [332, 0]
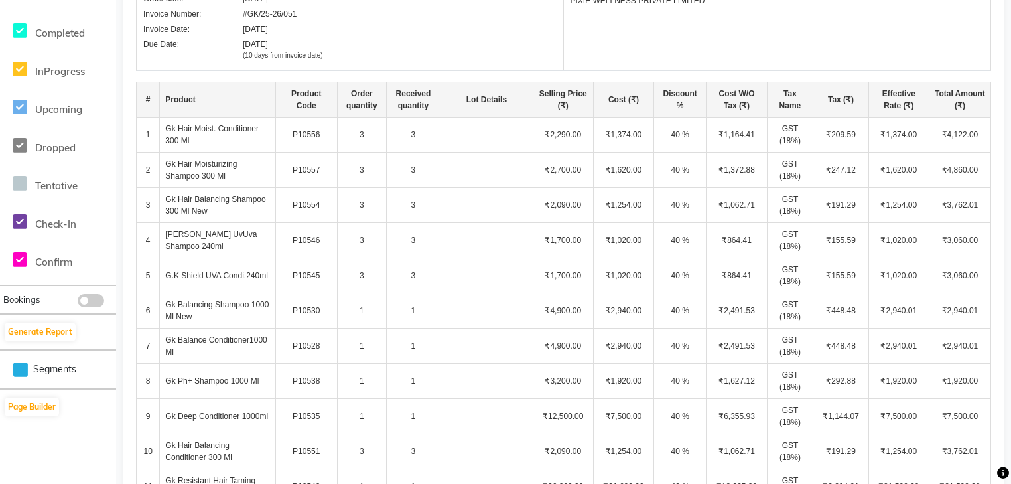
click at [576, 170] on td "₹2,700.00" at bounding box center [563, 170] width 60 height 35
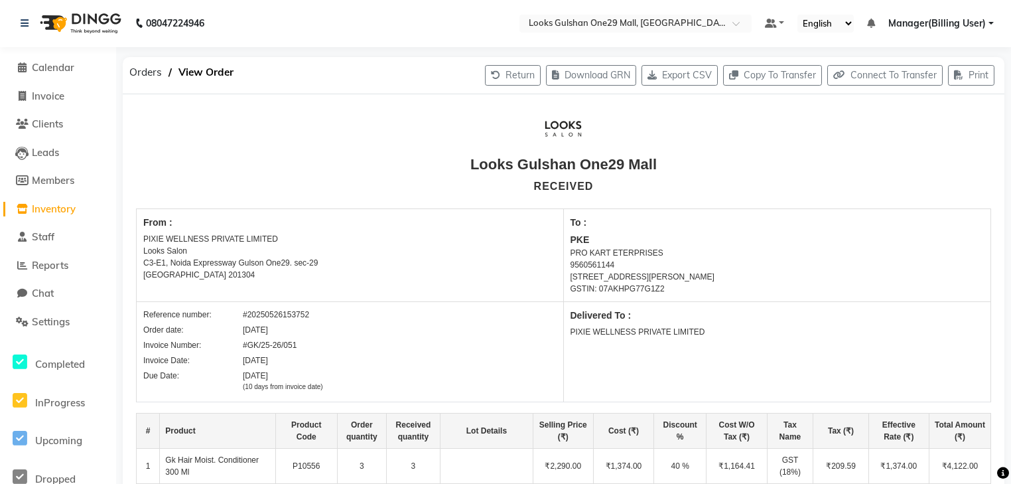
scroll to position [0, 0]
click at [62, 210] on span "Inventory" at bounding box center [54, 209] width 44 height 13
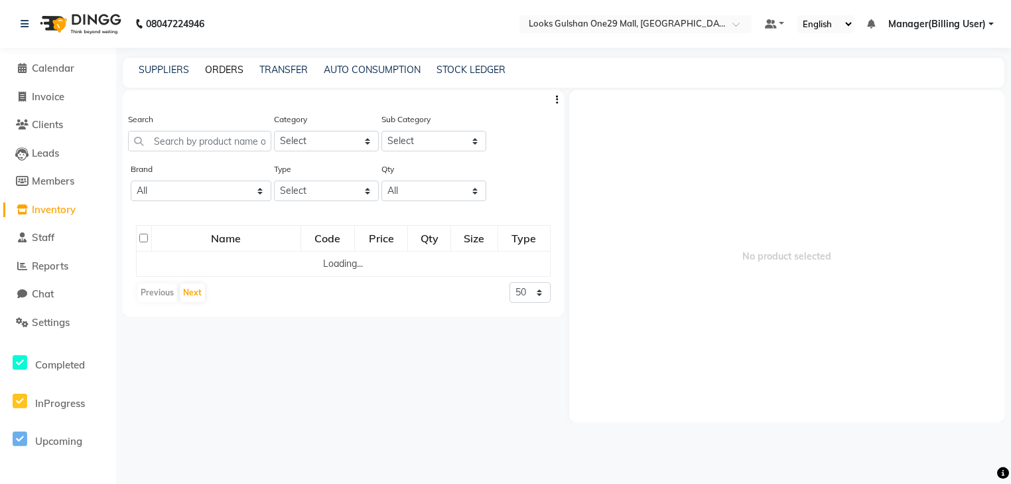
click at [212, 64] on link "ORDERS" at bounding box center [224, 70] width 38 height 12
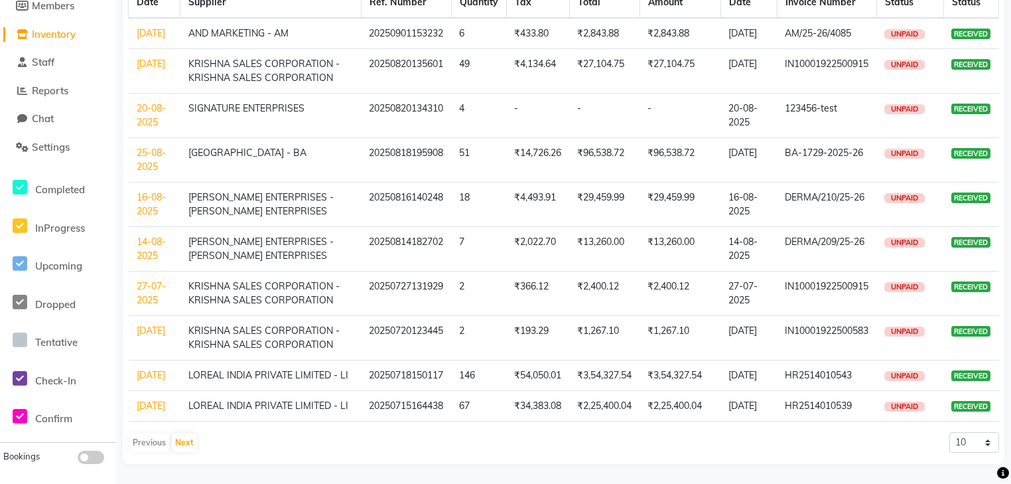
scroll to position [216, 0]
click at [182, 435] on button "Next" at bounding box center [184, 442] width 25 height 19
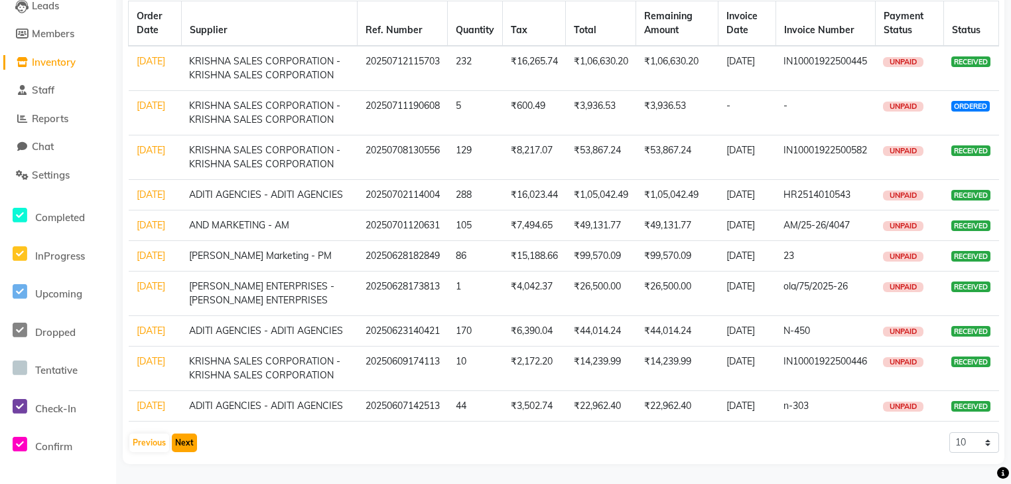
click at [188, 439] on button "Next" at bounding box center [184, 442] width 25 height 19
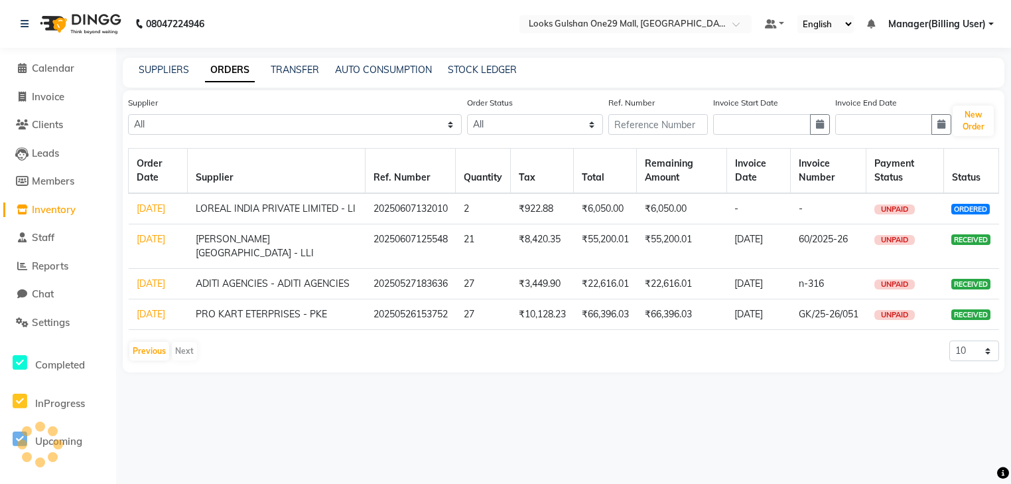
scroll to position [0, 0]
click at [143, 360] on button "Previous" at bounding box center [149, 351] width 40 height 19
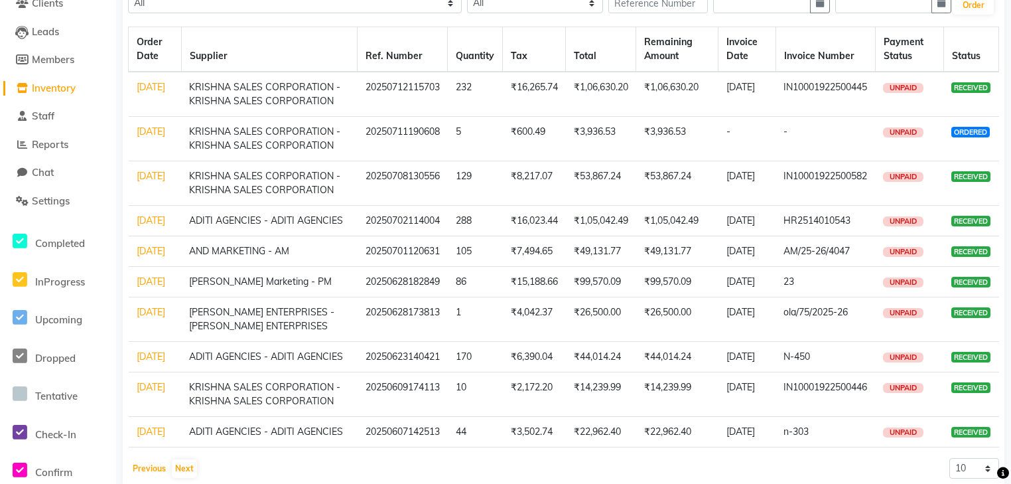
scroll to position [159, 0]
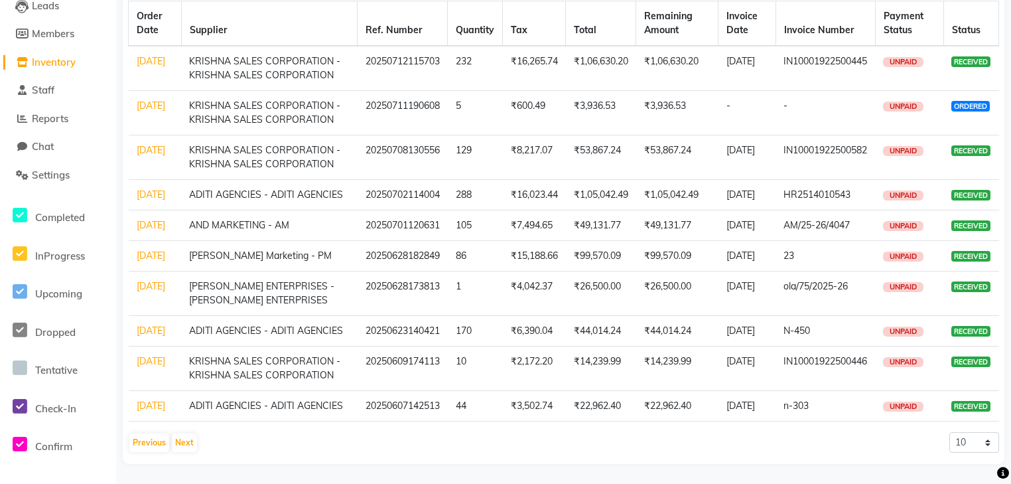
click at [133, 271] on td "28-06-2025" at bounding box center [155, 256] width 53 height 31
click at [160, 261] on link "28-06-2025" at bounding box center [151, 256] width 29 height 12
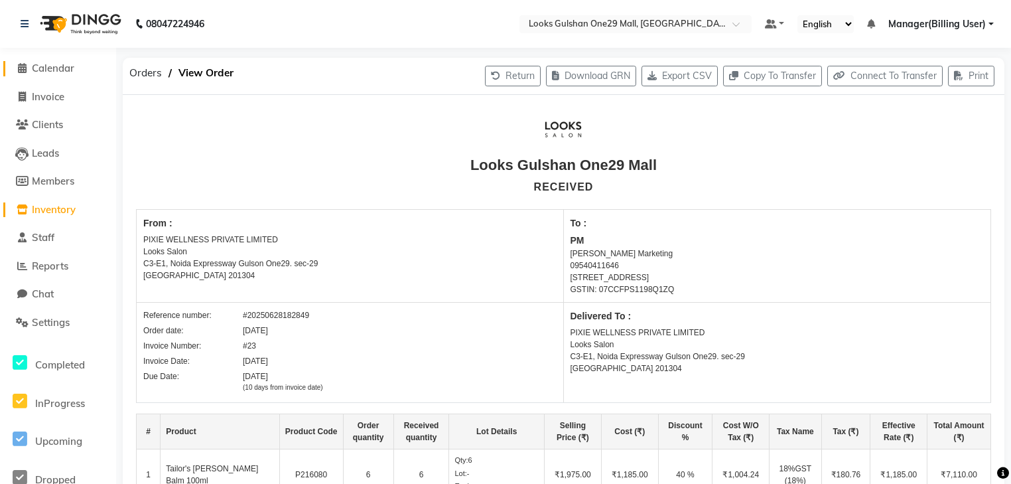
click at [54, 68] on span "Calendar" at bounding box center [53, 68] width 42 height 13
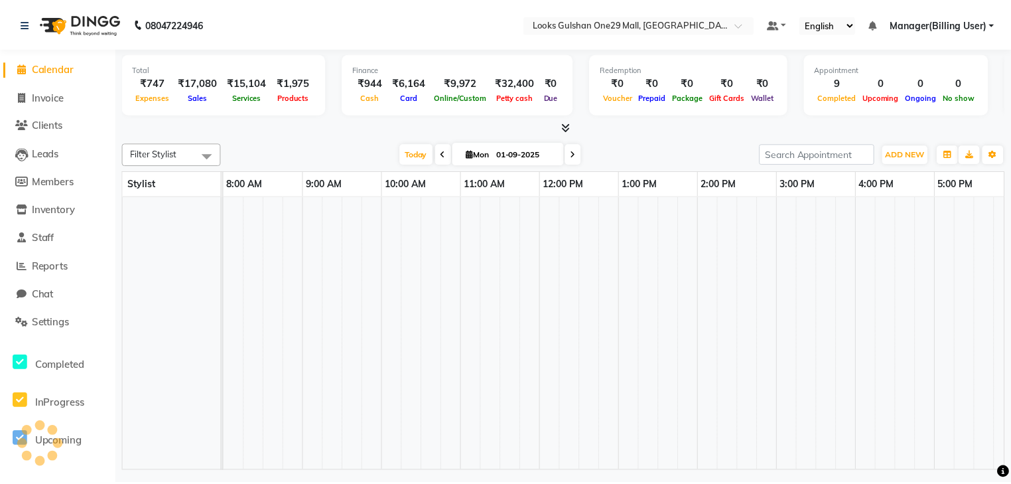
scroll to position [0, 248]
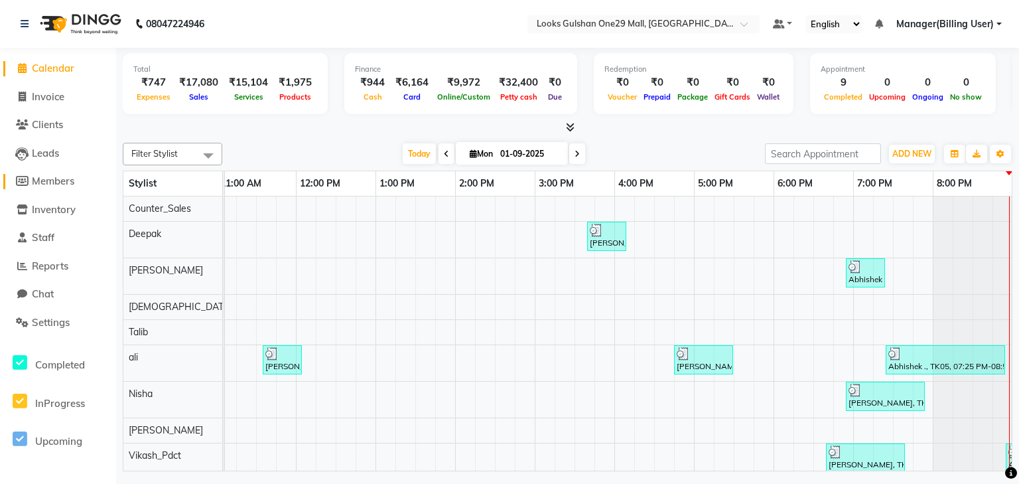
click at [68, 181] on span "Members" at bounding box center [53, 181] width 42 height 13
select select
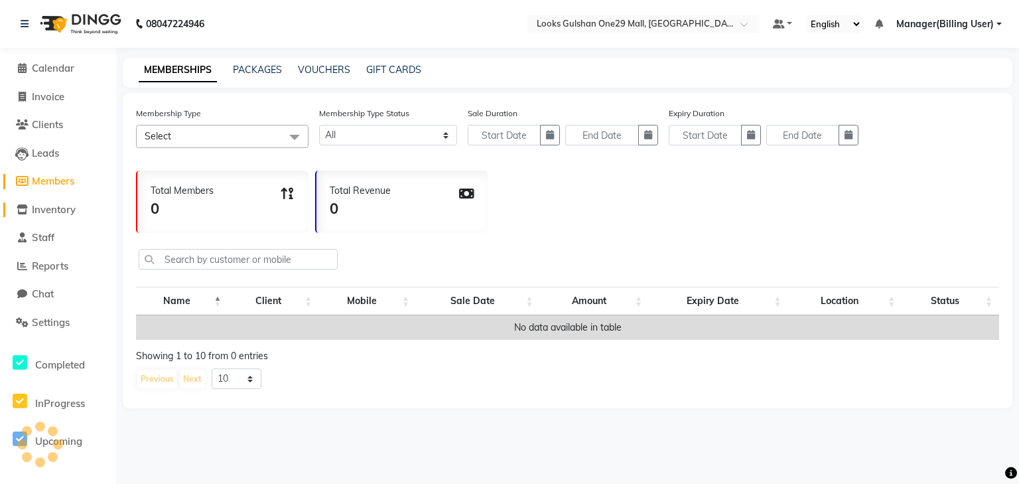
click at [60, 216] on span "Inventory" at bounding box center [54, 209] width 44 height 13
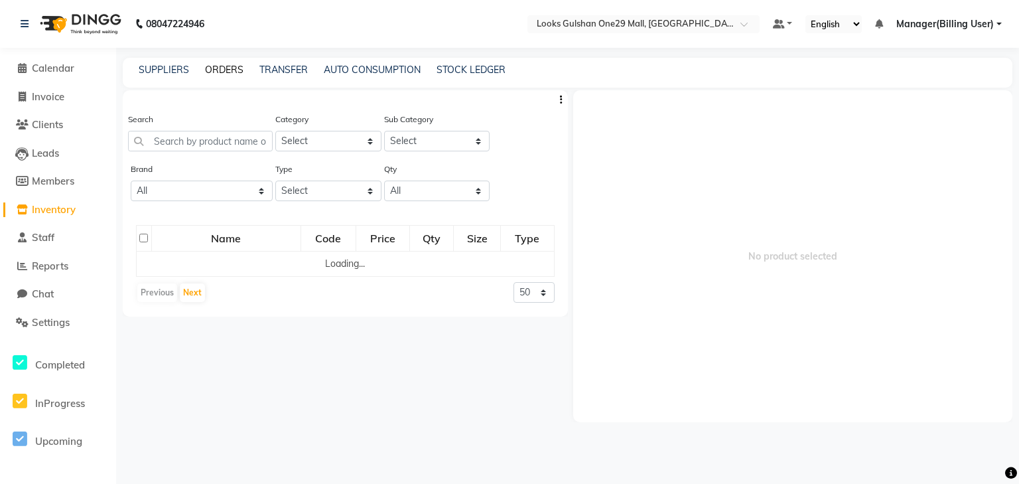
click at [233, 64] on link "ORDERS" at bounding box center [224, 70] width 38 height 12
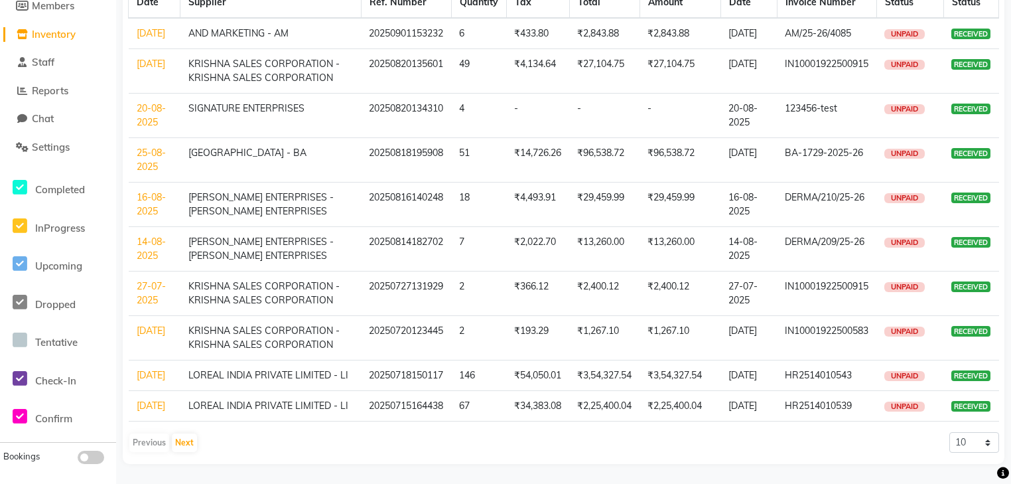
scroll to position [216, 0]
click at [194, 433] on div "Previous Next" at bounding box center [163, 442] width 70 height 21
click at [191, 435] on button "Next" at bounding box center [184, 442] width 25 height 19
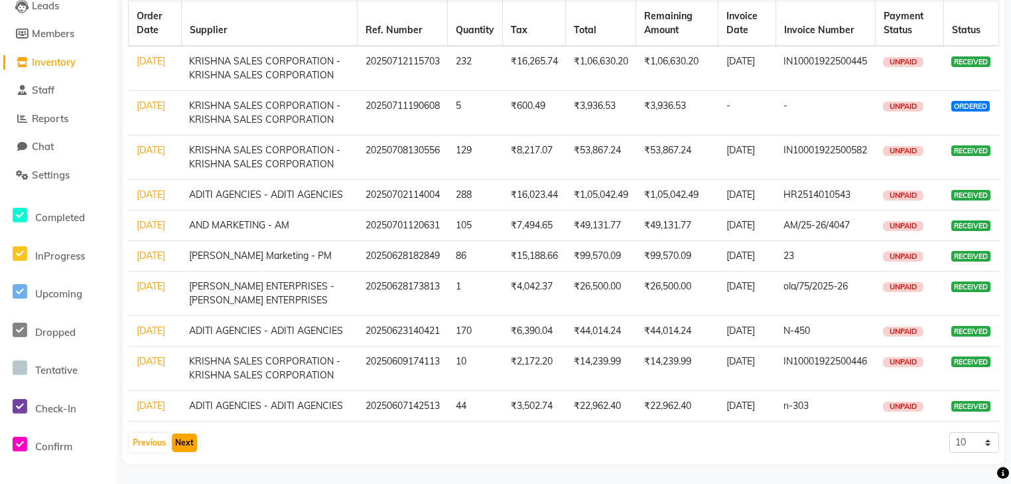
click at [188, 439] on button "Next" at bounding box center [184, 442] width 25 height 19
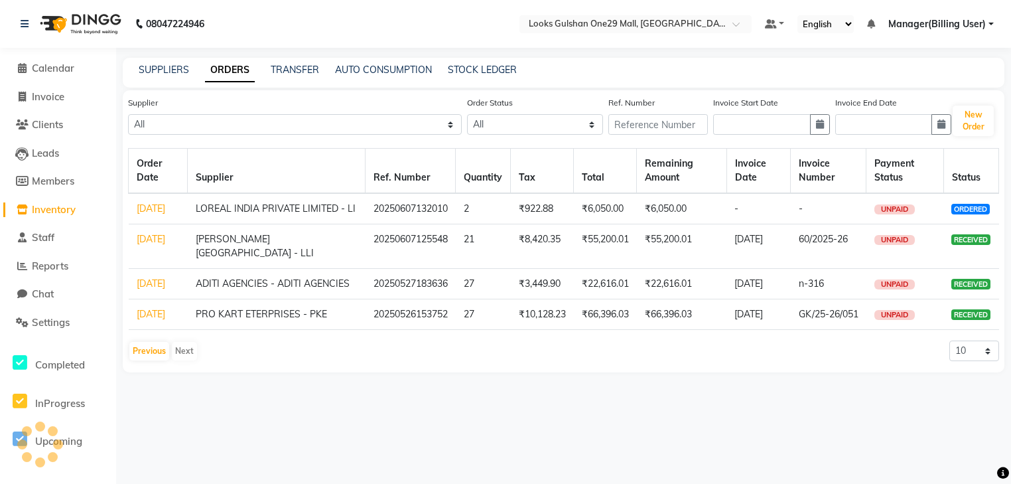
scroll to position [0, 0]
click at [143, 360] on button "Previous" at bounding box center [149, 351] width 40 height 19
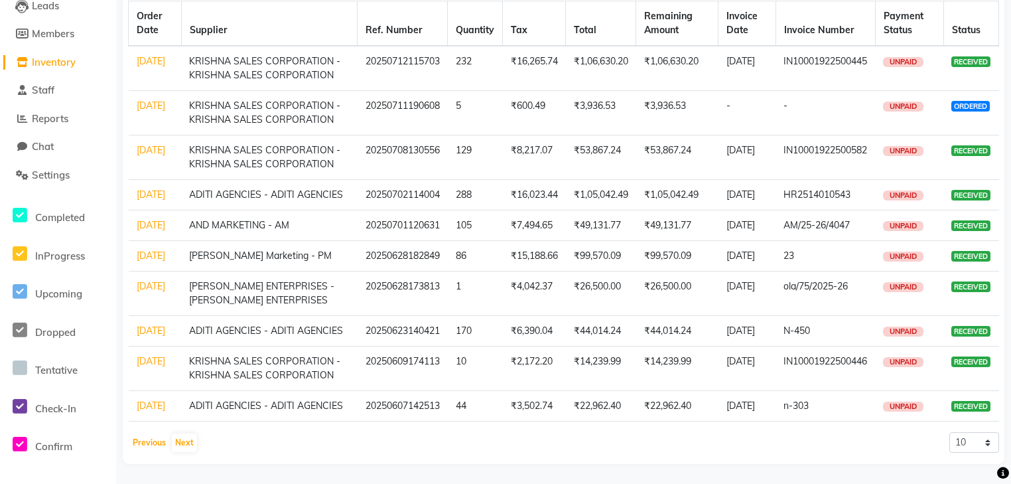
scroll to position [216, 0]
click at [144, 443] on button "Previous" at bounding box center [149, 442] width 40 height 19
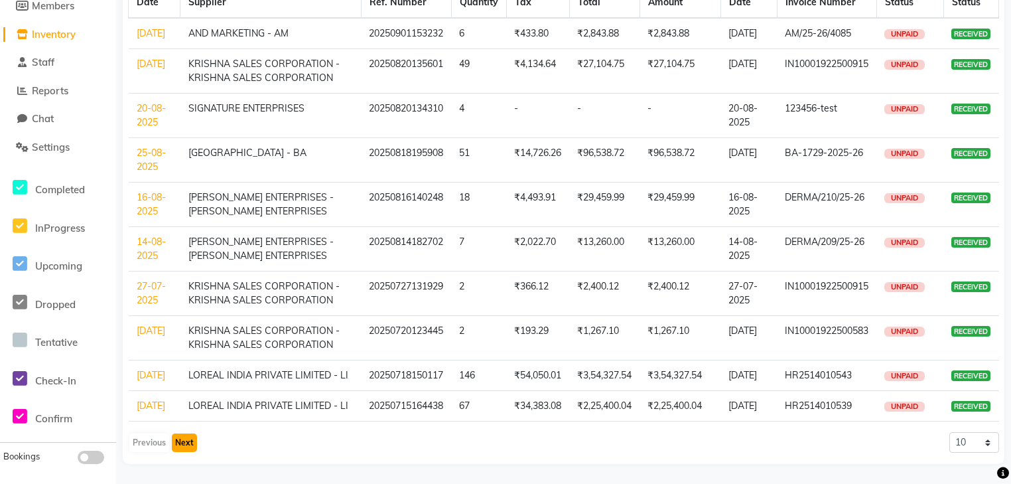
click at [186, 447] on button "Next" at bounding box center [184, 442] width 25 height 19
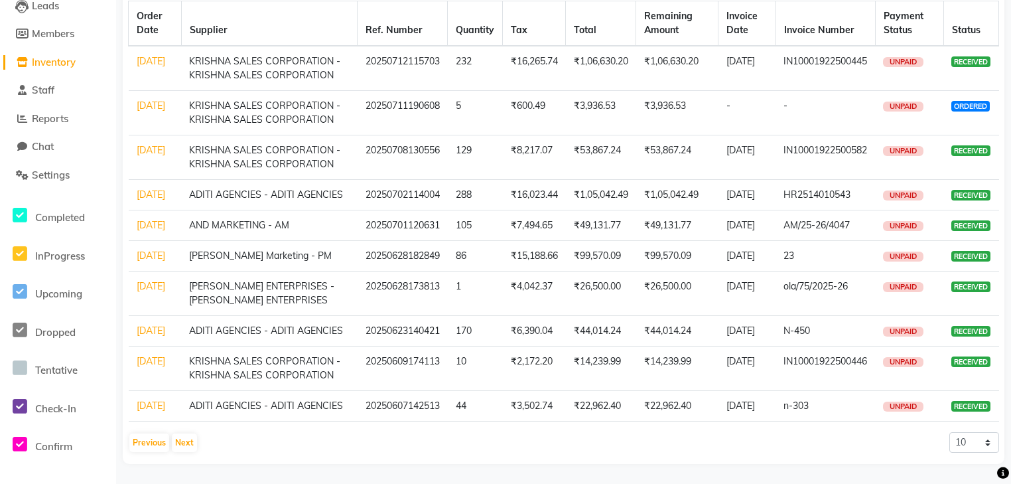
click at [155, 250] on link "28-06-2025" at bounding box center [151, 256] width 29 height 12
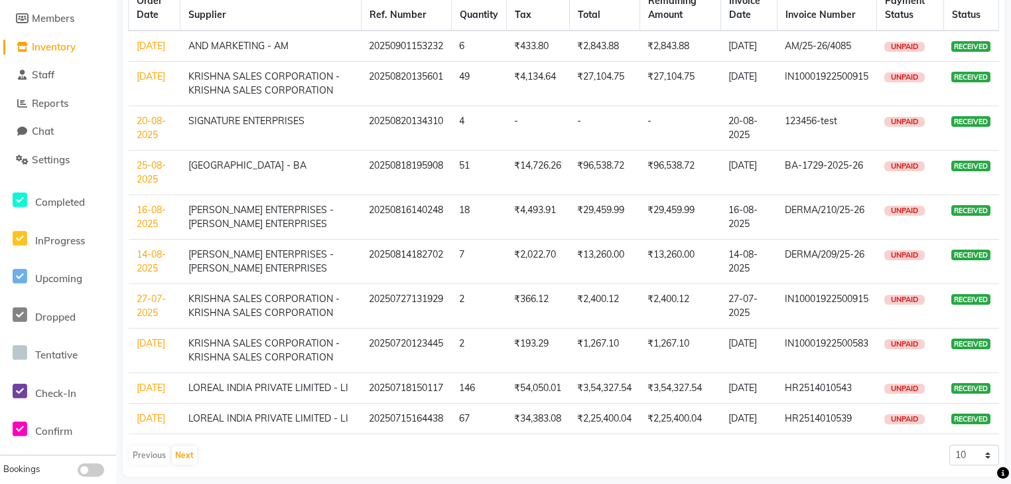
scroll to position [216, 0]
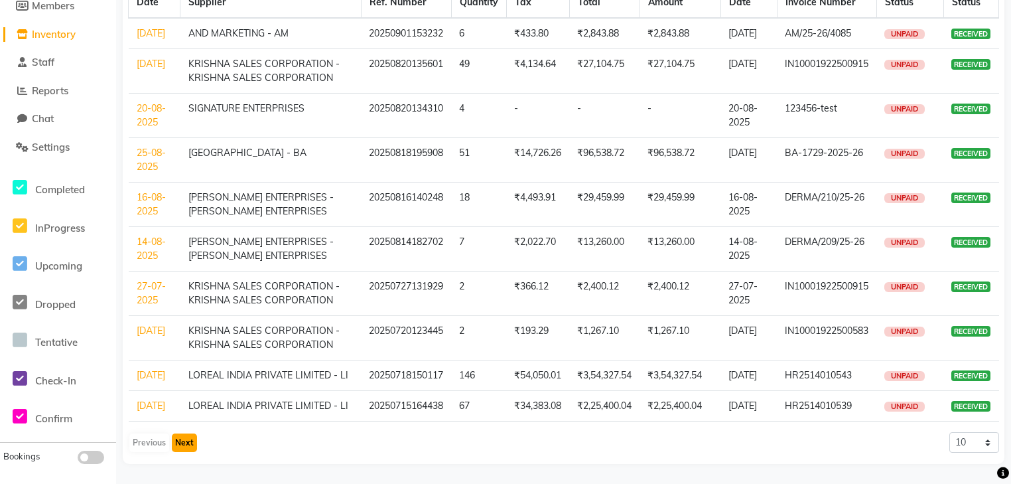
click at [173, 438] on button "Next" at bounding box center [184, 442] width 25 height 19
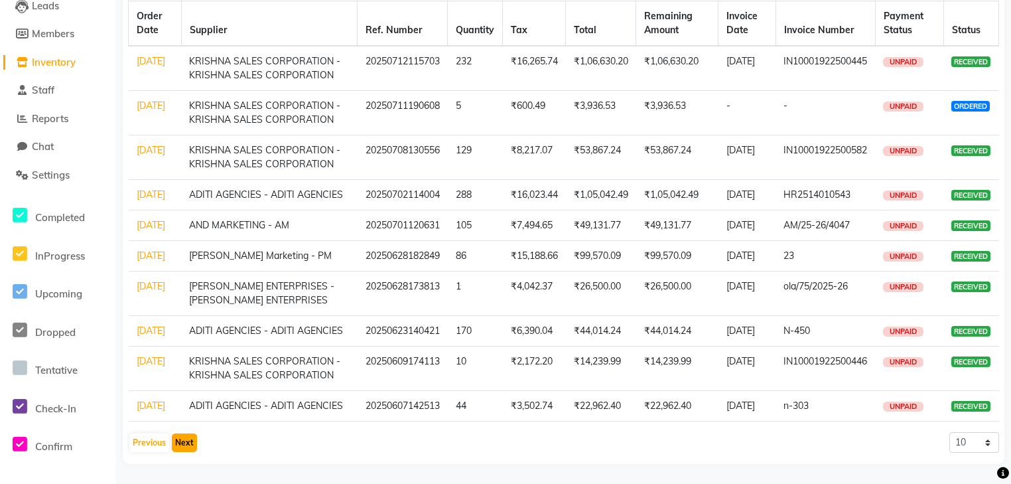
click at [190, 445] on button "Next" at bounding box center [184, 442] width 25 height 19
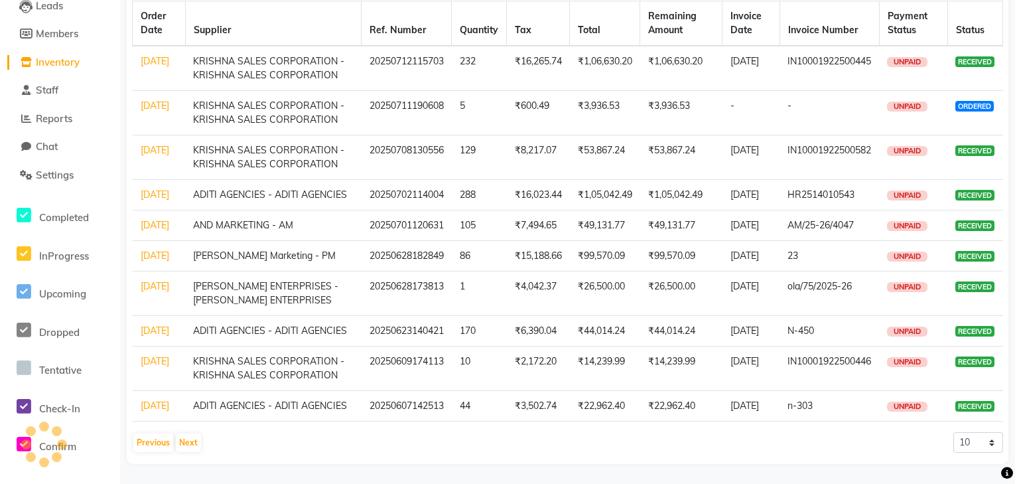
scroll to position [0, 0]
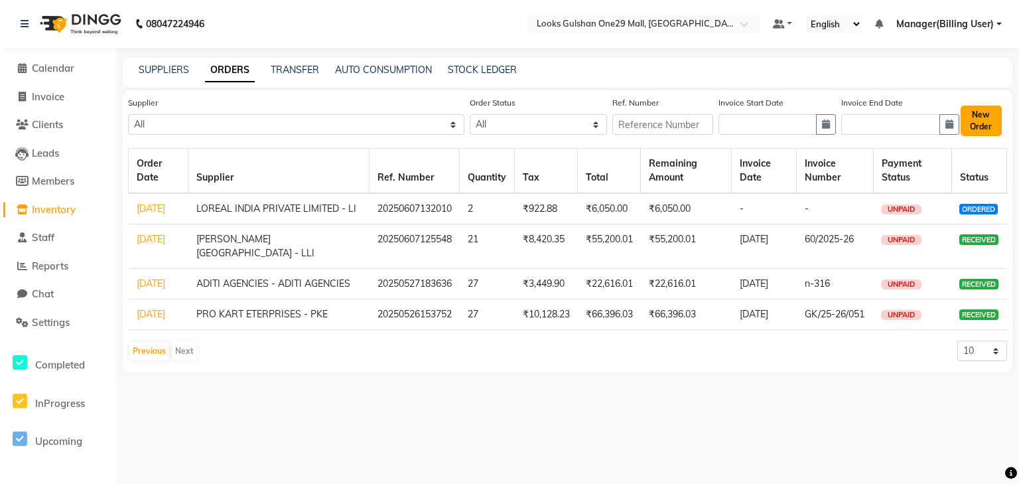
click at [989, 126] on button "New Order" at bounding box center [981, 121] width 41 height 31
select select "true"
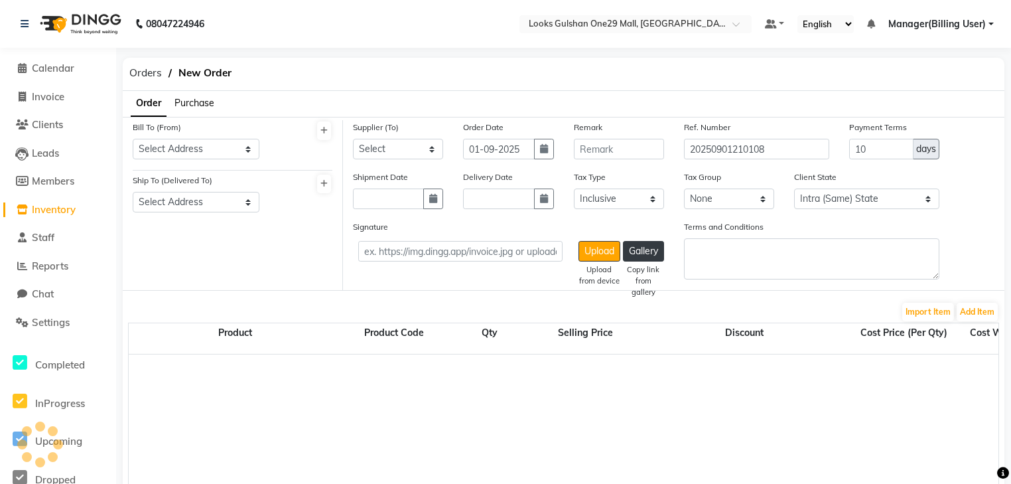
select select "3923"
click at [238, 147] on select "Select Address PIXIE WELLNESS PRIVATE LIMITED Looks Salon C3-E1, Noida Expressw…" at bounding box center [196, 149] width 127 height 21
select select "1466"
click at [133, 139] on select "Select Address PIXIE WELLNESS PRIVATE LIMITED Looks Salon C3-E1, Noida Expressw…" at bounding box center [196, 149] width 127 height 21
click at [240, 202] on select "Select Address PIXIE WELLNESS PRIVATE LIMITED PIXIE WELLNESS PRIVATE LIMITED Lo…" at bounding box center [196, 202] width 127 height 21
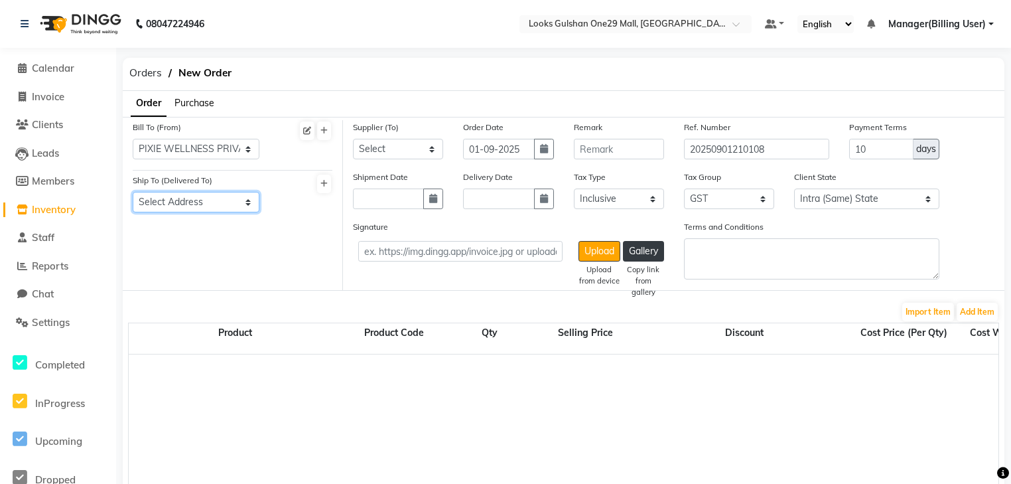
select select "1502"
click at [133, 192] on select "Select Address PIXIE WELLNESS PRIVATE LIMITED PIXIE WELLNESS PRIVATE LIMITED Lo…" at bounding box center [196, 202] width 127 height 21
click at [405, 149] on select "Select PRO KART ETERPRISES - PKE ADITI AGENCIES - ADITI AGENCIES Marc Salon & B…" at bounding box center [398, 149] width 90 height 21
select select "5196"
click at [353, 139] on select "Select PRO KART ETERPRISES - PKE ADITI AGENCIES - ADITI AGENCIES Marc Salon & B…" at bounding box center [398, 149] width 90 height 21
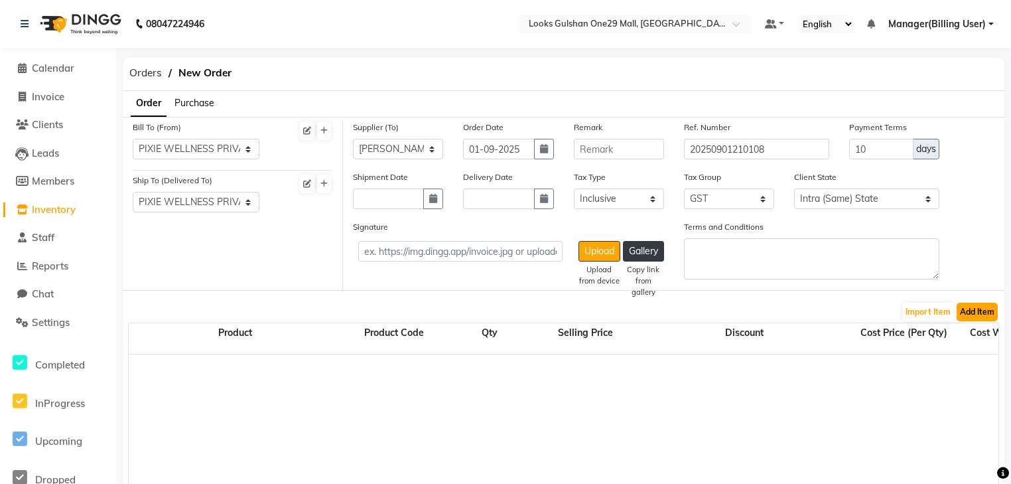
click at [983, 311] on button "Add Item" at bounding box center [977, 312] width 41 height 19
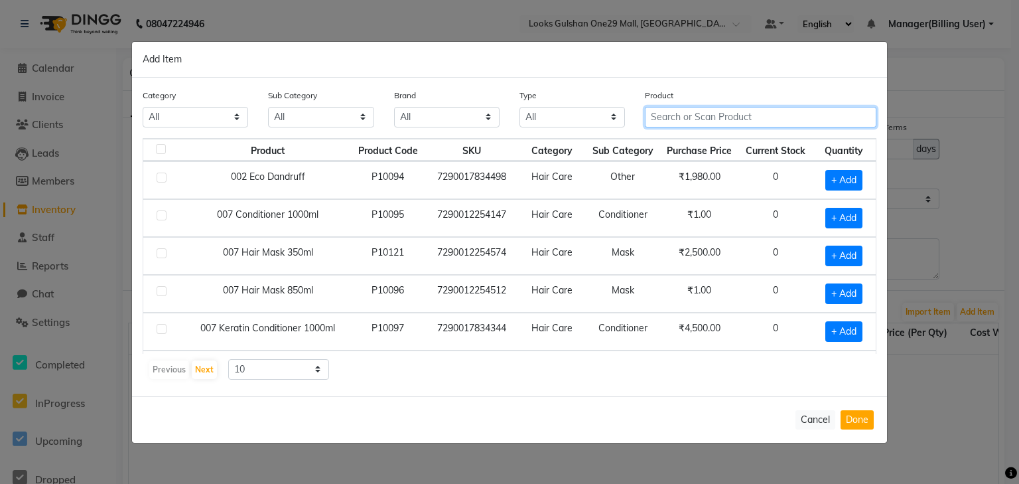
click at [764, 116] on input "text" at bounding box center [761, 117] width 232 height 21
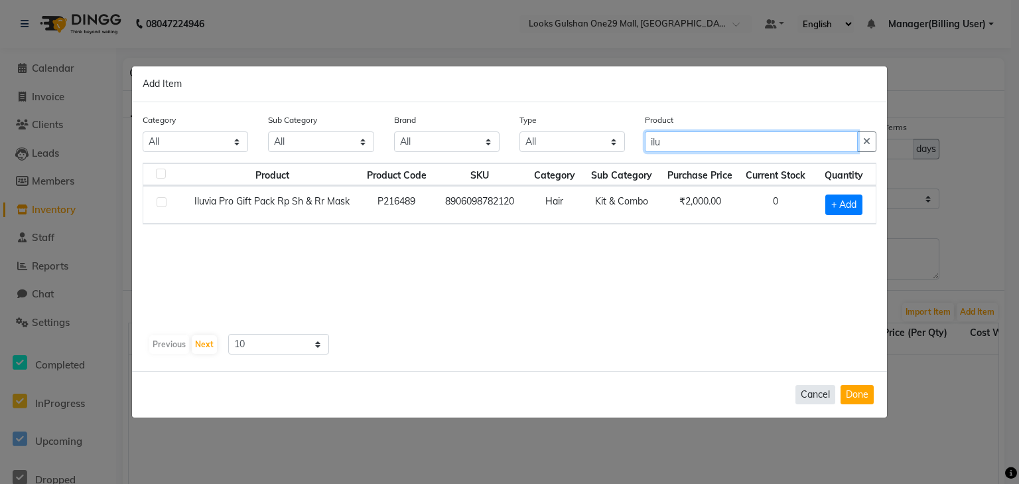
type input "ilu"
click at [803, 398] on button "Cancel" at bounding box center [816, 394] width 40 height 19
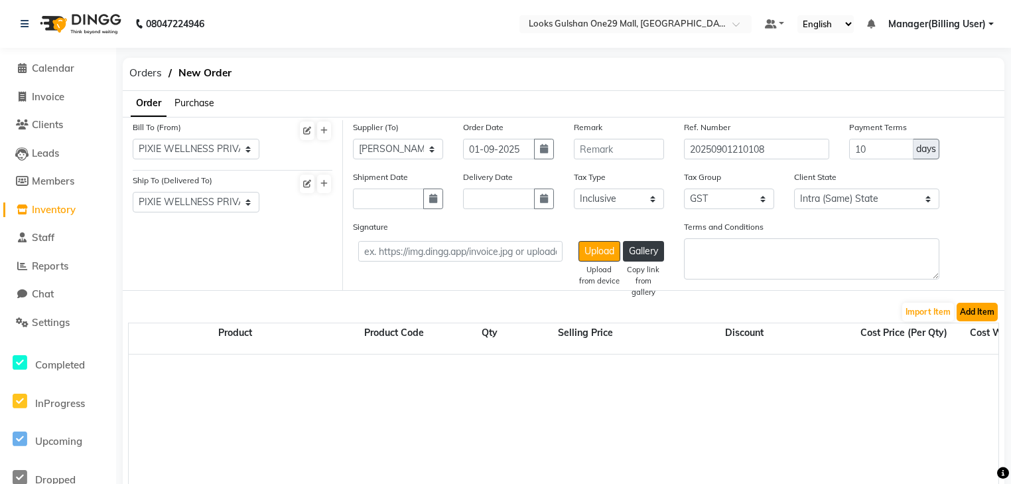
click at [985, 311] on button "Add Item" at bounding box center [977, 312] width 41 height 19
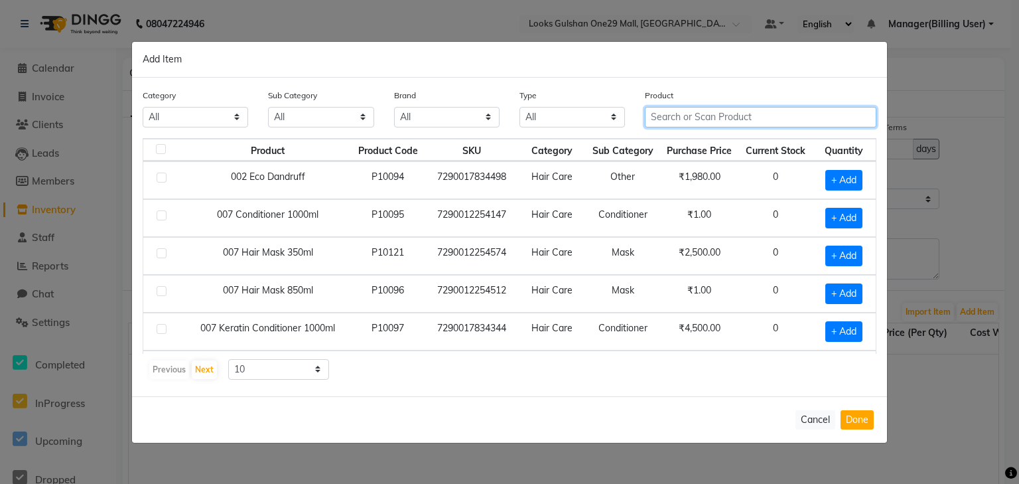
click at [694, 119] on input "text" at bounding box center [761, 117] width 232 height 21
click at [806, 421] on button "Cancel" at bounding box center [816, 419] width 40 height 19
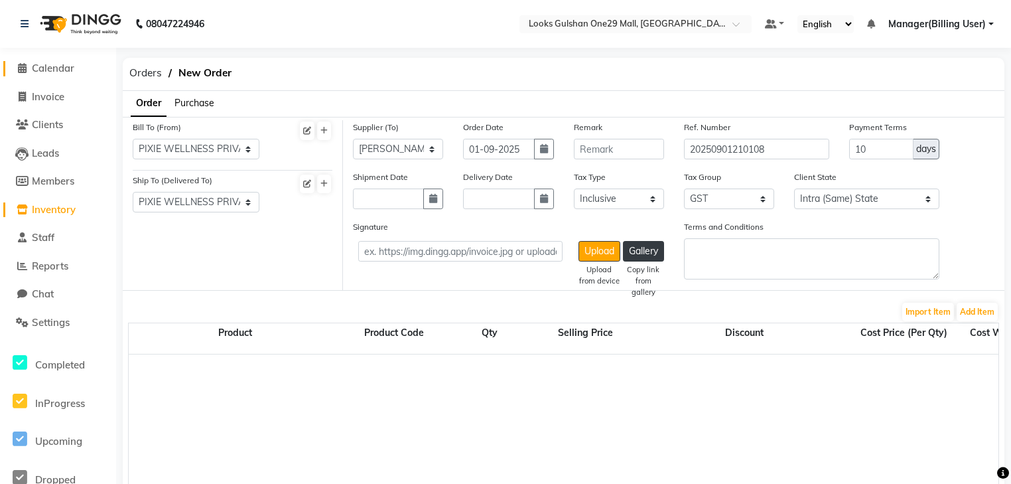
click at [46, 72] on span "Calendar" at bounding box center [53, 68] width 42 height 13
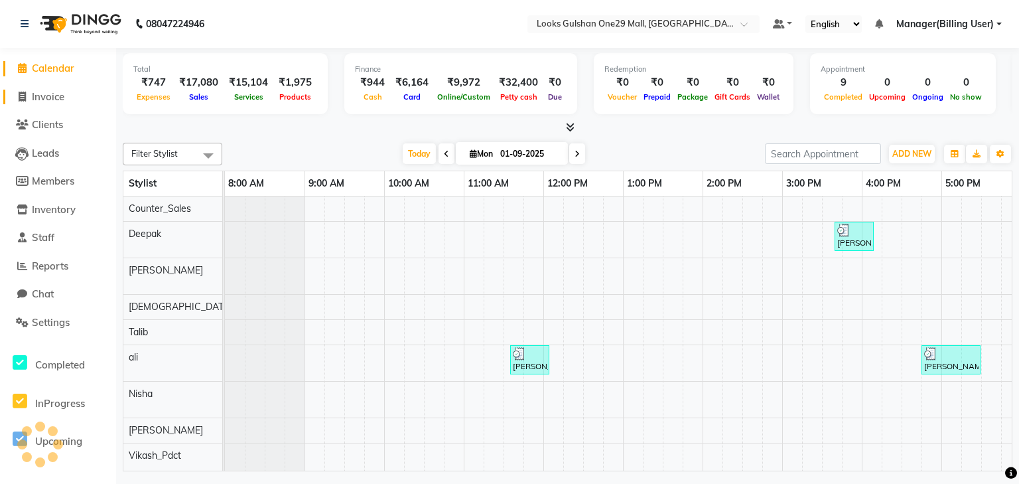
click at [62, 98] on span "Invoice" at bounding box center [48, 96] width 33 height 13
select select "service"
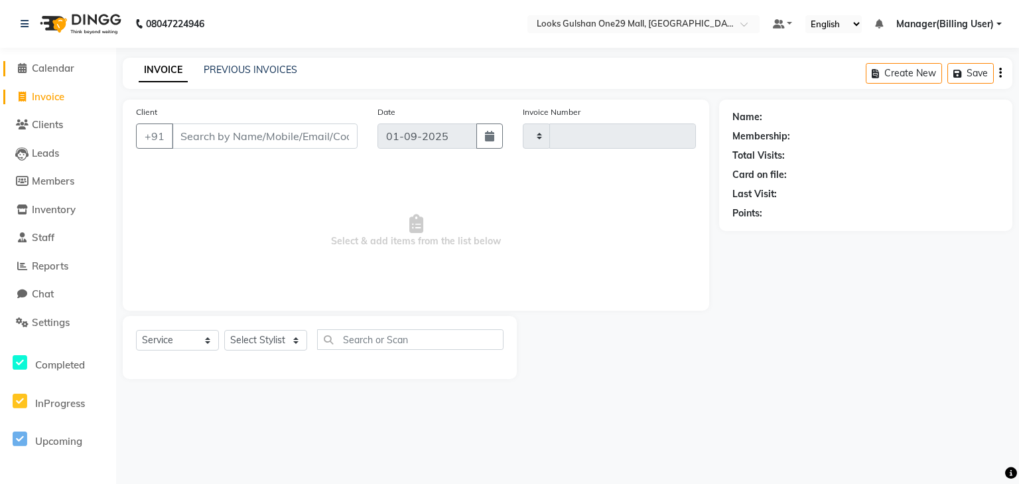
type input "1261"
select select "8337"
click at [61, 68] on span "Calendar" at bounding box center [53, 68] width 42 height 13
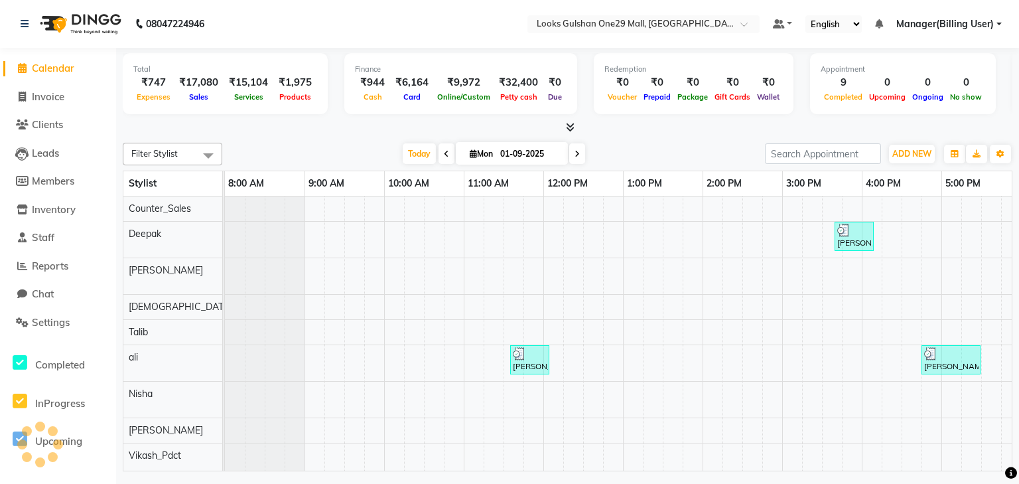
click at [389, 131] on div at bounding box center [568, 128] width 890 height 14
click at [63, 264] on span "Reports" at bounding box center [50, 265] width 36 height 13
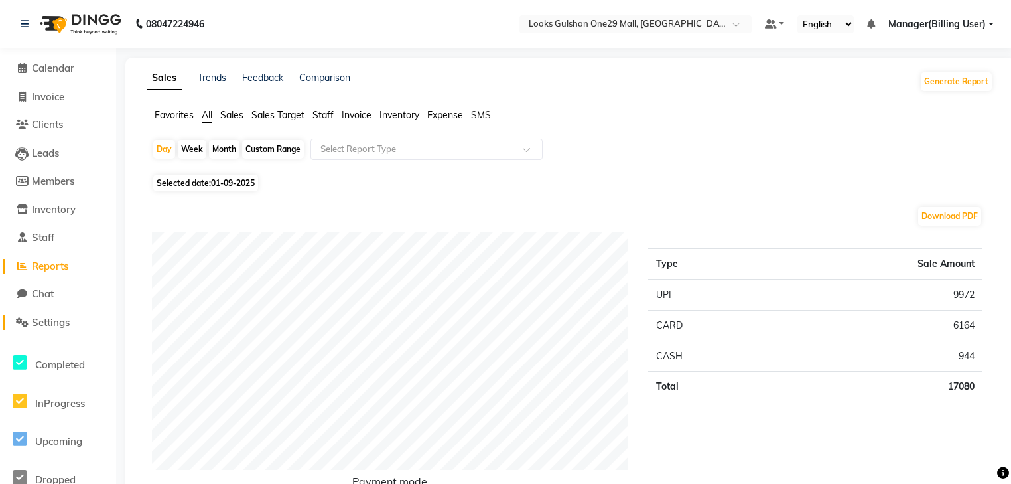
click at [49, 318] on span "Settings" at bounding box center [51, 322] width 38 height 13
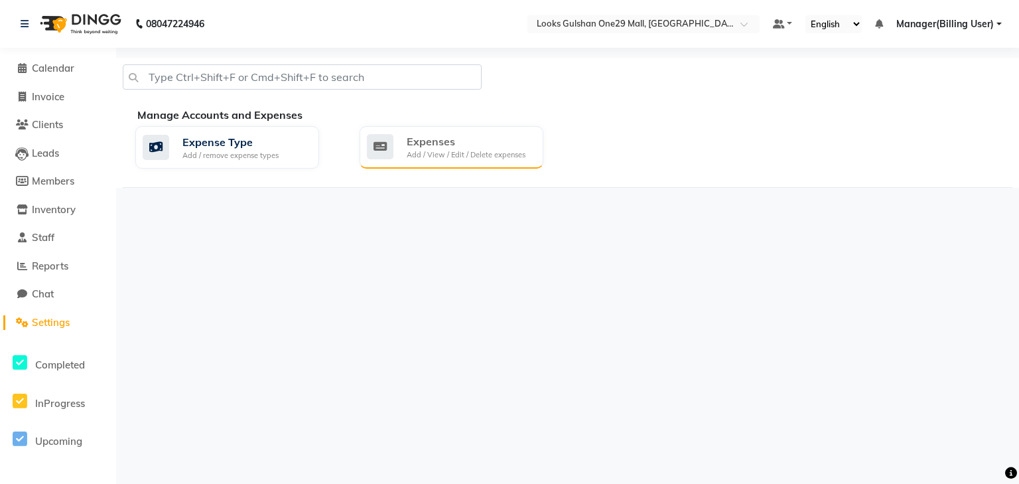
click at [424, 161] on div "Expenses Add / View / Edit / Delete expenses" at bounding box center [452, 147] width 184 height 42
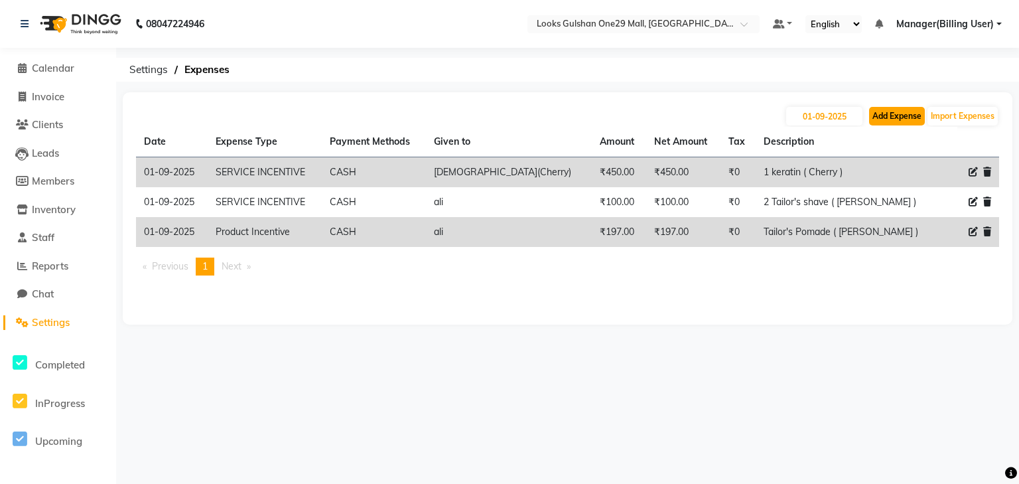
click at [902, 108] on button "Add Expense" at bounding box center [897, 116] width 56 height 19
select select "1"
select select "7457"
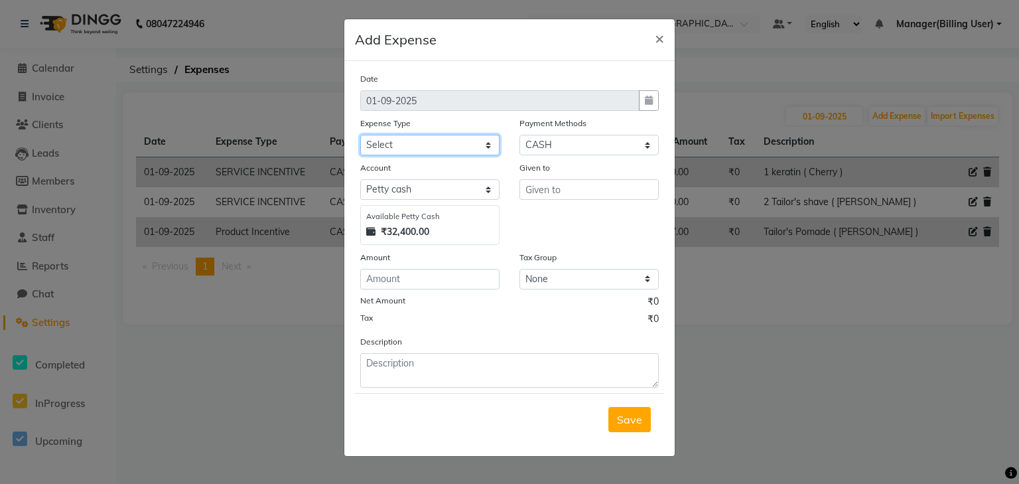
click at [376, 149] on select "Select Bank Deposit Blinkit Cash Handover CLIENT Client ordered food Client Ref…" at bounding box center [429, 145] width 139 height 21
click at [360, 136] on select "Select Bank Deposit Blinkit Cash Handover CLIENT Client ordered food Client Ref…" at bounding box center [429, 145] width 139 height 21
click at [376, 149] on select "Select Bank Deposit Blinkit Cash Handover CLIENT Client ordered food Client Ref…" at bounding box center [429, 145] width 139 height 21
select select "24366"
click at [360, 136] on select "Select Bank Deposit Blinkit Cash Handover CLIENT Client ordered food Client Ref…" at bounding box center [429, 145] width 139 height 21
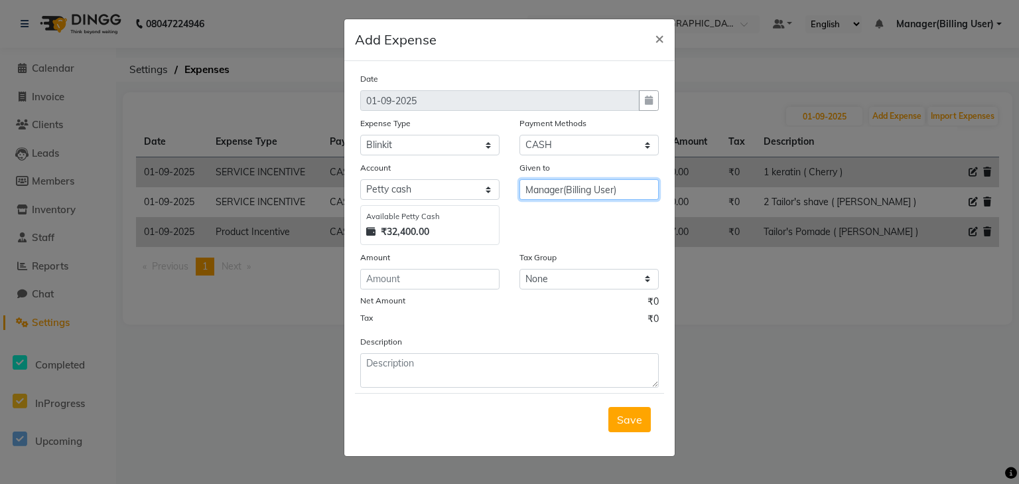
type input "Manager(Billing User)"
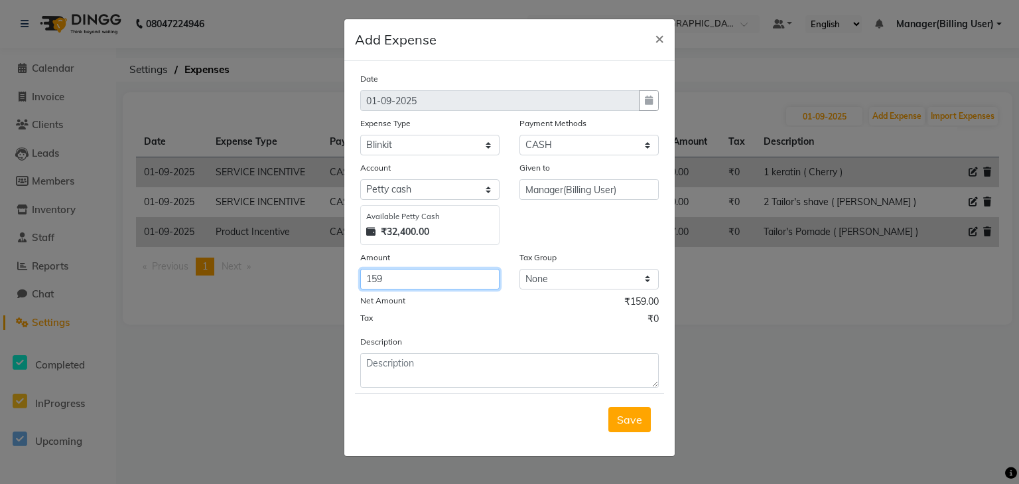
type input "159"
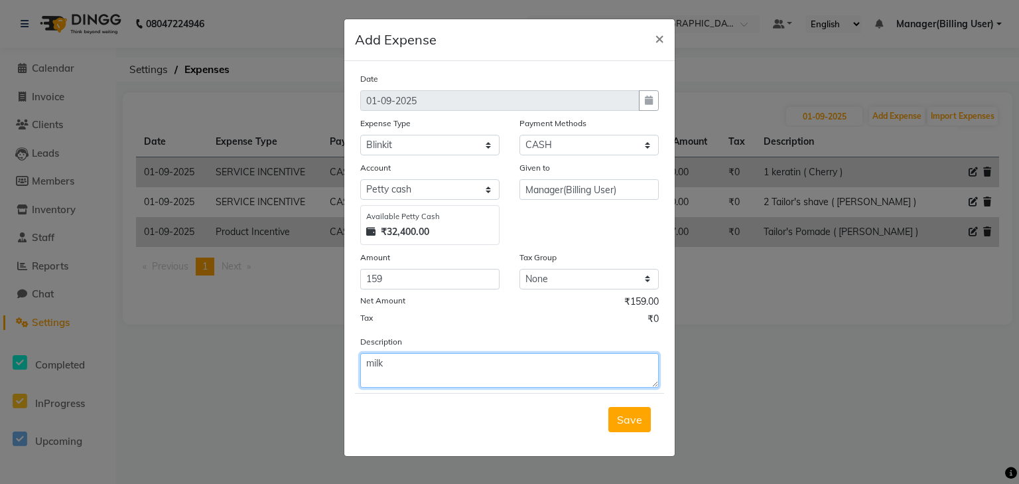
type textarea "milk"
click at [609, 417] on div "Save" at bounding box center [509, 419] width 309 height 52
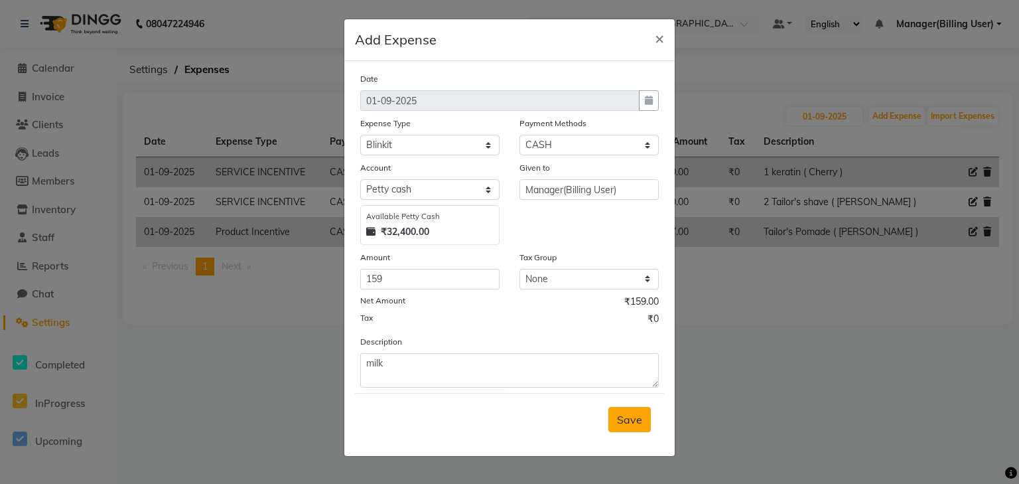
click at [628, 425] on span "Save" at bounding box center [629, 419] width 25 height 13
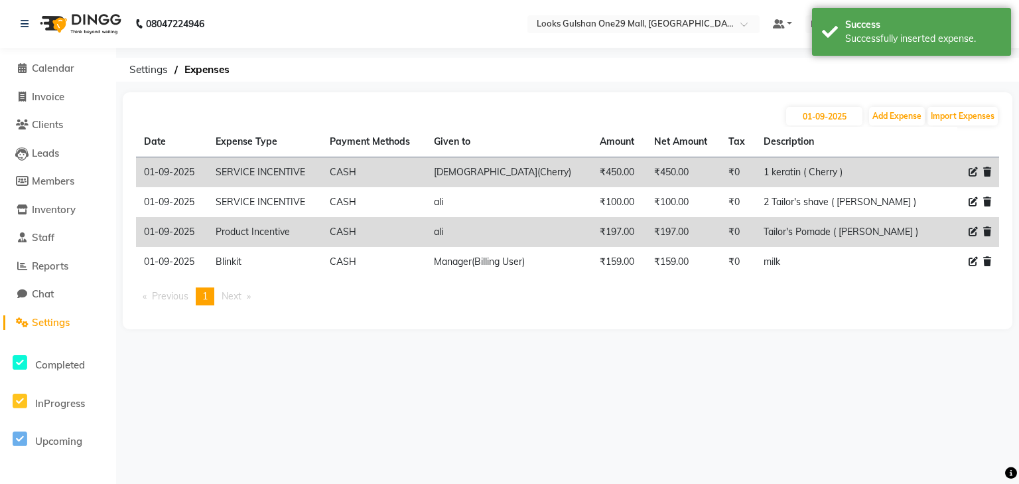
click at [61, 88] on li "Invoice" at bounding box center [58, 97] width 116 height 29
click at [54, 96] on span "Invoice" at bounding box center [48, 96] width 33 height 13
select select "service"
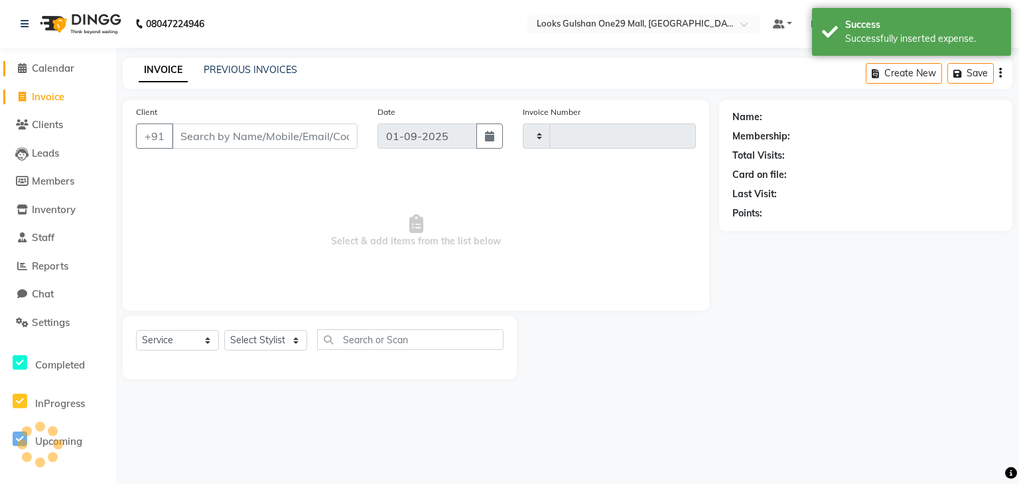
type input "1261"
click at [52, 68] on span "Calendar" at bounding box center [53, 68] width 42 height 13
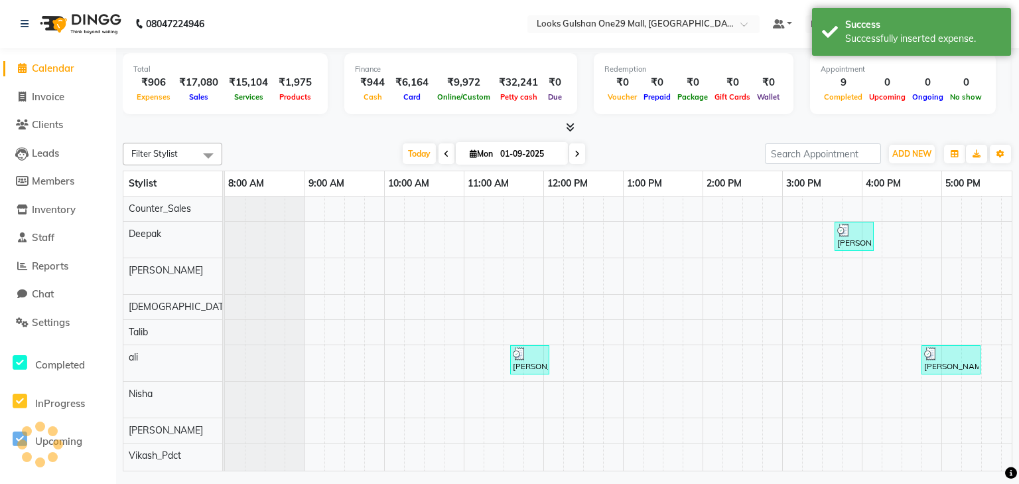
click at [307, 117] on div "Total ₹906 Expenses ₹17,080 Sales ₹15,104 Services ₹1,975 Products Finance ₹944…" at bounding box center [568, 85] width 890 height 65
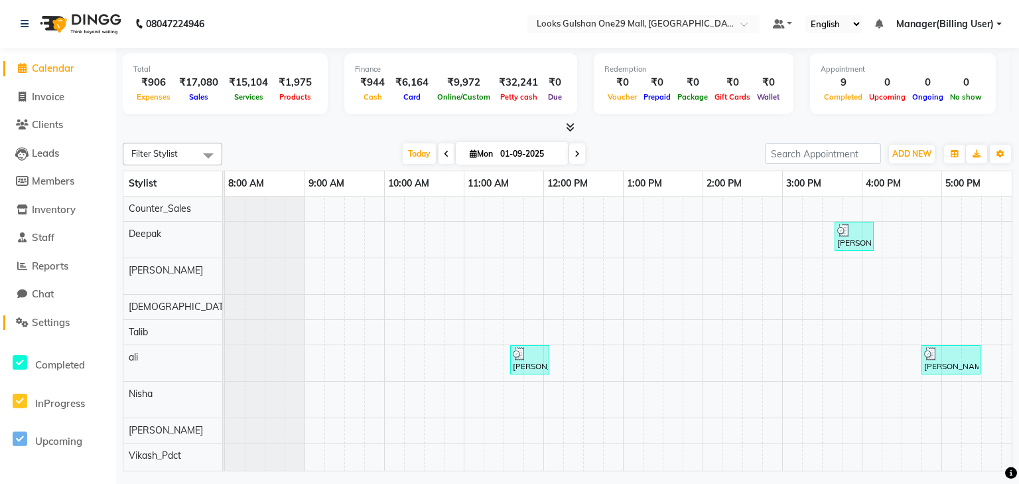
click at [69, 321] on span "Settings" at bounding box center [51, 322] width 38 height 13
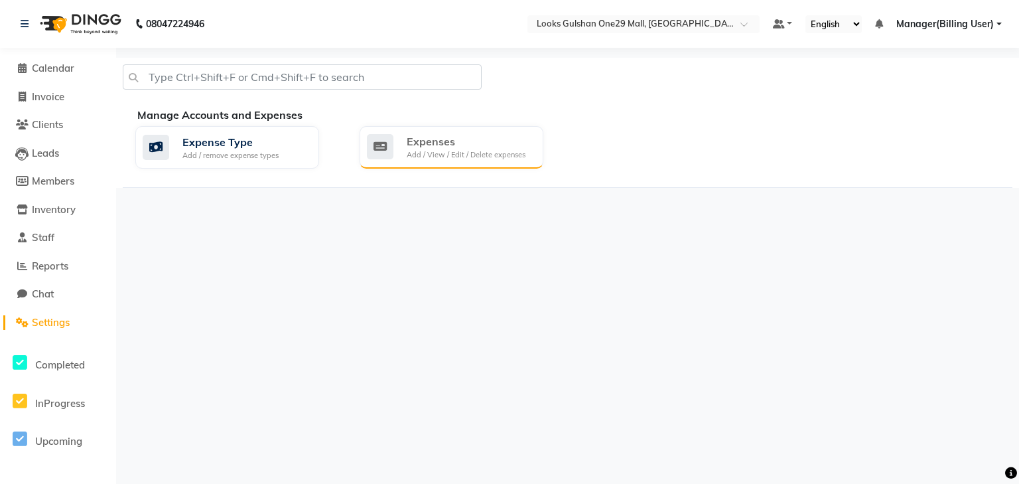
click at [439, 155] on div "Add / View / Edit / Delete expenses" at bounding box center [466, 154] width 119 height 11
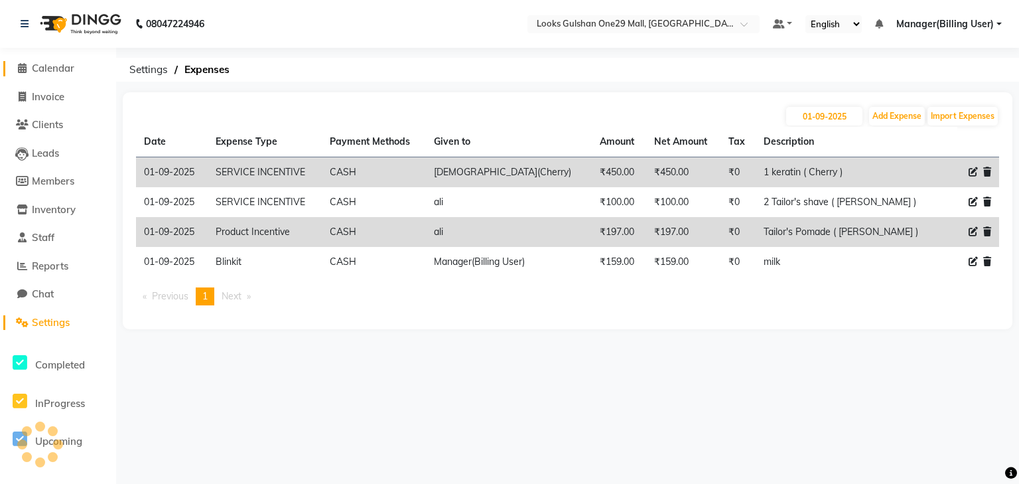
click at [70, 72] on span "Calendar" at bounding box center [53, 68] width 42 height 13
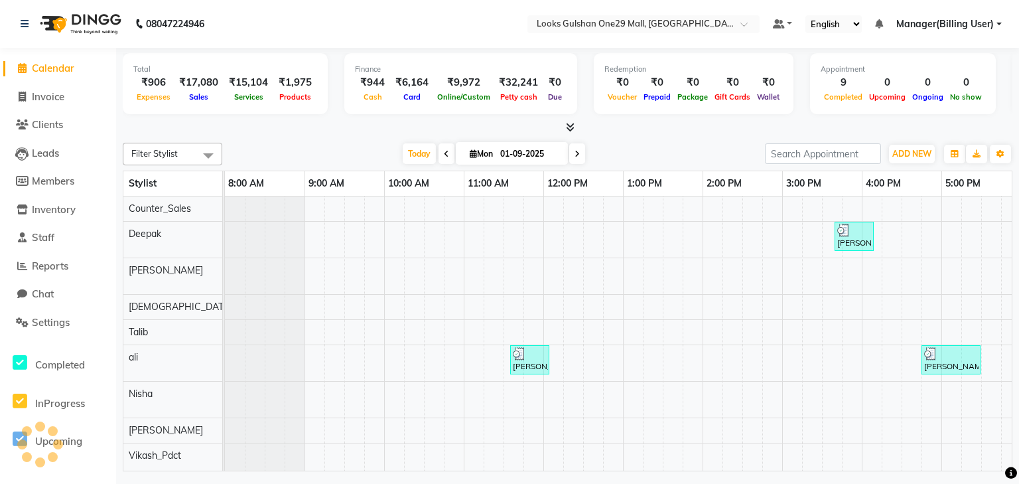
click at [371, 121] on div at bounding box center [568, 128] width 890 height 14
click at [341, 127] on div at bounding box center [568, 128] width 890 height 14
click at [69, 104] on link "Invoice" at bounding box center [57, 97] width 109 height 15
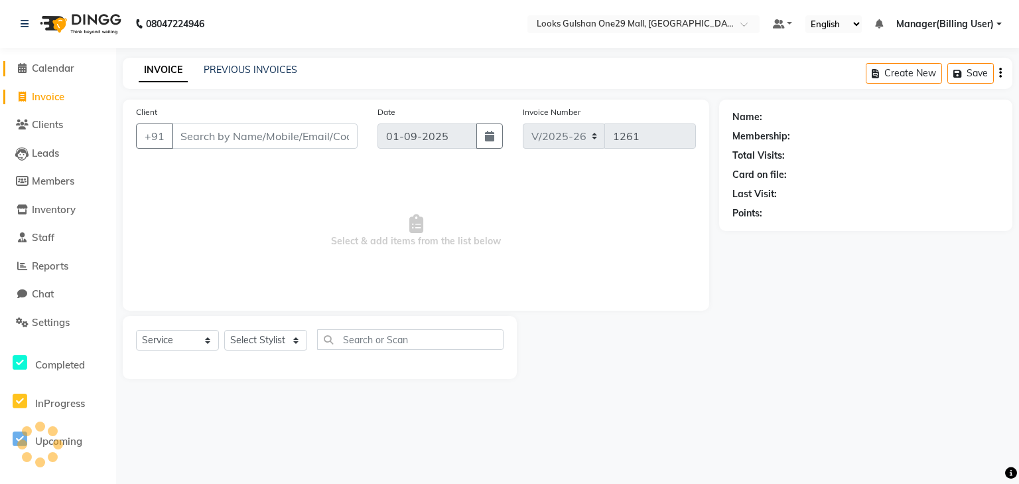
click at [61, 74] on link "Calendar" at bounding box center [57, 68] width 109 height 15
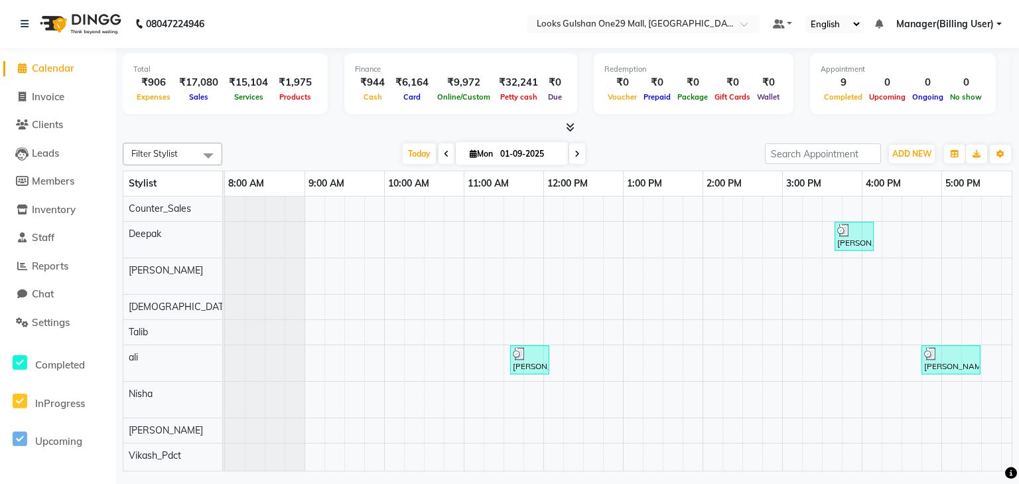
click at [366, 140] on div "Filter Stylist Select All Counter_Sales Deepak [PERSON_NAME] [PERSON_NAME] [PER…" at bounding box center [568, 304] width 890 height 334
click at [391, 127] on div at bounding box center [568, 128] width 890 height 14
click at [74, 266] on link "Reports" at bounding box center [57, 266] width 109 height 15
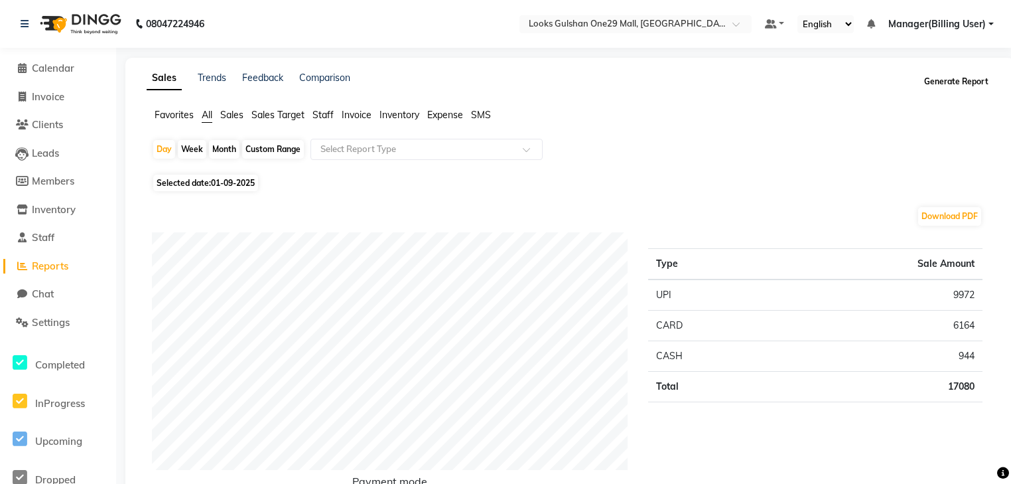
click at [958, 81] on button "Generate Report" at bounding box center [956, 81] width 71 height 19
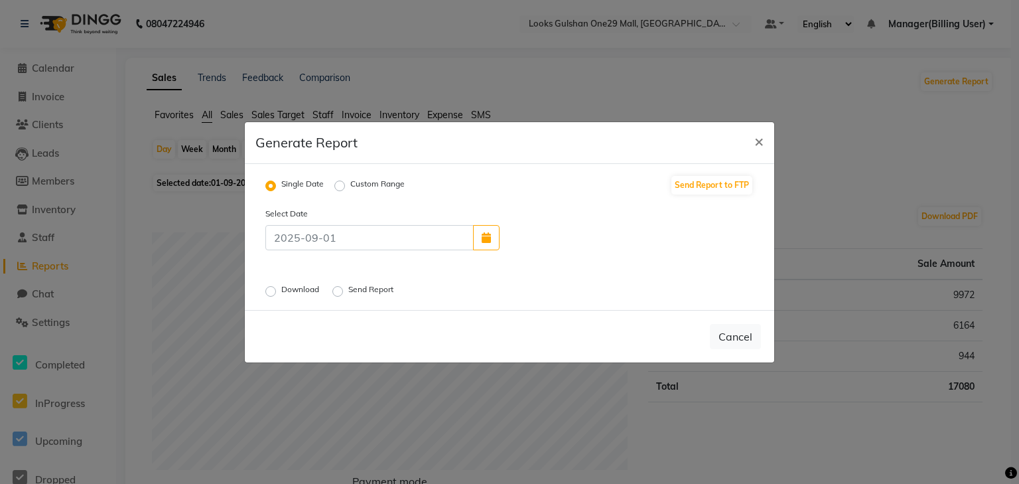
click at [281, 293] on label "Download" at bounding box center [301, 291] width 40 height 16
click at [271, 293] on input "Download" at bounding box center [272, 290] width 9 height 9
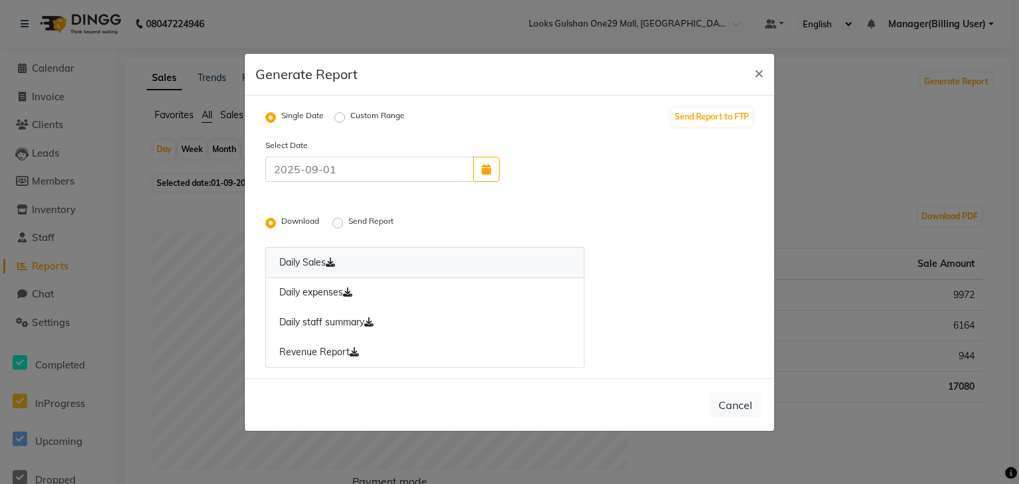
click at [300, 265] on link "Daily Sales" at bounding box center [424, 262] width 319 height 31
click at [314, 292] on link "Daily expenses" at bounding box center [424, 292] width 319 height 31
click at [324, 326] on link "Daily staff summary" at bounding box center [424, 322] width 319 height 31
click at [328, 354] on link "Revenue Report" at bounding box center [424, 352] width 319 height 31
click at [733, 404] on button "Cancel" at bounding box center [735, 404] width 51 height 25
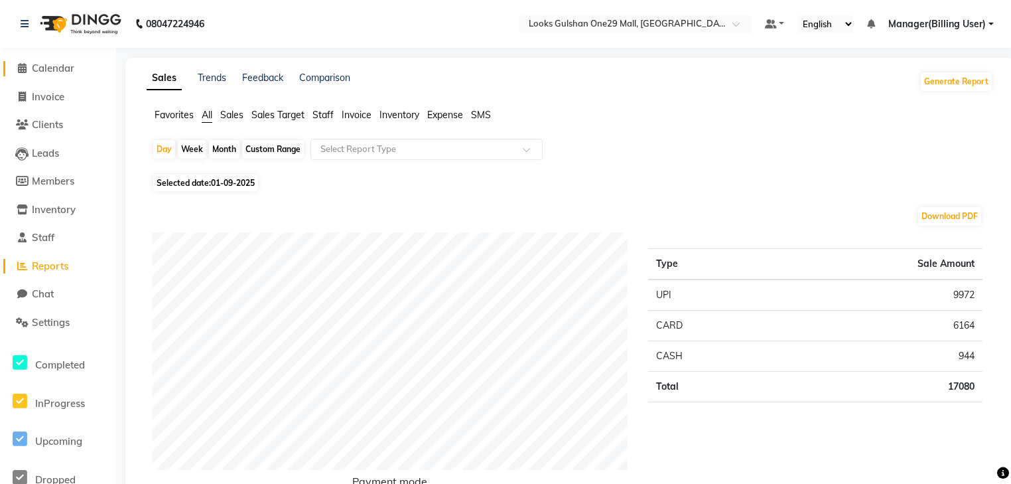
click at [53, 72] on span "Calendar" at bounding box center [53, 68] width 42 height 13
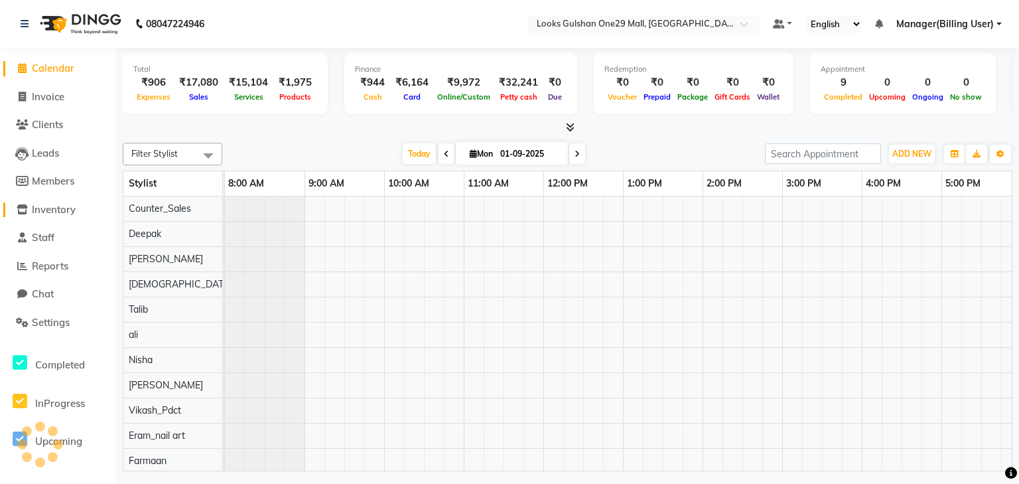
scroll to position [0, 250]
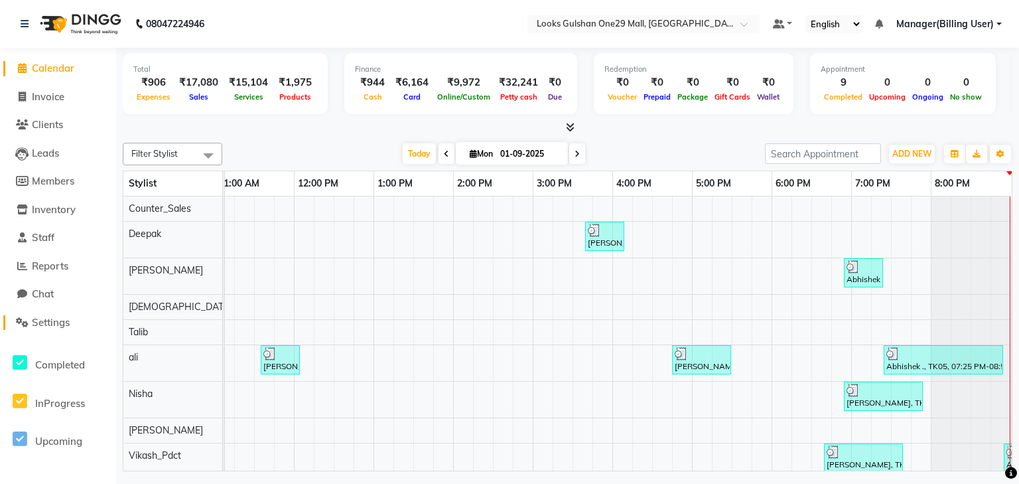
click at [58, 325] on span "Settings" at bounding box center [51, 322] width 38 height 13
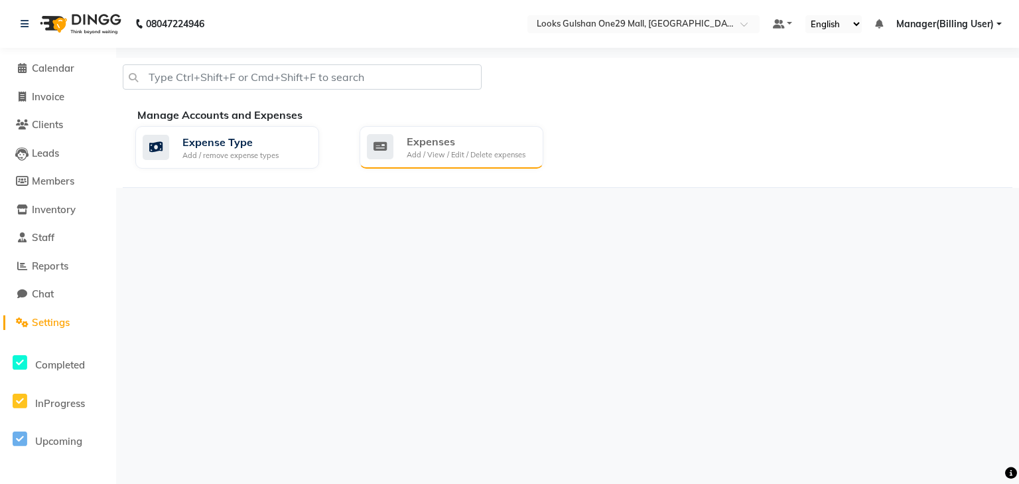
click at [462, 149] on div "Expenses" at bounding box center [466, 141] width 119 height 16
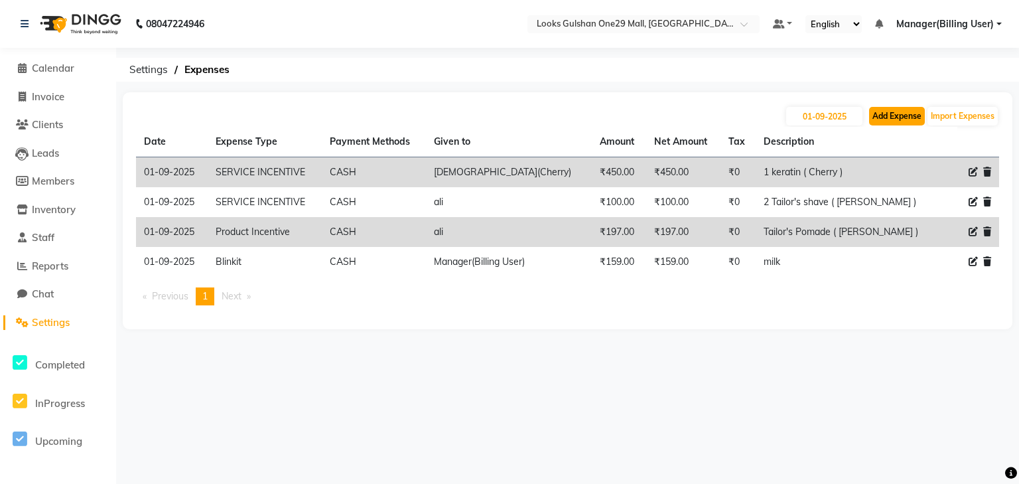
click at [920, 121] on button "Add Expense" at bounding box center [897, 116] width 56 height 19
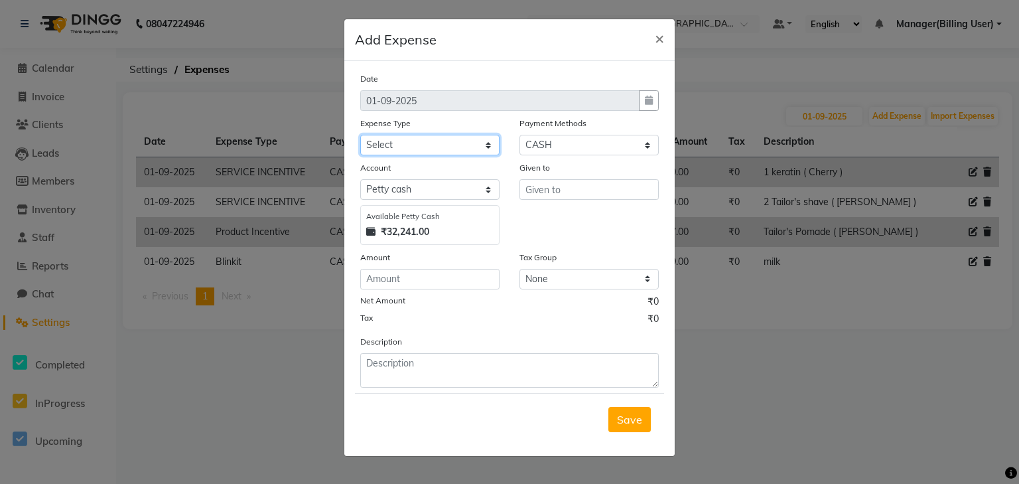
click at [407, 141] on select "Select Bank Deposit Blinkit Cash Handover CLIENT Client ordered food Client Ref…" at bounding box center [429, 145] width 139 height 21
click at [360, 136] on select "Select Bank Deposit Blinkit Cash Handover CLIENT Client ordered food Client Ref…" at bounding box center [429, 145] width 139 height 21
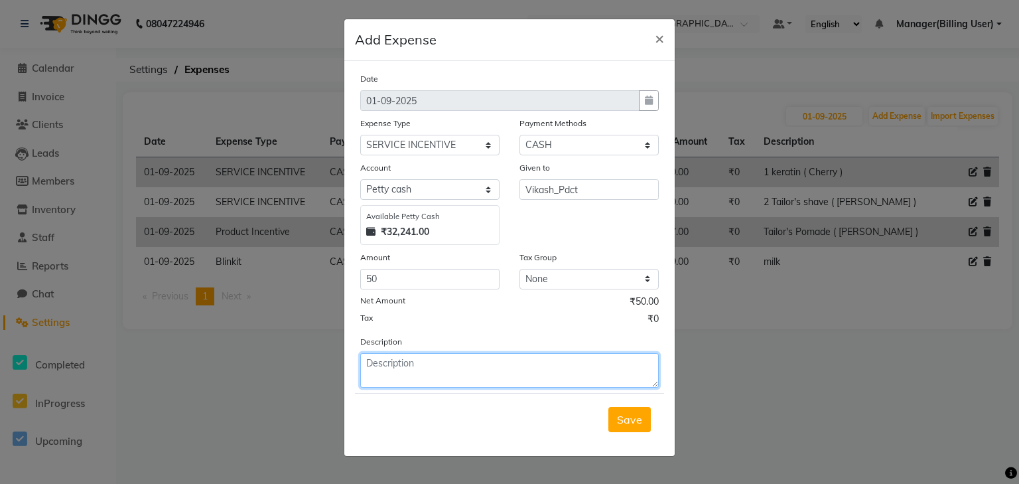
click at [428, 365] on textarea at bounding box center [509, 370] width 299 height 35
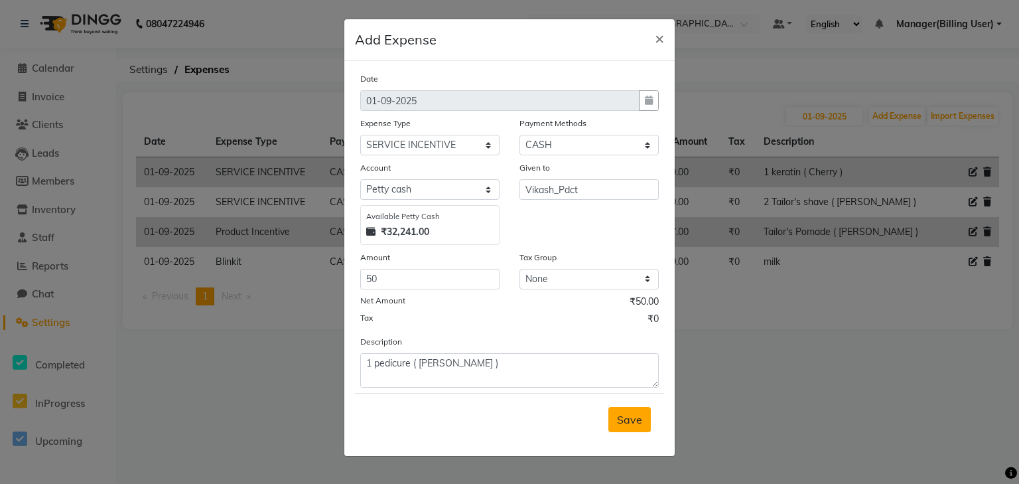
click at [617, 429] on button "Save" at bounding box center [630, 419] width 42 height 25
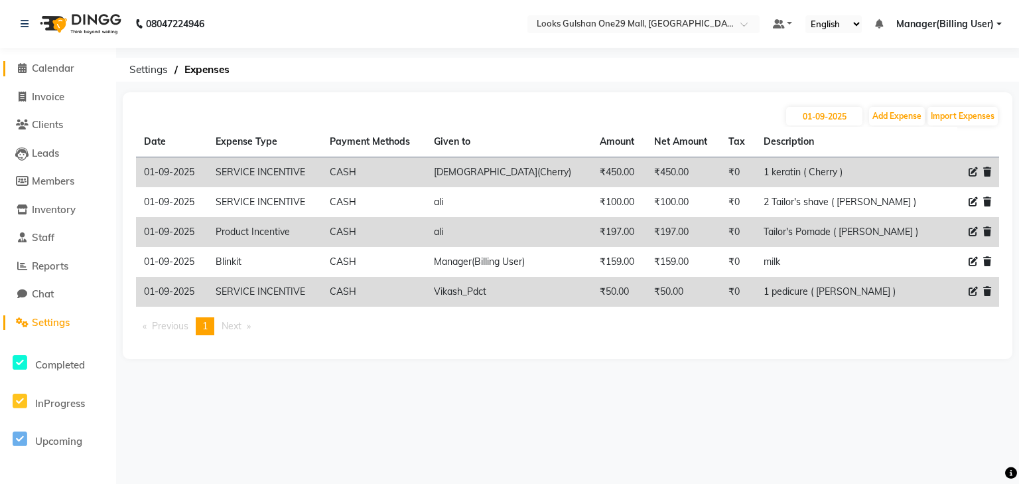
click at [58, 71] on span "Calendar" at bounding box center [53, 68] width 42 height 13
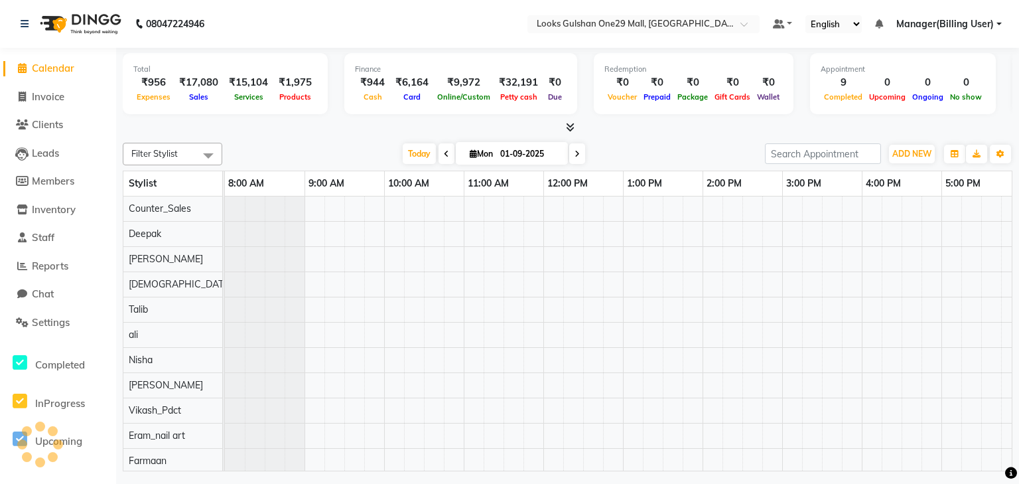
scroll to position [0, 250]
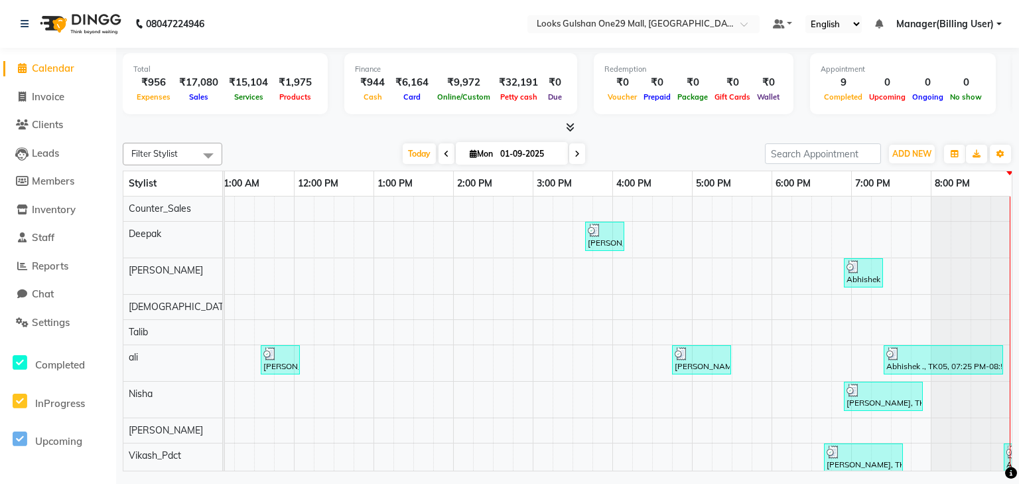
click at [374, 106] on div "Finance ₹944 Cash ₹6,164 Card ₹9,972 Online/Custom ₹32,191 Petty cash ₹0 Due" at bounding box center [460, 83] width 233 height 61
click at [372, 135] on div "Total ₹956 Expenses ₹17,080 Sales ₹15,104 Services ₹1,975 Products Finance ₹944…" at bounding box center [567, 261] width 903 height 427
click at [53, 101] on span "Invoice" at bounding box center [48, 96] width 33 height 13
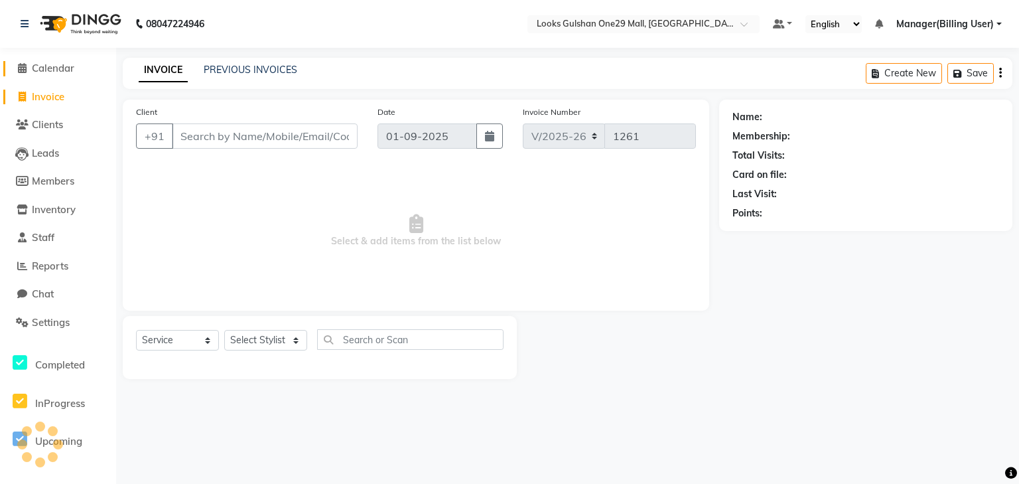
click at [53, 66] on span "Calendar" at bounding box center [53, 68] width 42 height 13
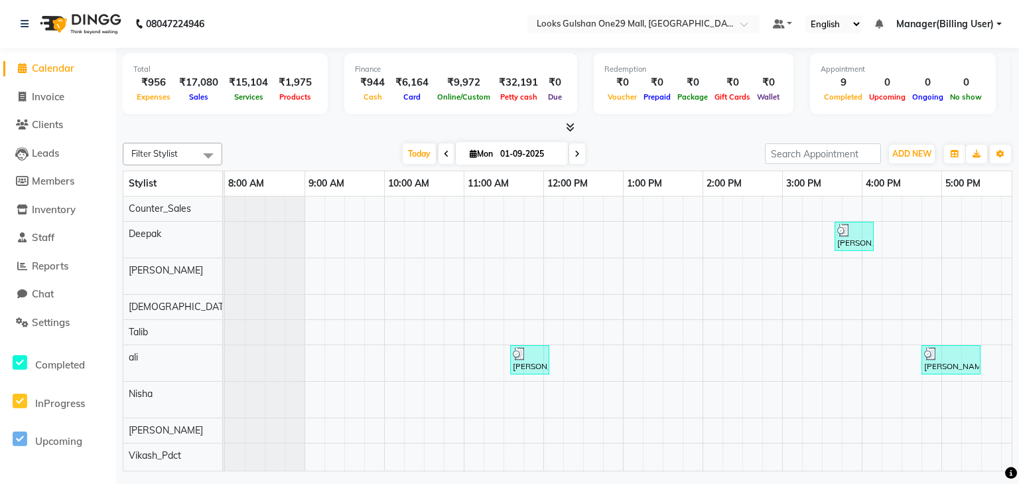
click at [333, 152] on div "Today Mon 01-09-2025" at bounding box center [494, 154] width 530 height 20
click at [321, 151] on div "Today Mon 01-09-2025" at bounding box center [494, 154] width 530 height 20
click at [61, 271] on span "Reports" at bounding box center [50, 265] width 36 height 13
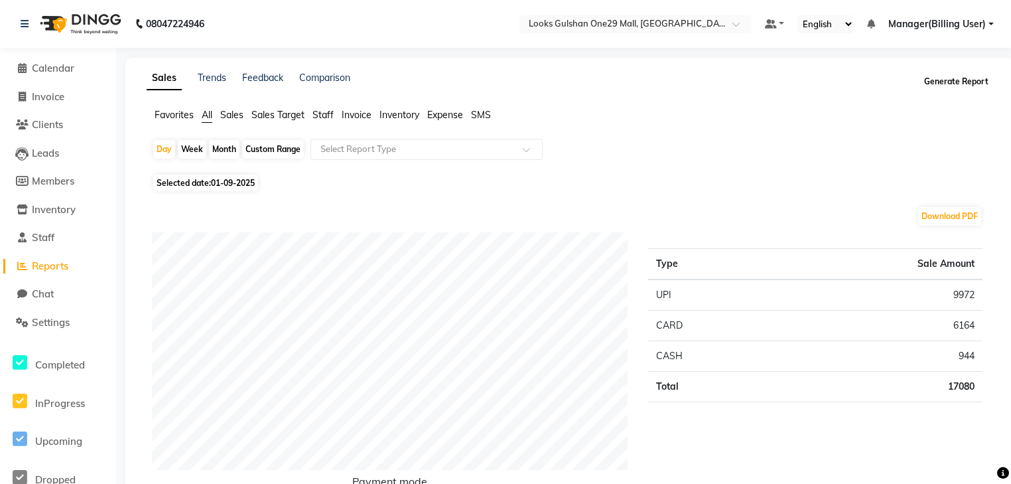
click at [934, 85] on button "Generate Report" at bounding box center [956, 81] width 71 height 19
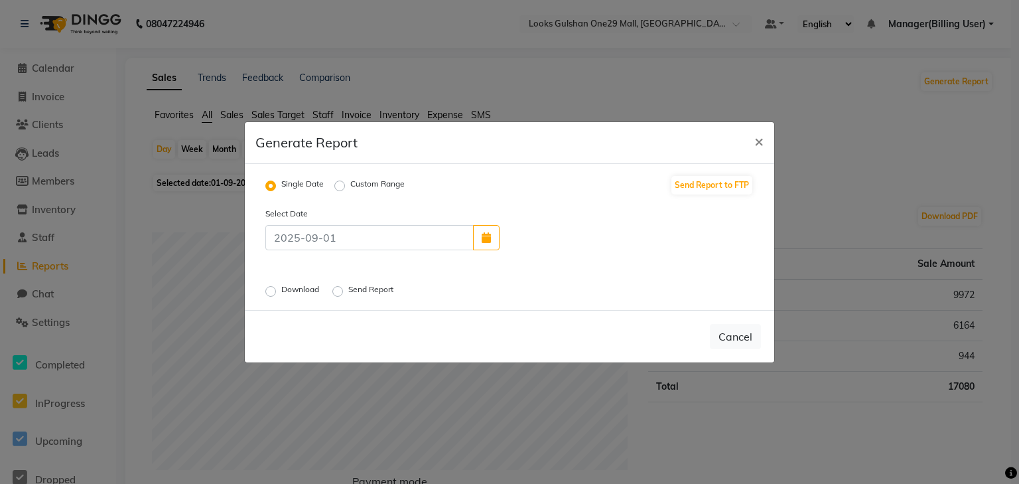
click at [281, 291] on label "Download" at bounding box center [301, 291] width 40 height 16
click at [270, 291] on input "Download" at bounding box center [272, 290] width 9 height 9
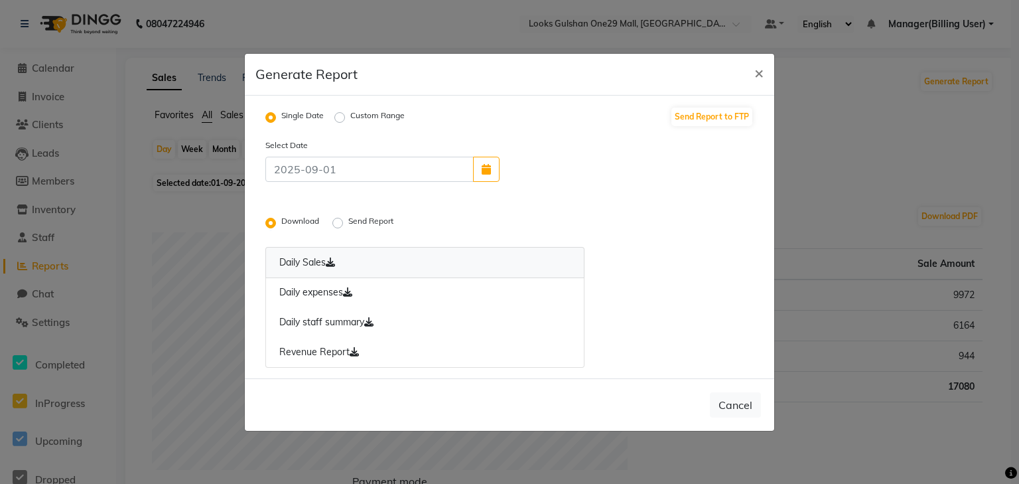
click at [311, 261] on link "Daily Sales" at bounding box center [424, 262] width 319 height 31
click at [321, 292] on link "Daily expenses" at bounding box center [424, 292] width 319 height 31
drag, startPoint x: 324, startPoint y: 324, endPoint x: 324, endPoint y: 334, distance: 10.6
click at [324, 324] on link "Daily staff summary" at bounding box center [424, 322] width 319 height 31
click at [324, 351] on link "Revenue Report" at bounding box center [424, 352] width 319 height 31
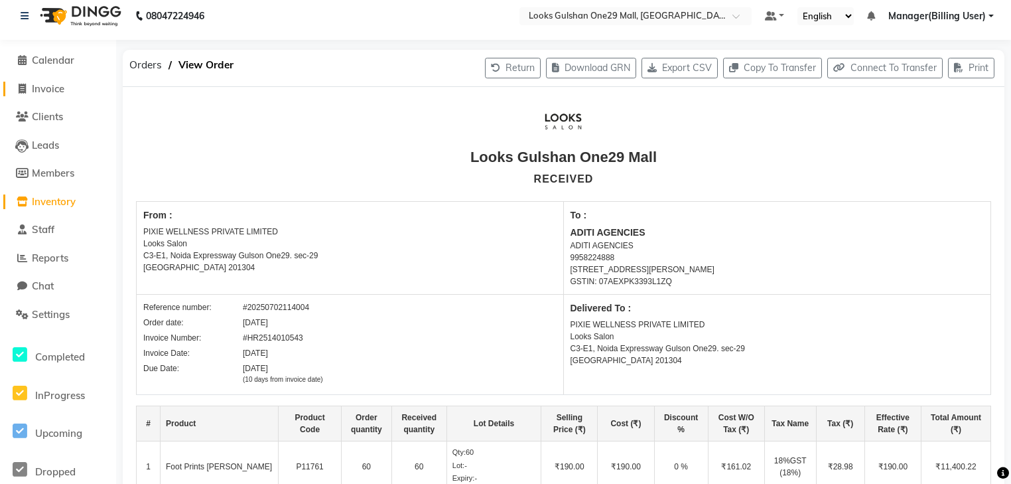
click at [58, 91] on span "Invoice" at bounding box center [48, 88] width 33 height 13
select select "service"
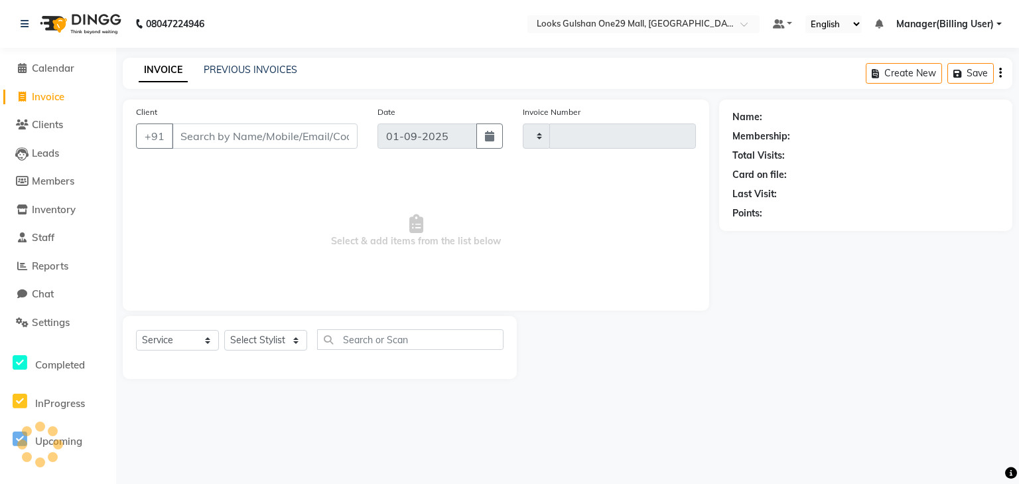
type input "1258"
click at [213, 133] on input "Client" at bounding box center [265, 135] width 186 height 25
select select "8337"
click at [272, 337] on select "Select Stylist" at bounding box center [265, 340] width 83 height 21
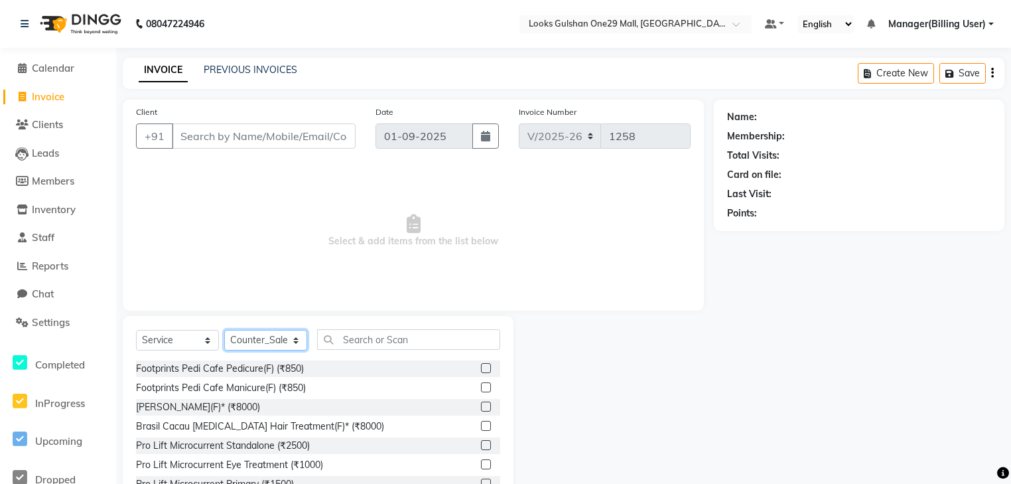
select select "82067"
click at [224, 330] on select "Select Stylist ali Counter_Sales Deepak Eram_nail art Farmaan Manager(Billing U…" at bounding box center [265, 340] width 83 height 21
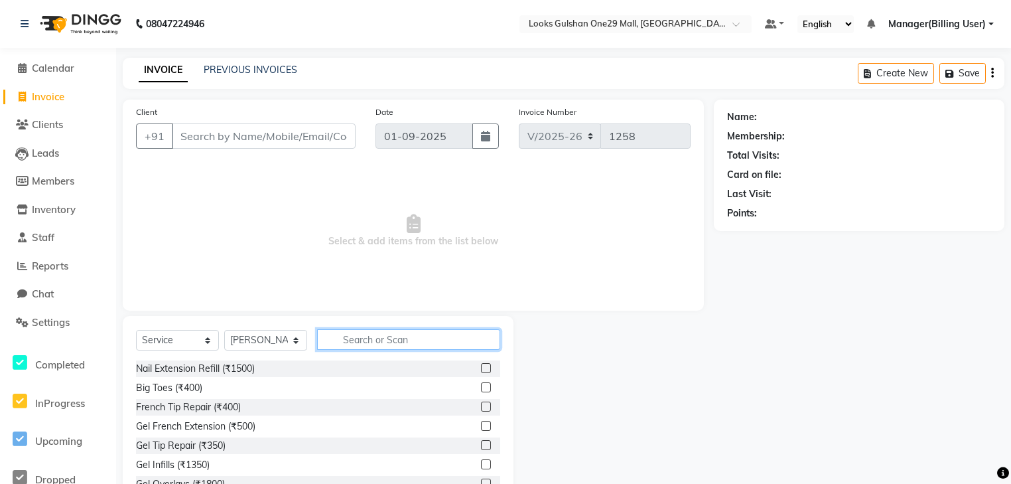
click at [329, 333] on input "text" at bounding box center [408, 339] width 183 height 21
type input "cut"
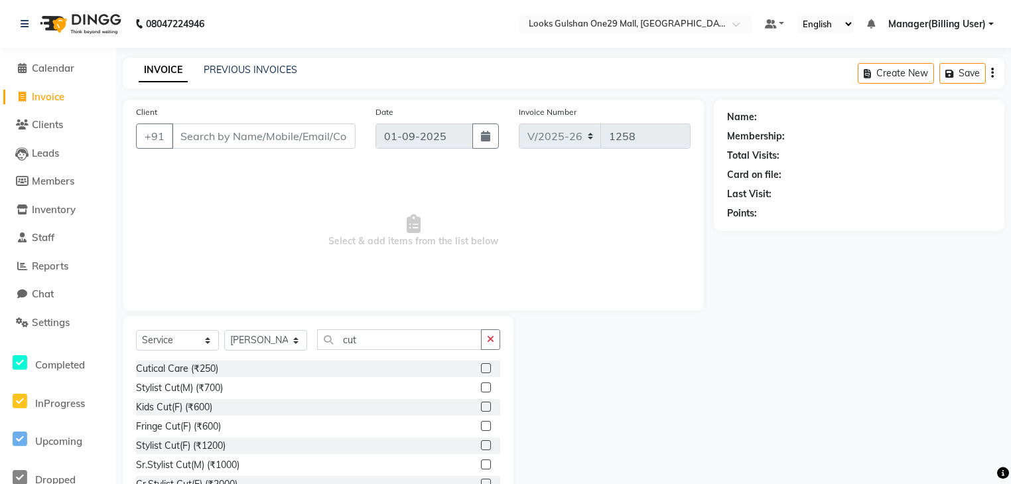
click at [481, 392] on label at bounding box center [486, 387] width 10 height 10
click at [481, 392] on input "checkbox" at bounding box center [485, 388] width 9 height 9
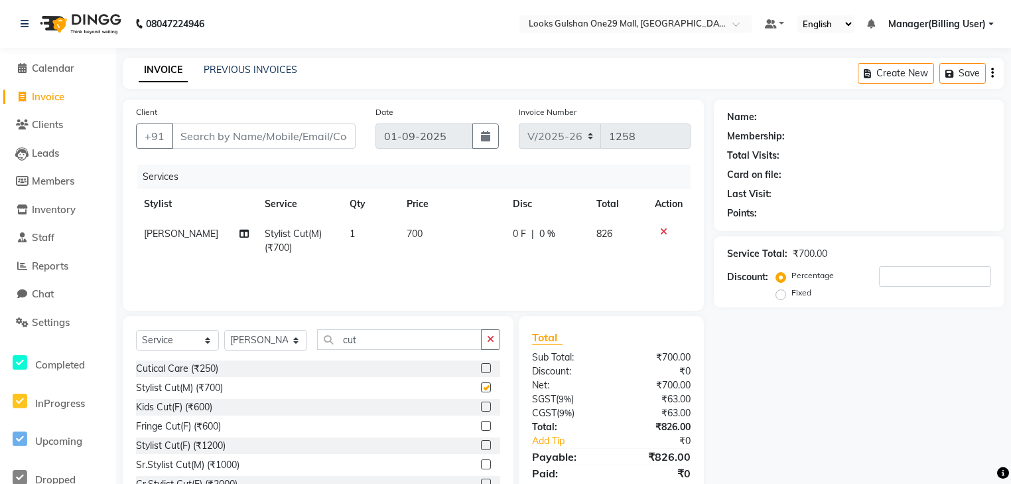
checkbox input "false"
click at [440, 240] on td "700" at bounding box center [452, 241] width 106 height 44
select select "82067"
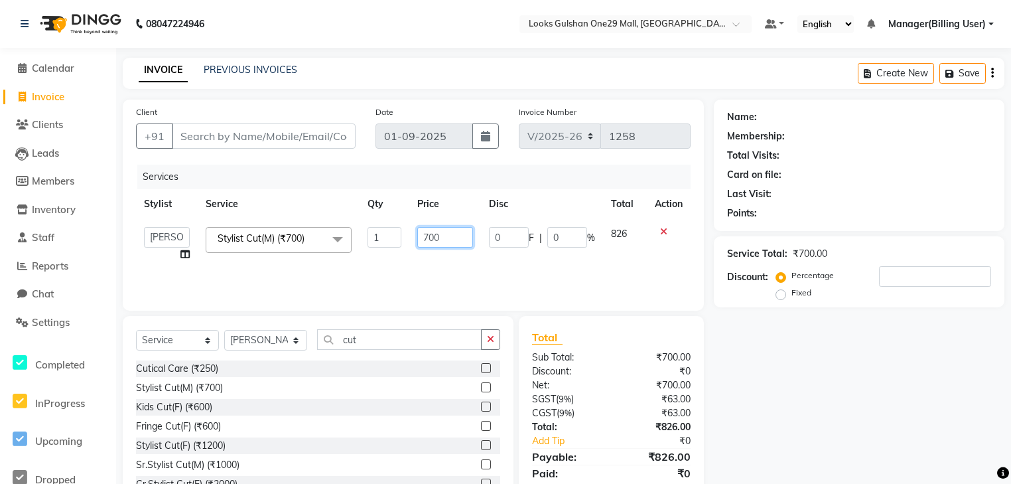
click at [446, 235] on input "700" at bounding box center [444, 237] width 55 height 21
type input "500"
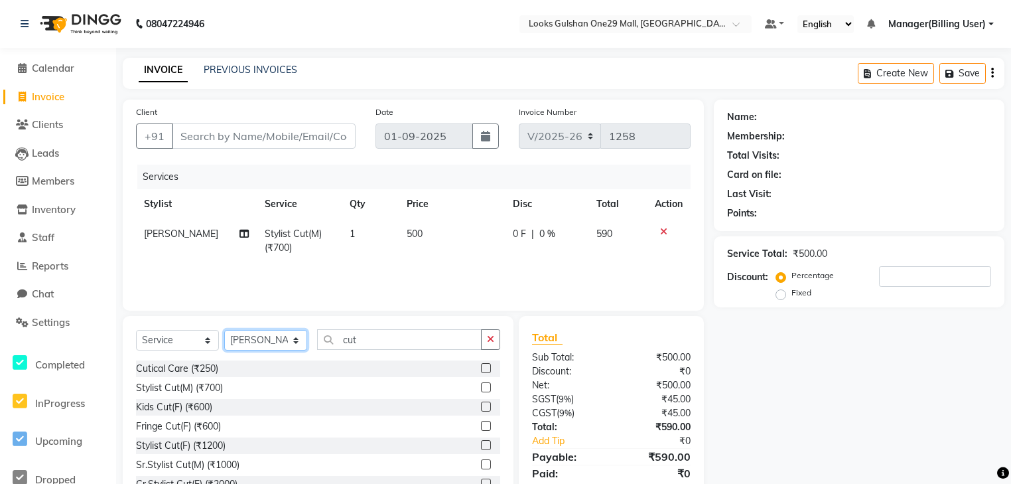
click at [272, 340] on select "Select Stylist ali Counter_Sales Deepak Eram_nail art Farmaan Manager(Billing U…" at bounding box center [265, 340] width 83 height 21
select select "82068"
click at [224, 330] on select "Select Stylist ali Counter_Sales Deepak Eram_nail art Farmaan Manager(Billing U…" at bounding box center [265, 340] width 83 height 21
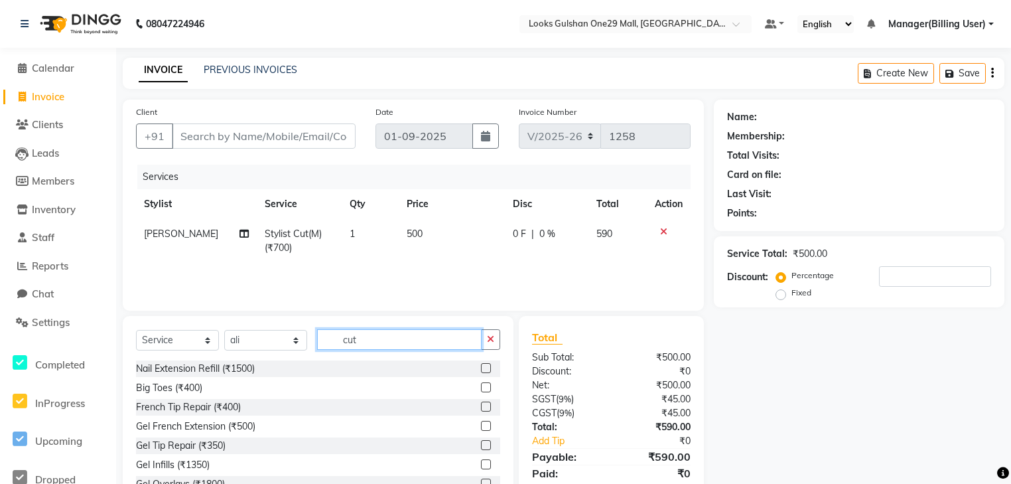
click at [390, 344] on input "cut" at bounding box center [399, 339] width 165 height 21
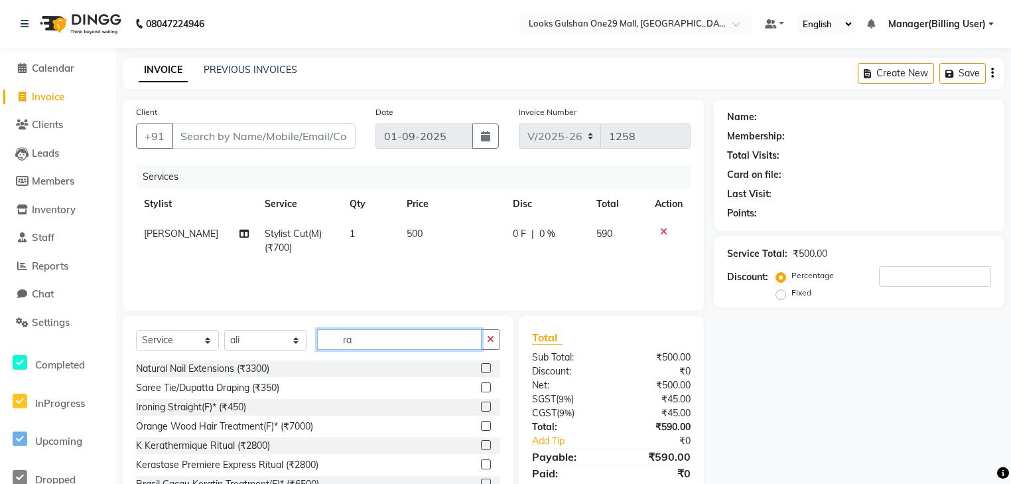
type input "r"
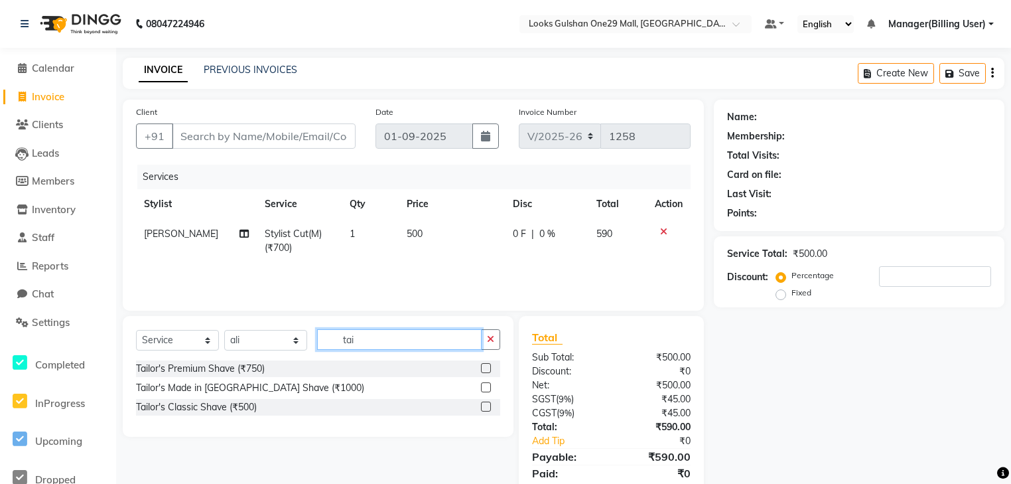
type input "tai"
click at [485, 407] on label at bounding box center [486, 406] width 10 height 10
click at [485, 407] on input "checkbox" at bounding box center [485, 407] width 9 height 9
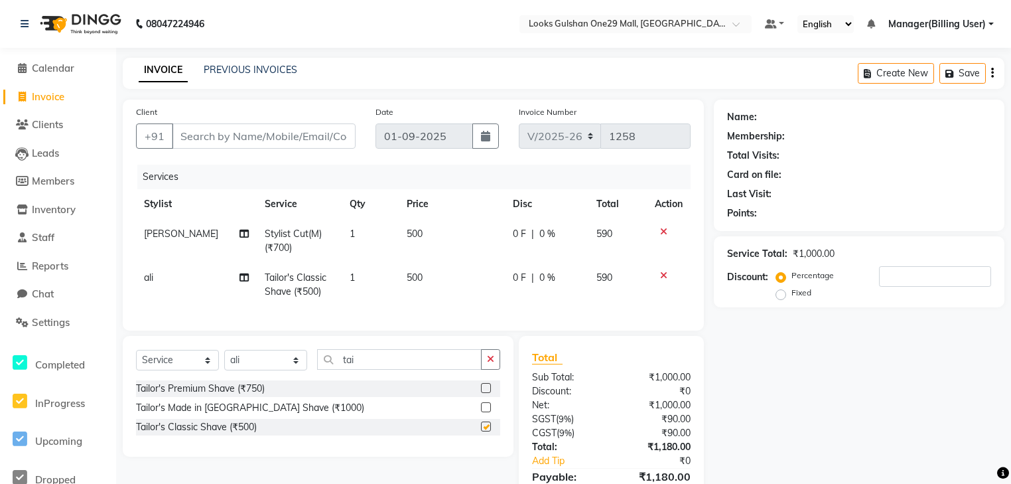
checkbox input "false"
click at [427, 282] on td "500" at bounding box center [452, 285] width 106 height 44
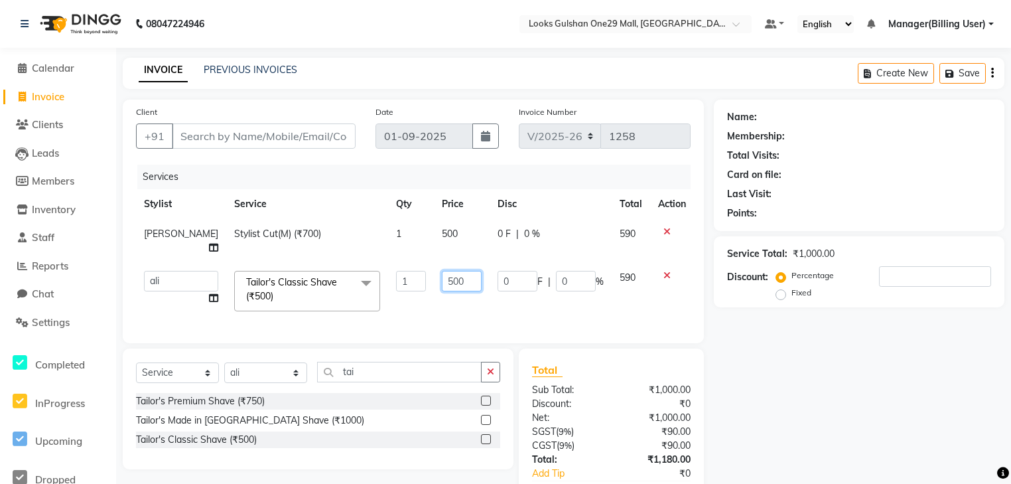
click at [454, 271] on input "500" at bounding box center [462, 281] width 40 height 21
type input "800"
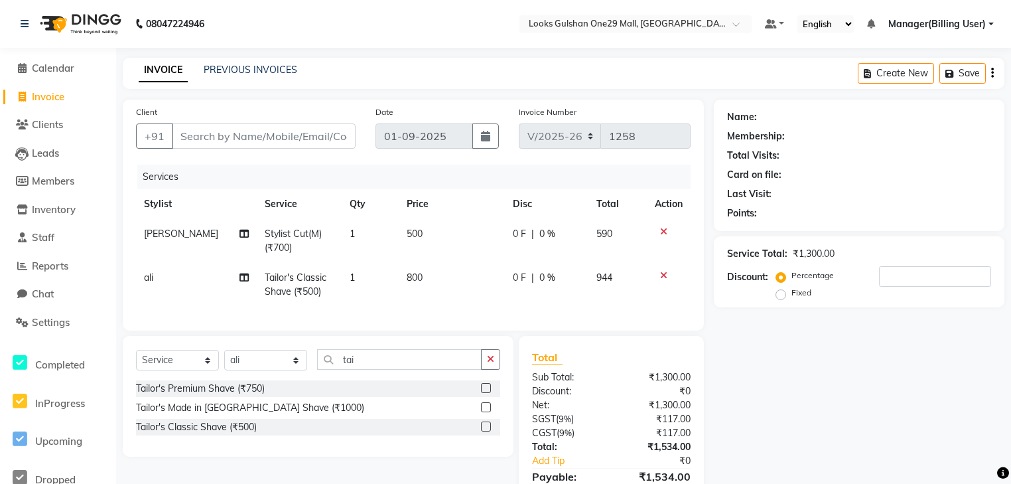
click at [433, 303] on td "800" at bounding box center [452, 285] width 106 height 44
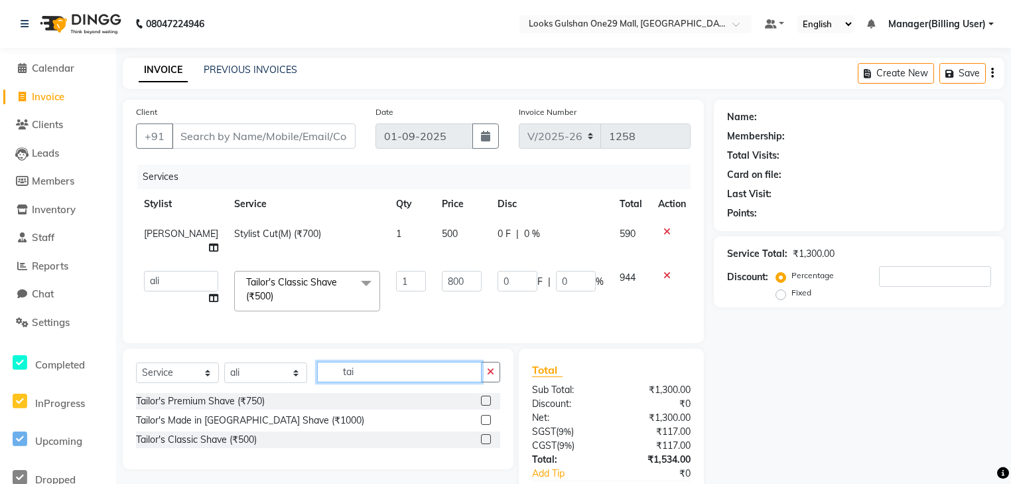
click at [357, 366] on input "tai" at bounding box center [399, 372] width 165 height 21
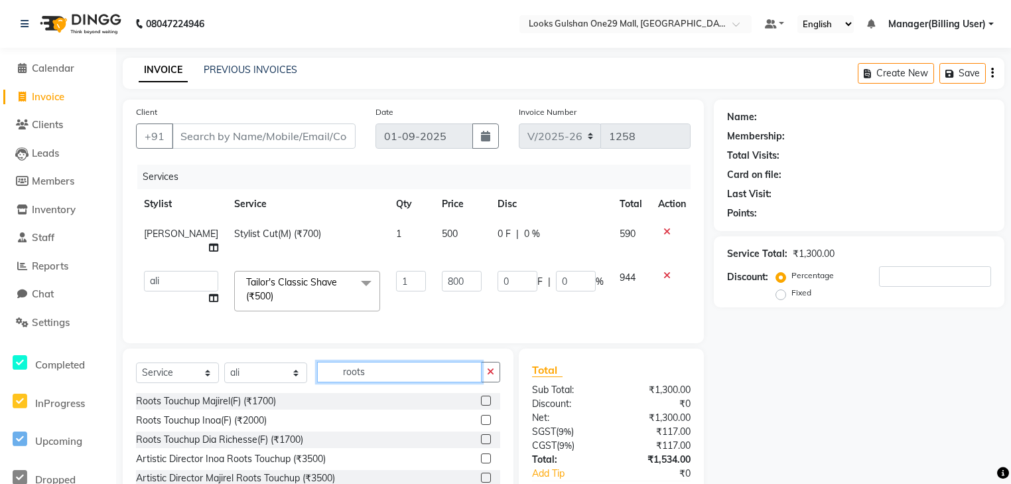
type input "roots"
click at [481, 415] on label at bounding box center [486, 420] width 10 height 10
click at [481, 416] on input "checkbox" at bounding box center [485, 420] width 9 height 9
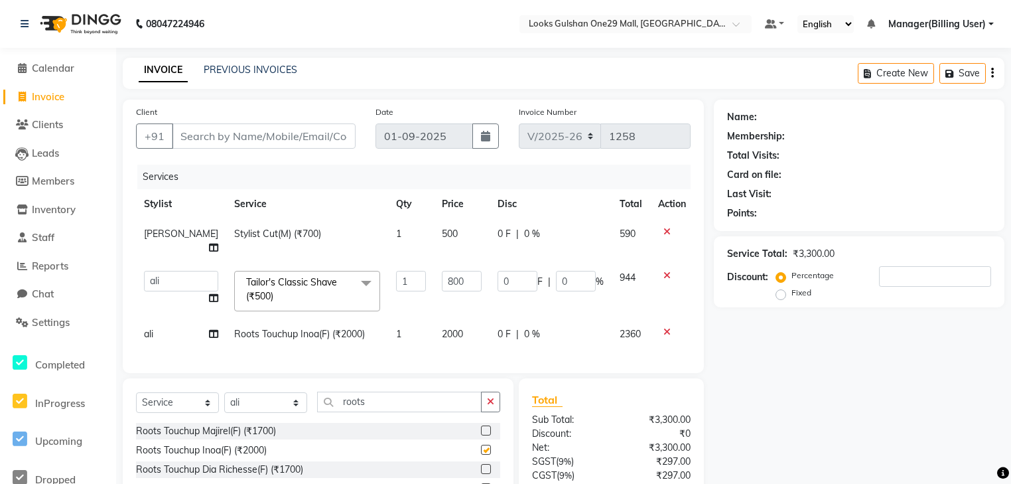
checkbox input "false"
click at [462, 327] on td "2000" at bounding box center [462, 334] width 56 height 30
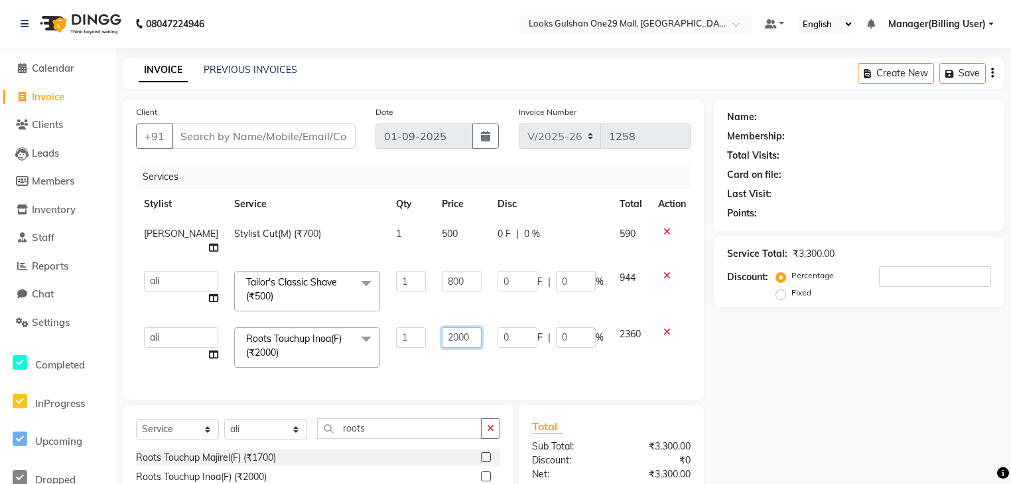
click at [463, 327] on input "2000" at bounding box center [462, 337] width 40 height 21
type input "1400"
click at [454, 348] on div "Services Stylist Service Qty Price Disc Total Action [PERSON_NAME] Stylist Cut(…" at bounding box center [413, 276] width 555 height 222
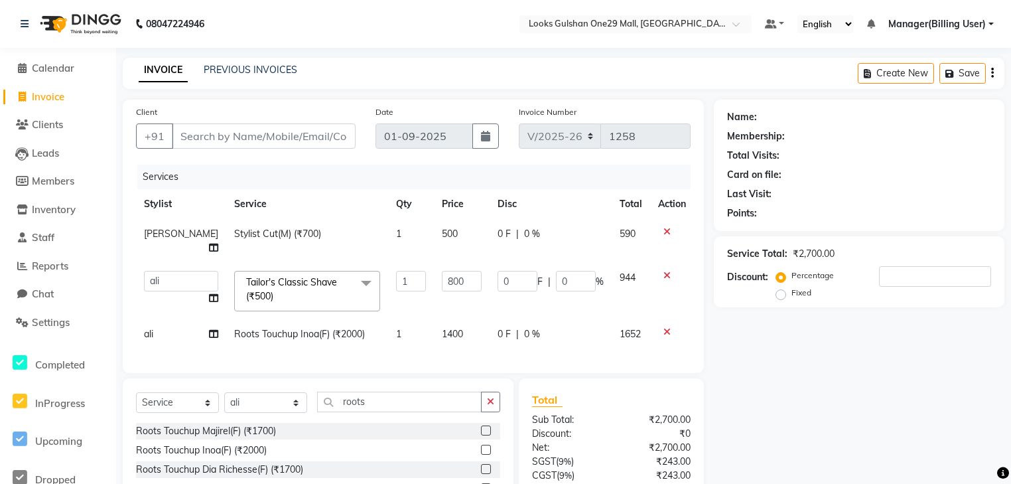
scroll to position [53, 0]
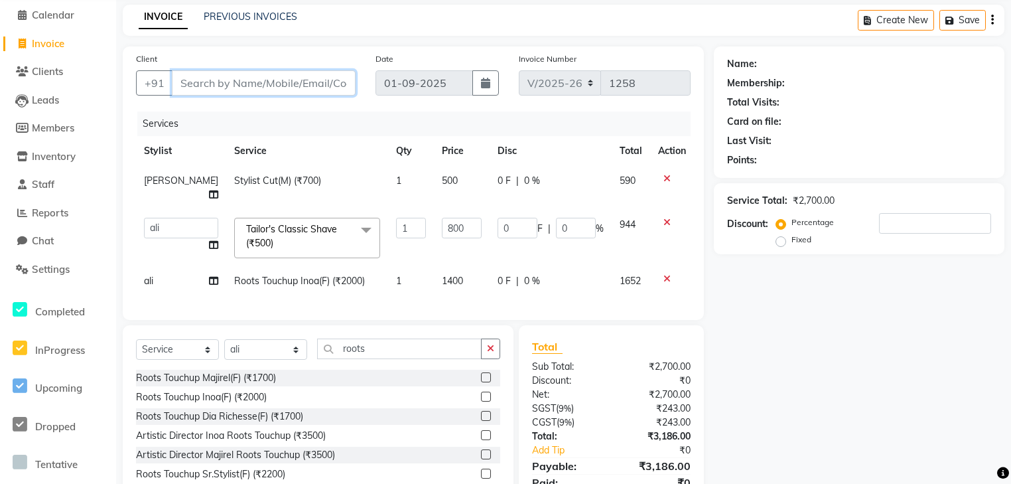
click at [277, 92] on input "Client" at bounding box center [264, 82] width 184 height 25
type input "7"
type input "0"
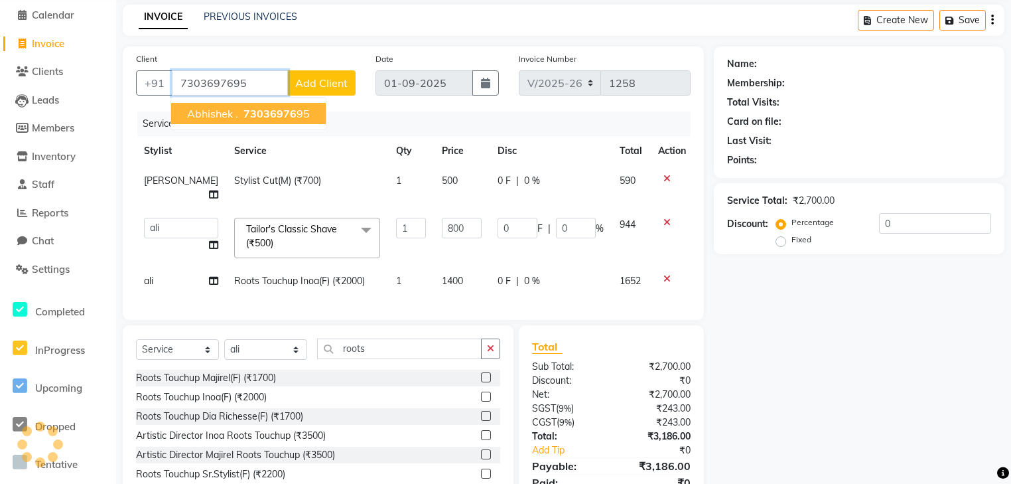
type input "7303697695"
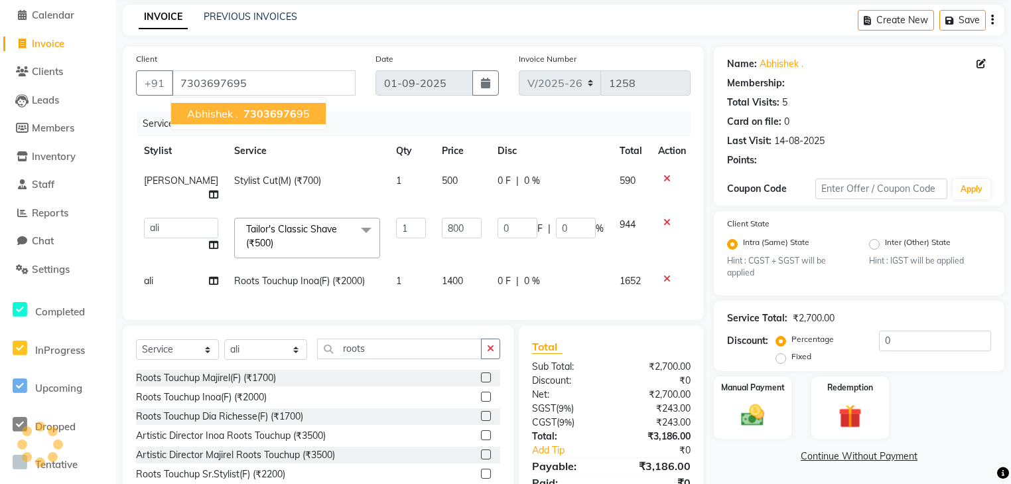
select select "1: Object"
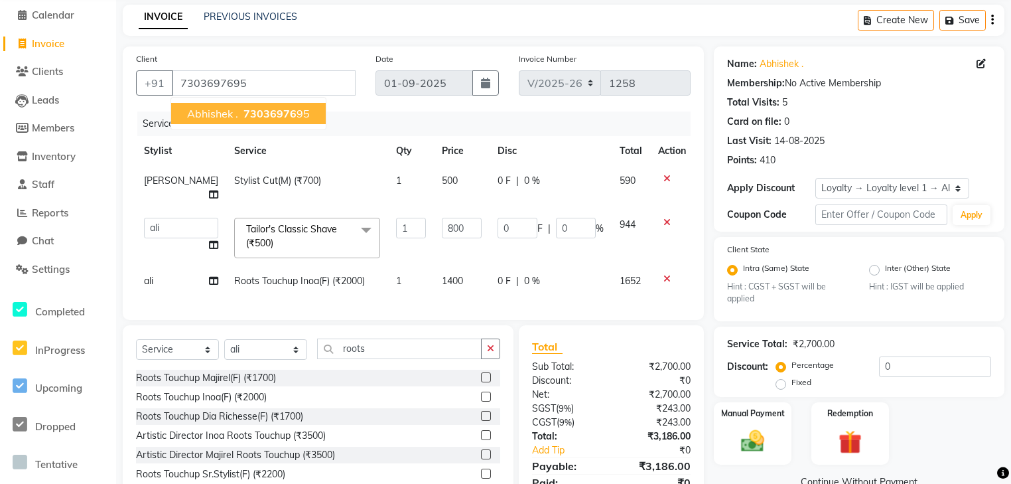
click at [417, 132] on div "Services" at bounding box center [418, 123] width 563 height 25
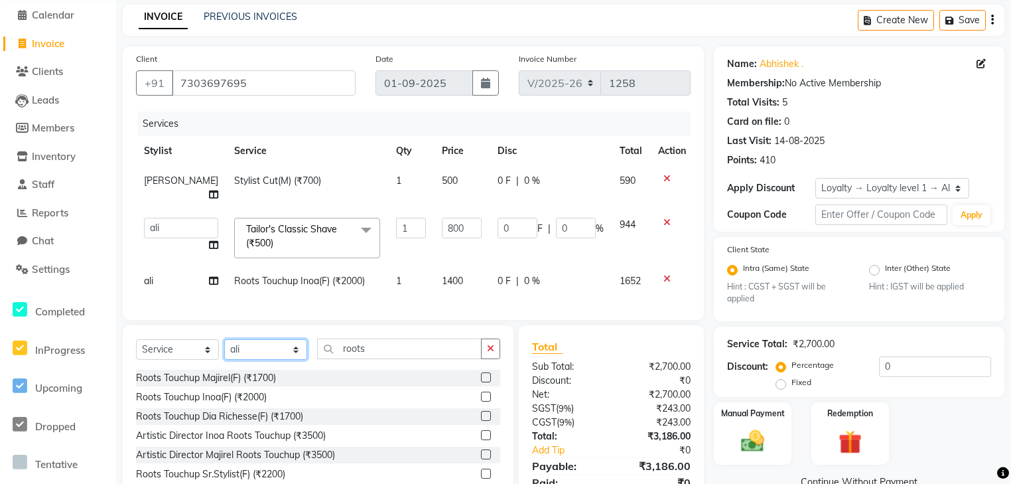
click at [287, 348] on select "Select Stylist ali Counter_Sales Deepak Eram_nail art Farmaan Manager(Billing U…" at bounding box center [265, 349] width 83 height 21
select select "81003"
click at [224, 339] on select "Select Stylist ali Counter_Sales Deepak Eram_nail art Farmaan Manager(Billing U…" at bounding box center [265, 349] width 83 height 21
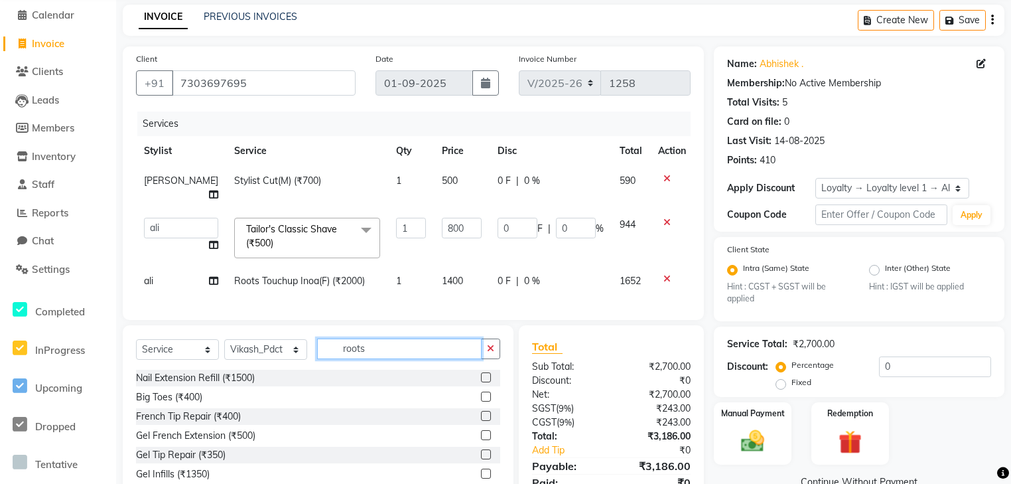
click at [372, 348] on input "roots" at bounding box center [399, 348] width 165 height 21
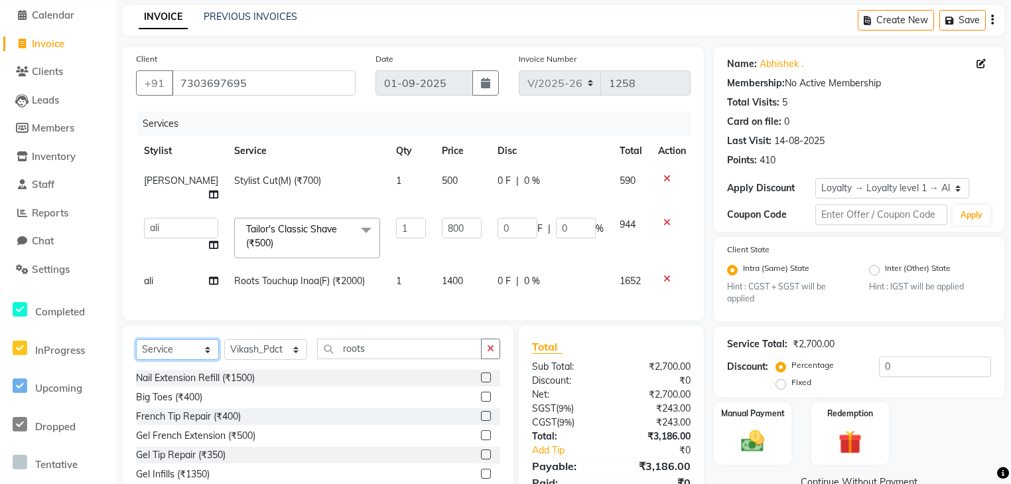
click at [185, 339] on select "Select Service Product Membership Package Voucher Prepaid Gift Card" at bounding box center [177, 349] width 83 height 21
select select "product"
click at [136, 339] on select "Select Service Product Membership Package Voucher Prepaid Gift Card" at bounding box center [177, 349] width 83 height 21
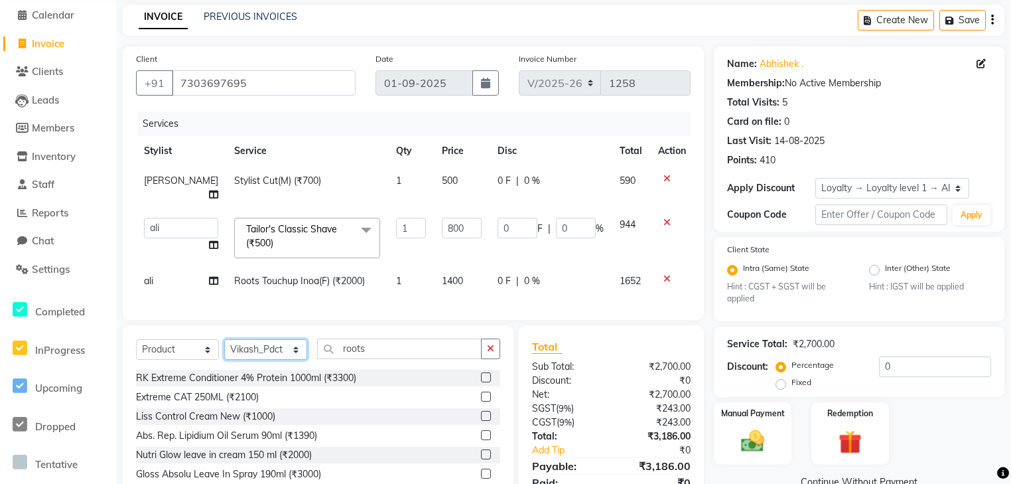
click at [277, 346] on select "Select Stylist ali Counter_Sales Deepak Eram_nail art Farmaan Manager(Billing U…" at bounding box center [265, 349] width 83 height 21
select select "82068"
click at [224, 339] on select "Select Stylist ali Counter_Sales Deepak Eram_nail art Farmaan Manager(Billing U…" at bounding box center [265, 349] width 83 height 21
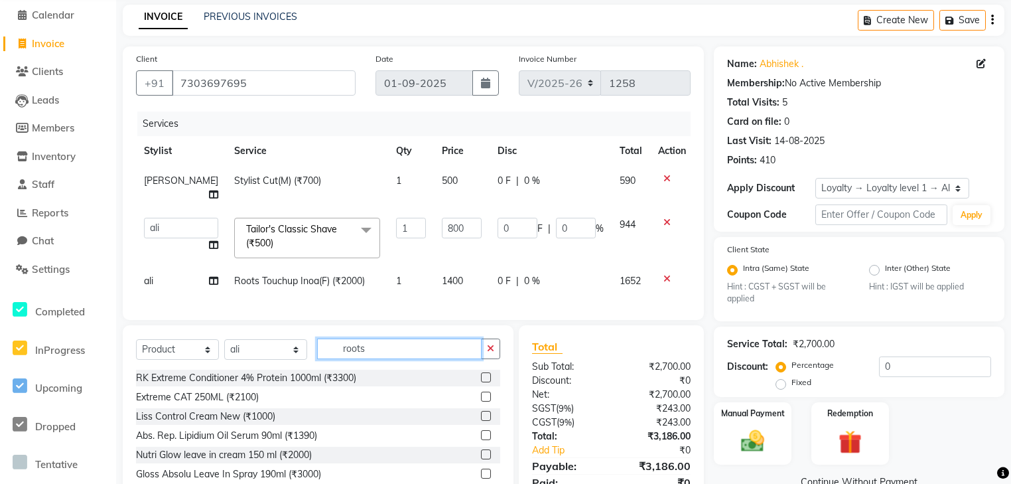
click at [409, 347] on input "roots" at bounding box center [399, 348] width 165 height 21
type input "7640153995100"
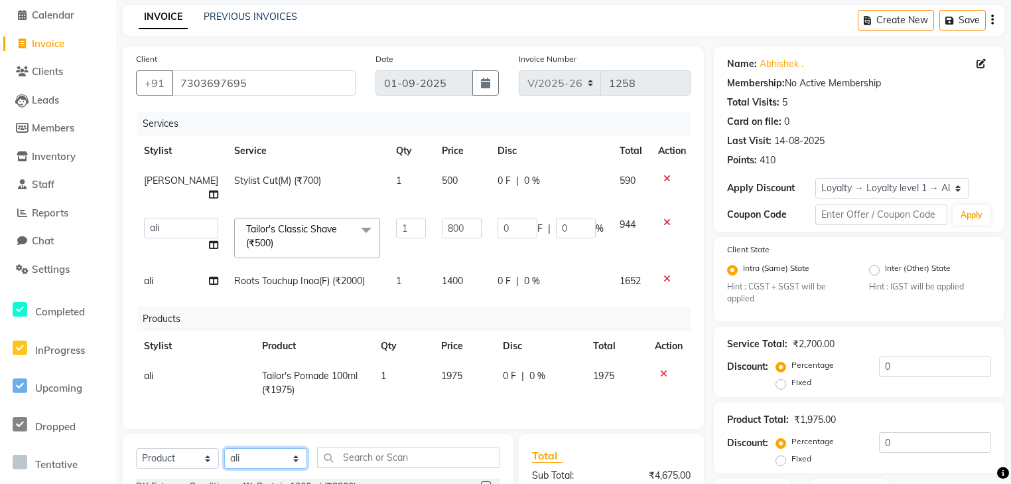
drag, startPoint x: 258, startPoint y: 452, endPoint x: 261, endPoint y: 444, distance: 8.6
click at [258, 452] on select "Select Stylist ali Counter_Sales Deepak Eram_nail art Farmaan Manager(Billing U…" at bounding box center [265, 458] width 83 height 21
select select "81003"
click at [224, 448] on select "Select Stylist ali Counter_Sales Deepak Eram_nail art Farmaan Manager(Billing U…" at bounding box center [265, 458] width 83 height 21
click at [171, 449] on select "Select Service Product Membership Package Voucher Prepaid Gift Card" at bounding box center [177, 458] width 83 height 21
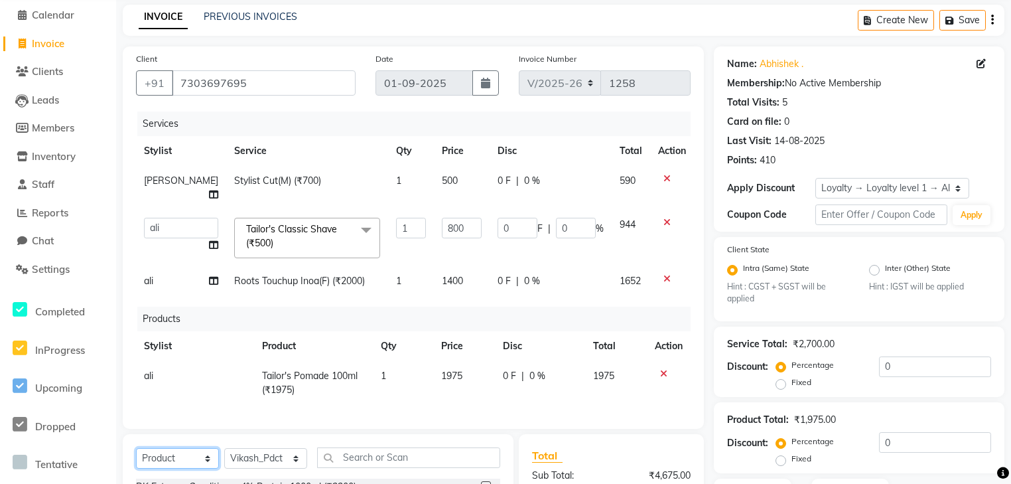
select select "service"
click at [136, 448] on select "Select Service Product Membership Package Voucher Prepaid Gift Card" at bounding box center [177, 458] width 83 height 21
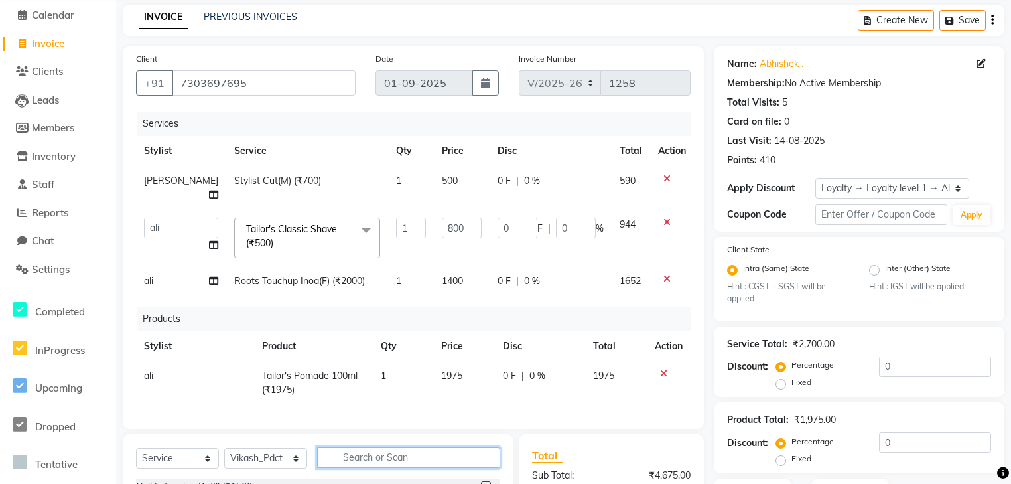
click at [401, 451] on input "text" at bounding box center [408, 457] width 183 height 21
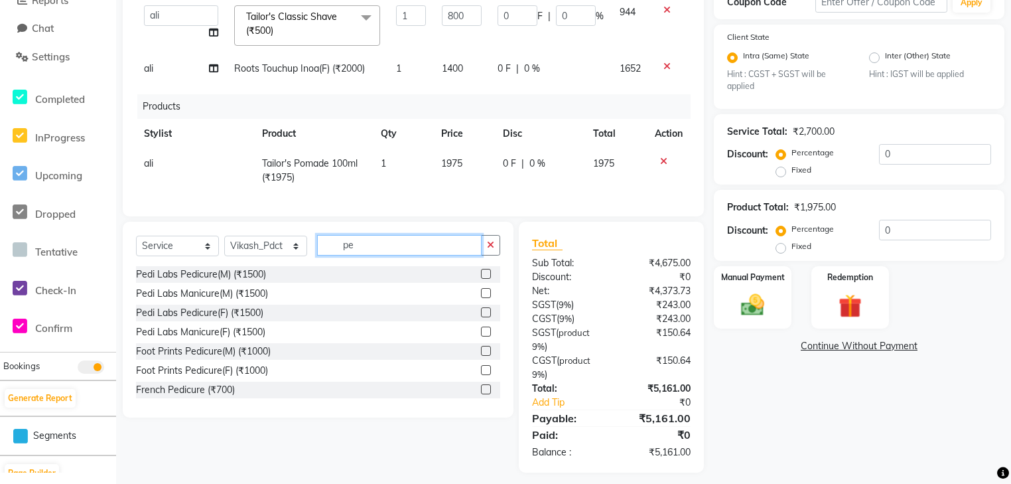
type input "p"
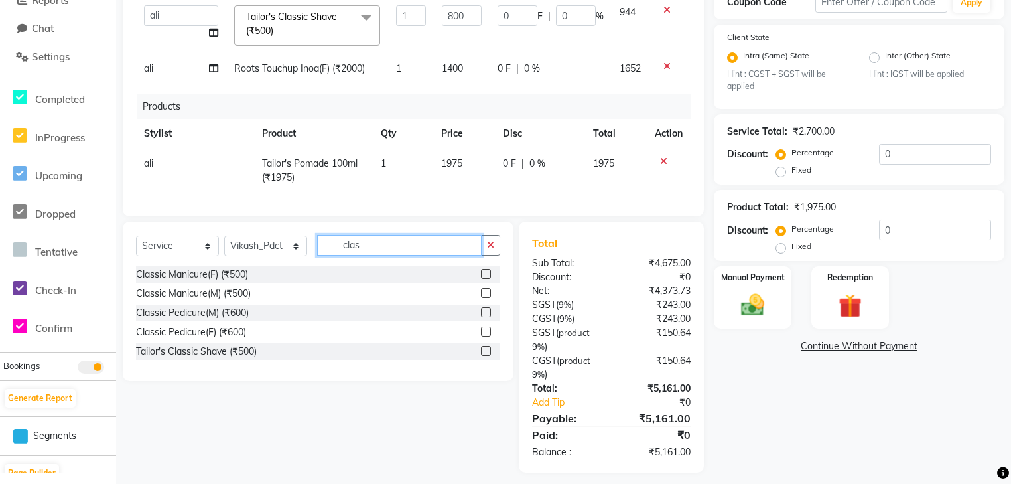
type input "clas"
click at [490, 309] on label at bounding box center [486, 312] width 10 height 10
click at [490, 309] on input "checkbox" at bounding box center [485, 313] width 9 height 9
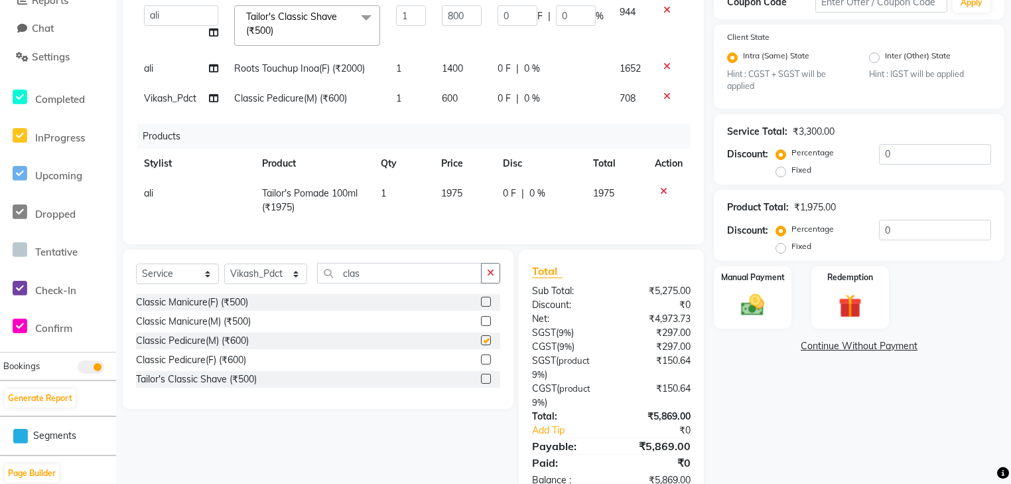
checkbox input "false"
click at [456, 84] on td "600" at bounding box center [462, 99] width 56 height 30
select select "81003"
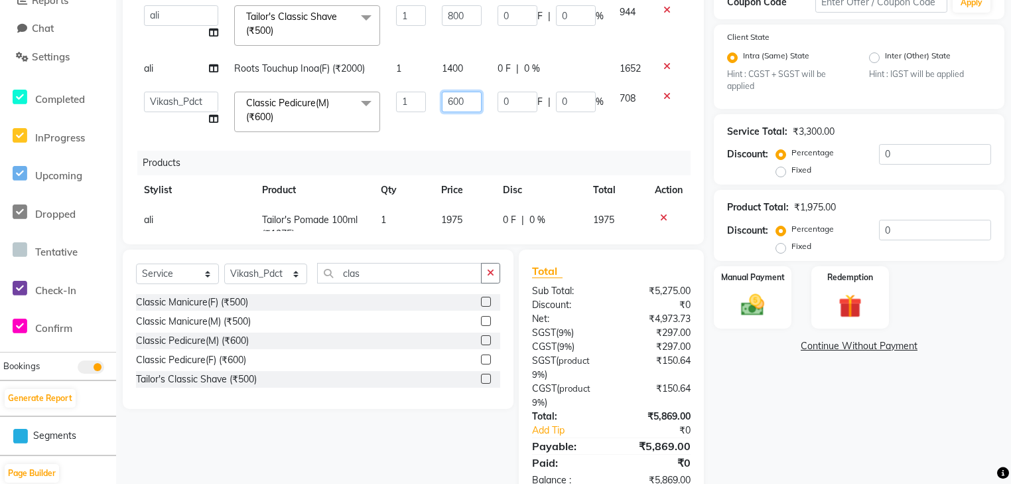
click at [455, 92] on input "600" at bounding box center [462, 102] width 40 height 21
click at [453, 92] on input "600" at bounding box center [462, 102] width 40 height 21
type input "6"
type input "850"
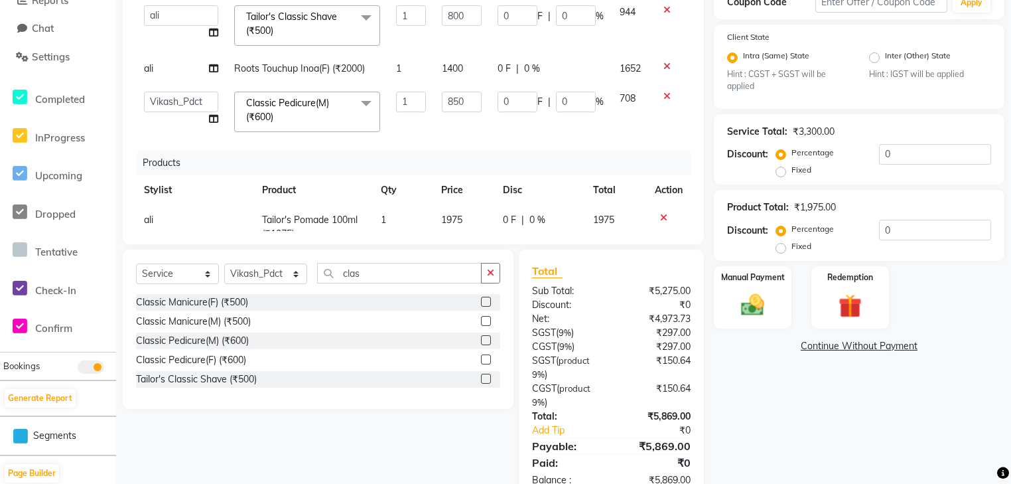
click at [476, 127] on div "Services Stylist Service Qty Price Disc Total Action [PERSON_NAME] Stylist Cut(…" at bounding box center [413, 65] width 555 height 332
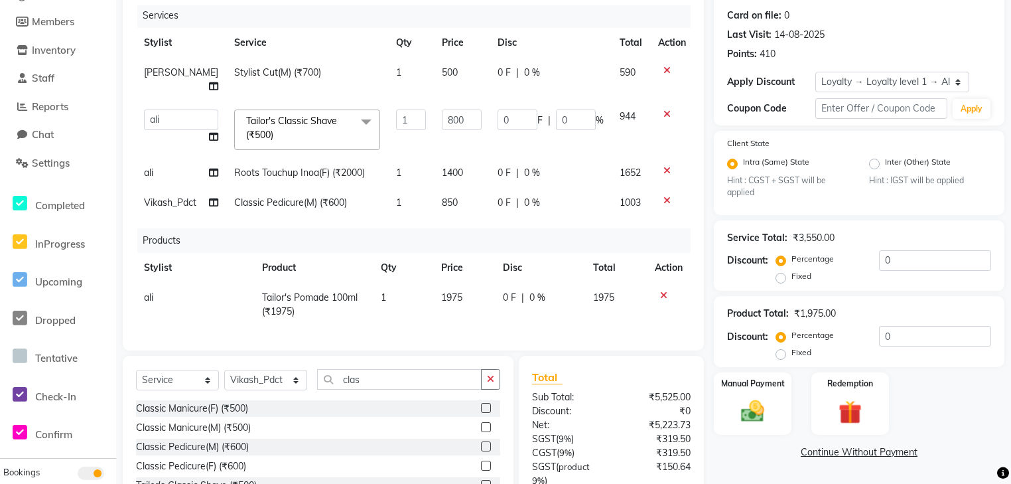
scroll to position [303, 0]
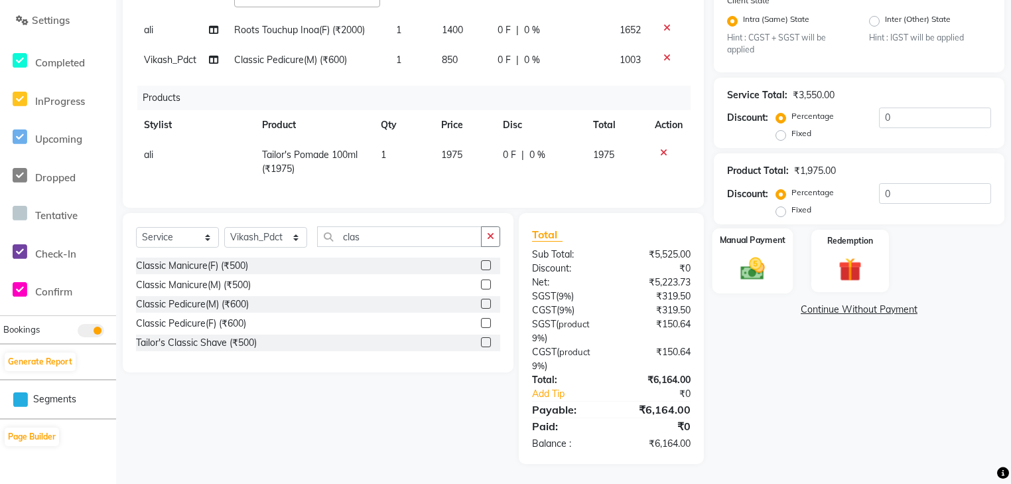
click at [764, 271] on img at bounding box center [753, 268] width 40 height 29
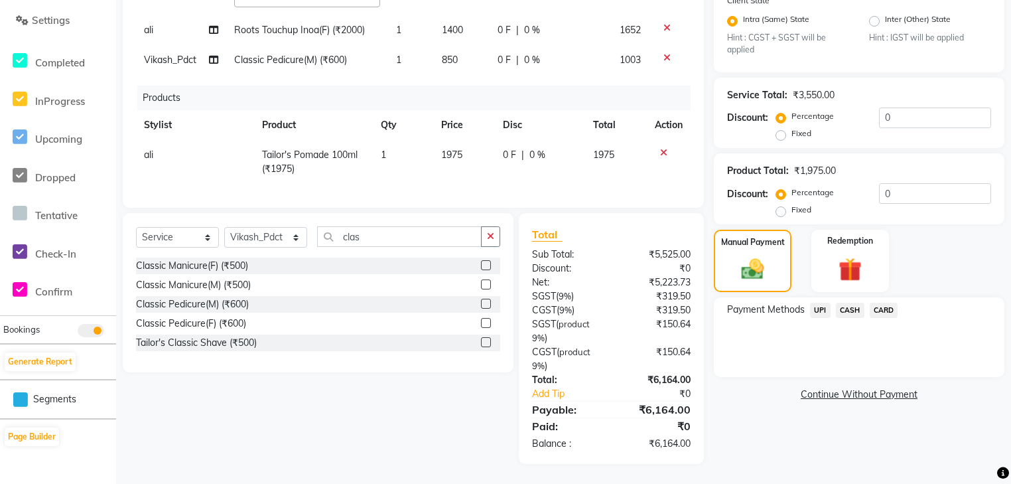
click at [868, 308] on div "CARD" at bounding box center [882, 312] width 34 height 18
click at [878, 309] on span "CARD" at bounding box center [884, 310] width 29 height 15
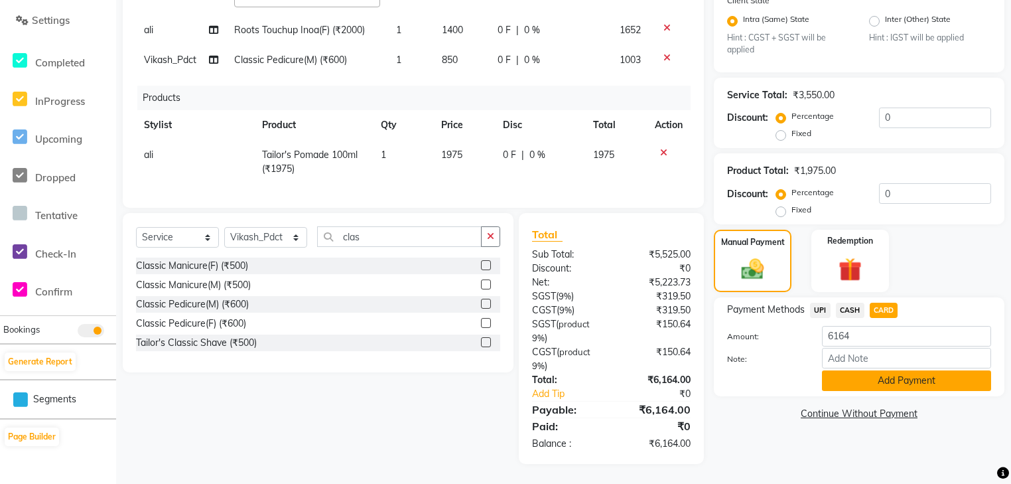
click at [850, 373] on button "Add Payment" at bounding box center [906, 380] width 169 height 21
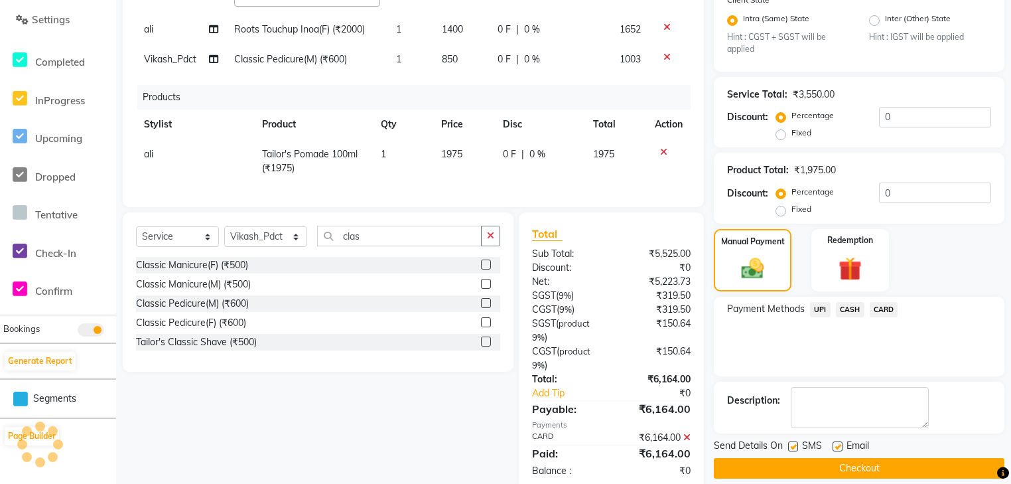
click at [836, 451] on label at bounding box center [838, 446] width 10 height 10
click at [836, 451] on input "checkbox" at bounding box center [837, 447] width 9 height 9
checkbox input "false"
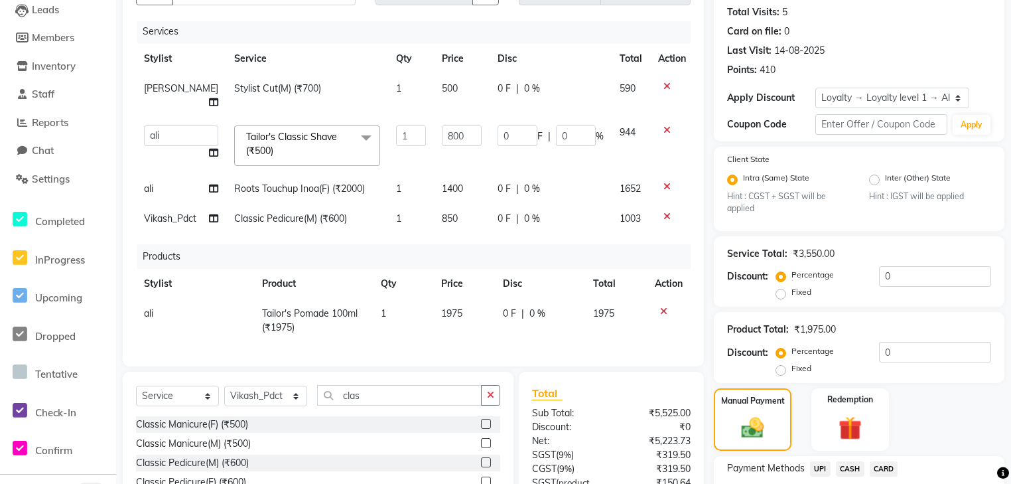
scroll to position [356, 0]
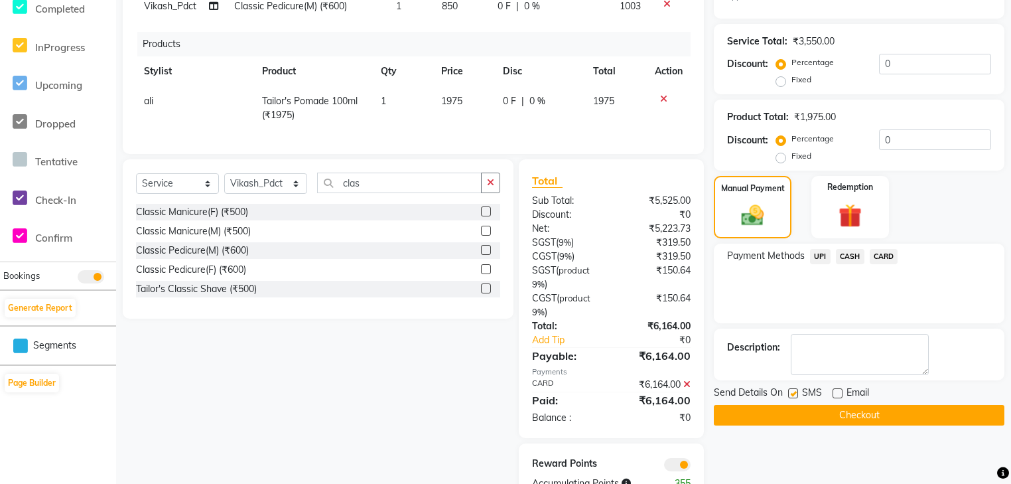
click at [823, 421] on button "Checkout" at bounding box center [859, 415] width 291 height 21
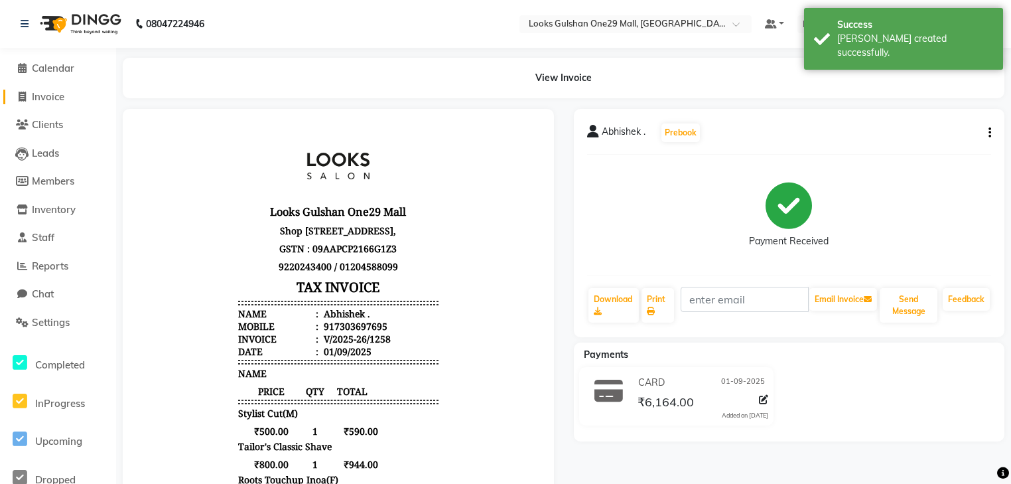
click at [64, 101] on span "Invoice" at bounding box center [48, 96] width 33 height 13
select select "8337"
select select "service"
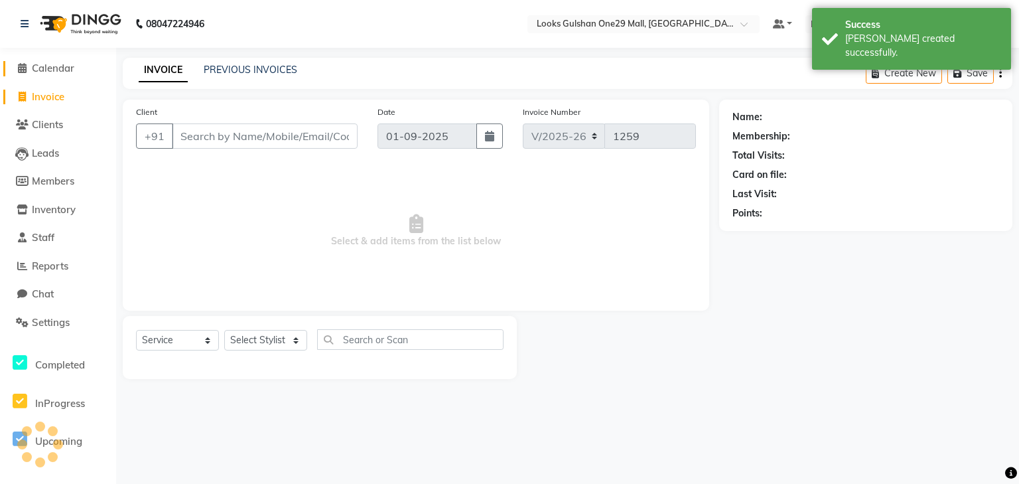
click at [59, 70] on span "Calendar" at bounding box center [53, 68] width 42 height 13
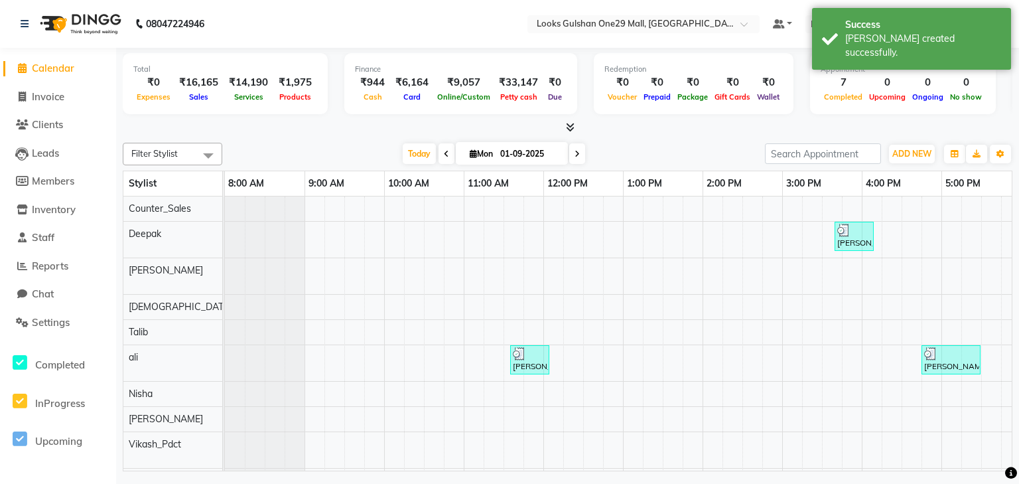
click at [305, 138] on div "Filter Stylist Select All Counter_Sales Deepak [PERSON_NAME] [PERSON_NAME] [PER…" at bounding box center [568, 304] width 890 height 334
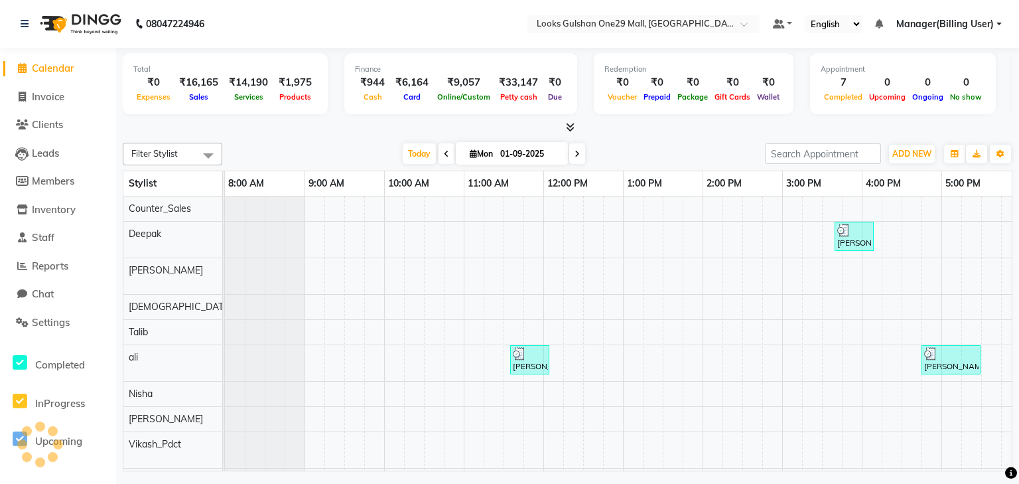
click at [76, 257] on li "Reports" at bounding box center [58, 266] width 116 height 29
click at [72, 276] on li "Reports" at bounding box center [58, 266] width 116 height 29
click at [71, 271] on link "Reports" at bounding box center [57, 266] width 109 height 15
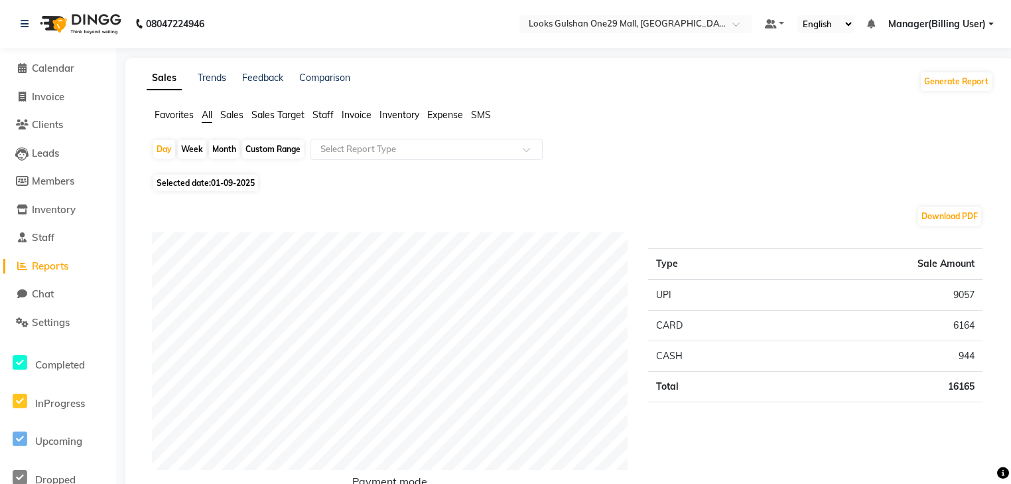
click at [320, 113] on span "Staff" at bounding box center [323, 115] width 21 height 12
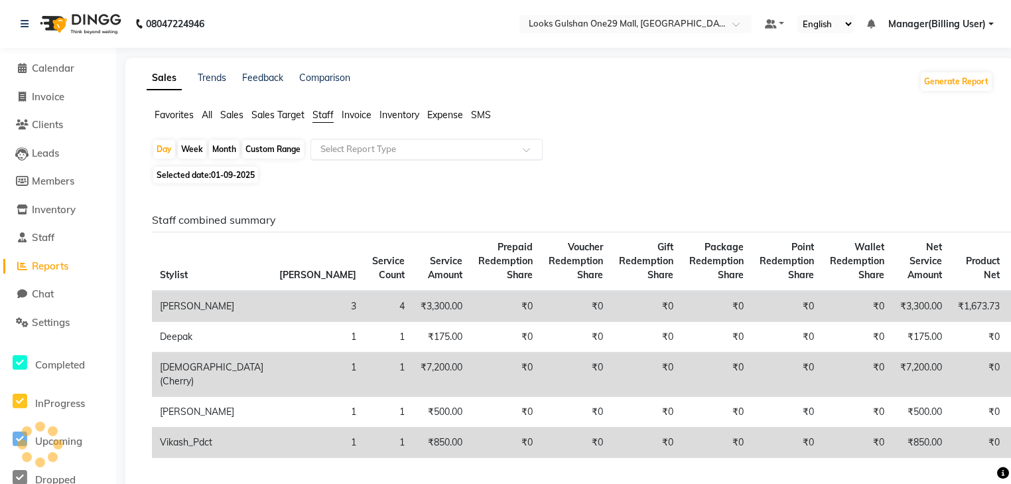
click at [342, 155] on div "Select Report Type" at bounding box center [359, 149] width 76 height 13
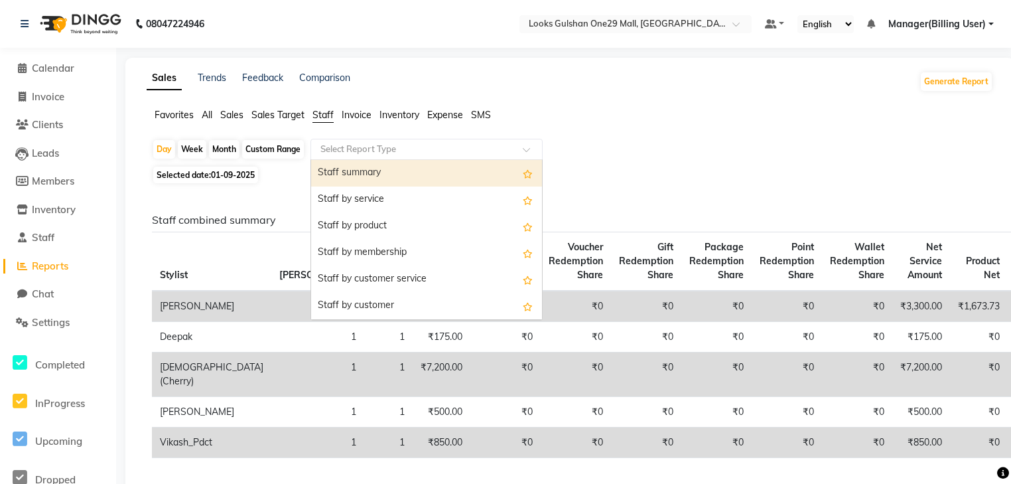
click at [353, 180] on div "Staff summary" at bounding box center [426, 173] width 231 height 27
select select "full_report"
select select "csv"
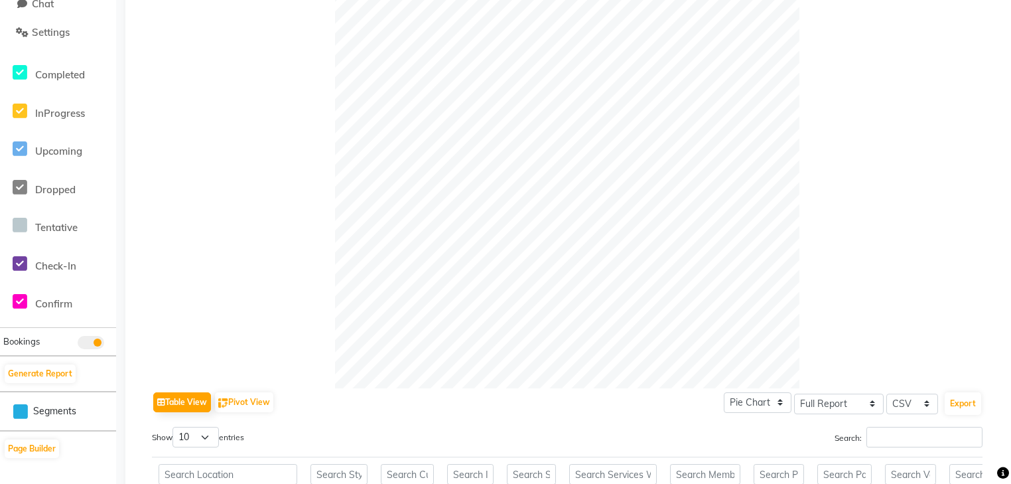
scroll to position [425, 0]
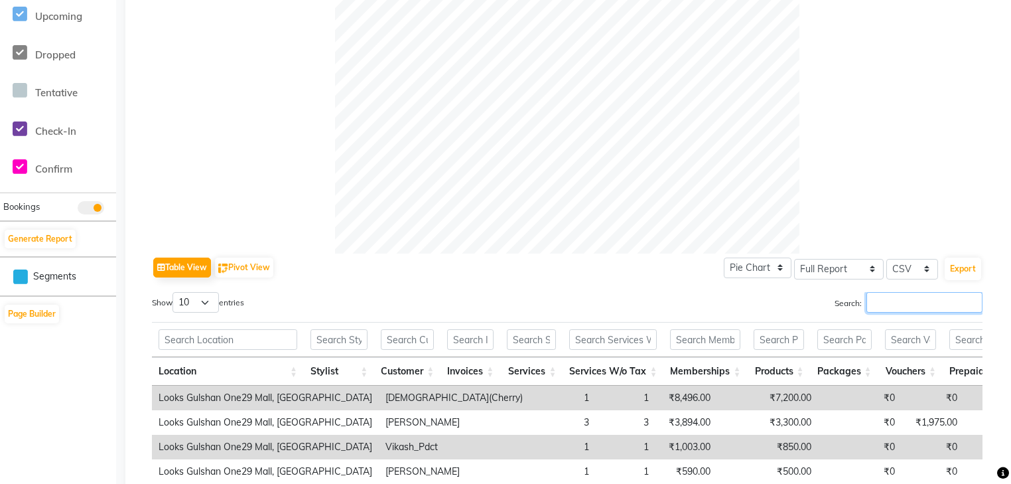
click at [895, 297] on input "Search:" at bounding box center [925, 302] width 116 height 21
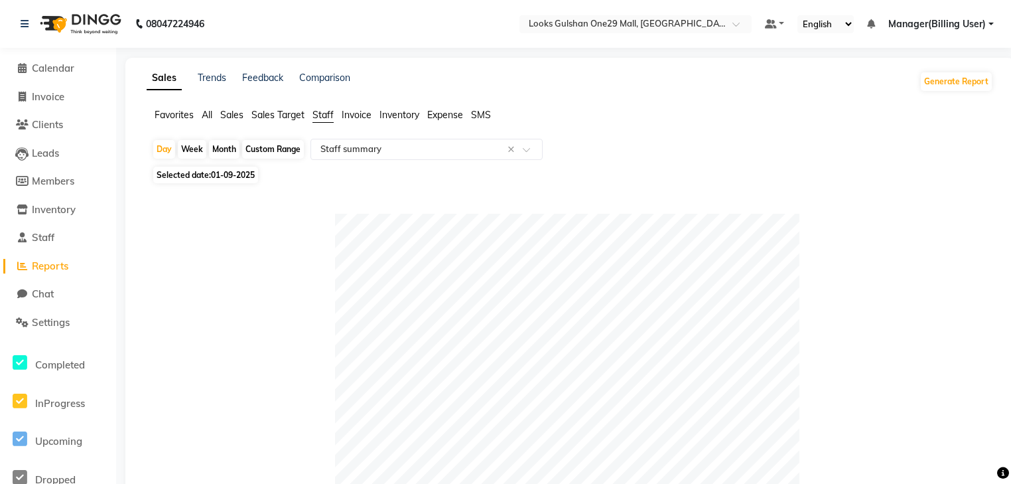
scroll to position [0, 0]
click at [450, 139] on div "Select Report Type × Staff summary ×" at bounding box center [427, 149] width 232 height 21
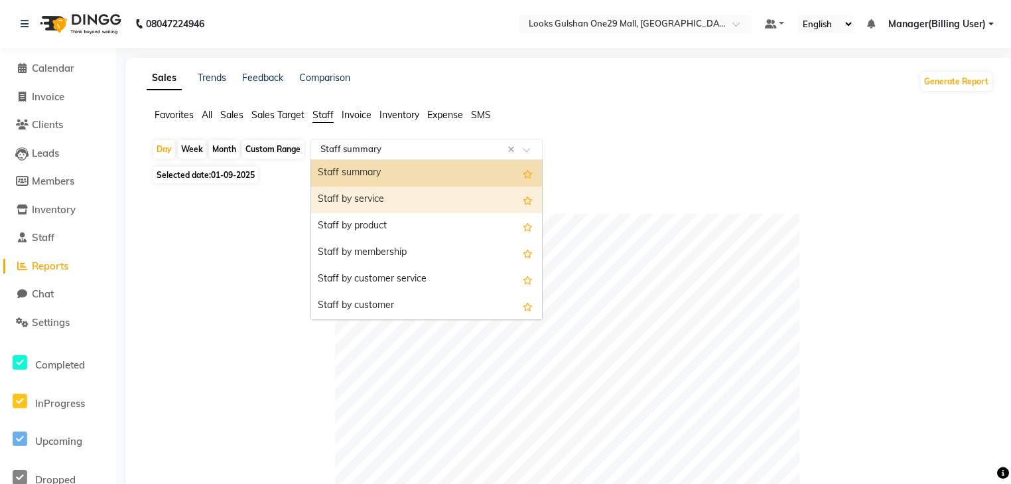
click at [401, 200] on div "Staff by service" at bounding box center [426, 199] width 231 height 27
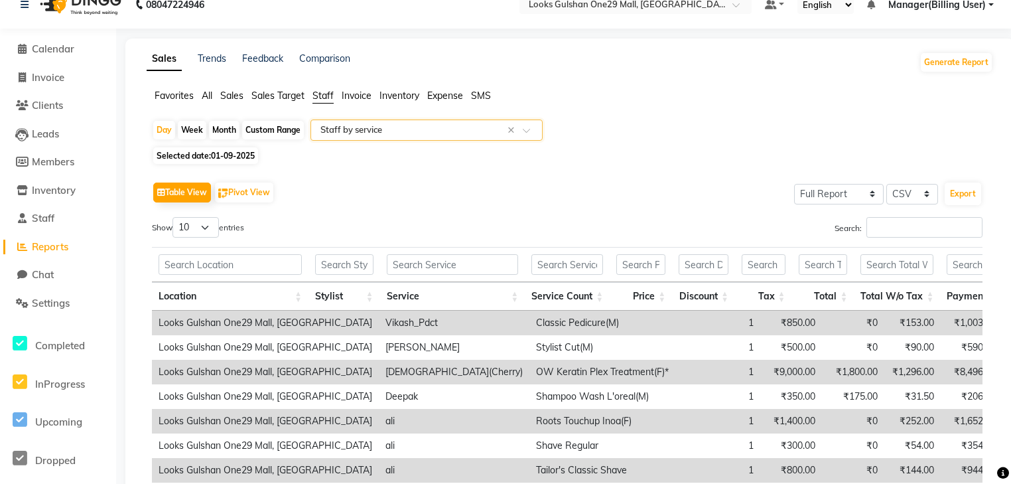
scroll to position [53, 0]
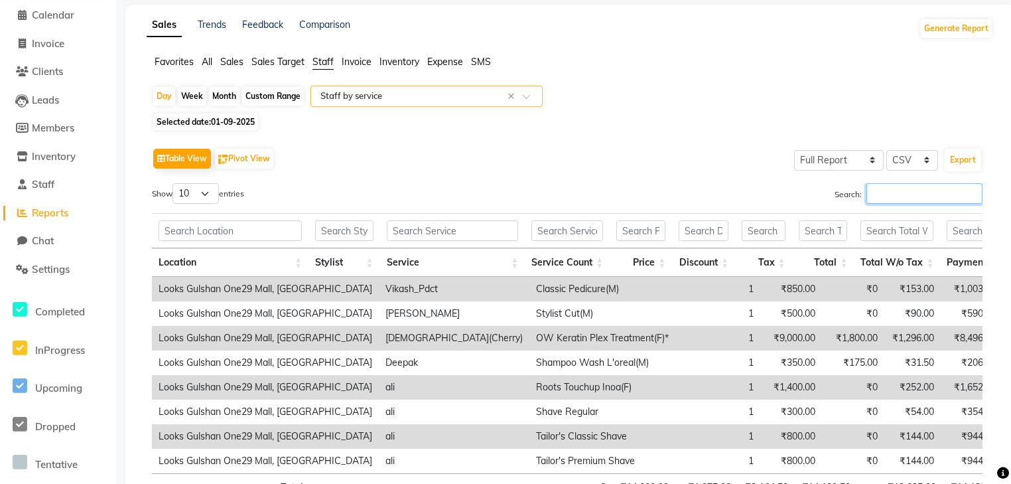
click at [905, 198] on input "Search:" at bounding box center [925, 193] width 116 height 21
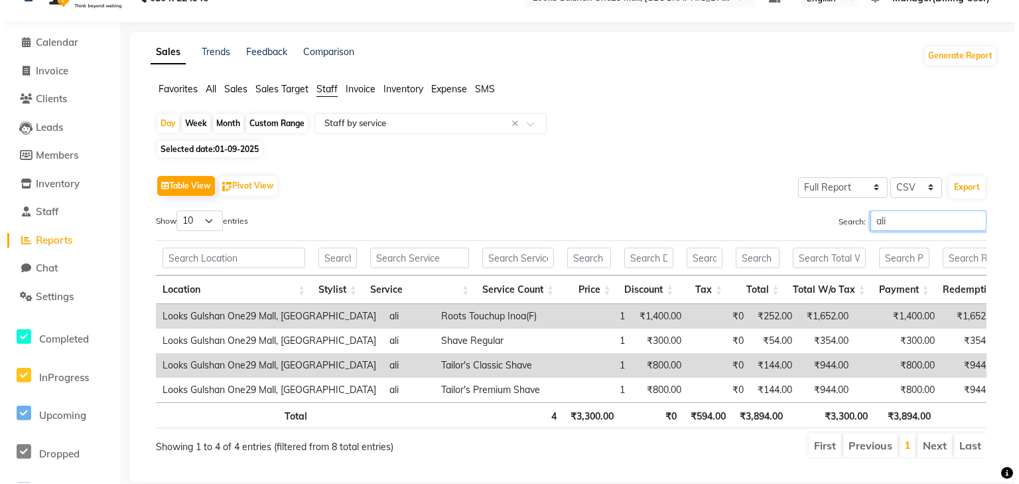
scroll to position [0, 0]
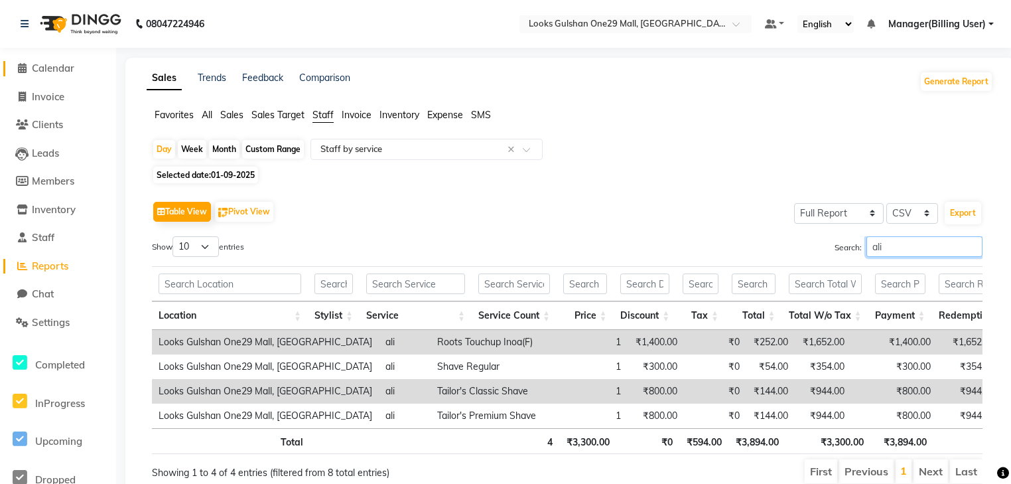
type input "ali"
click at [62, 72] on span "Calendar" at bounding box center [53, 68] width 42 height 13
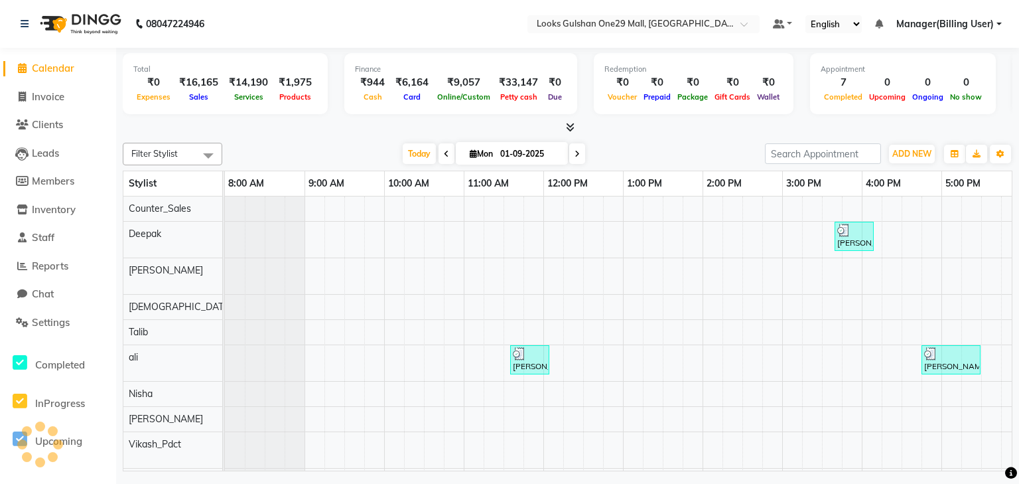
click at [143, 108] on div "Total ₹0 Expenses ₹16,165 Sales ₹14,190 Services ₹1,975 Products" at bounding box center [225, 83] width 205 height 61
click at [66, 103] on link "Invoice" at bounding box center [57, 97] width 109 height 15
select select "service"
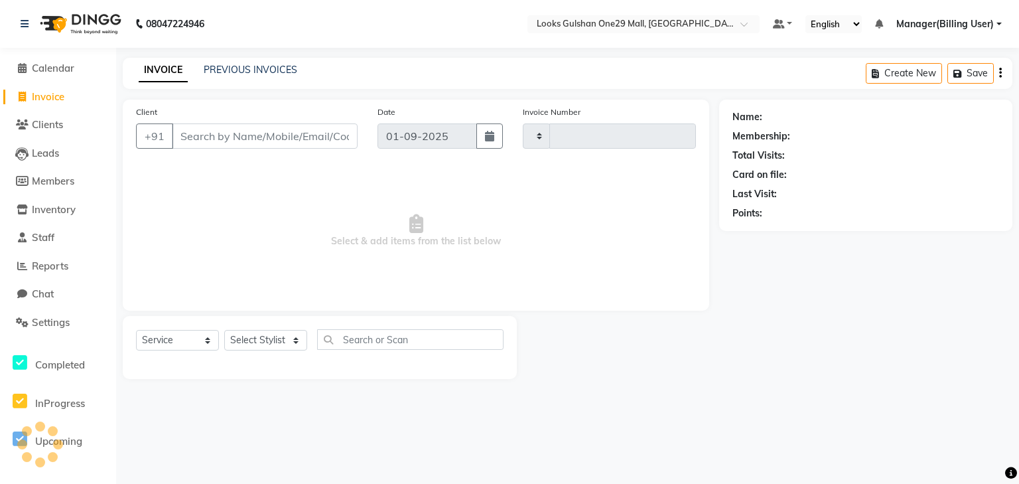
type input "1259"
select select "8337"
select select "80996"
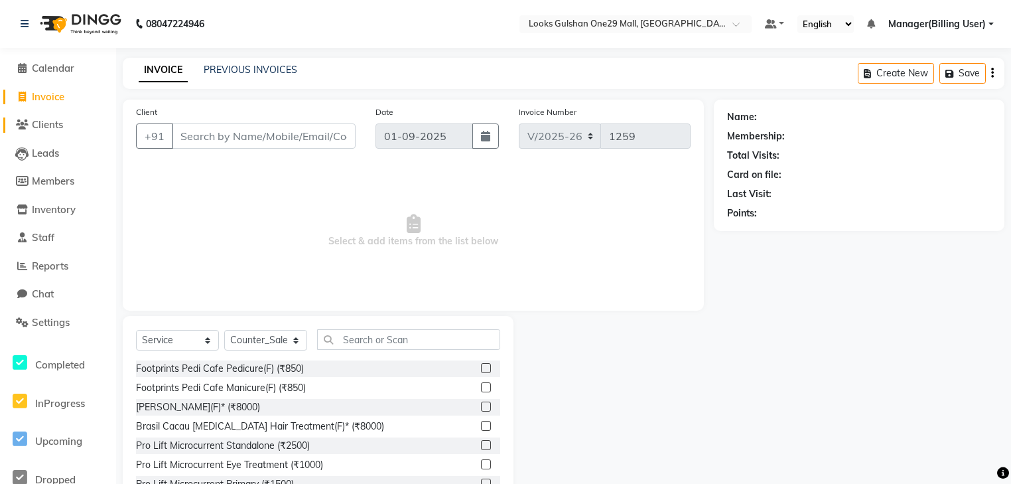
click at [48, 122] on span "Clients" at bounding box center [47, 124] width 31 height 13
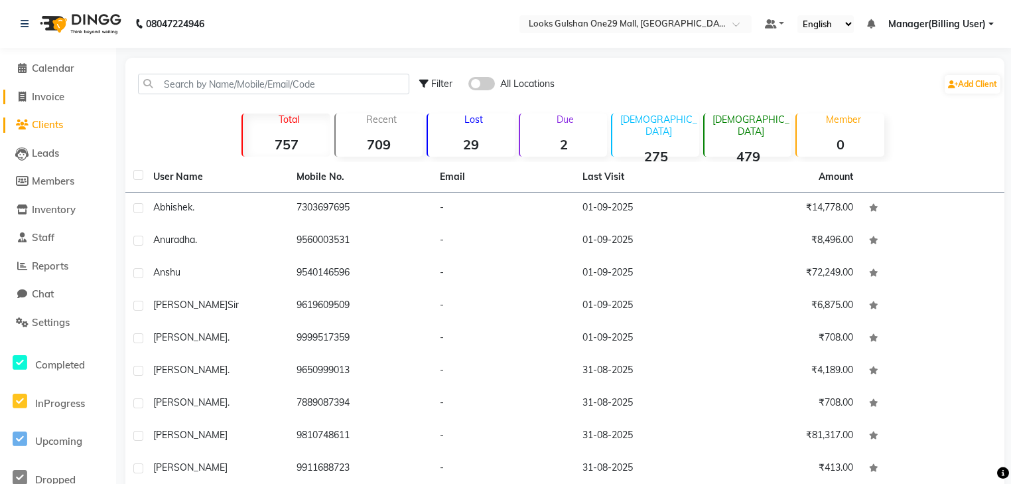
click at [54, 94] on span "Invoice" at bounding box center [48, 96] width 33 height 13
select select "8337"
select select "service"
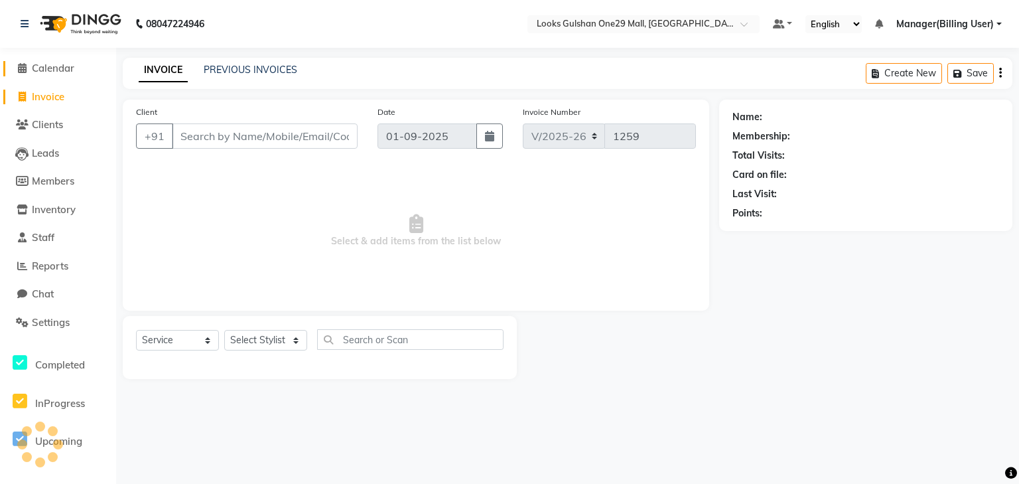
click at [57, 64] on span "Calendar" at bounding box center [53, 68] width 42 height 13
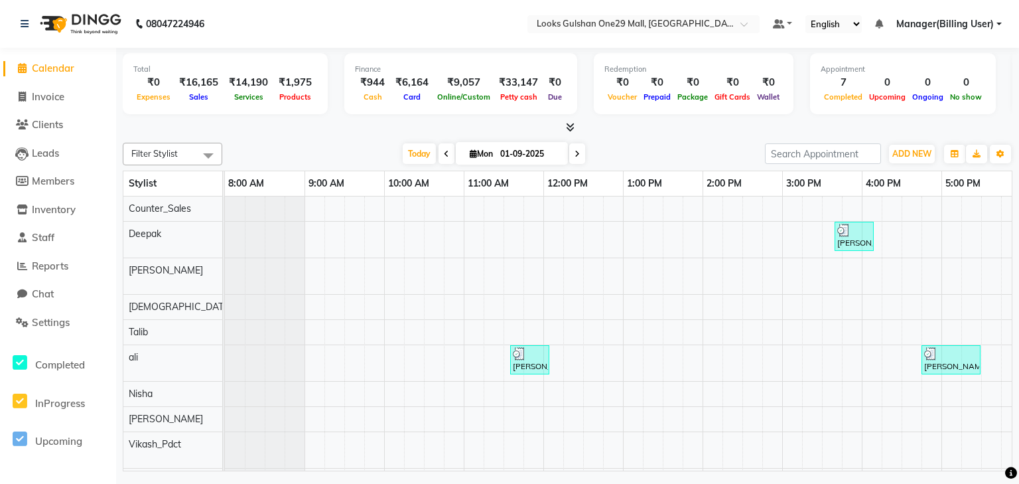
click at [183, 139] on div "Filter Stylist Select All Counter_Sales Deepak [PERSON_NAME] [PERSON_NAME] [PER…" at bounding box center [568, 304] width 890 height 334
click at [177, 129] on div at bounding box center [568, 128] width 890 height 14
click at [48, 95] on span "Invoice" at bounding box center [48, 96] width 33 height 13
select select "8337"
select select "service"
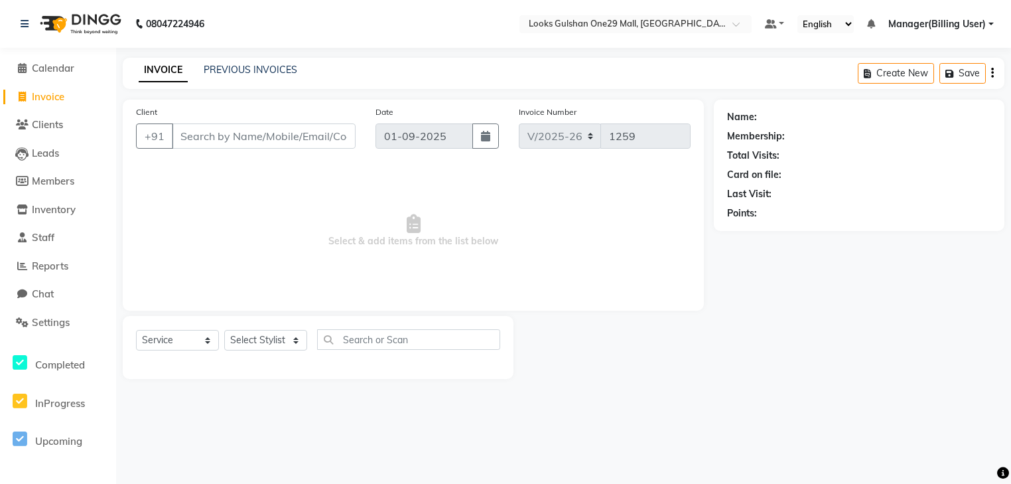
select select "80996"
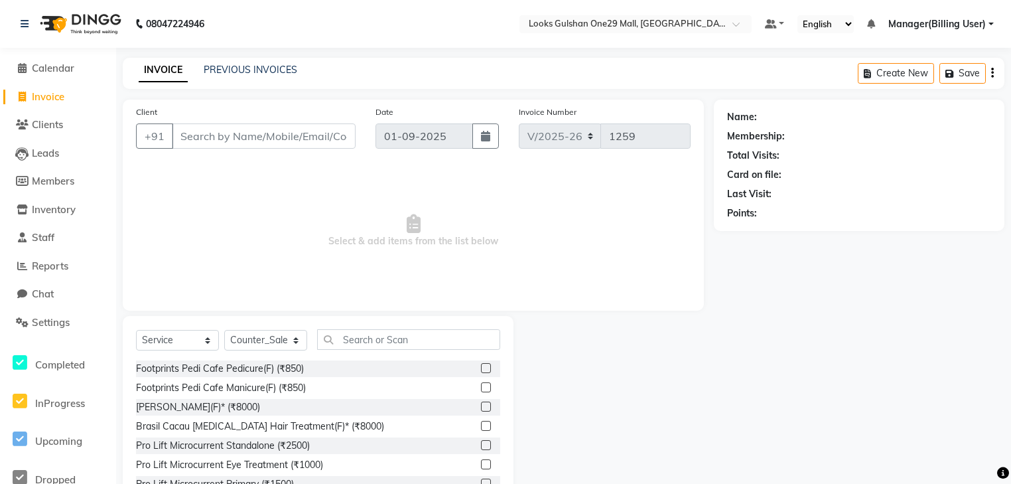
select select "8337"
select select "service"
select select "80996"
click at [64, 267] on span "Reports" at bounding box center [50, 265] width 36 height 13
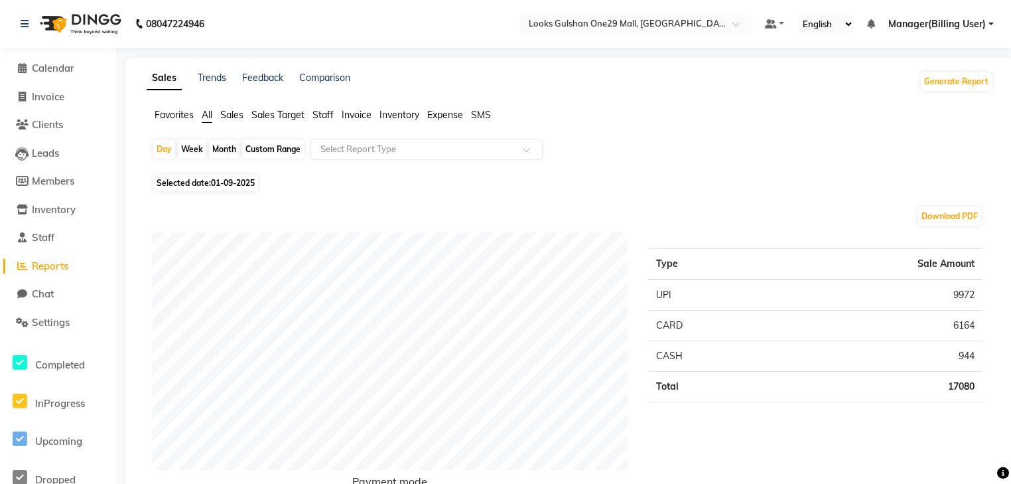
click at [321, 116] on span "Staff" at bounding box center [323, 115] width 21 height 12
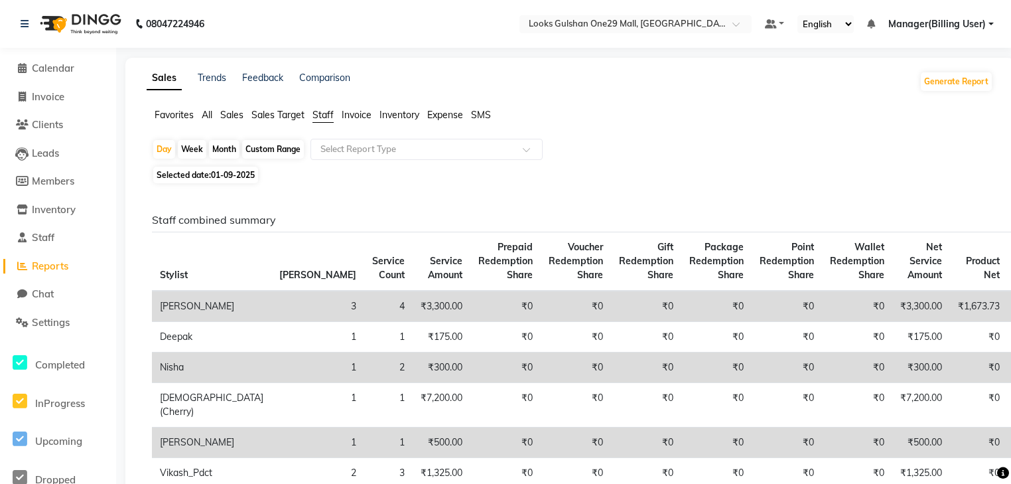
click at [332, 115] on span "Staff" at bounding box center [323, 115] width 21 height 12
click at [343, 146] on input "text" at bounding box center [413, 149] width 191 height 13
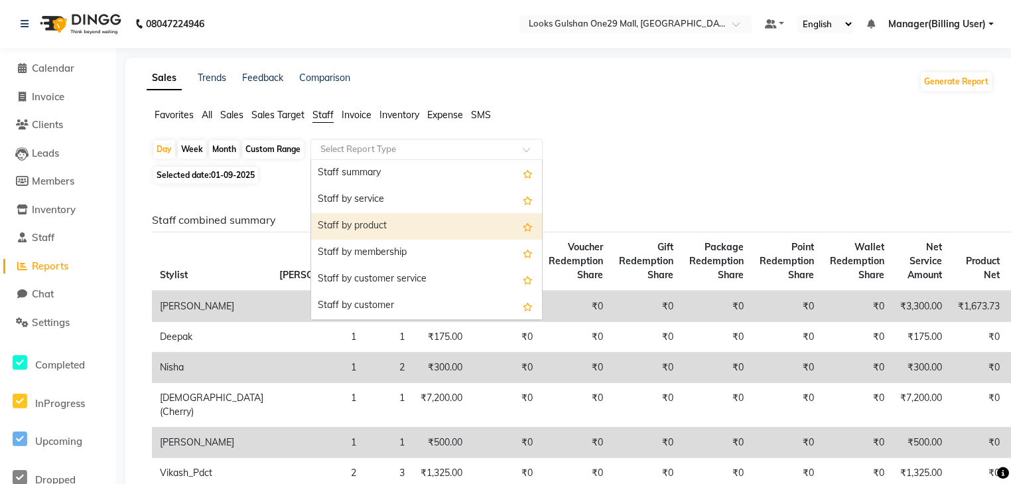
click at [368, 220] on div "Staff by product" at bounding box center [426, 226] width 231 height 27
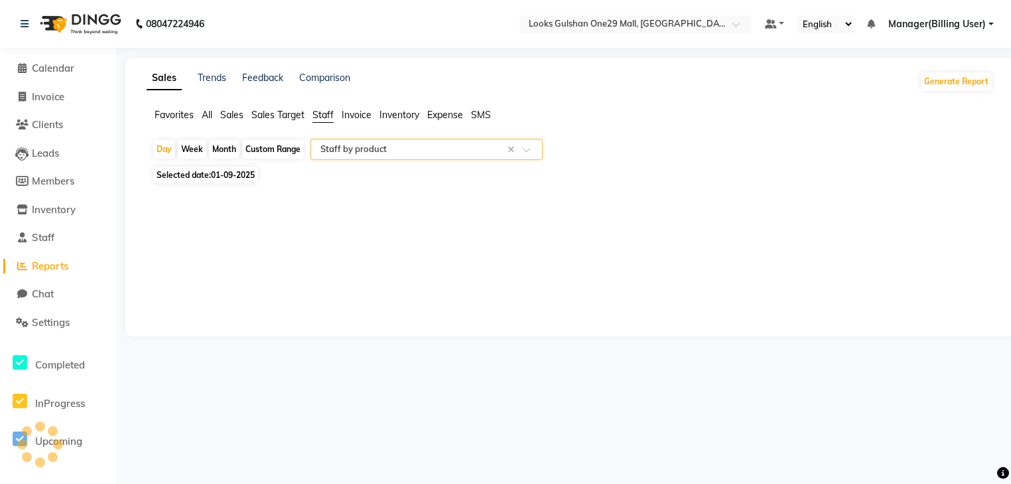
select select "full_report"
select select "csv"
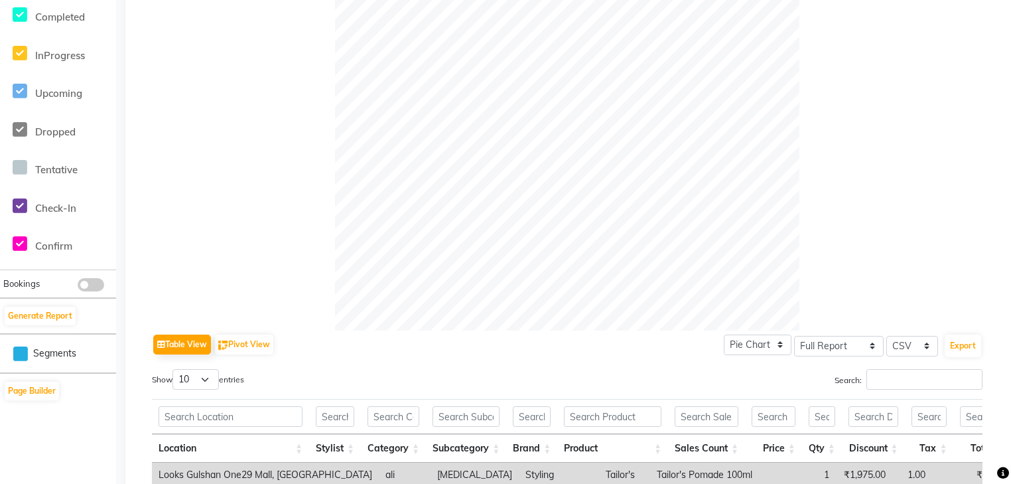
scroll to position [466, 0]
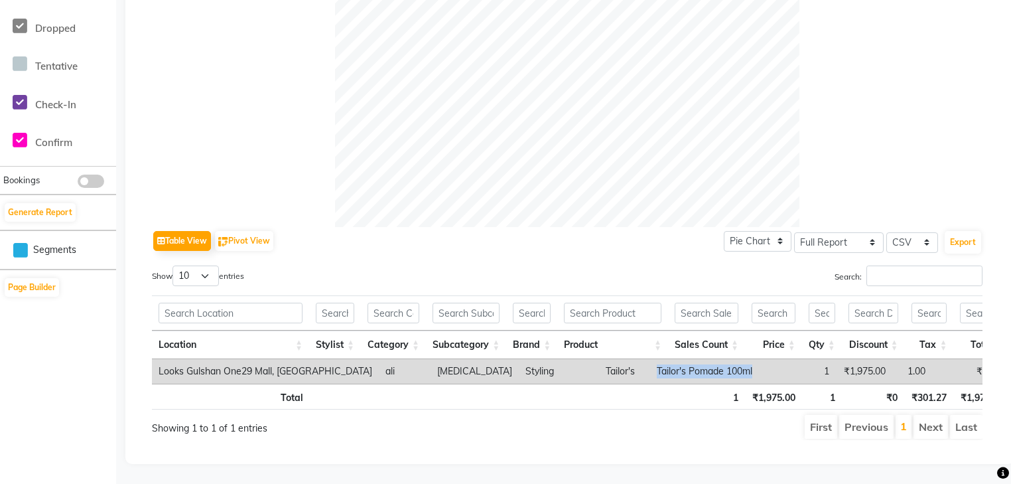
drag, startPoint x: 563, startPoint y: 353, endPoint x: 666, endPoint y: 354, distance: 103.5
click at [666, 359] on td "Tailor's Pomade 100ml" at bounding box center [704, 371] width 109 height 25
copy td "Tailor's Pomade 100ml"
click at [650, 359] on td "Tailor's Pomade 100ml" at bounding box center [704, 371] width 109 height 25
drag, startPoint x: 565, startPoint y: 356, endPoint x: 630, endPoint y: 361, distance: 65.2
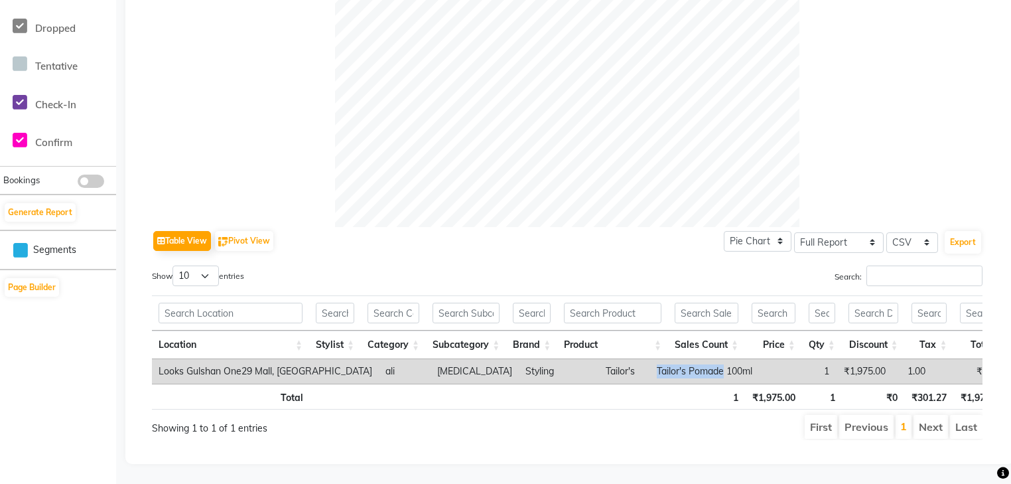
click at [650, 361] on td "Tailor's Pomade 100ml" at bounding box center [704, 371] width 109 height 25
copy td "Tailor's Pomade"
